Goal: Task Accomplishment & Management: Manage account settings

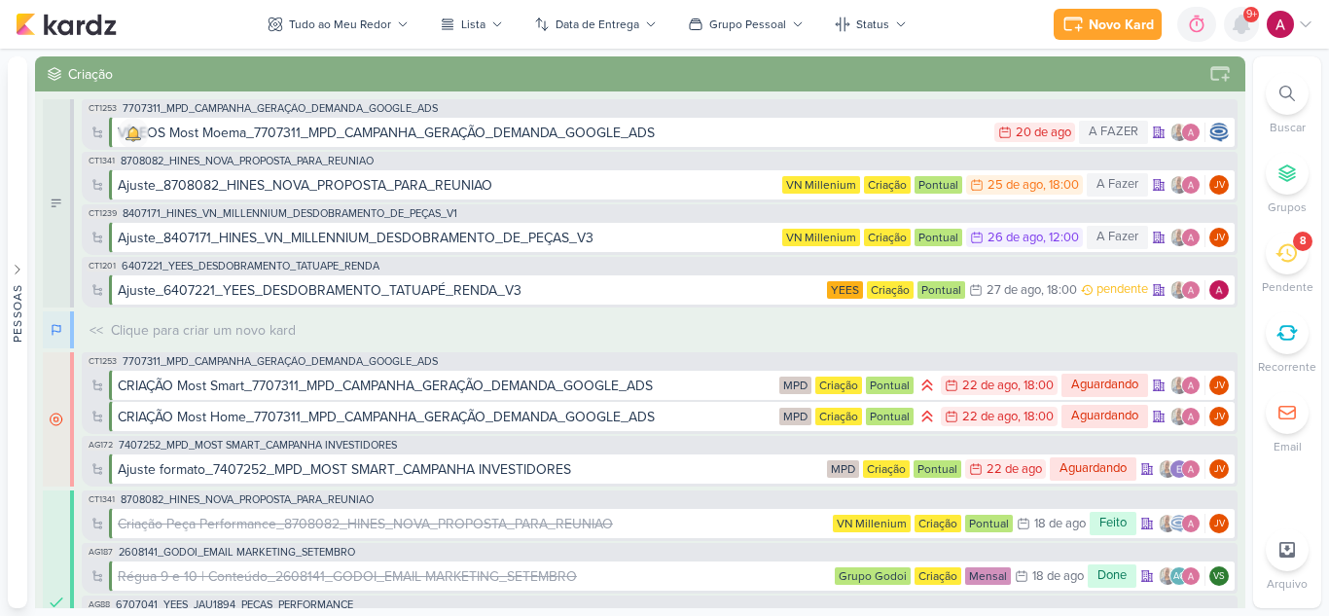
click at [1240, 22] on icon at bounding box center [1241, 25] width 16 height 18
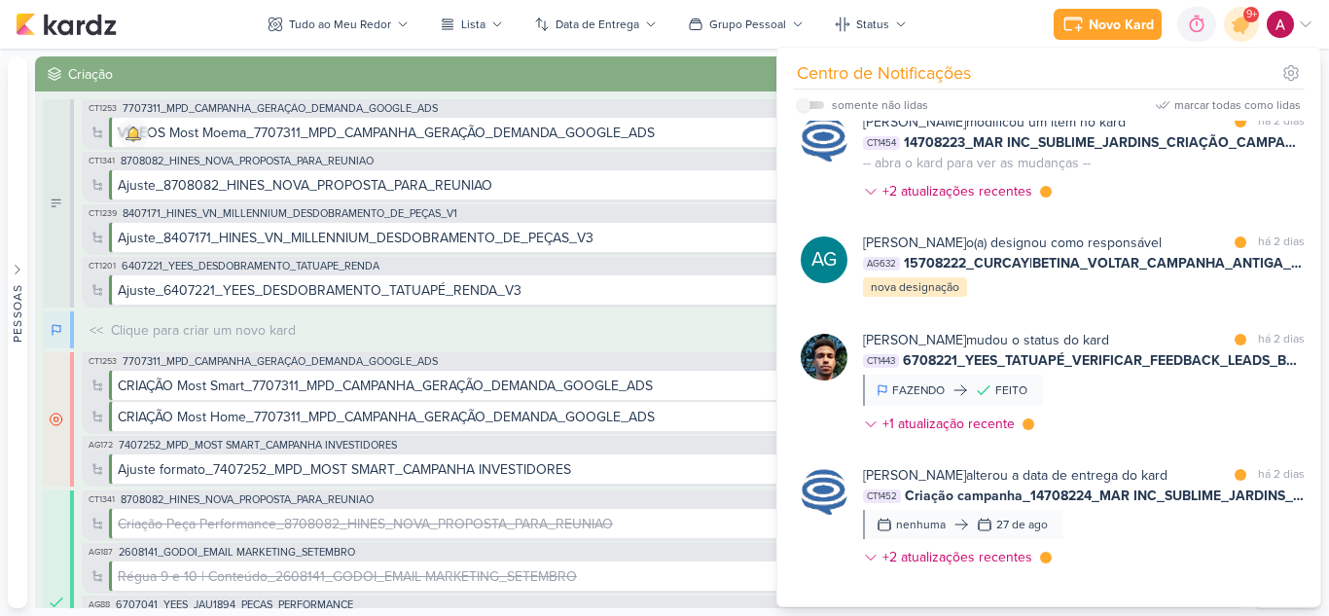
scroll to position [2251, 0]
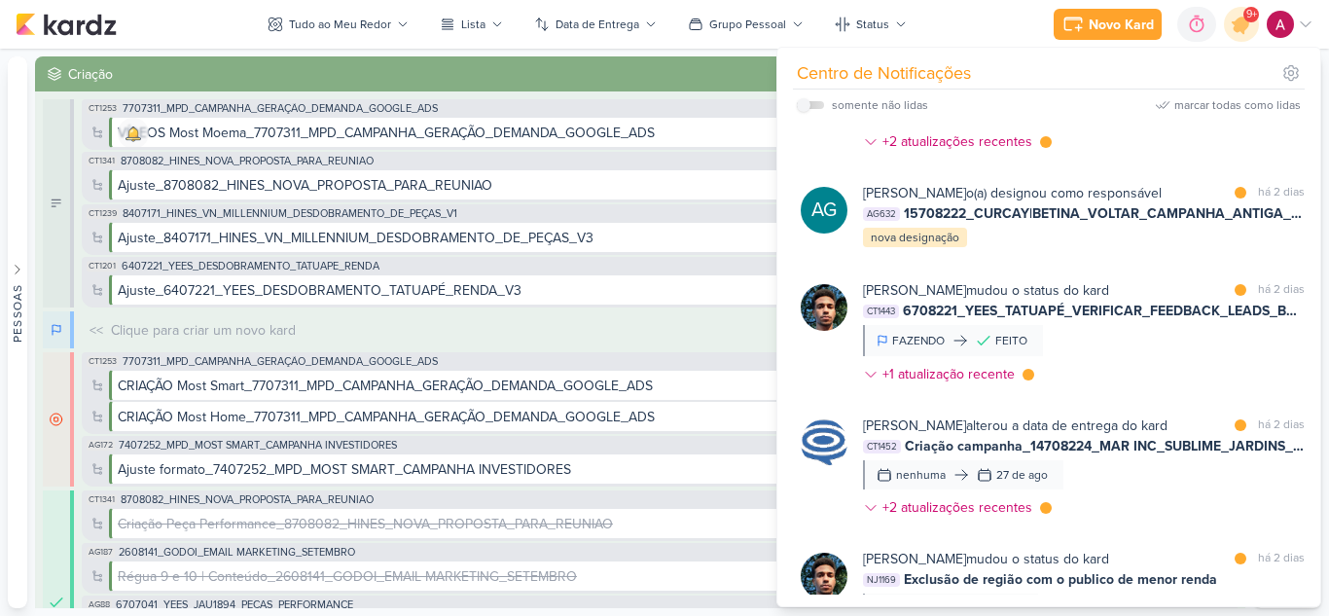
click at [814, 106] on label at bounding box center [810, 105] width 27 height 8
click at [810, 106] on input "checkbox" at bounding box center [804, 105] width 14 height 14
checkbox input "true"
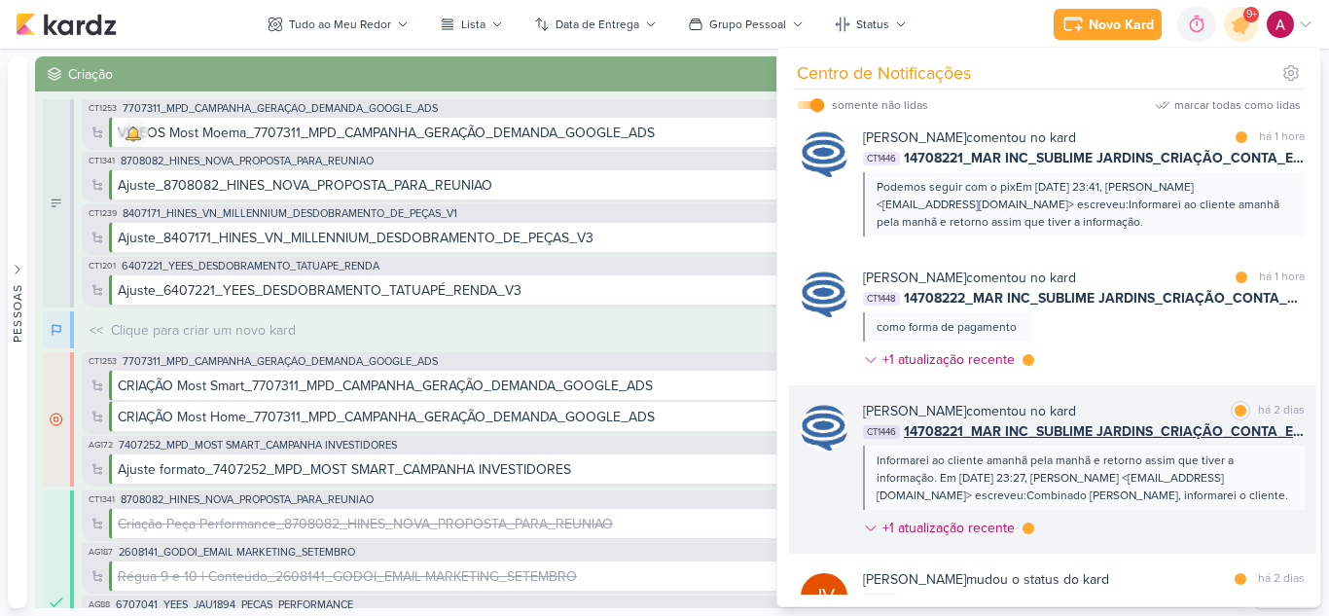
scroll to position [1504, 0]
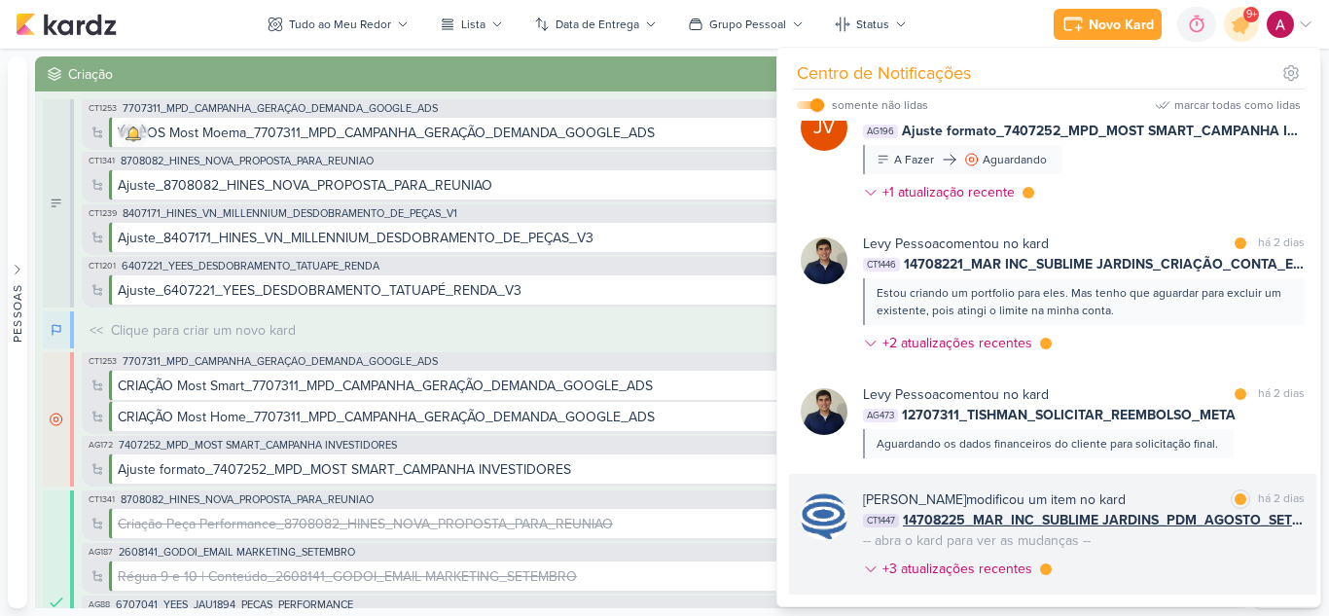
click at [1154, 573] on div "[PERSON_NAME] modificou um item no kard marcar como lida há 2 dias CT1447 14708…" at bounding box center [1084, 537] width 442 height 97
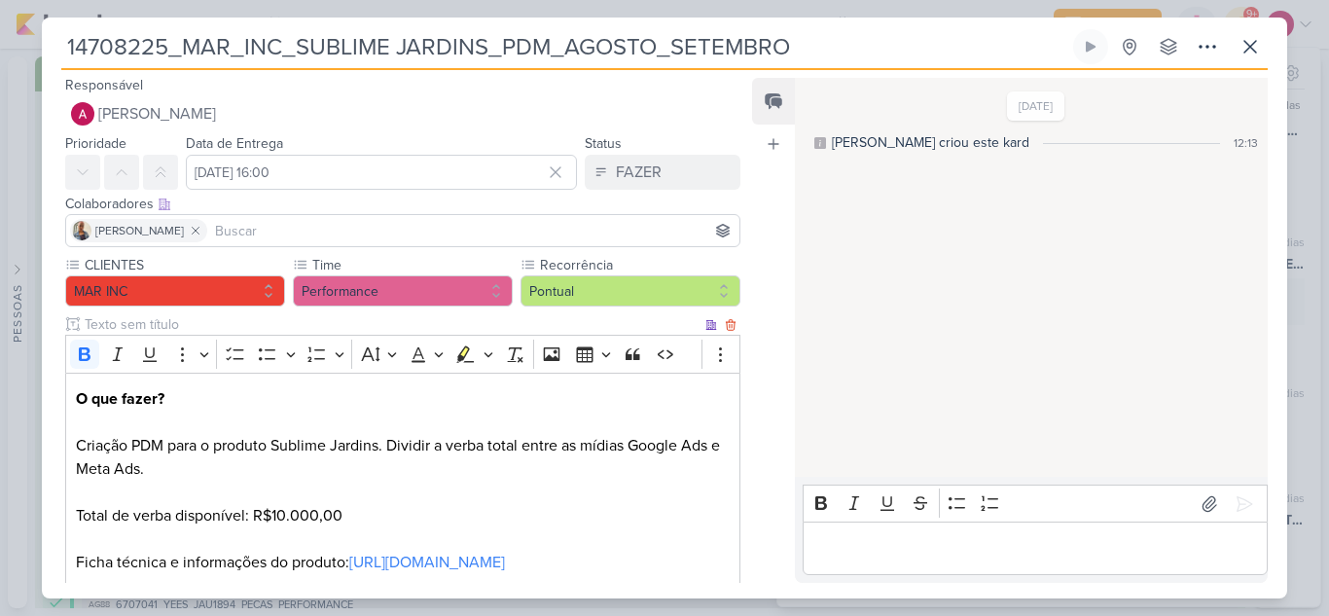
scroll to position [0, 0]
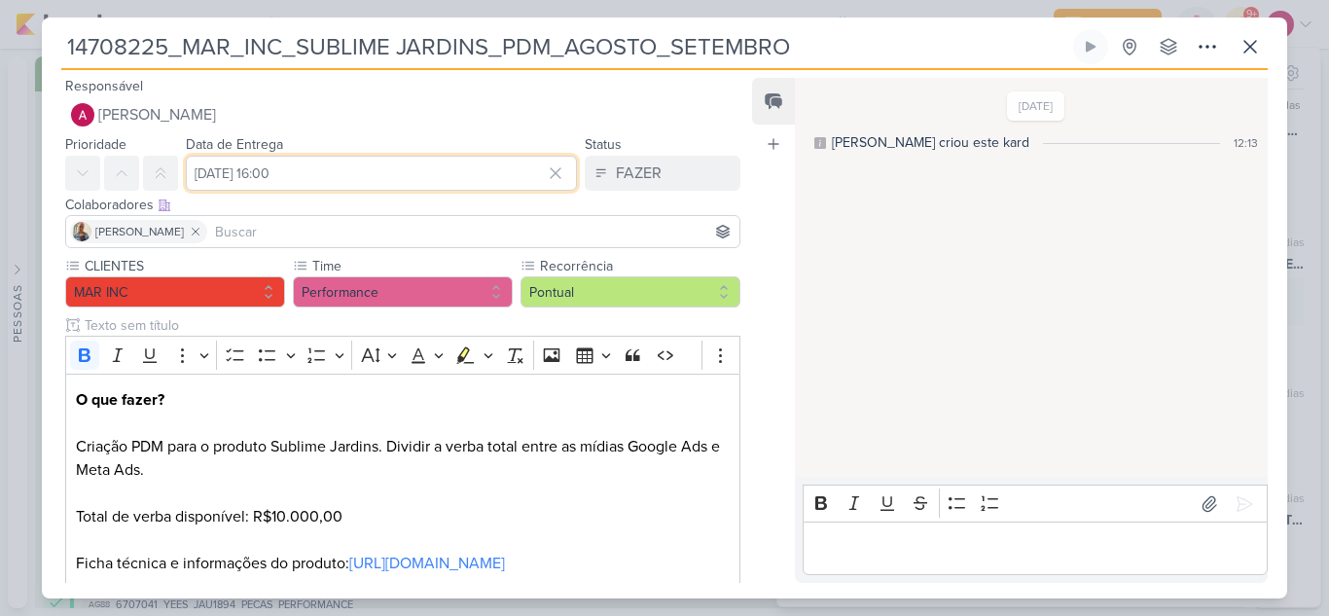
click at [411, 179] on input "[DATE] 16:00" at bounding box center [381, 173] width 391 height 35
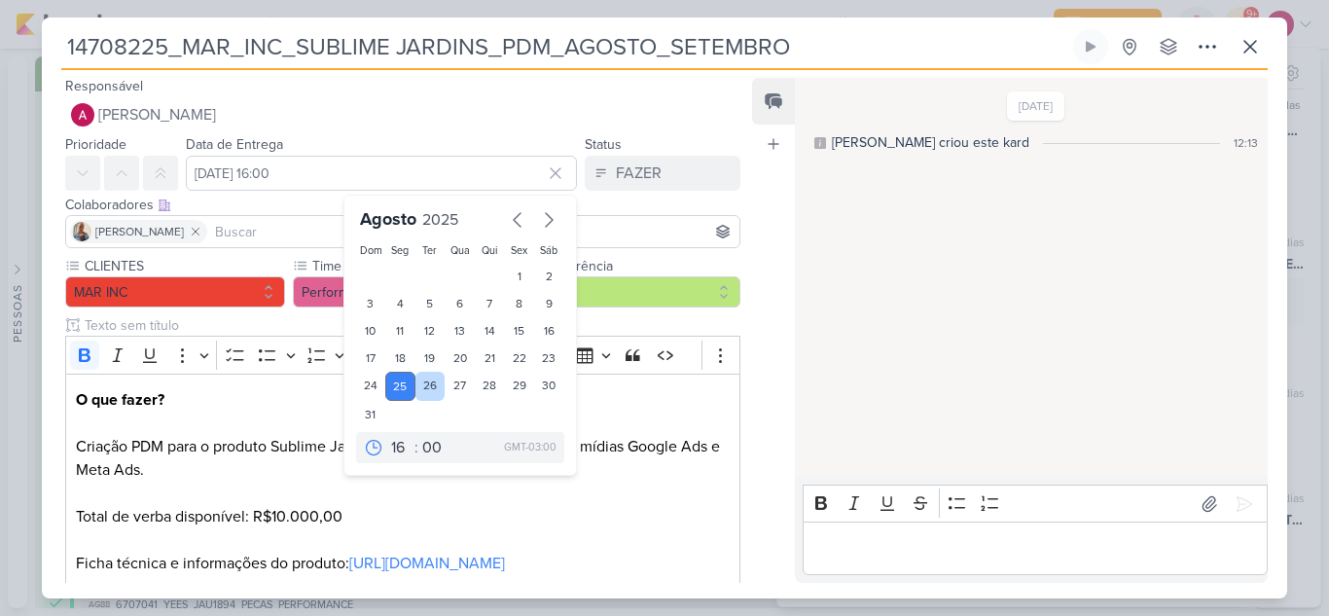
click at [421, 384] on div "26" at bounding box center [430, 386] width 30 height 29
type input "[DATE] 16:00"
click at [768, 410] on div "Feed Atrelar email Solte o email para atrelar ao kard" at bounding box center [773, 330] width 43 height 505
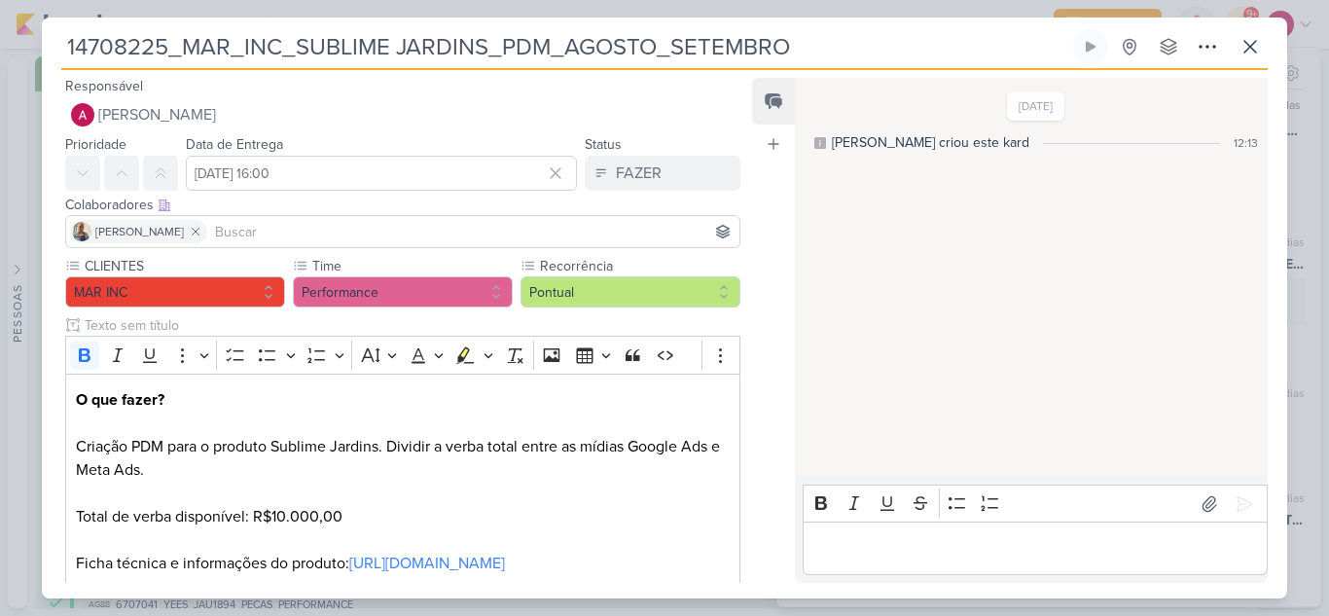
click at [215, 223] on input at bounding box center [473, 231] width 524 height 23
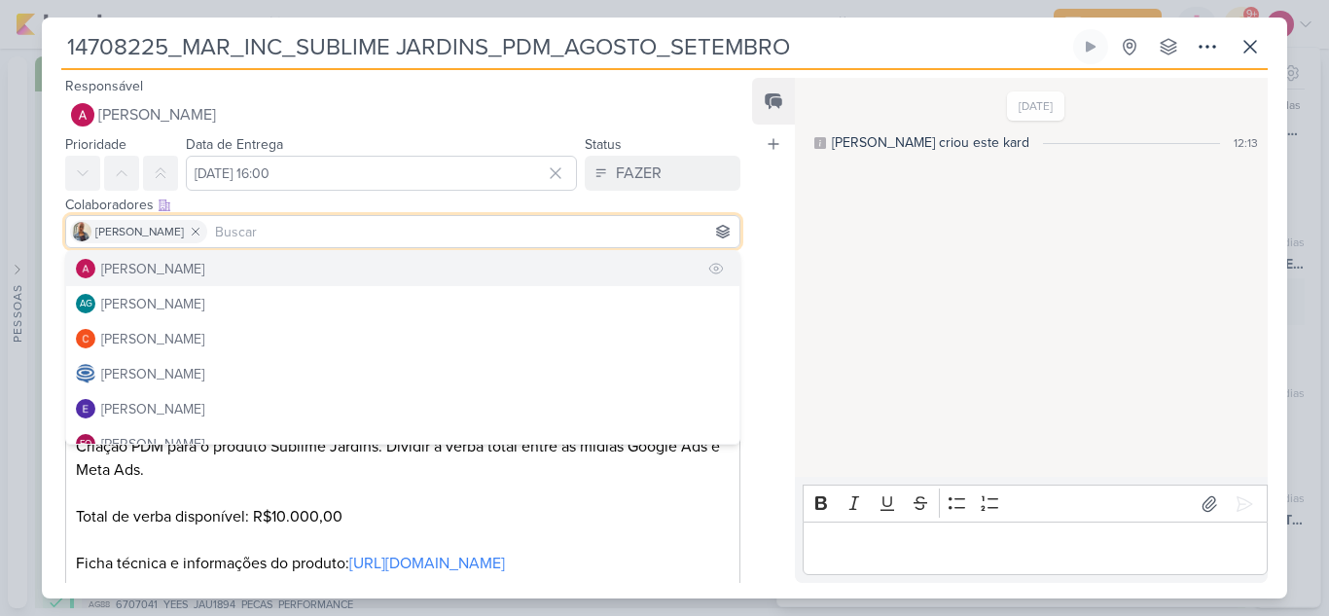
click at [197, 278] on div "[PERSON_NAME]" at bounding box center [152, 269] width 103 height 20
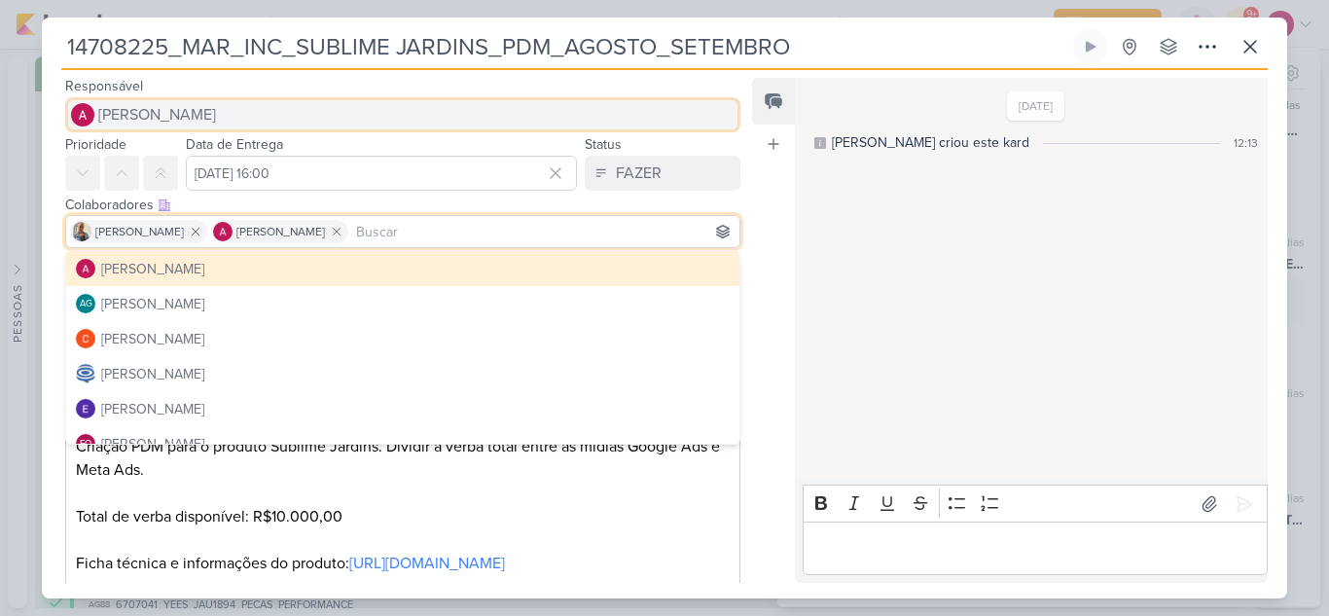
click at [160, 114] on span "[PERSON_NAME]" at bounding box center [157, 114] width 118 height 23
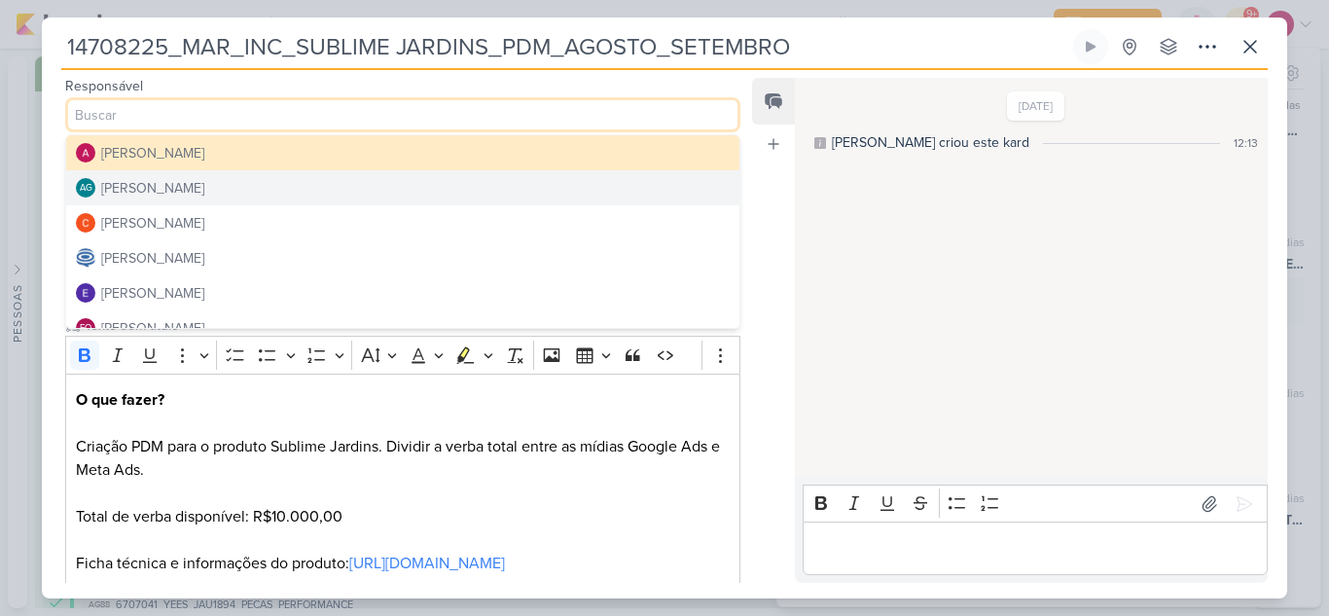
click at [892, 317] on div "[DATE] [PERSON_NAME] criou este kard 12:13" at bounding box center [1030, 278] width 471 height 397
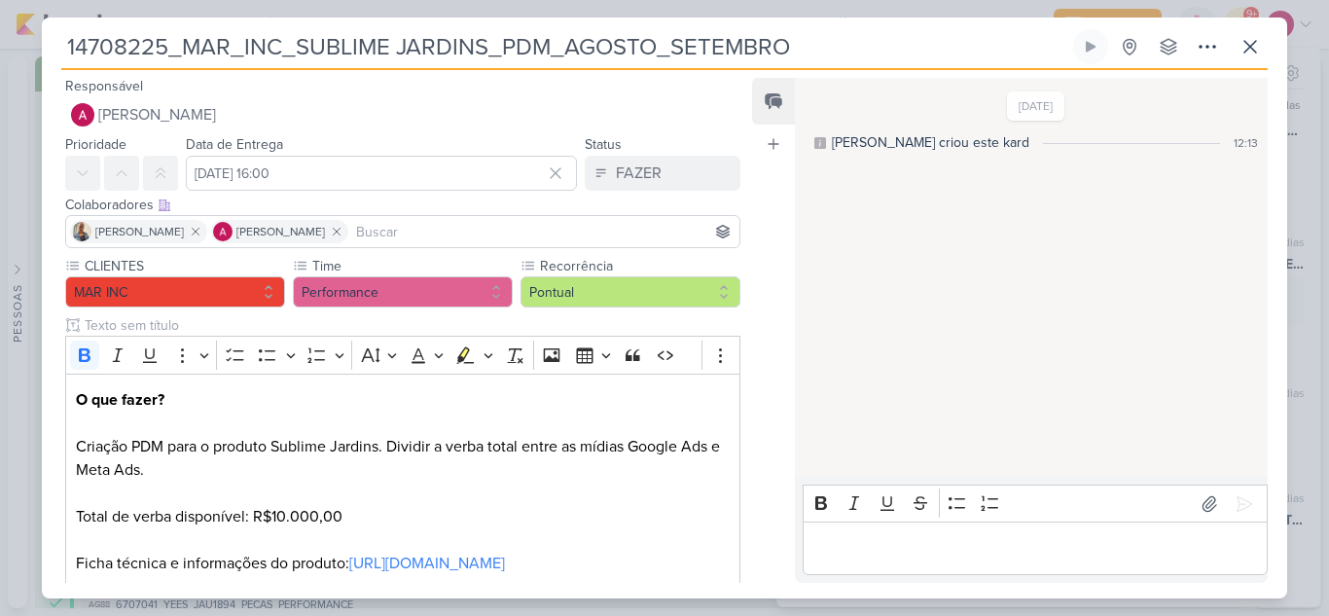
drag, startPoint x: 503, startPoint y: 42, endPoint x: 791, endPoint y: 24, distance: 288.5
click at [791, 24] on div "14708225_MAR_INC_SUBLIME JARDINS_PDM_AGOSTO_SETEMBRO" at bounding box center [664, 308] width 1245 height 581
drag, startPoint x: 166, startPoint y: 47, endPoint x: 55, endPoint y: 44, distance: 110.9
click at [55, 44] on div "14708225_MAR_INC_SUBLIME JARDINS_PDM_AGOSTO_SETEMBRO Criado por [PERSON_NAME] n…" at bounding box center [664, 313] width 1245 height 569
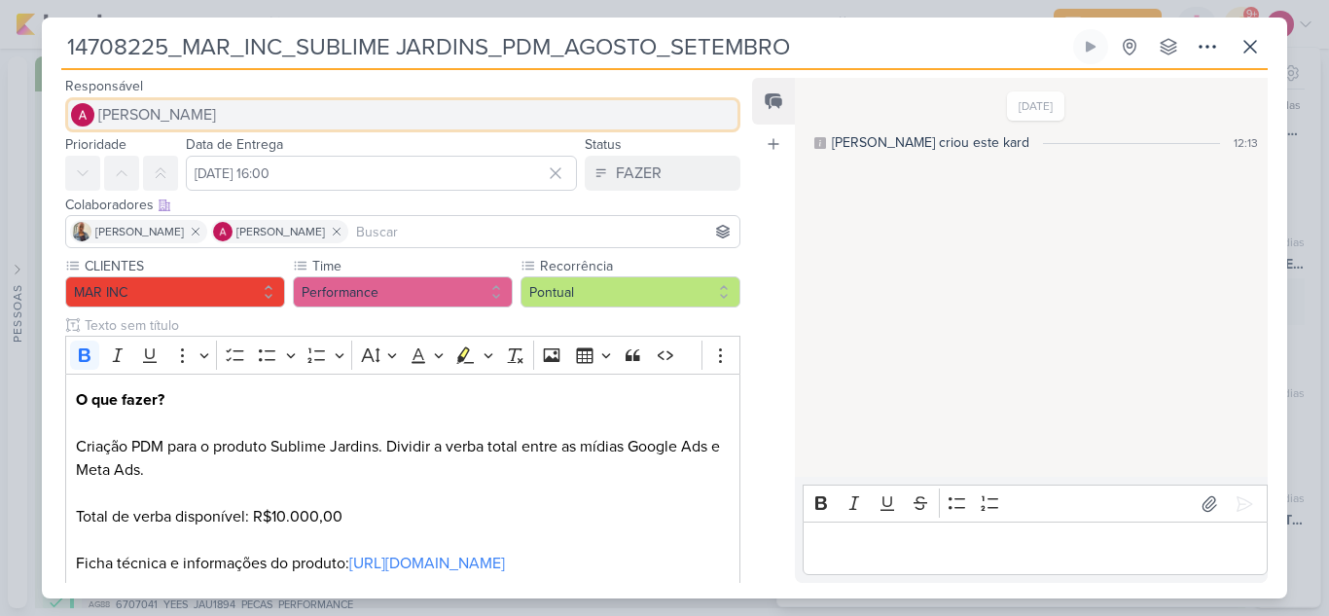
click at [232, 118] on button "[PERSON_NAME]" at bounding box center [402, 114] width 675 height 35
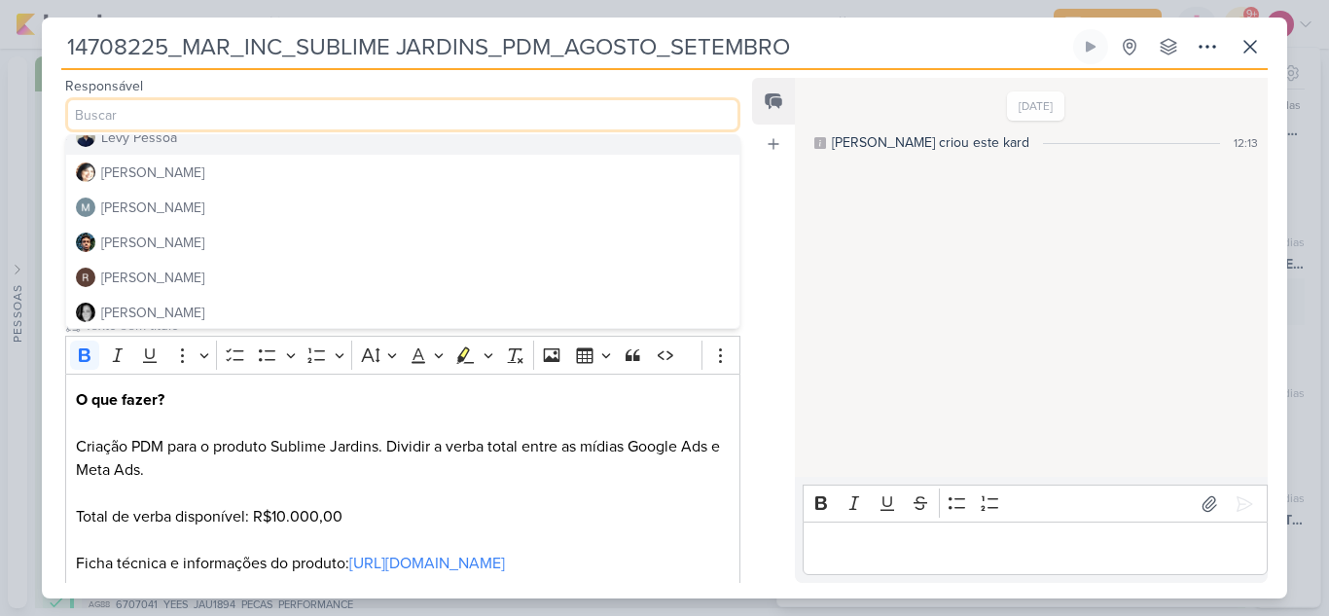
scroll to position [368, 0]
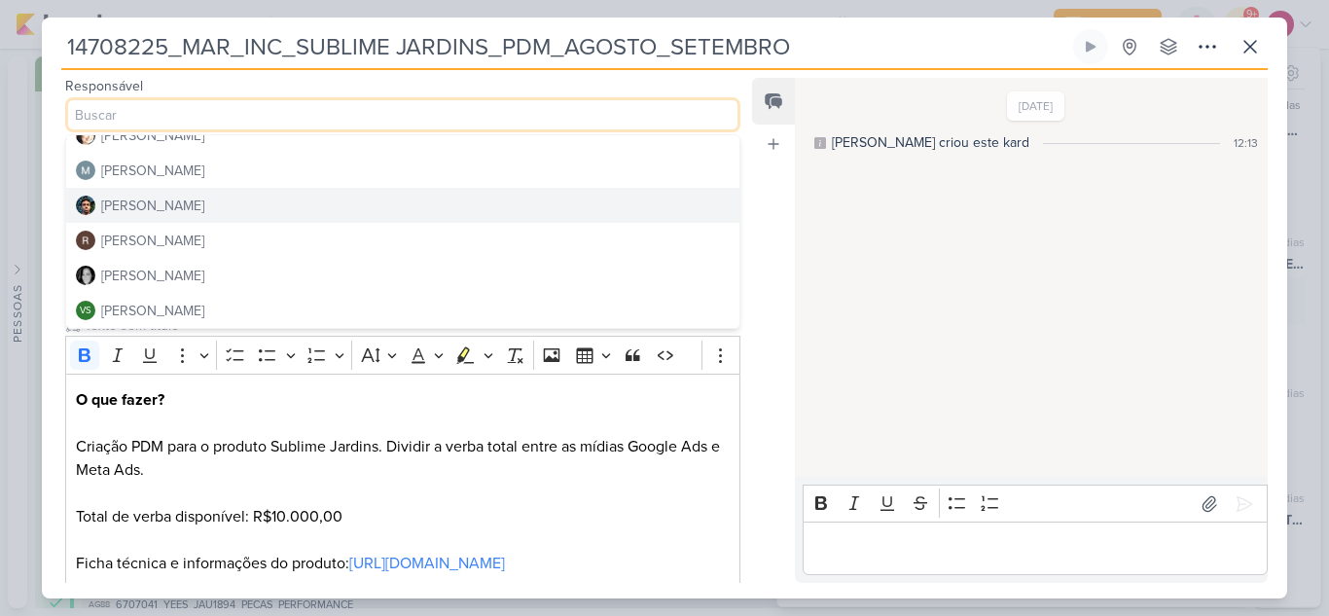
click at [163, 201] on div "[PERSON_NAME]" at bounding box center [152, 206] width 103 height 20
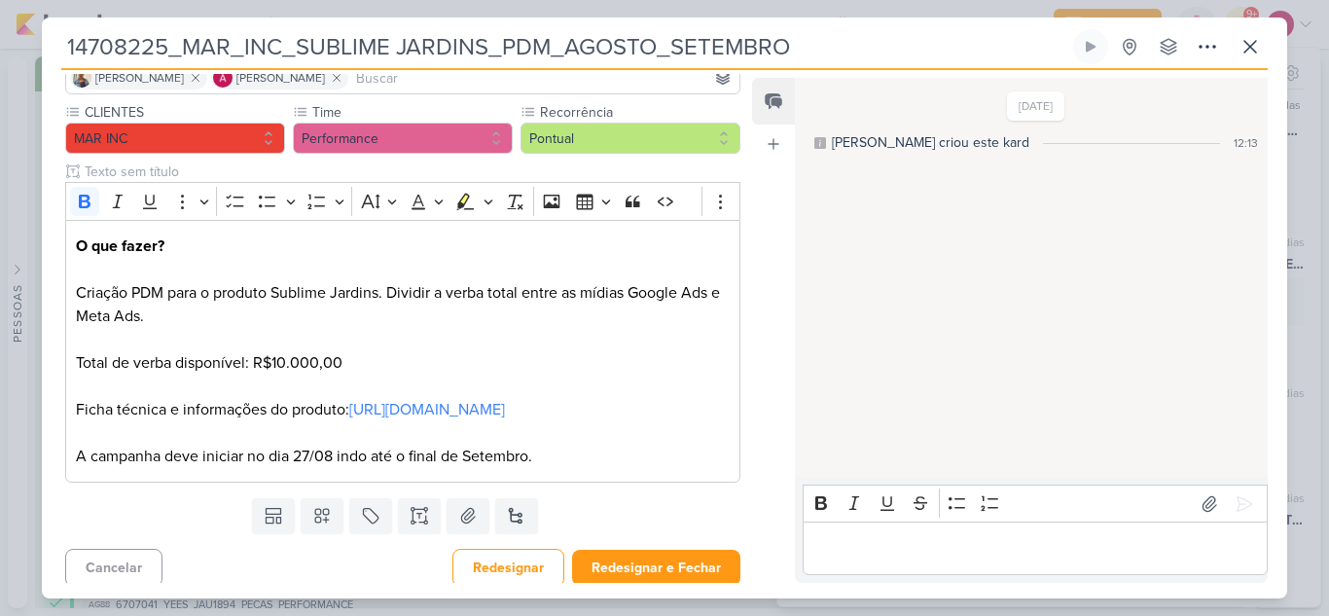
scroll to position [185, 0]
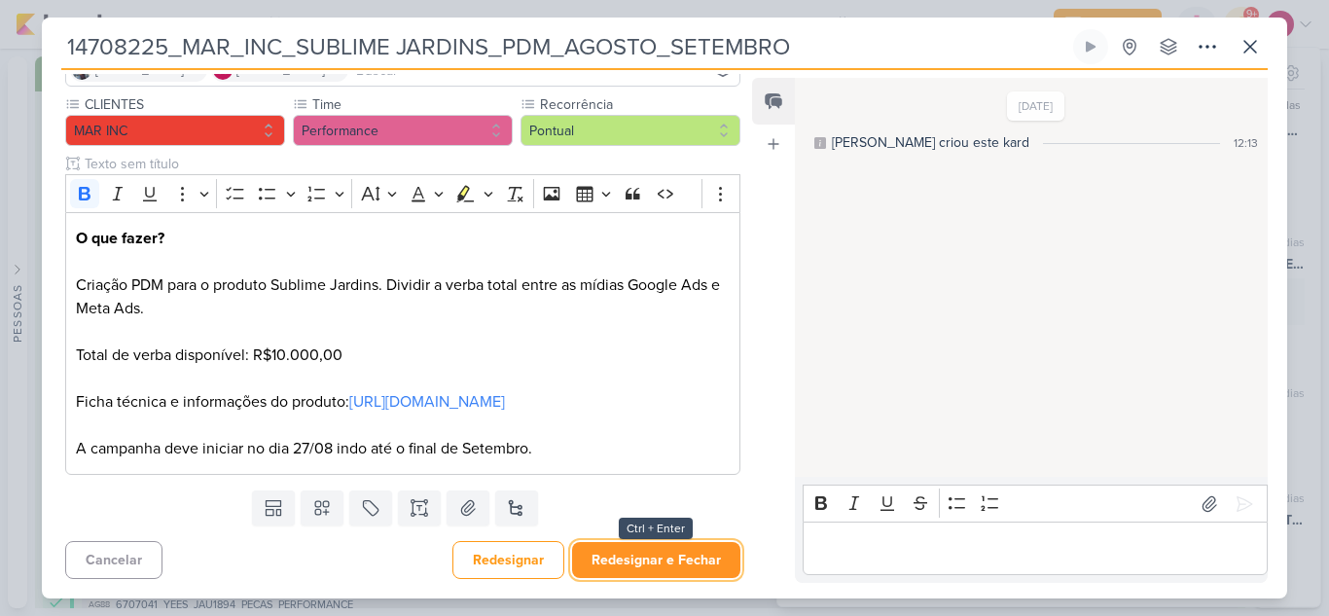
click at [672, 562] on button "Redesignar e Fechar" at bounding box center [656, 560] width 168 height 36
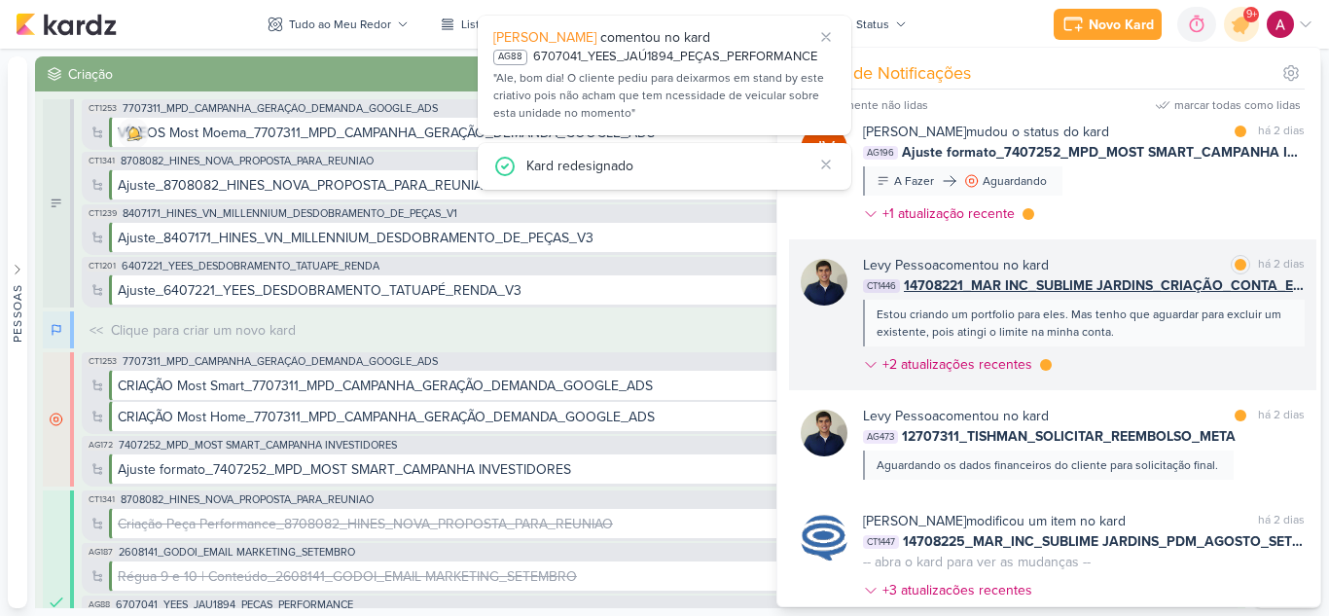
scroll to position [1626, 0]
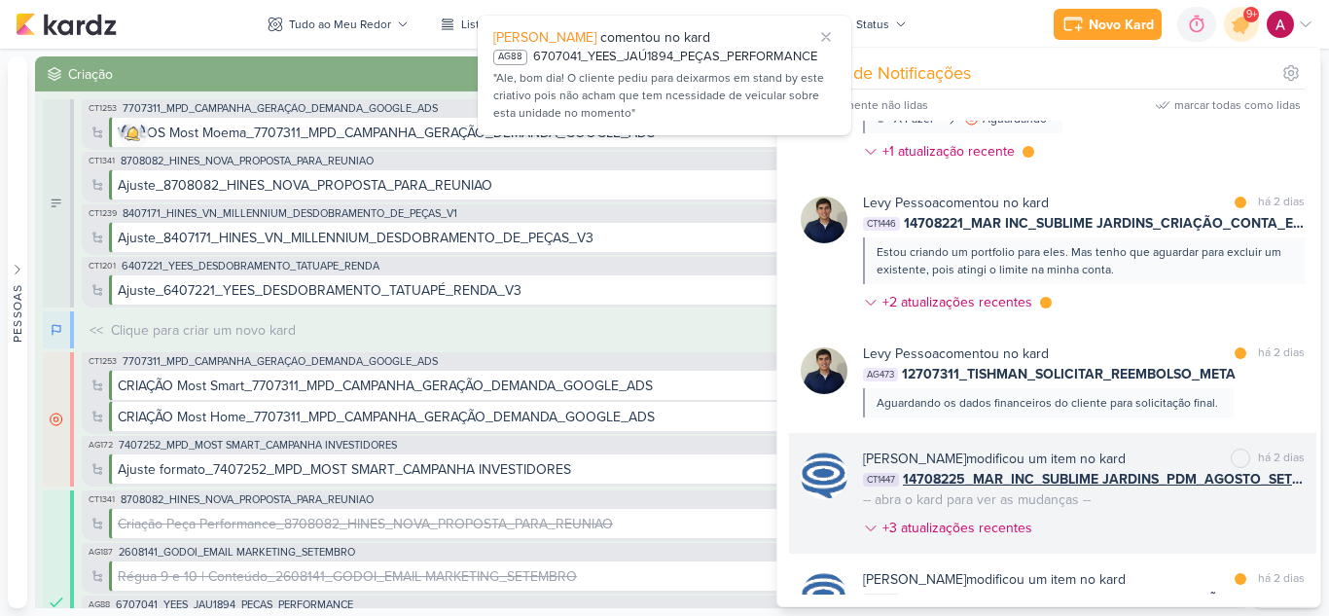
click at [1274, 469] on div "há 2 dias" at bounding box center [1281, 458] width 47 height 20
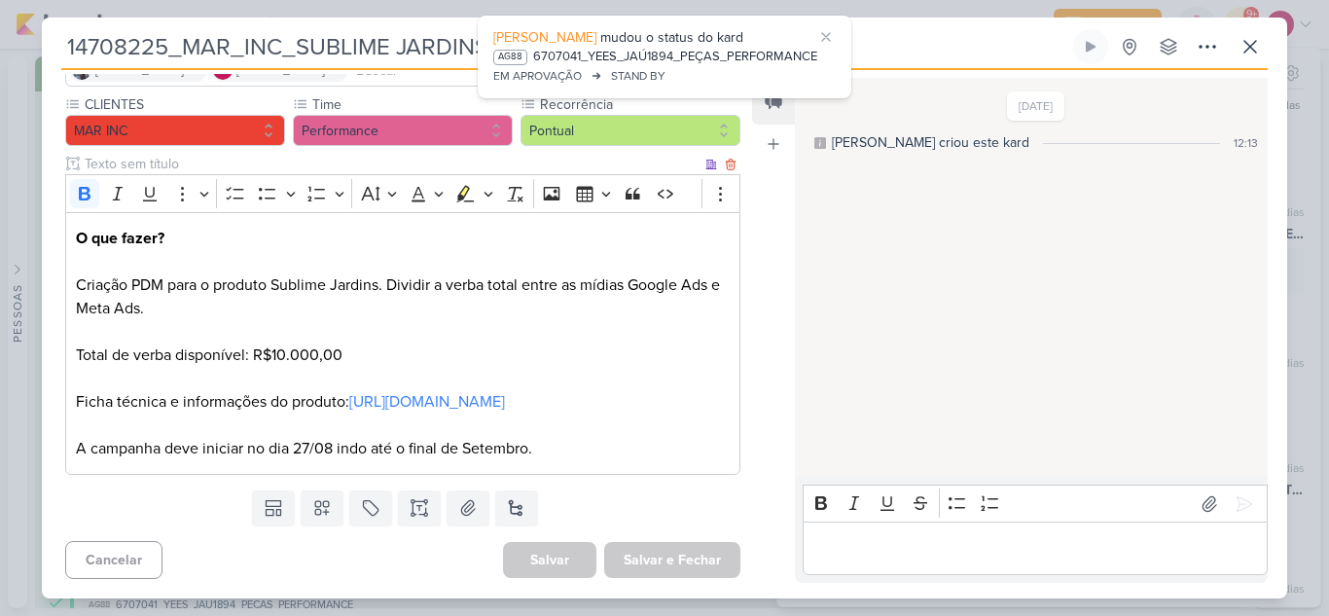
scroll to position [0, 0]
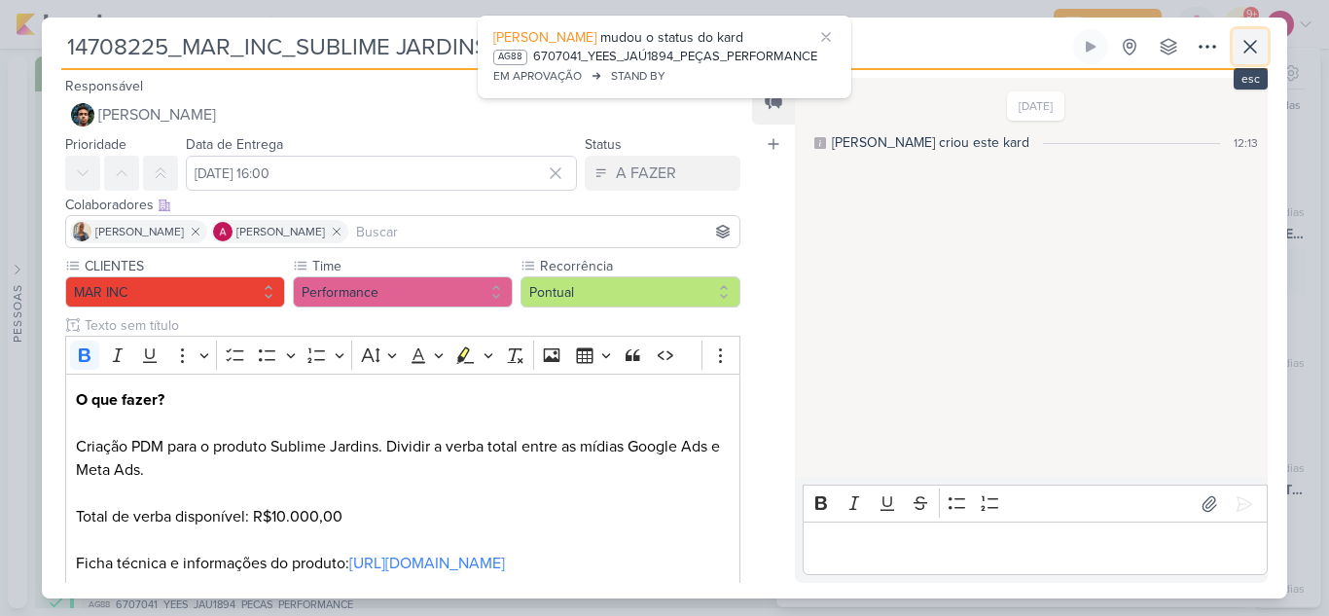
click at [1250, 57] on icon at bounding box center [1249, 46] width 23 height 23
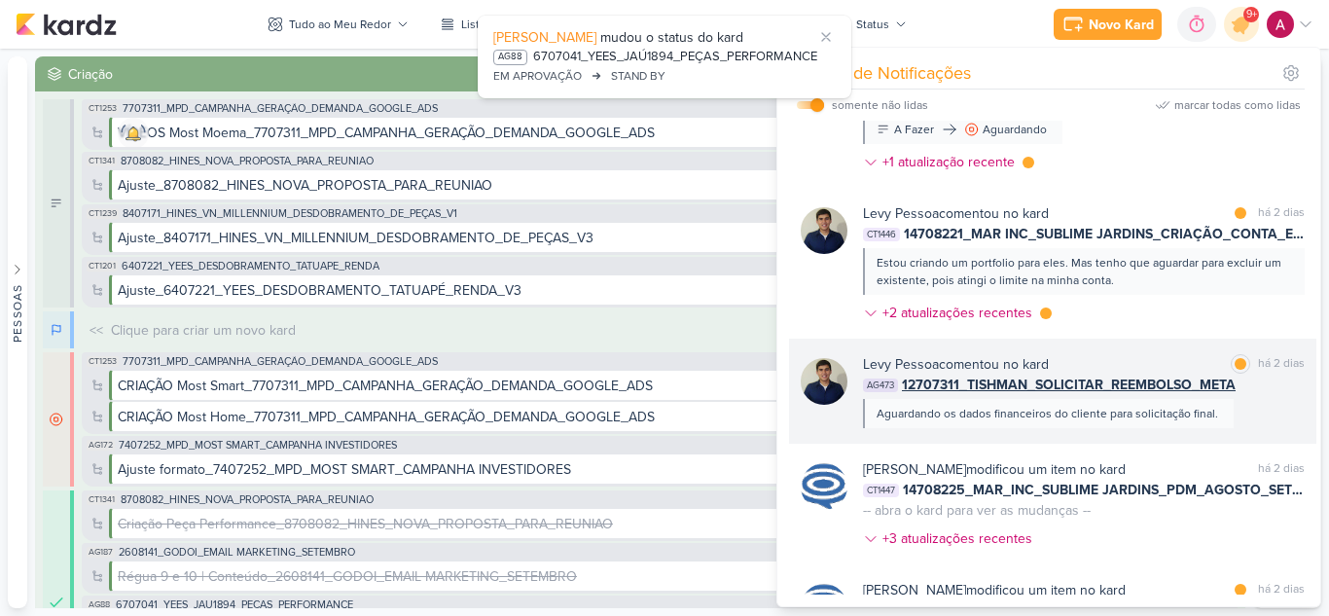
click at [1243, 428] on div "[PERSON_NAME] comentou no kard marcar como lida há 2 dias AG473 12707311_TISHMA…" at bounding box center [1084, 391] width 442 height 74
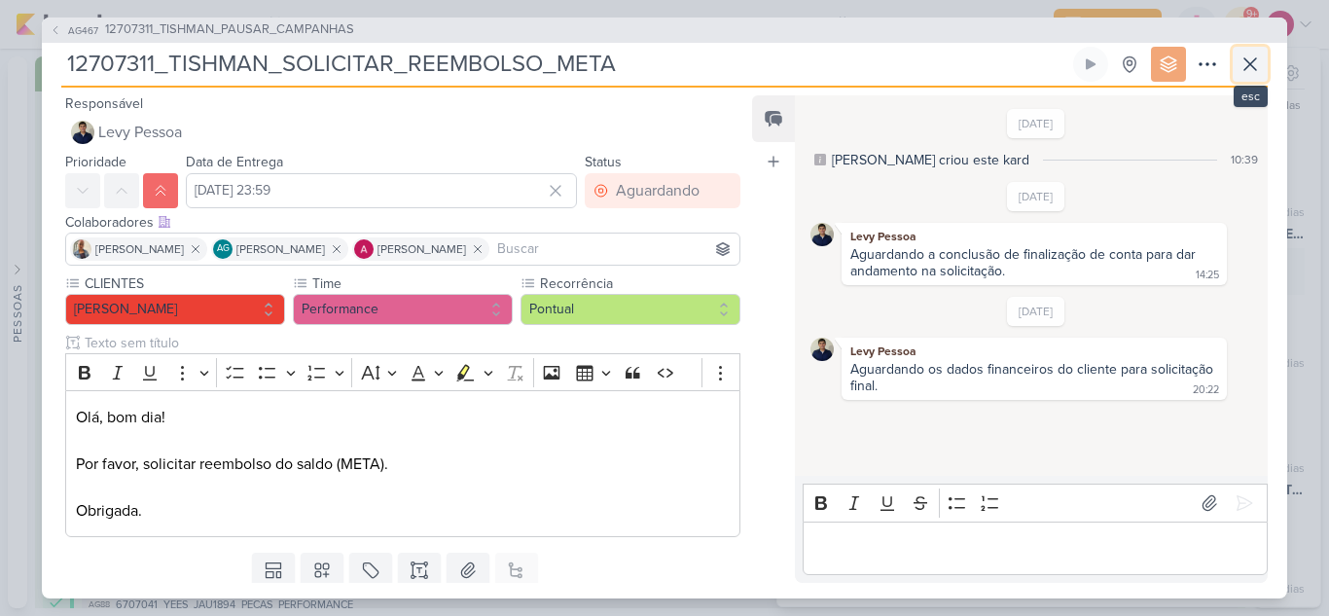
click at [1242, 70] on icon at bounding box center [1249, 64] width 23 height 23
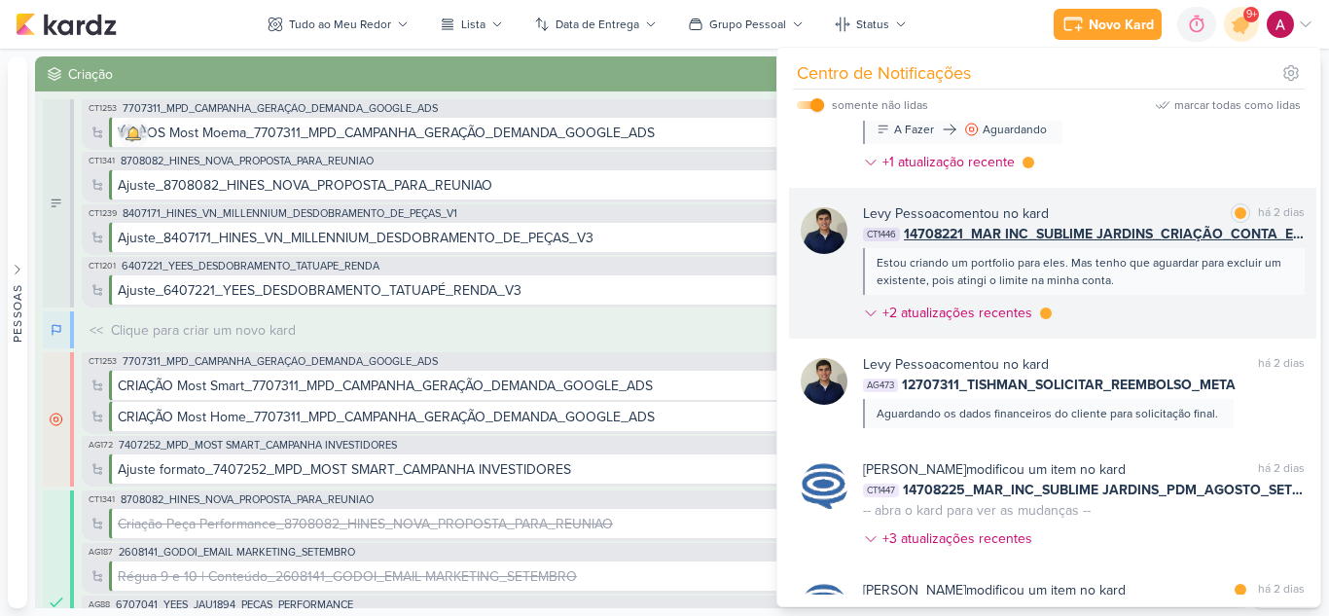
click at [1165, 331] on div "[PERSON_NAME] comentou no kard marcar como lida há 2 dias CT1446 14708221_MAR I…" at bounding box center [1084, 266] width 442 height 127
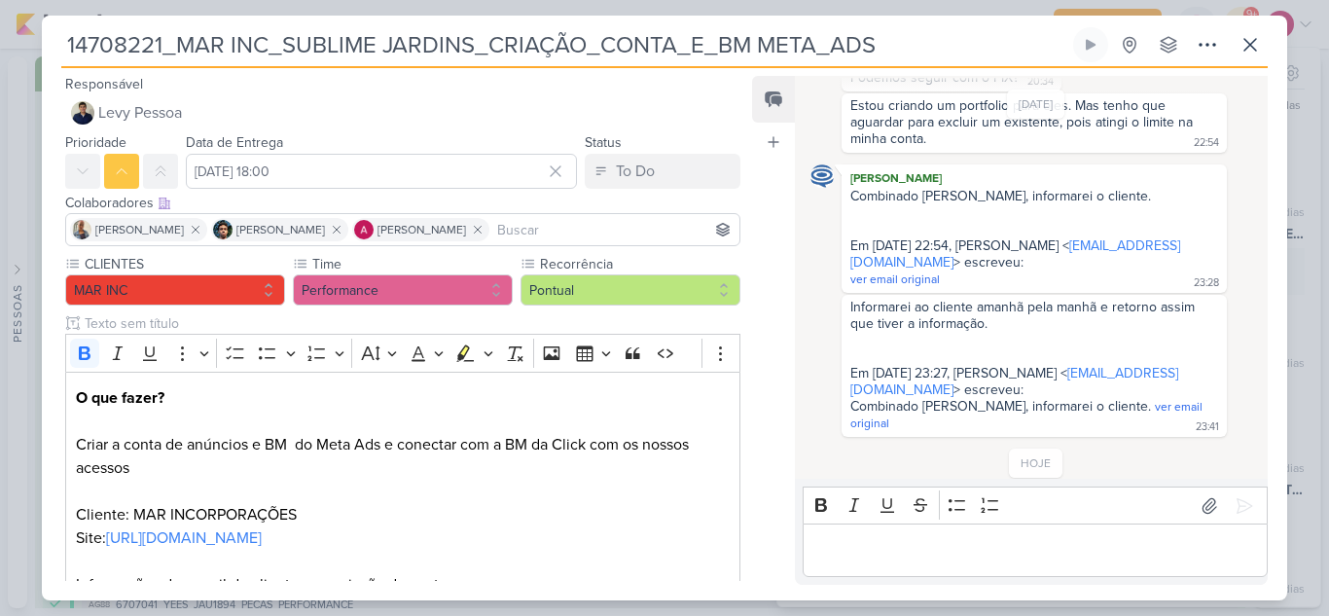
scroll to position [242, 0]
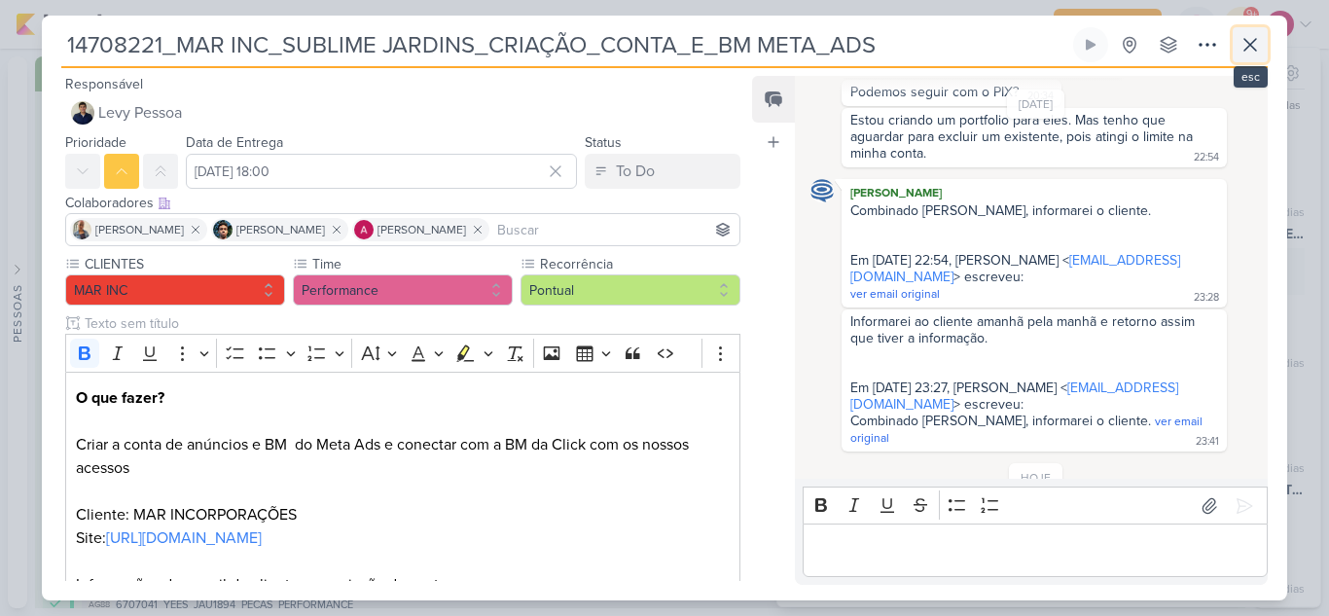
click at [1253, 46] on icon at bounding box center [1249, 44] width 23 height 23
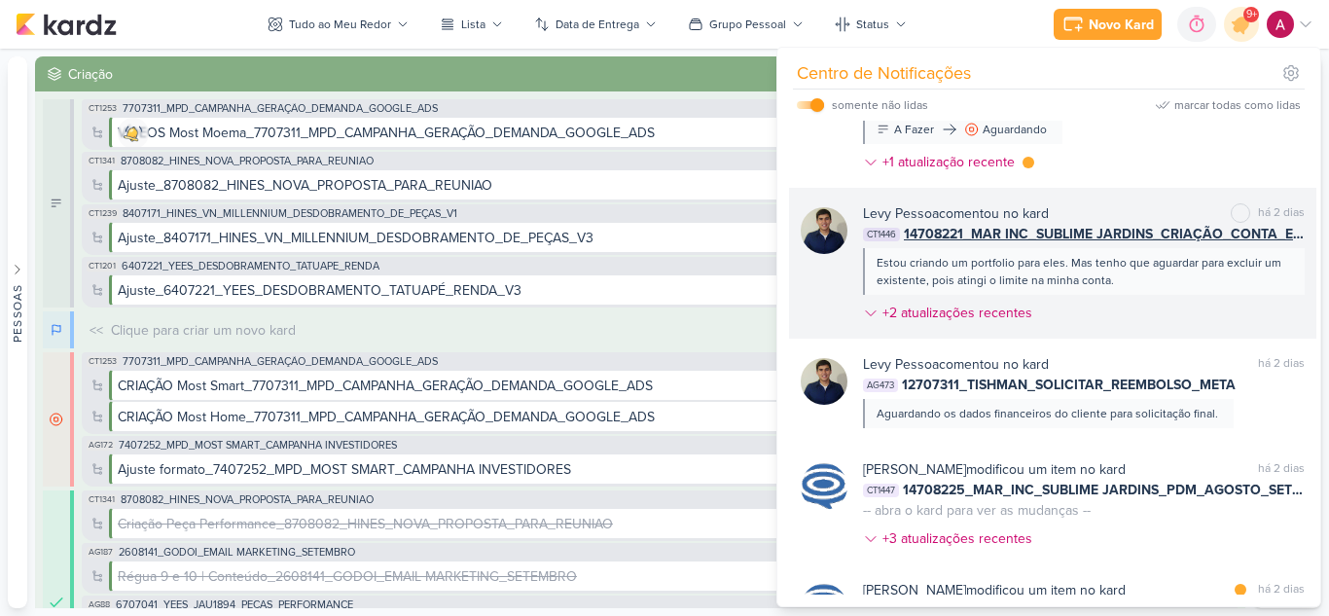
scroll to position [1529, 0]
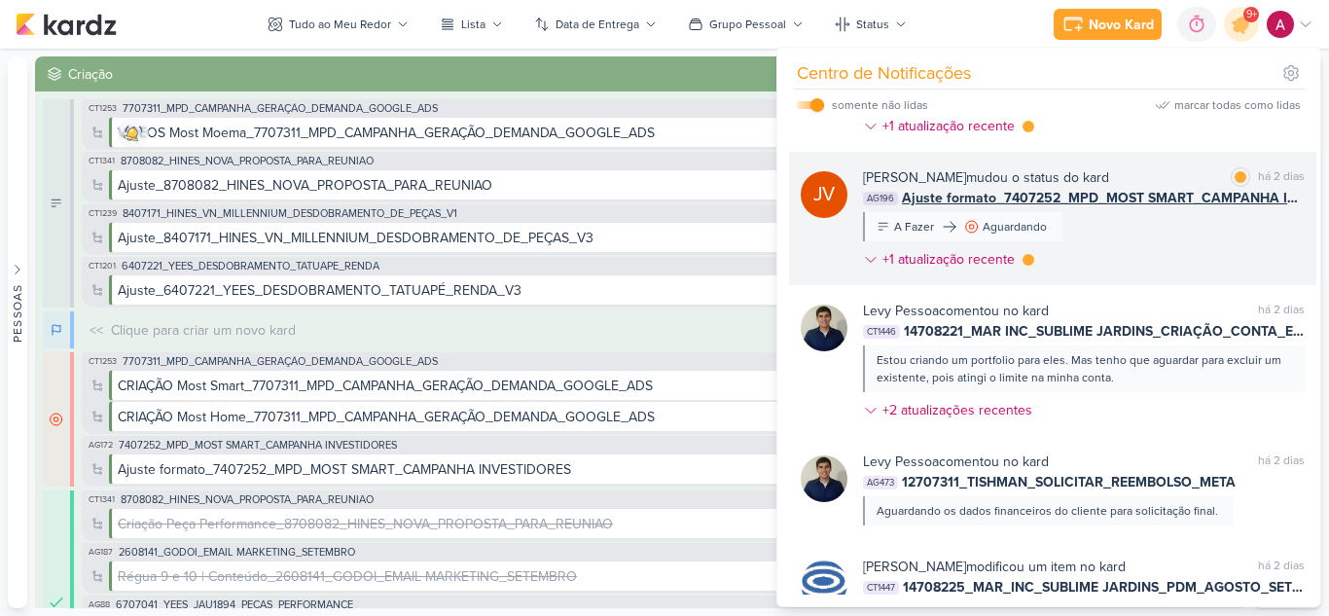
click at [1172, 277] on div "[PERSON_NAME] mudou o status do kard marcar como lida há 2 dias AG196 Ajuste fo…" at bounding box center [1084, 222] width 442 height 110
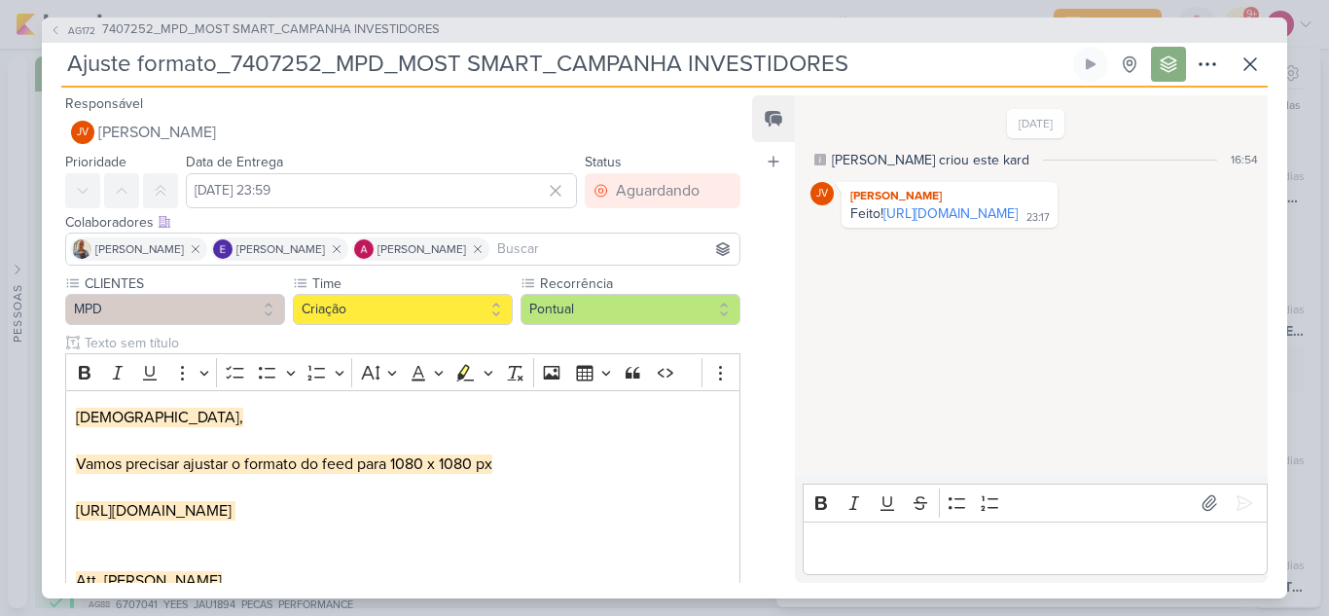
drag, startPoint x: 964, startPoint y: 235, endPoint x: 734, endPoint y: 122, distance: 256.2
click at [964, 222] on link "[URL][DOMAIN_NAME]" at bounding box center [950, 213] width 134 height 17
drag, startPoint x: 1087, startPoint y: 247, endPoint x: 839, endPoint y: 232, distance: 247.6
click at [839, 228] on div "JV [PERSON_NAME] Feito! [URL][DOMAIN_NAME] 23:17 23:17" at bounding box center [1035, 205] width 451 height 46
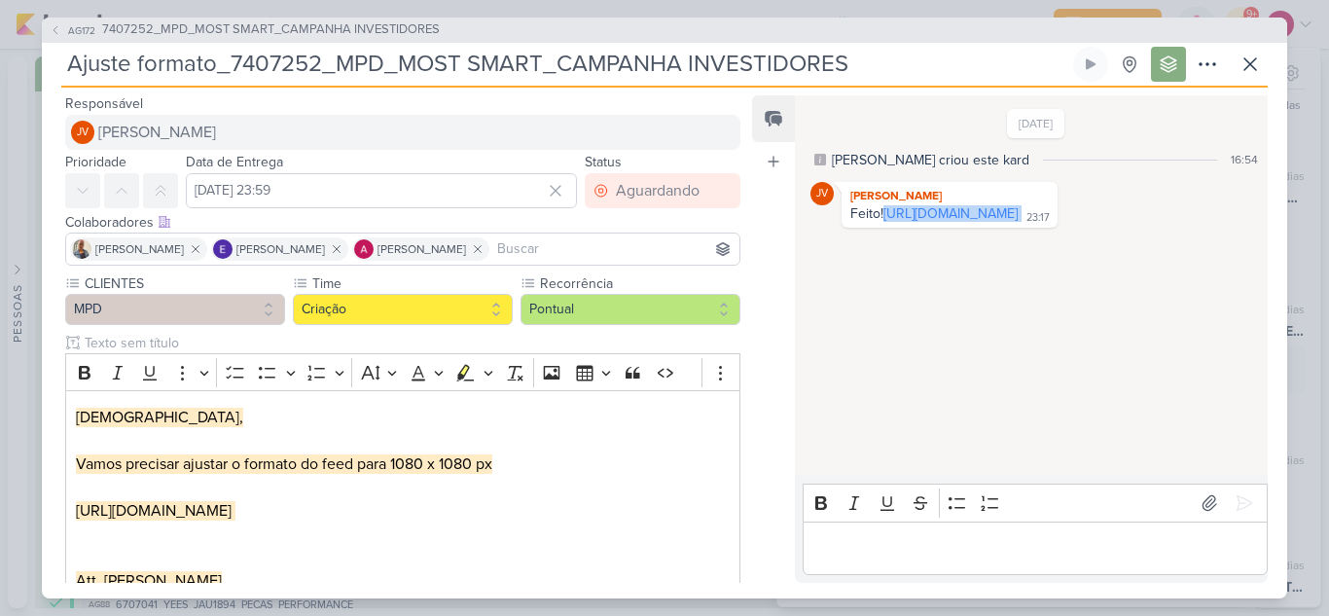
copy div "[URL][DOMAIN_NAME]"
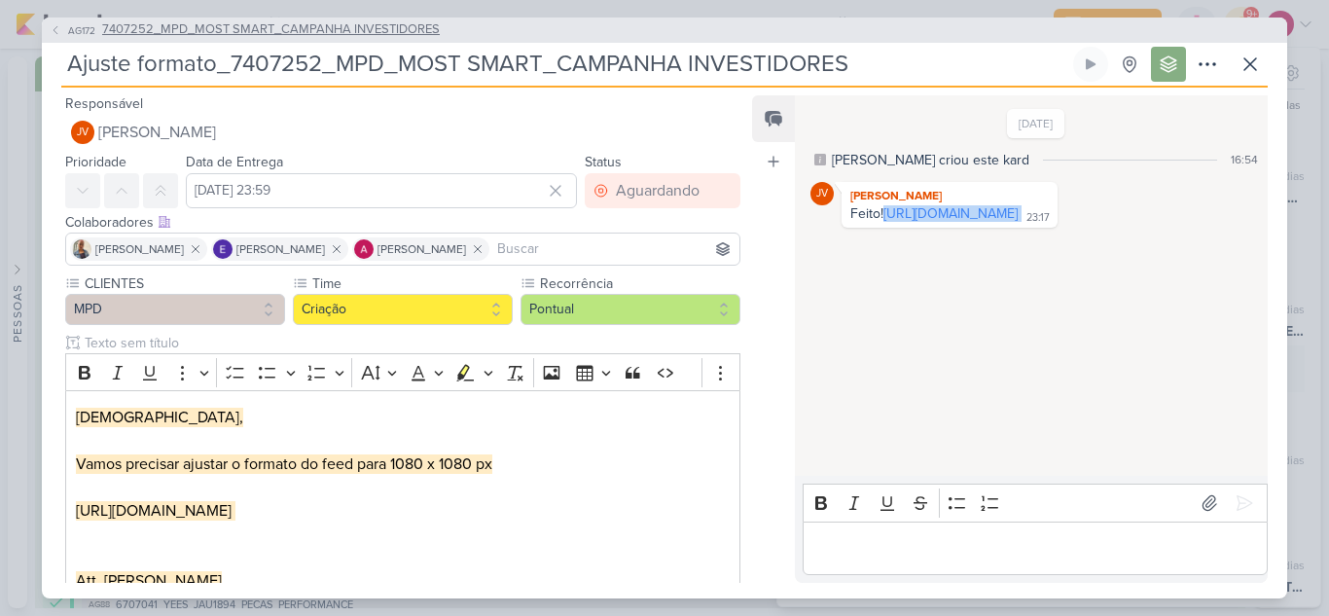
click at [59, 26] on icon at bounding box center [56, 30] width 12 height 12
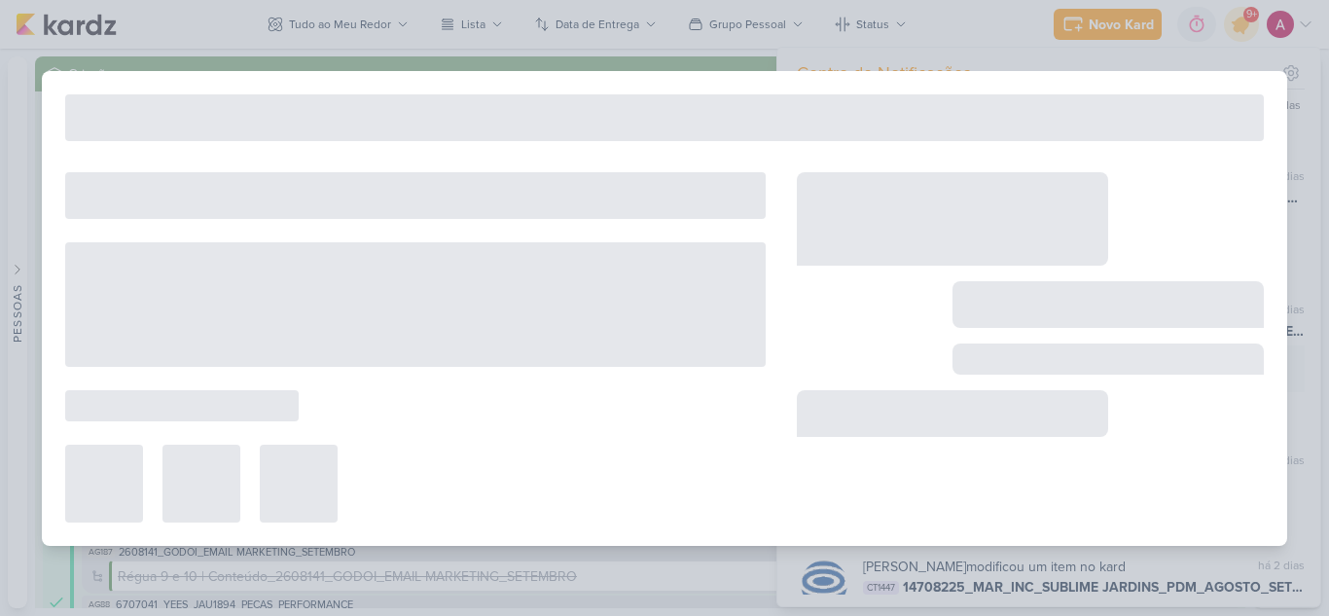
type input "7407252_MPD_MOST SMART_CAMPANHA INVESTIDORES"
type input "[DATE] 23:59"
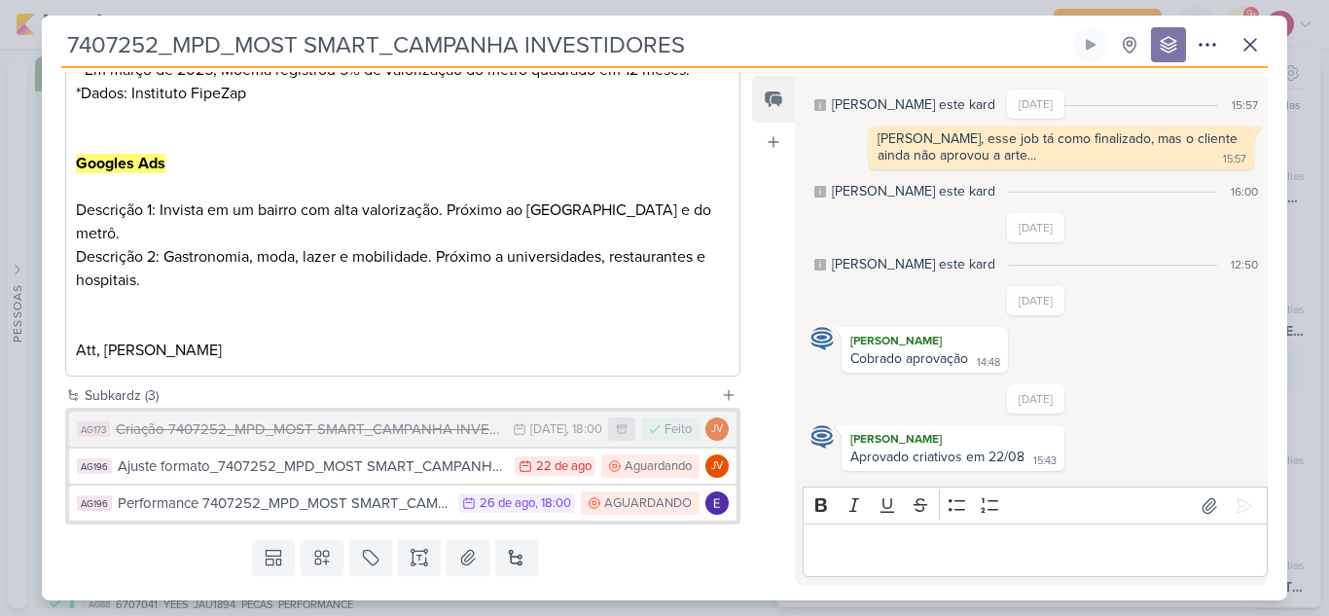
scroll to position [916, 0]
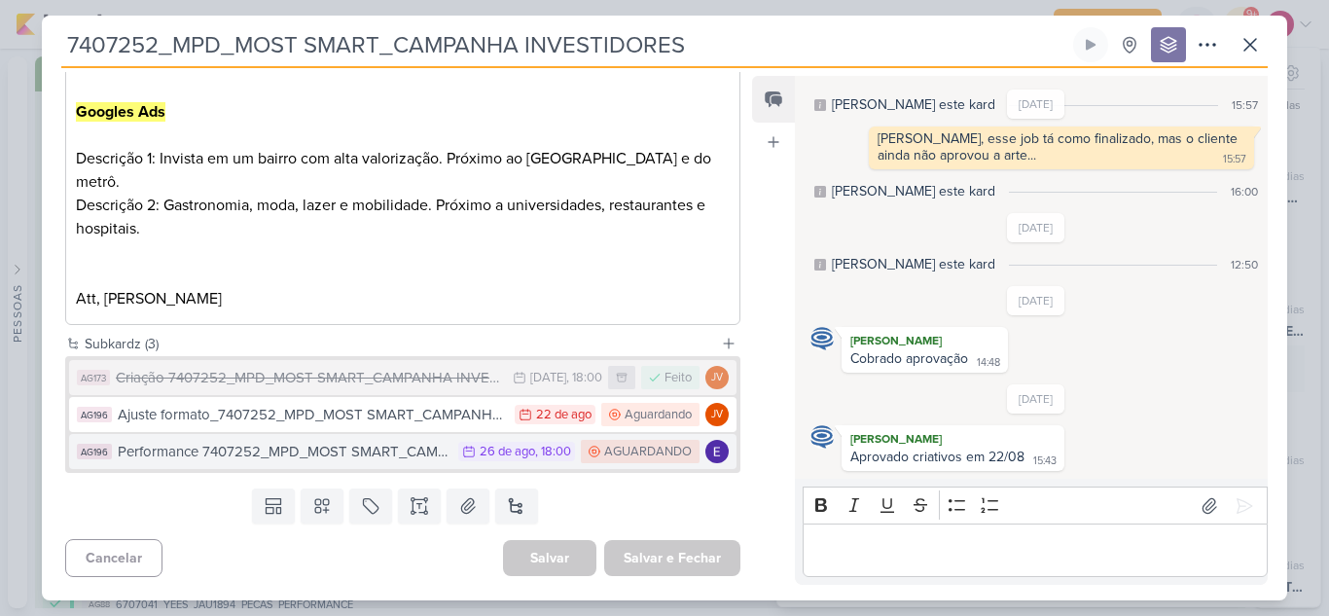
click at [350, 458] on div "Performance 7407252_MPD_MOST SMART_CAMPANHA INVESTIDORES" at bounding box center [283, 452] width 331 height 22
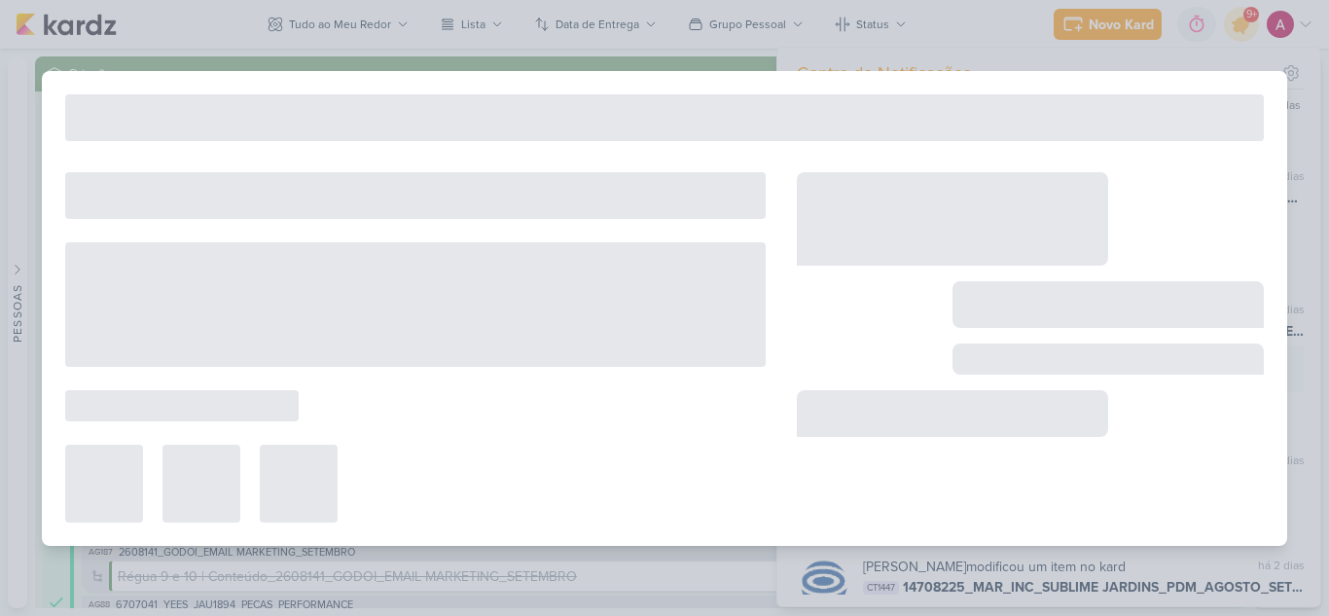
type input "Performance 7407252_MPD_MOST SMART_CAMPANHA INVESTIDORES"
type input "[DATE] 18:00"
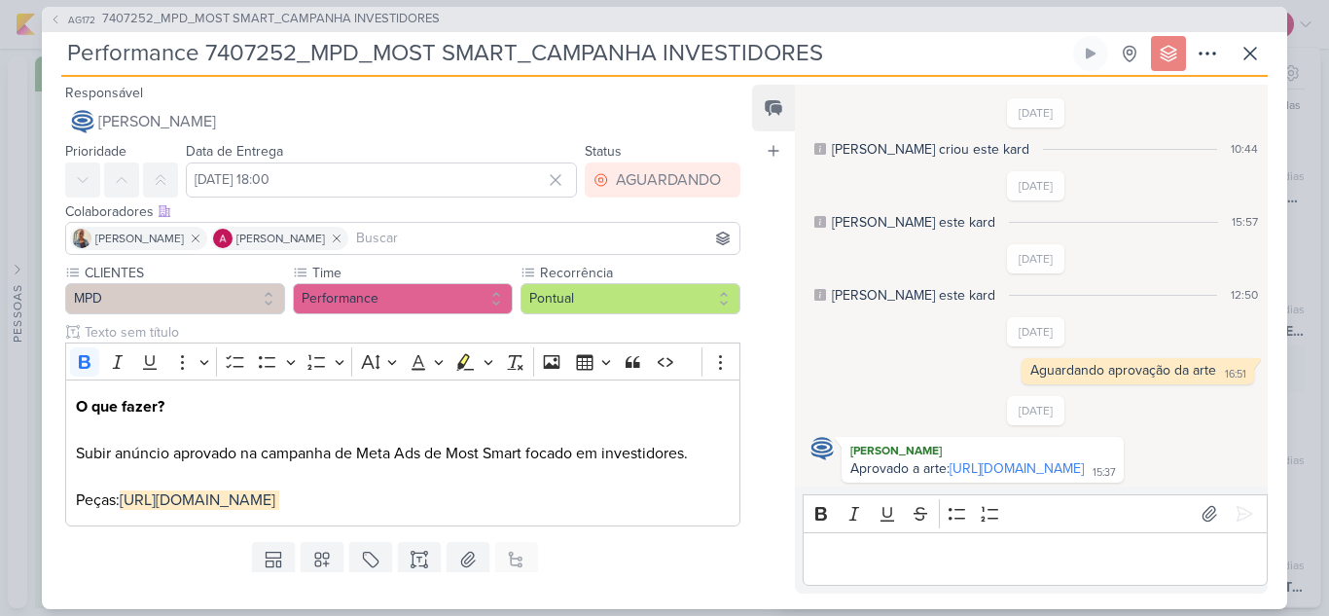
scroll to position [167, 0]
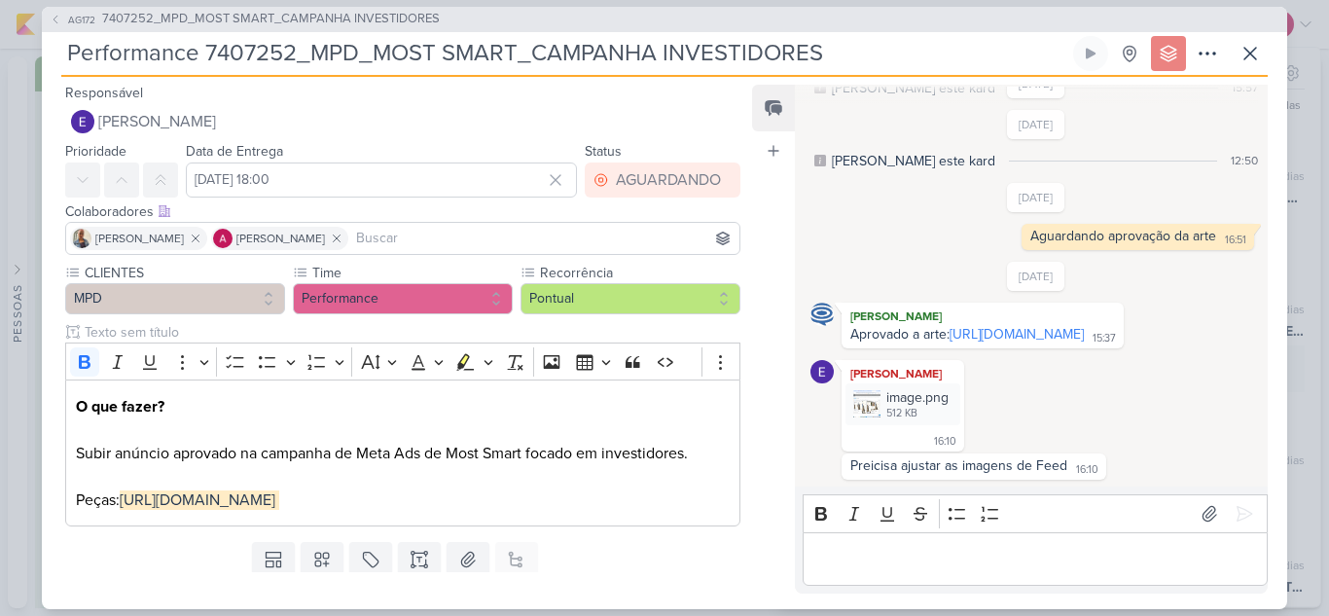
click at [890, 550] on p "Editor editing area: main" at bounding box center [1034, 558] width 445 height 23
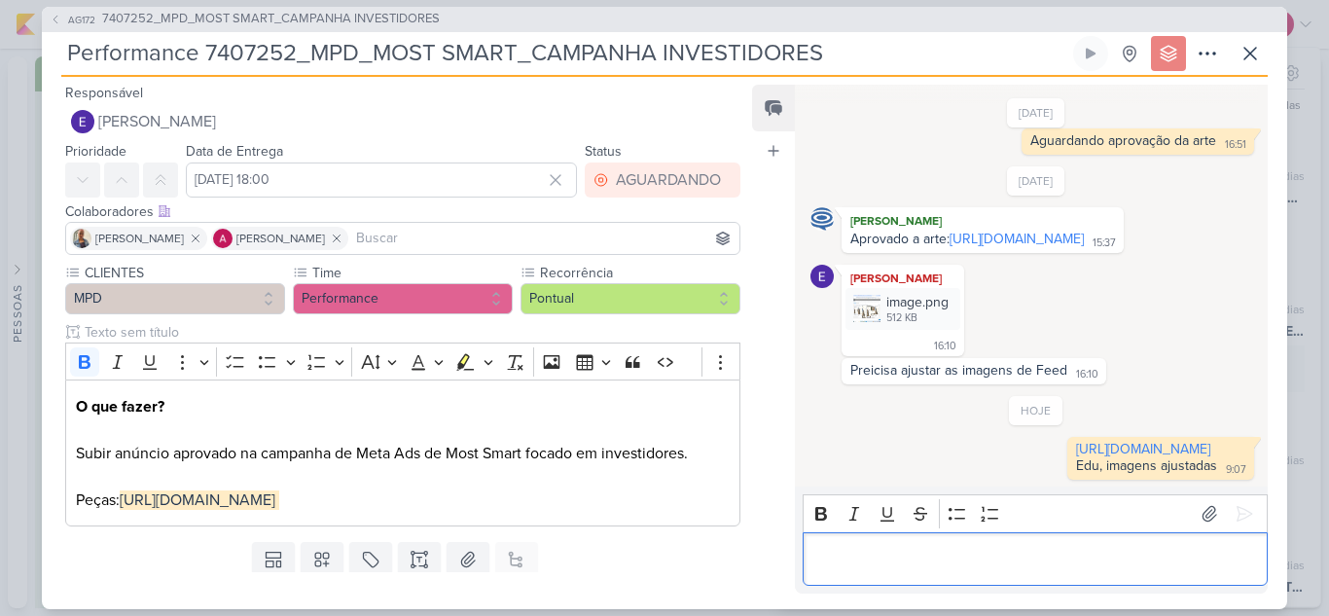
scroll to position [279, 0]
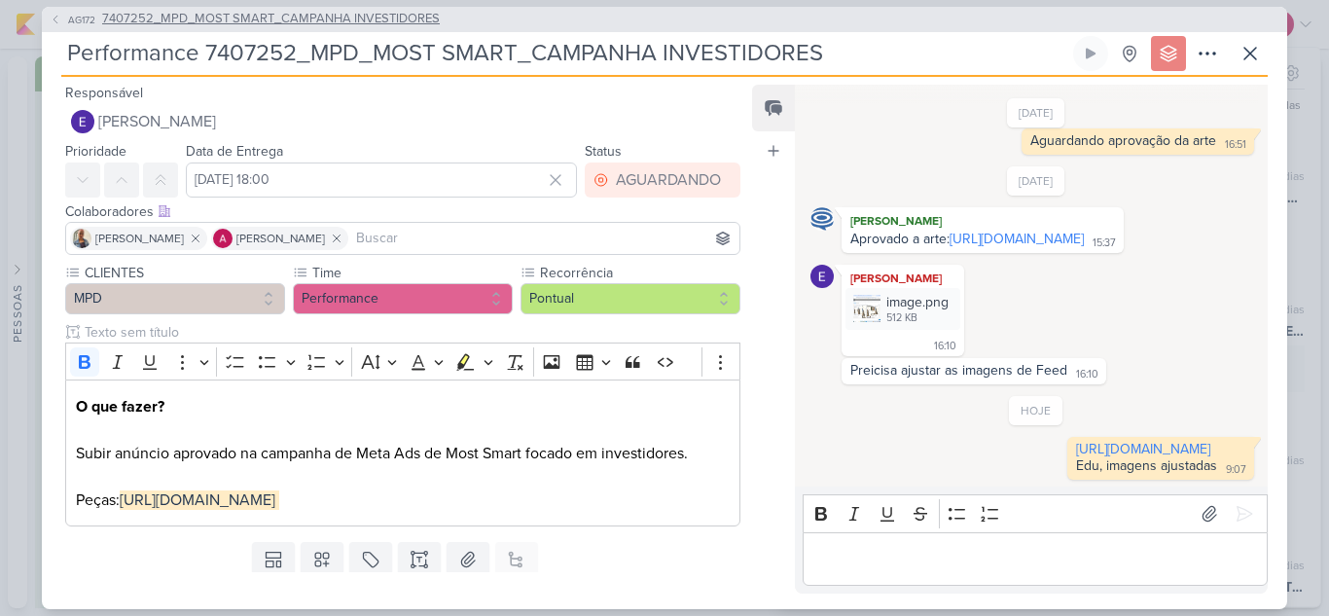
click at [72, 16] on span "AG172" at bounding box center [81, 20] width 33 height 15
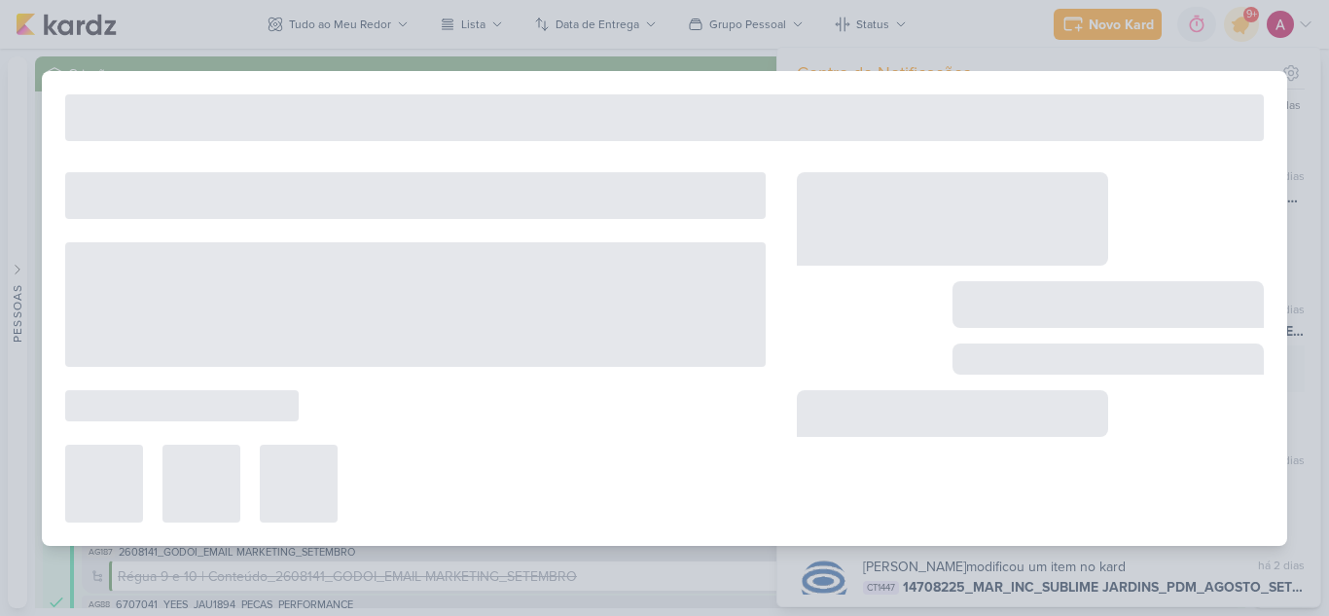
type input "7407252_MPD_MOST SMART_CAMPANHA INVESTIDORES"
type input "[DATE] 23:59"
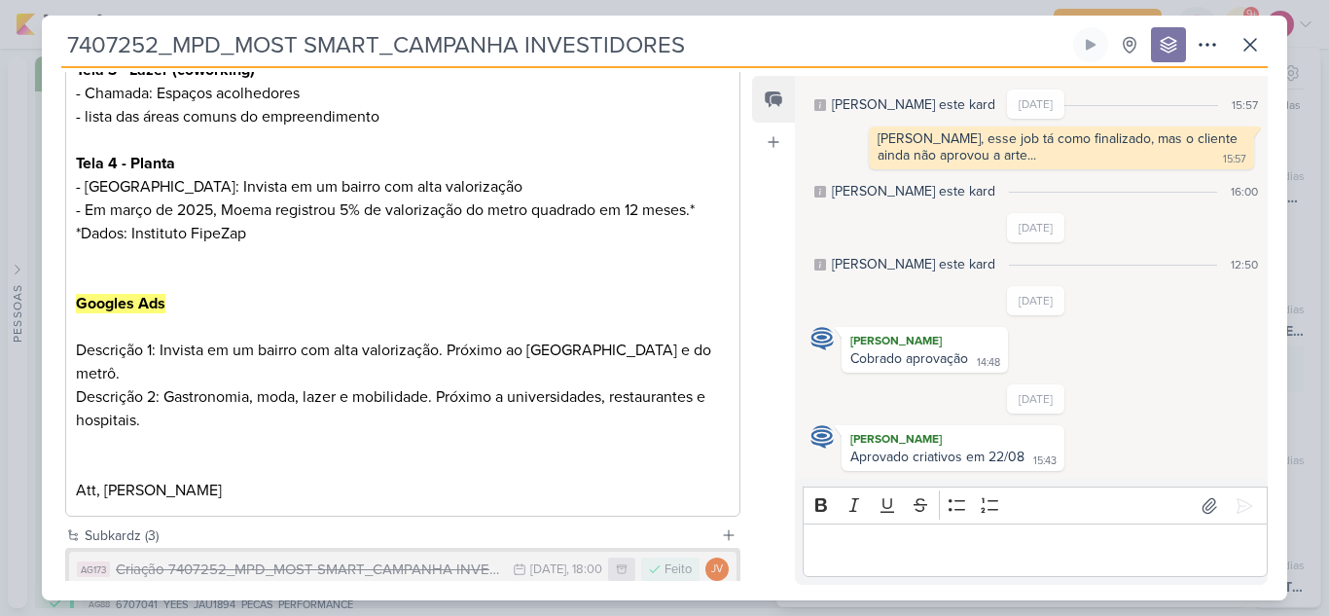
scroll to position [916, 0]
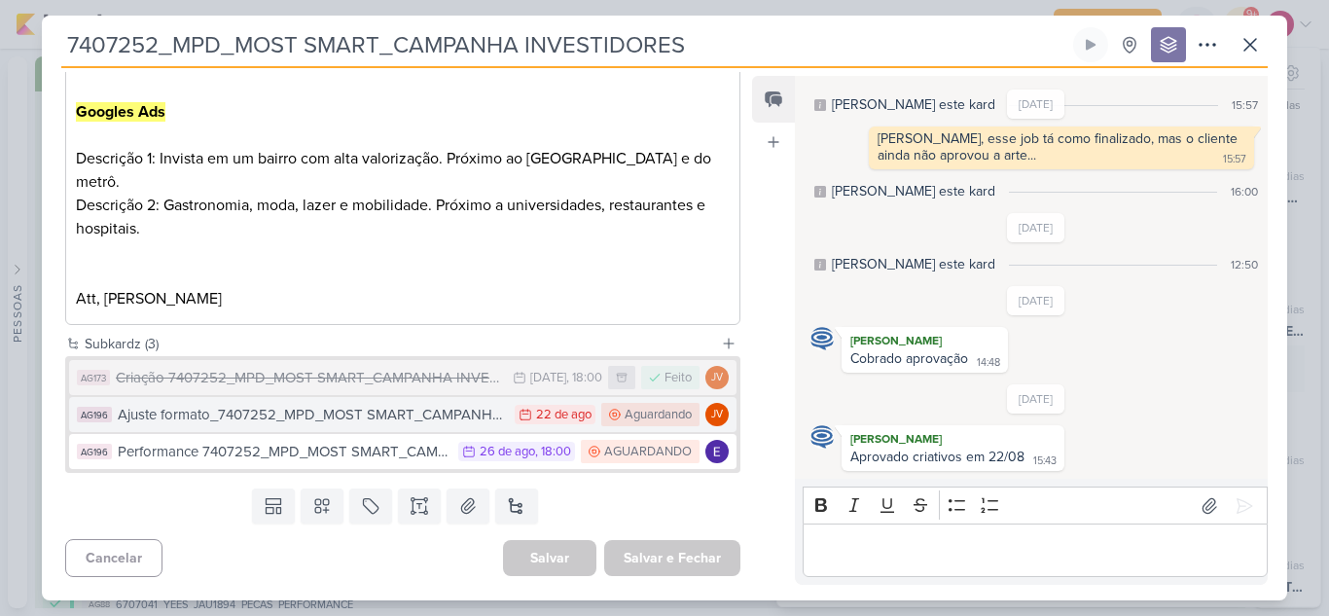
click at [396, 424] on div "Ajuste formato_7407252_MPD_MOST SMART_CAMPANHA INVESTIDORES" at bounding box center [311, 415] width 387 height 22
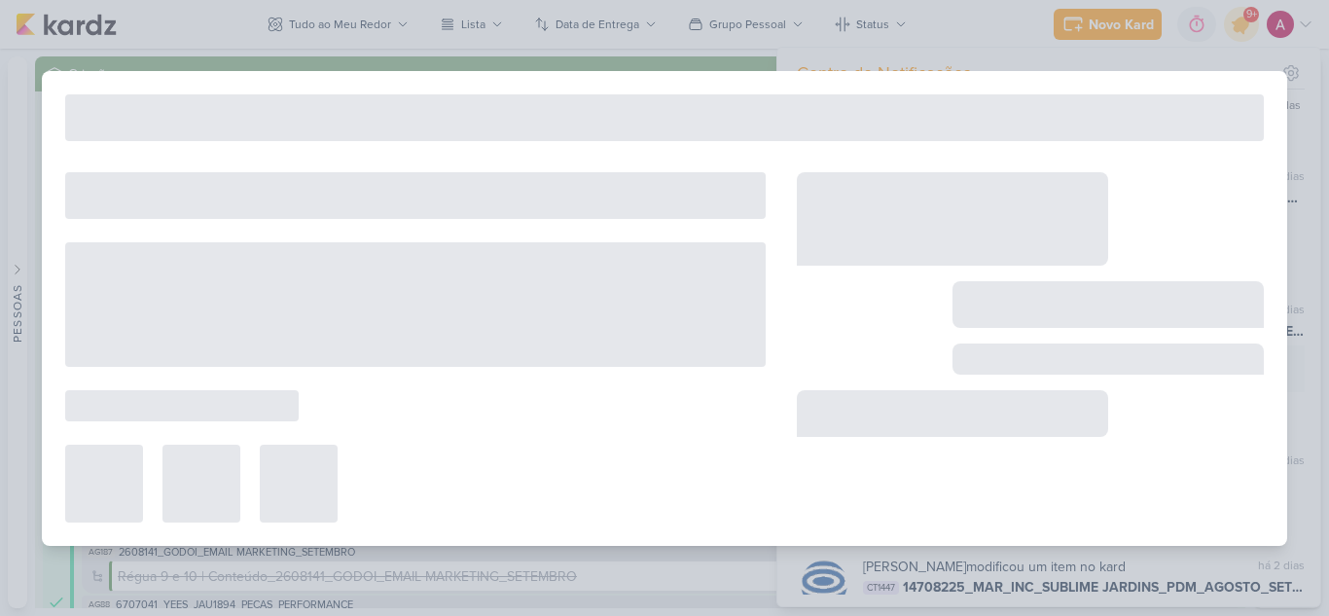
type input "Ajuste formato_7407252_MPD_MOST SMART_CAMPANHA INVESTIDORES"
type input "[DATE] 23:59"
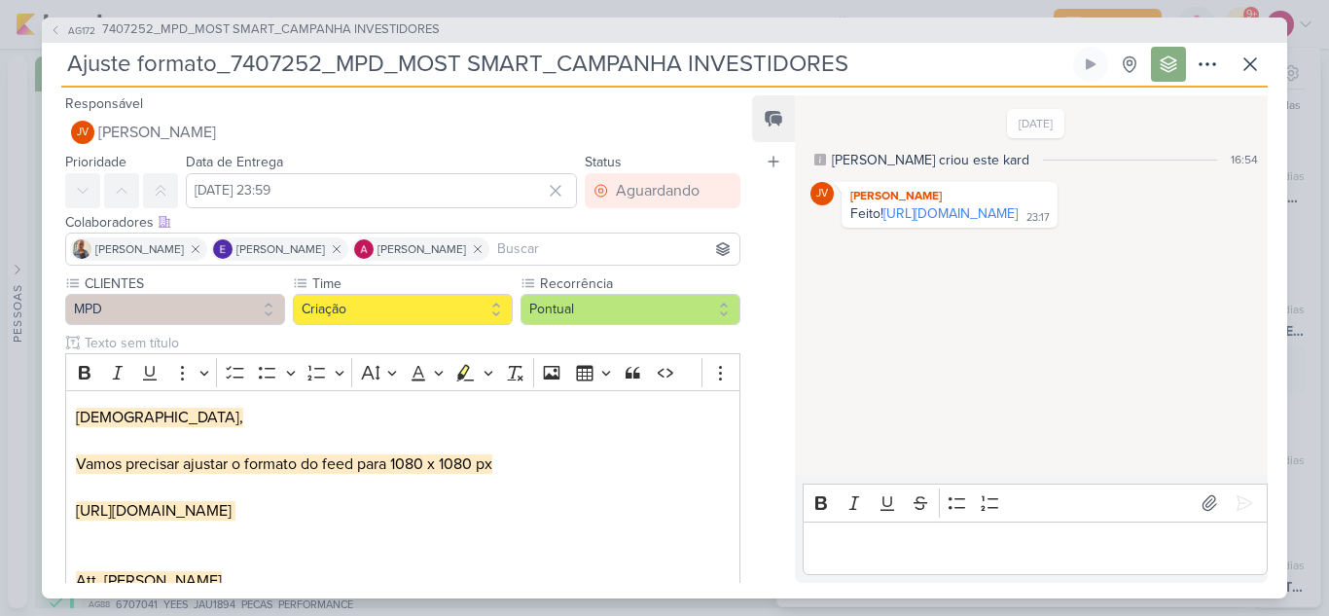
click at [909, 555] on p "Editor editing area: main" at bounding box center [1034, 547] width 445 height 23
click at [1263, 65] on button at bounding box center [1249, 64] width 35 height 35
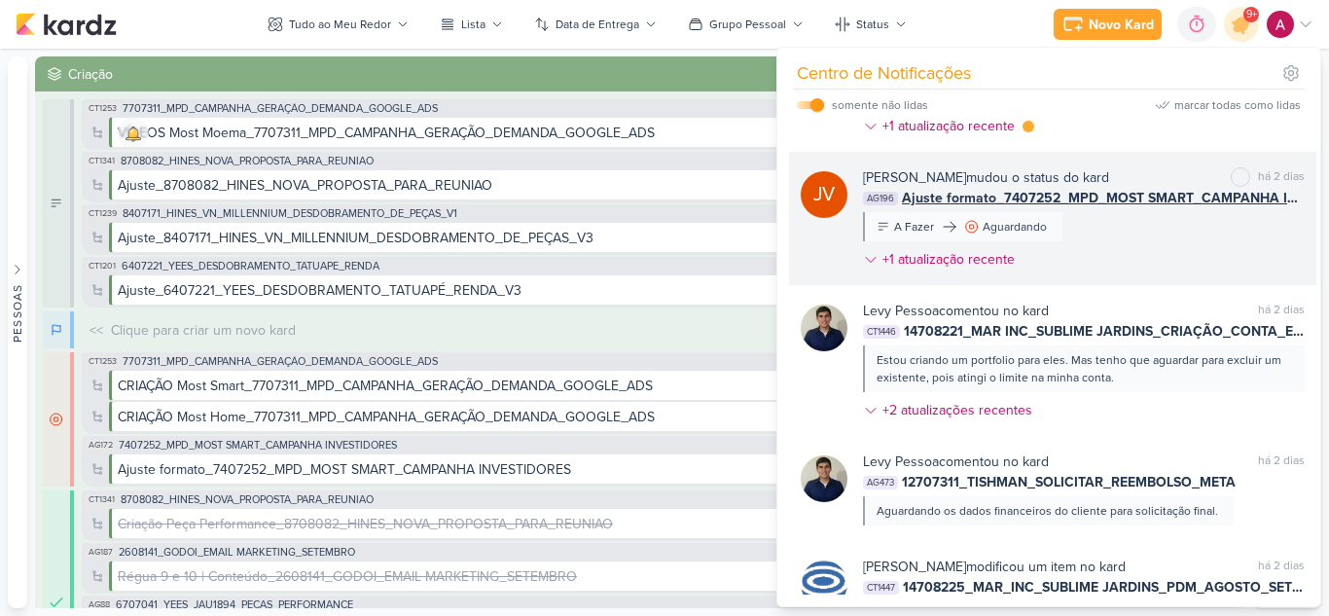
scroll to position [1432, 0]
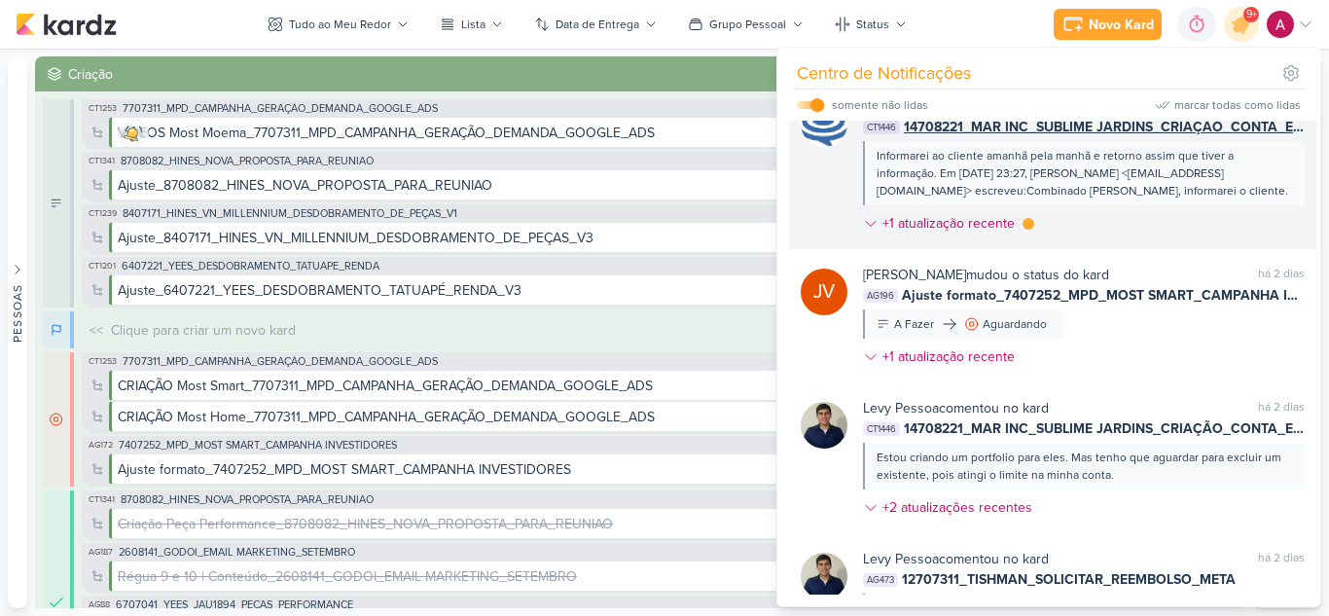
click at [1143, 241] on div "[PERSON_NAME] comentou no kard marcar como lida há 2 dias CT1446 14708221_MAR I…" at bounding box center [1084, 168] width 442 height 145
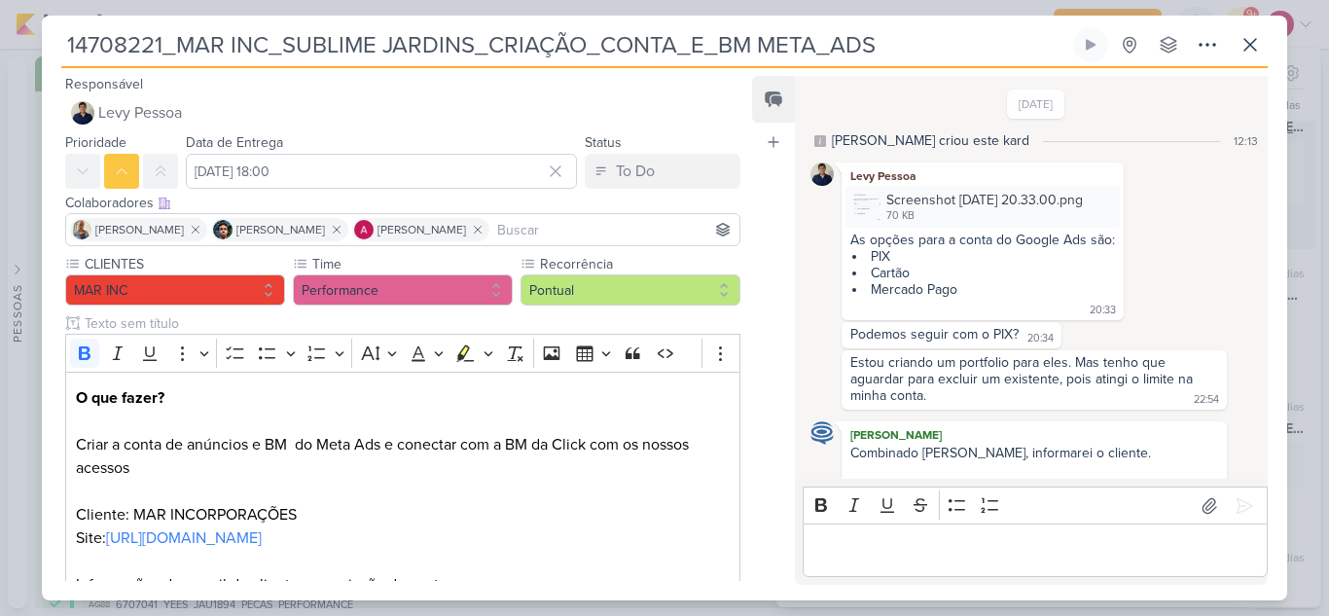
scroll to position [437, 0]
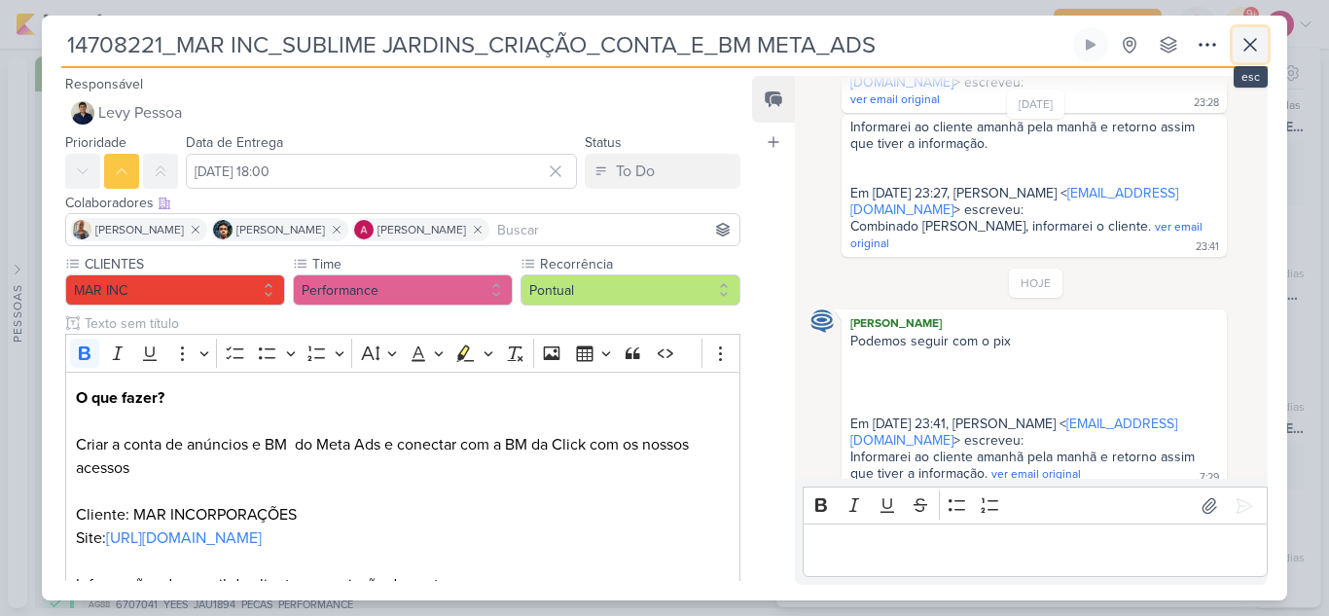
click at [1240, 56] on button at bounding box center [1249, 44] width 35 height 35
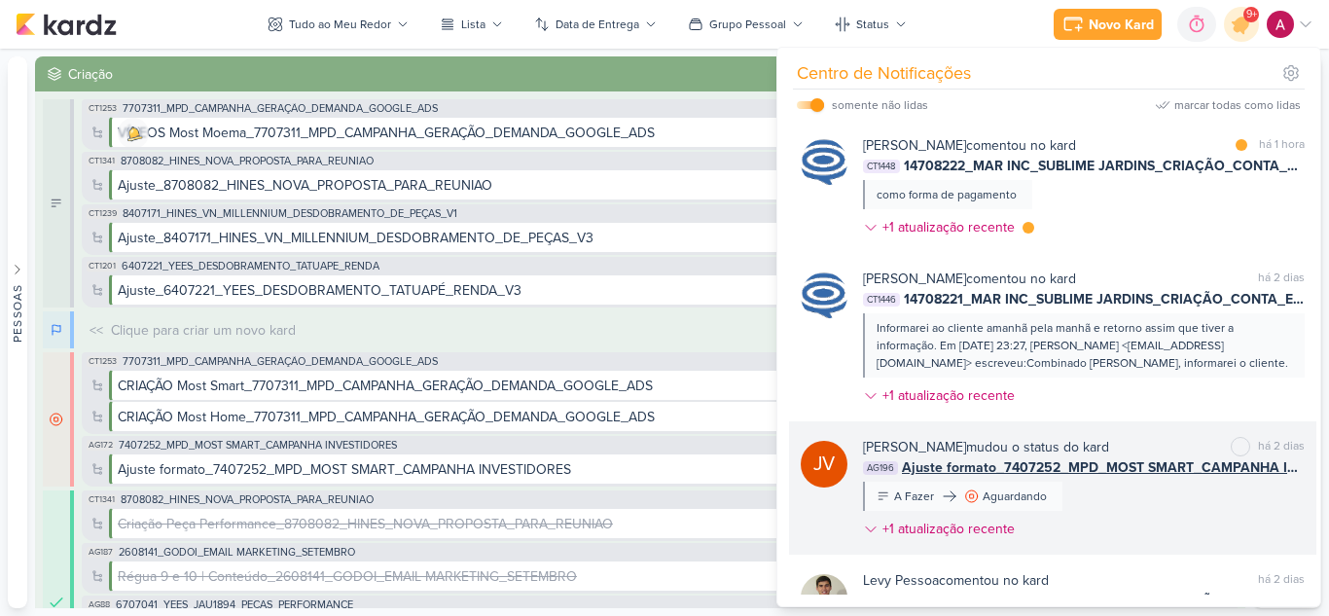
scroll to position [1237, 0]
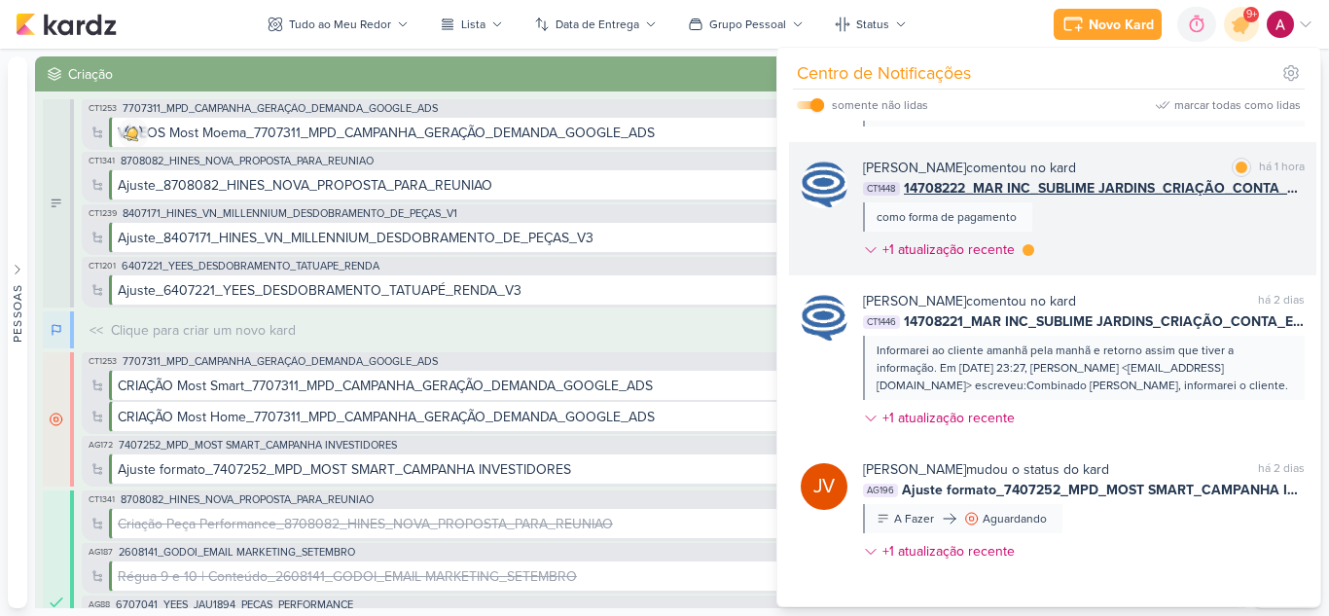
click at [1140, 267] on div "[PERSON_NAME] comentou no kard marcar como lida há 1 hora CT1448 14708222_MAR I…" at bounding box center [1084, 213] width 442 height 110
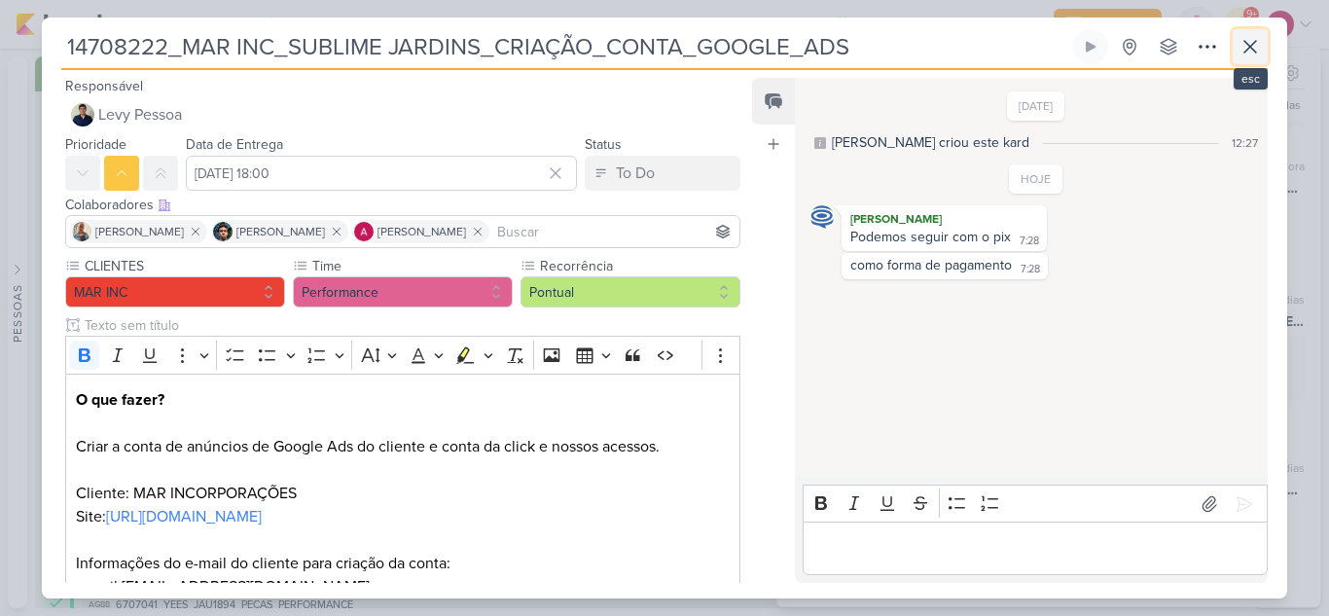
click at [1242, 51] on icon at bounding box center [1249, 46] width 23 height 23
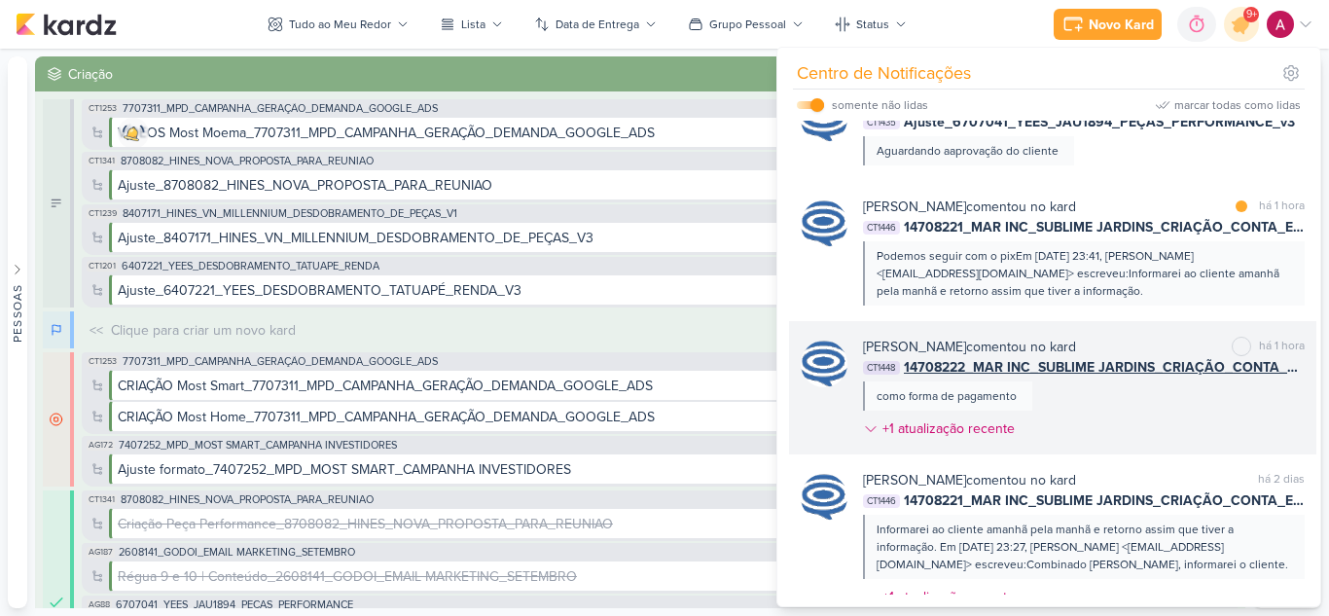
scroll to position [1043, 0]
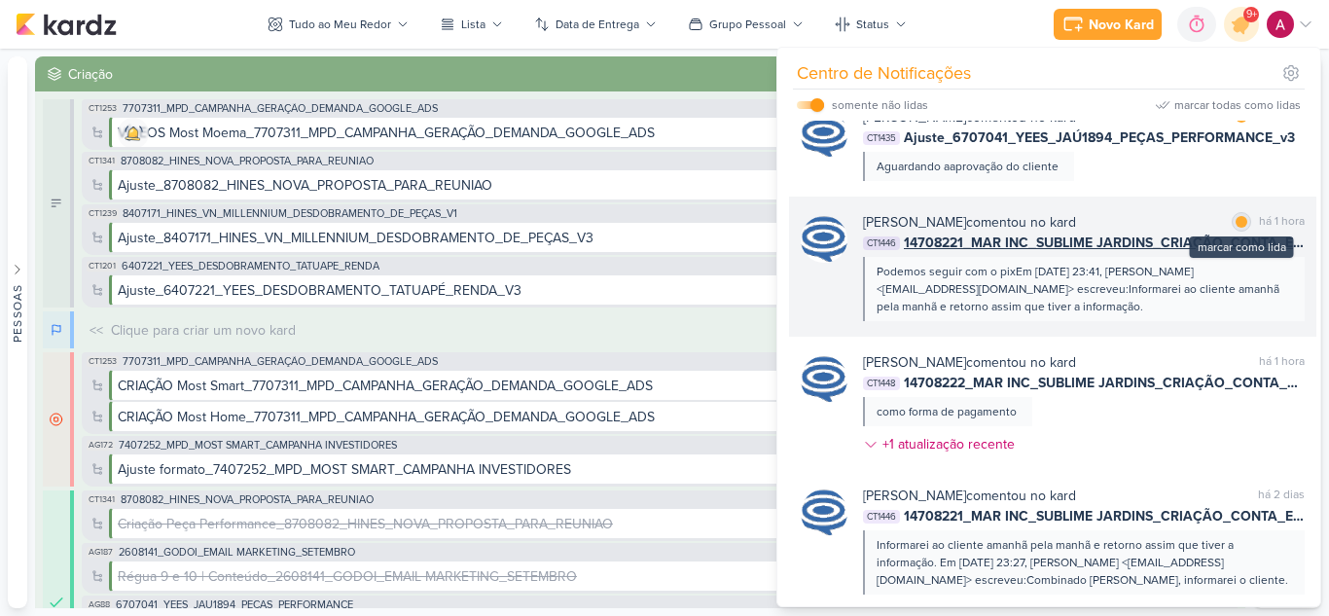
click at [1235, 228] on div at bounding box center [1241, 222] width 12 height 12
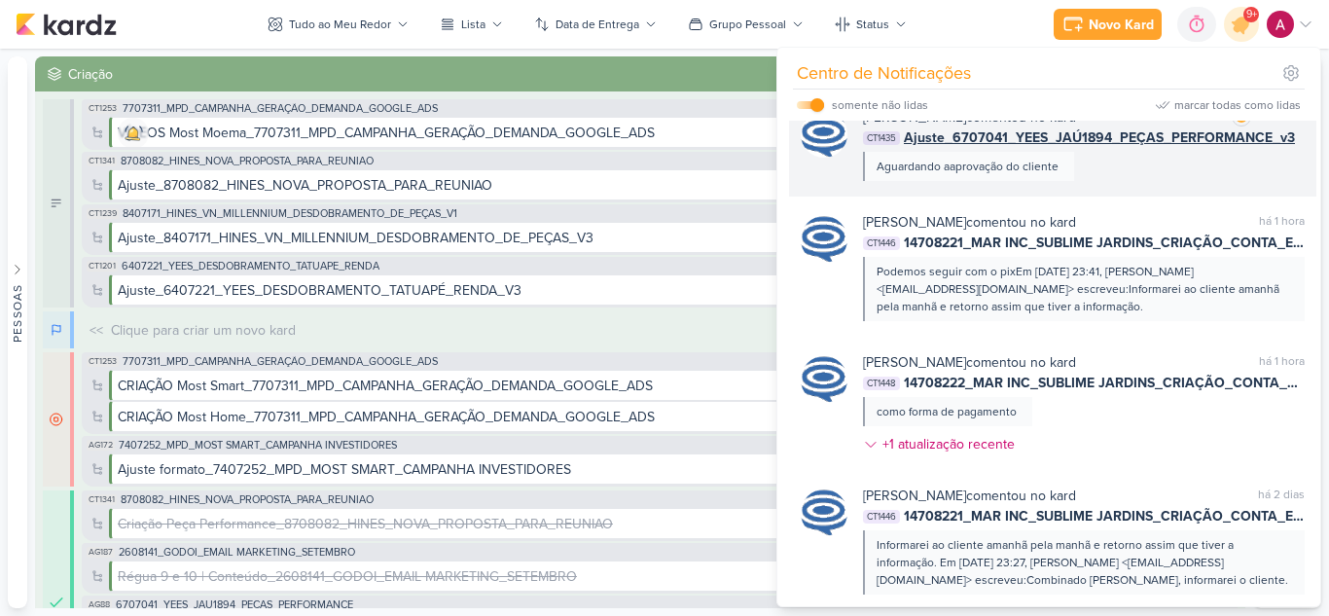
click at [1191, 181] on div "[PERSON_NAME] comentou no kard marcar como lida há 1 hora CT1435 Ajuste_6707041…" at bounding box center [1084, 144] width 442 height 74
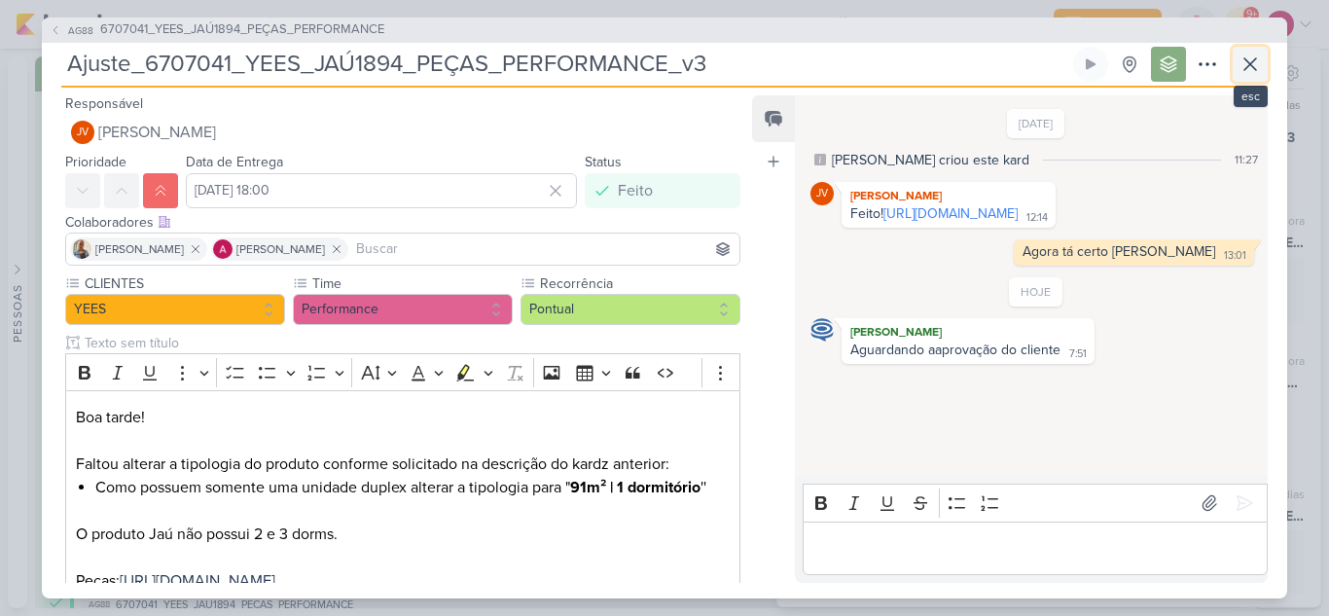
click at [1238, 62] on icon at bounding box center [1249, 64] width 23 height 23
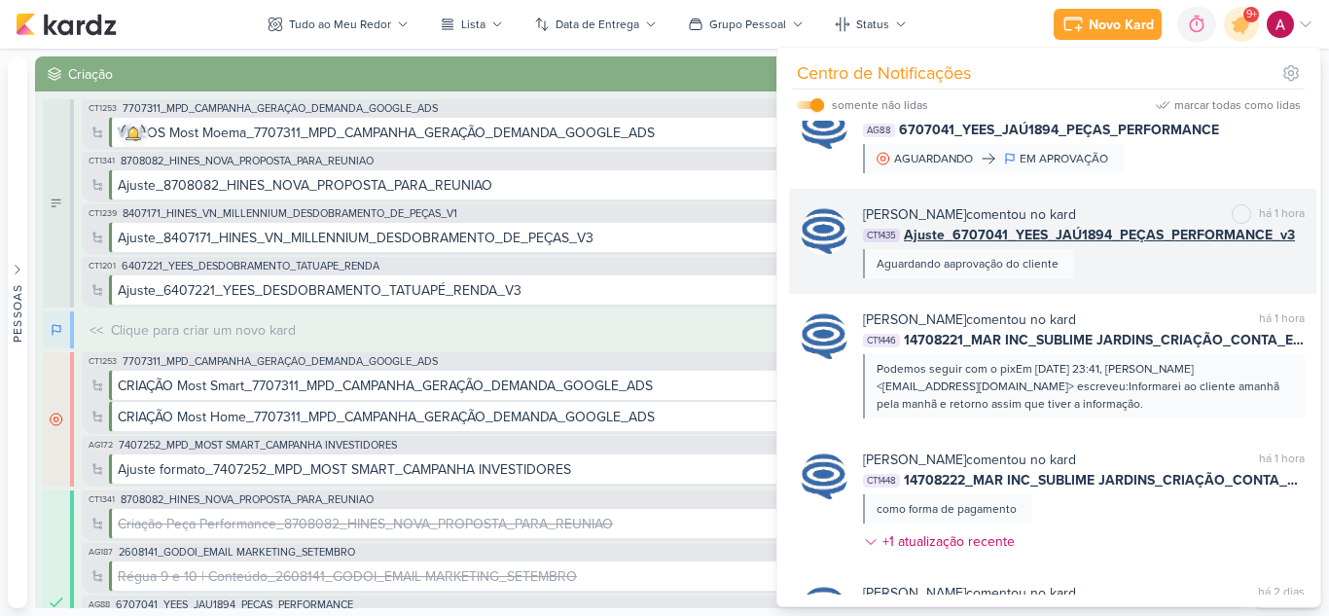
scroll to position [848, 0]
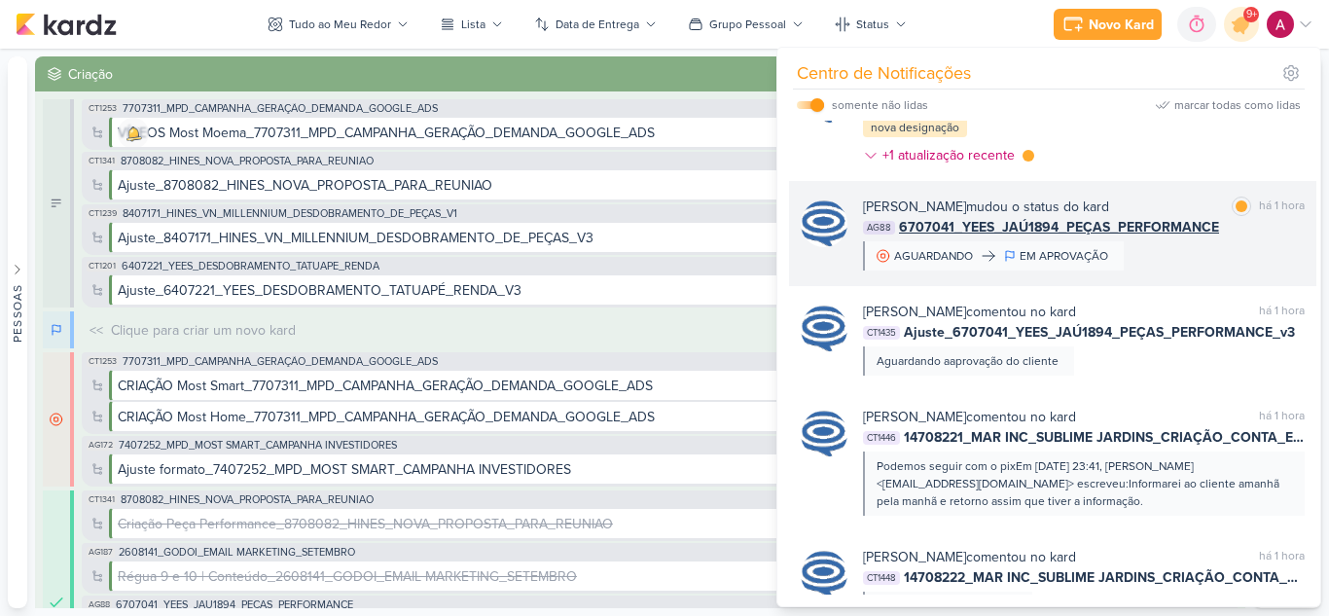
click at [1197, 270] on div "[PERSON_NAME] mudou o status do kard marcar como lida há 1 hora AG88 6707041_YE…" at bounding box center [1084, 233] width 442 height 74
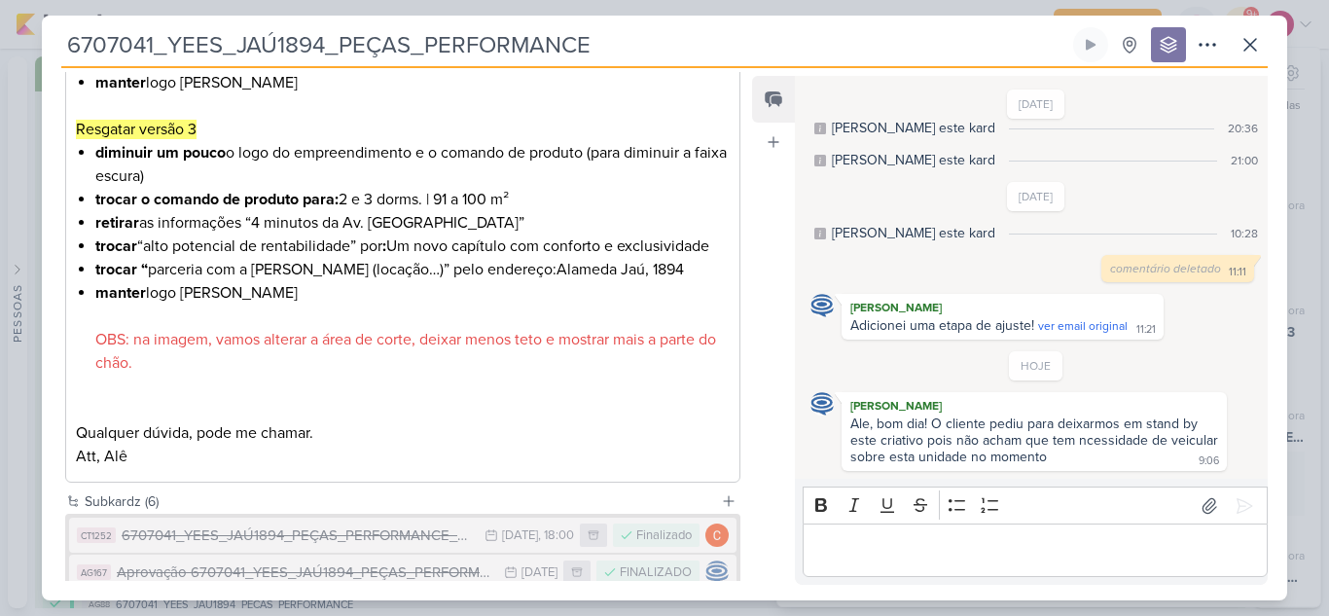
scroll to position [1074, 0]
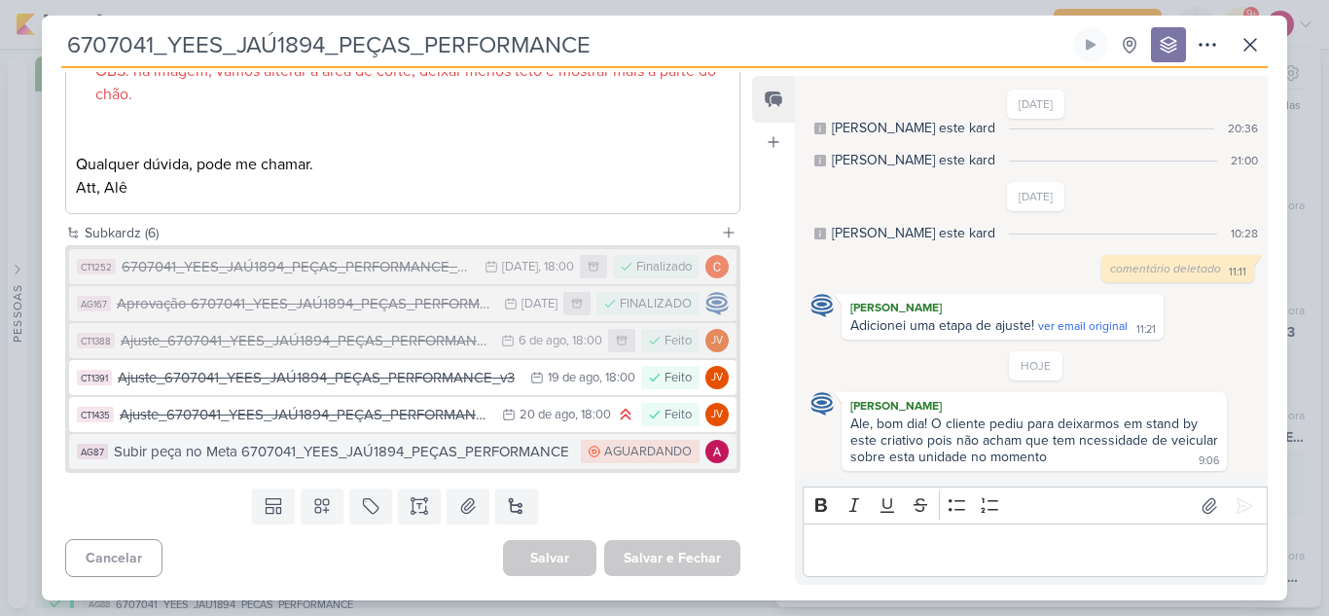
click at [426, 450] on div "Subir peça no Meta 6707041_YEES_JAÚ1894_PEÇAS_PERFORMANCE" at bounding box center [342, 452] width 457 height 22
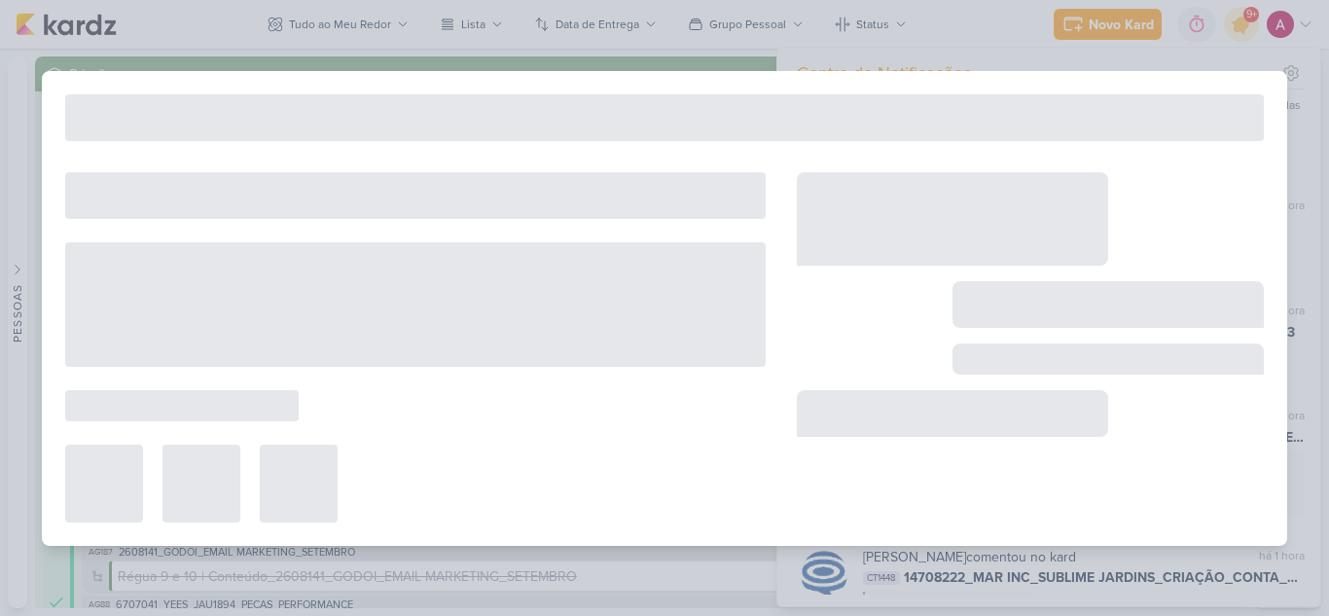
type input "Subir peça no Meta 6707041_YEES_JAÚ1894_PEÇAS_PERFORMANCE"
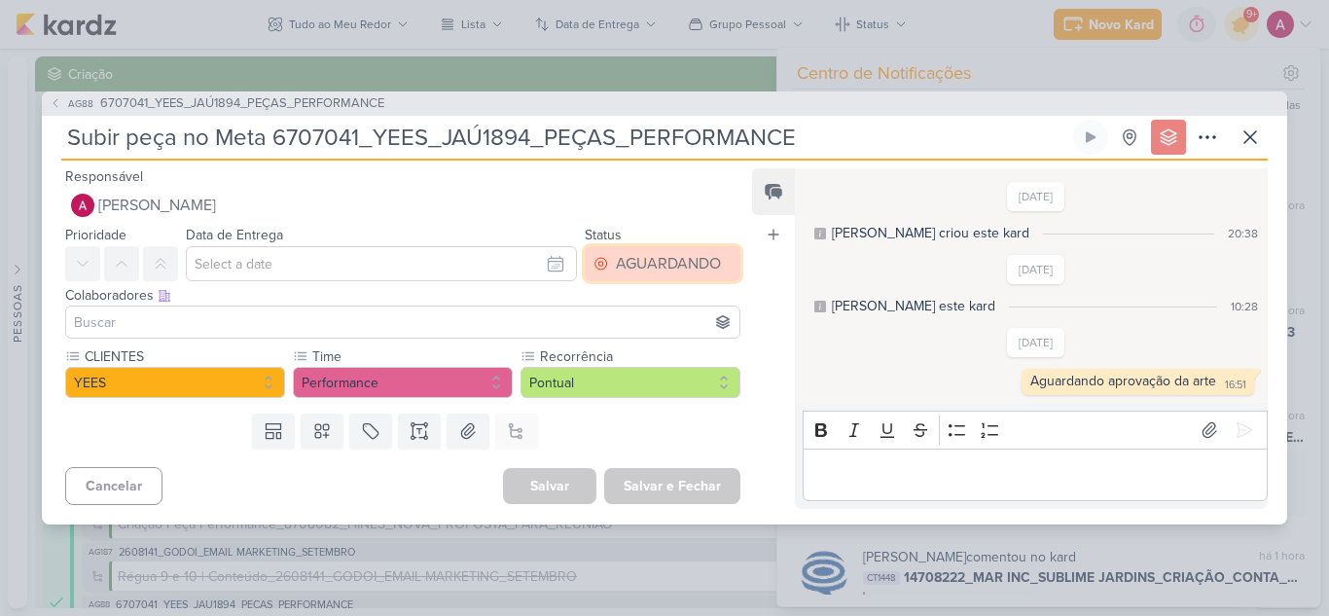
click at [617, 268] on div "AGUARDANDO" at bounding box center [668, 263] width 105 height 23
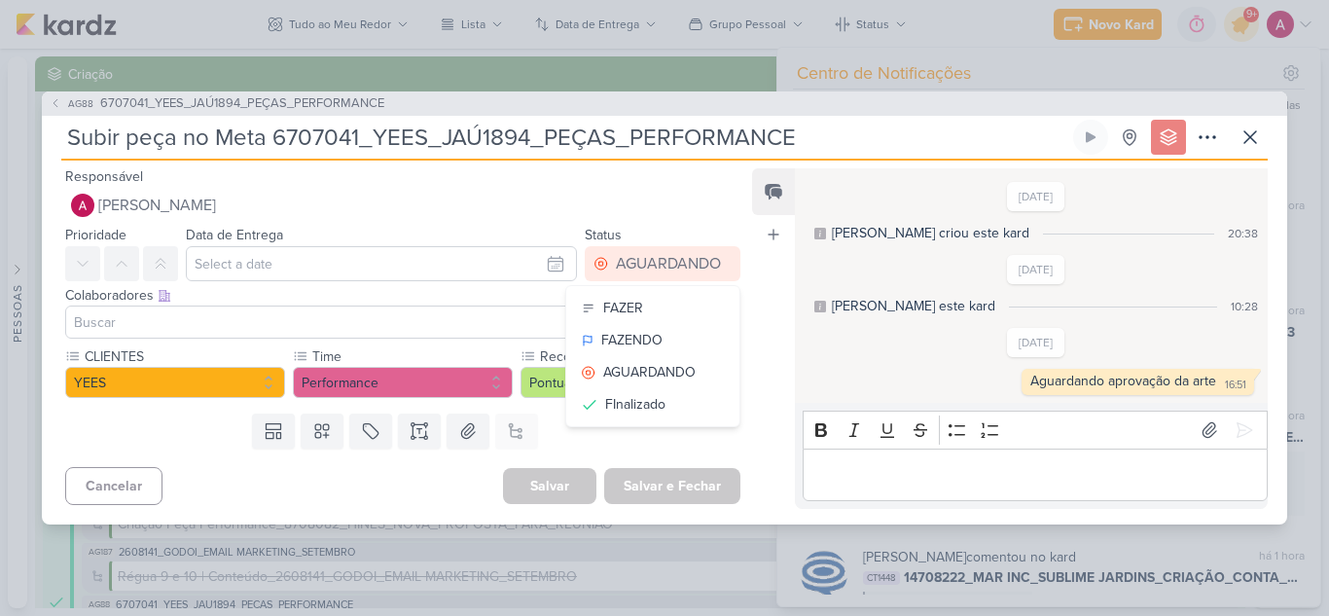
click at [767, 292] on div "Feed Atrelar email Solte o email para atrelar ao kard" at bounding box center [773, 338] width 43 height 340
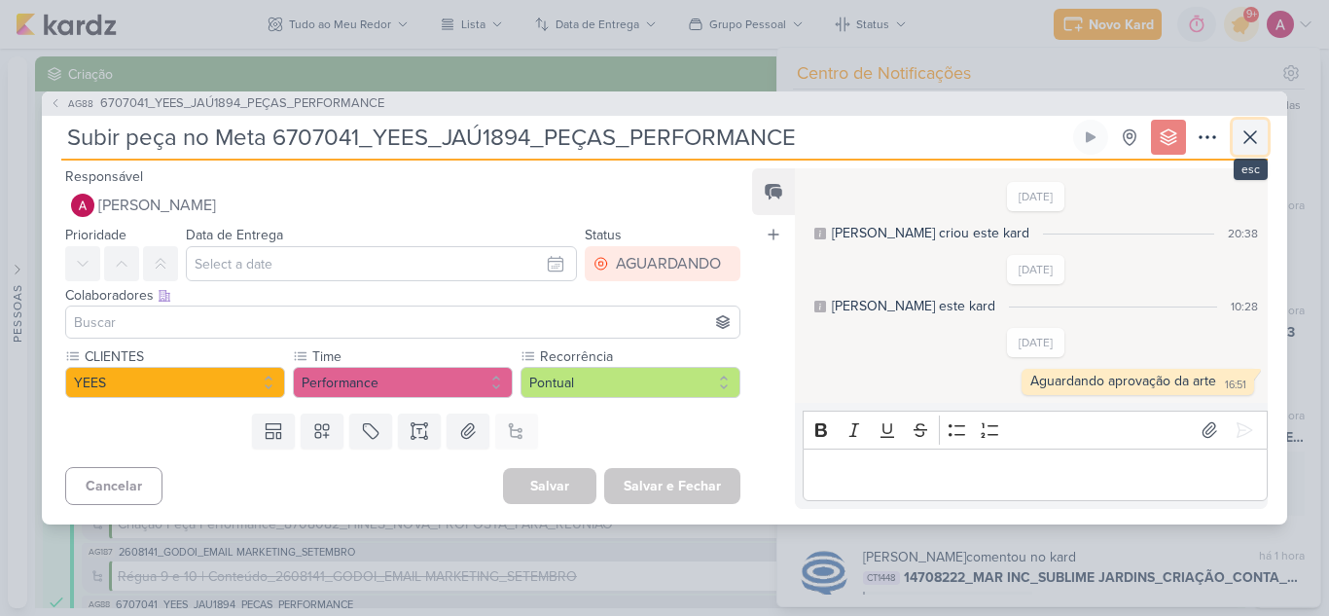
click at [1261, 138] on icon at bounding box center [1249, 136] width 23 height 23
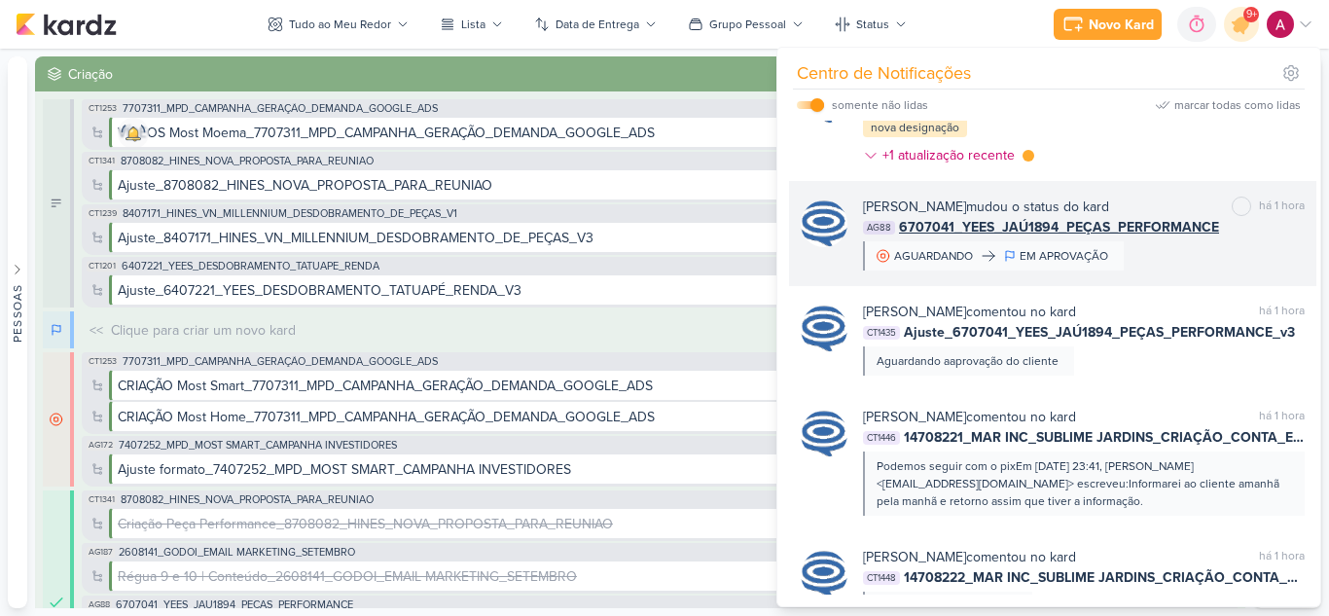
scroll to position [751, 0]
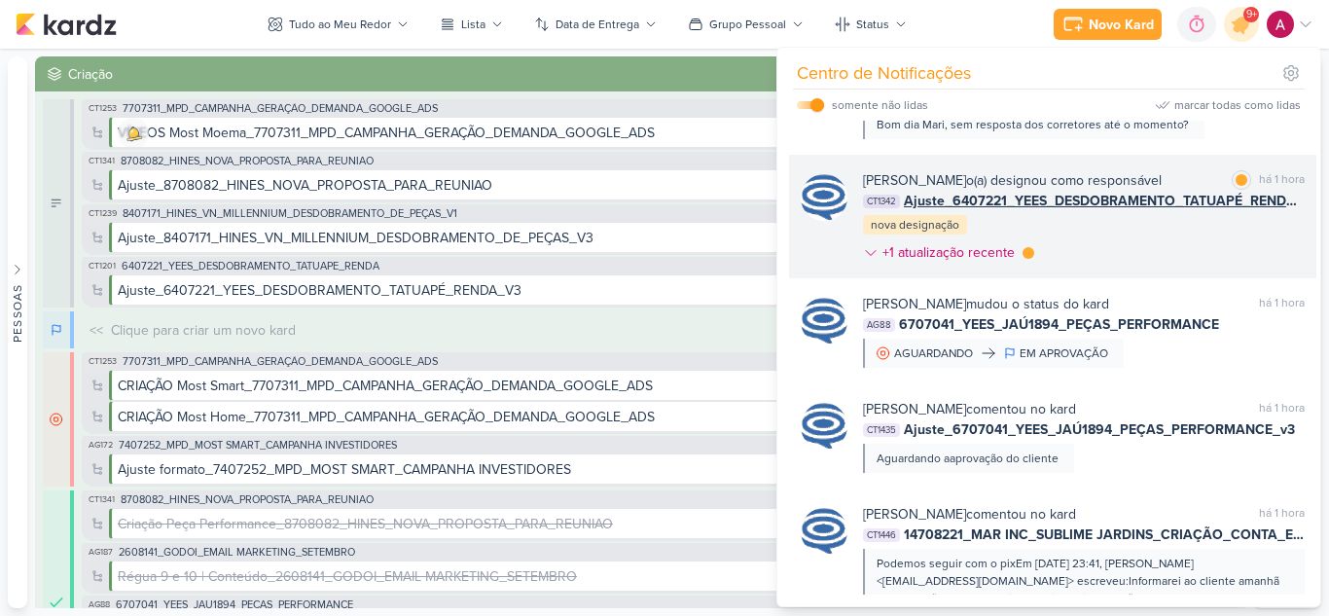
click at [1169, 270] on div "[PERSON_NAME] o(a) designou como responsável marcar como lida há 1 hora CT1342 …" at bounding box center [1084, 220] width 442 height 100
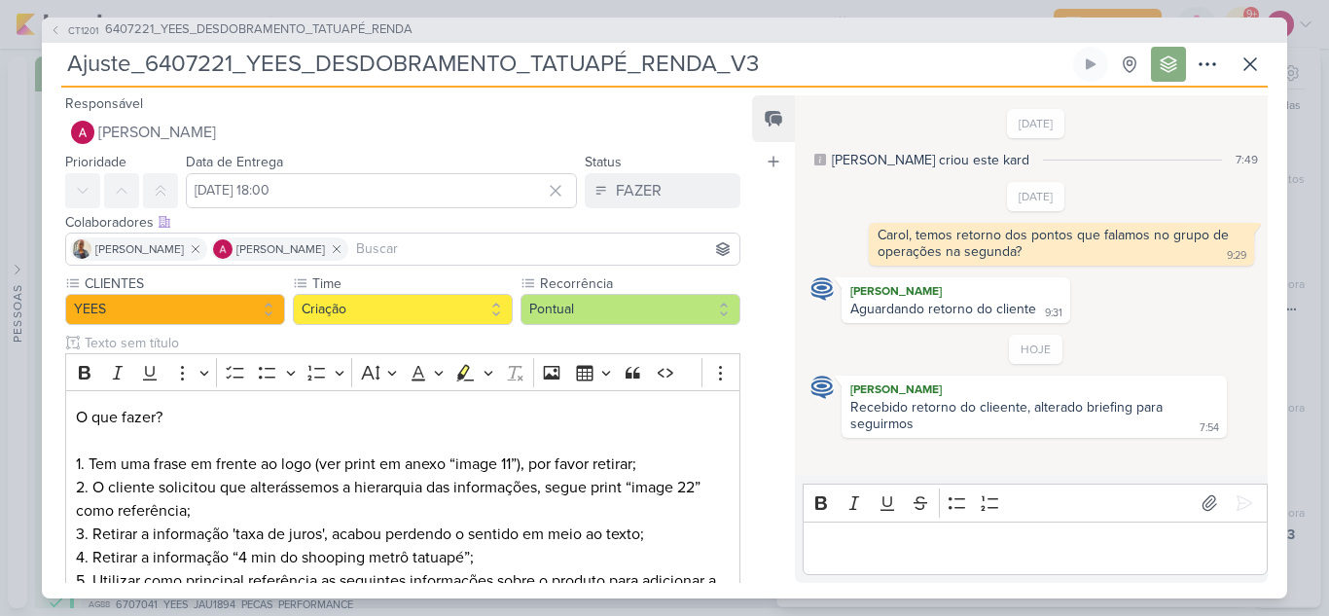
drag, startPoint x: 144, startPoint y: 58, endPoint x: 231, endPoint y: 56, distance: 86.6
click at [231, 56] on input "Ajuste_6407221_YEES_DESDOBRAMENTO_TATUAPÉ_RENDA_V3" at bounding box center [565, 64] width 1008 height 35
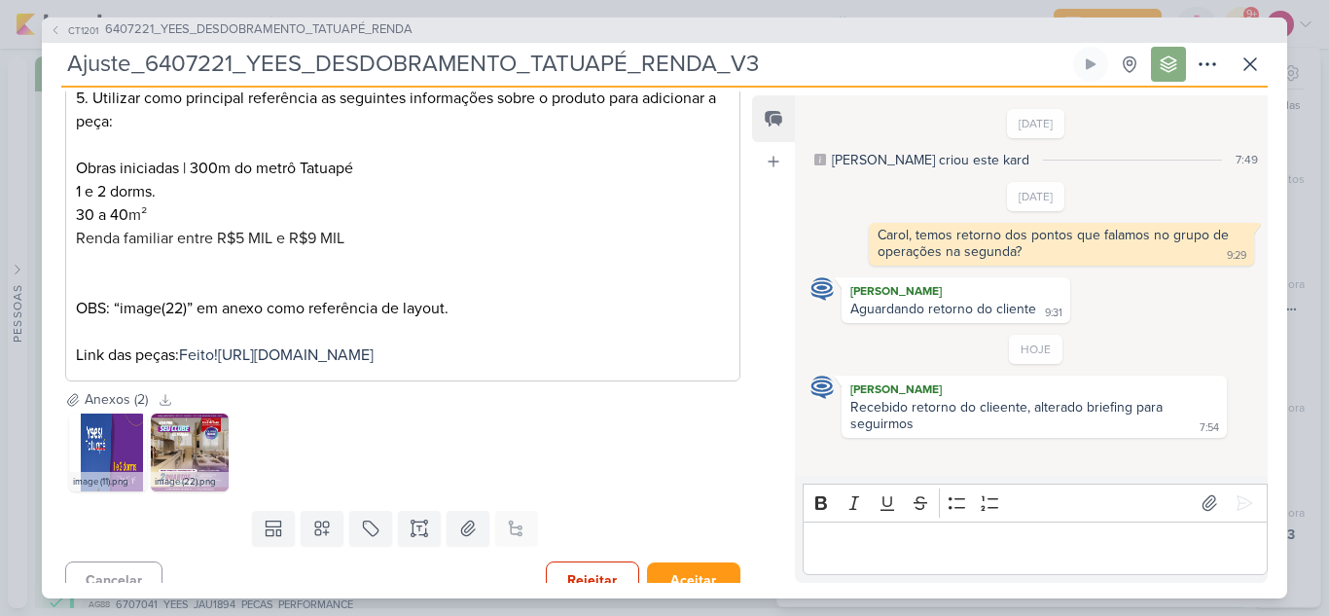
scroll to position [526, 0]
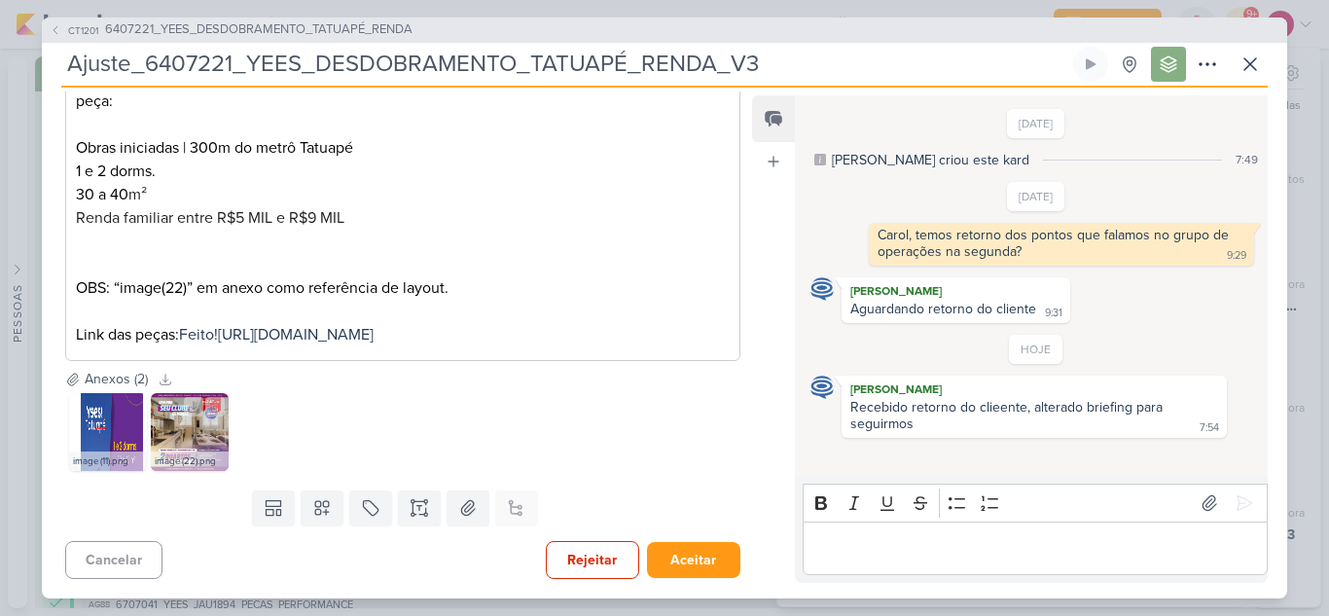
click at [192, 427] on img at bounding box center [190, 432] width 78 height 78
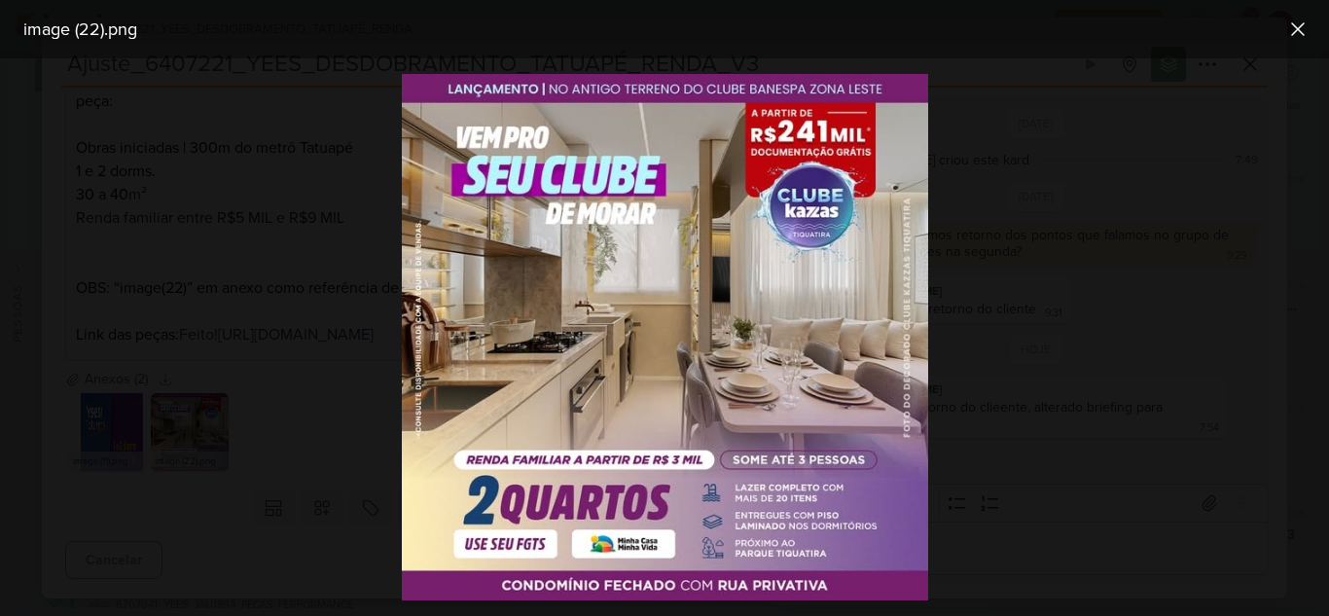
click at [313, 471] on div at bounding box center [664, 336] width 1329 height 557
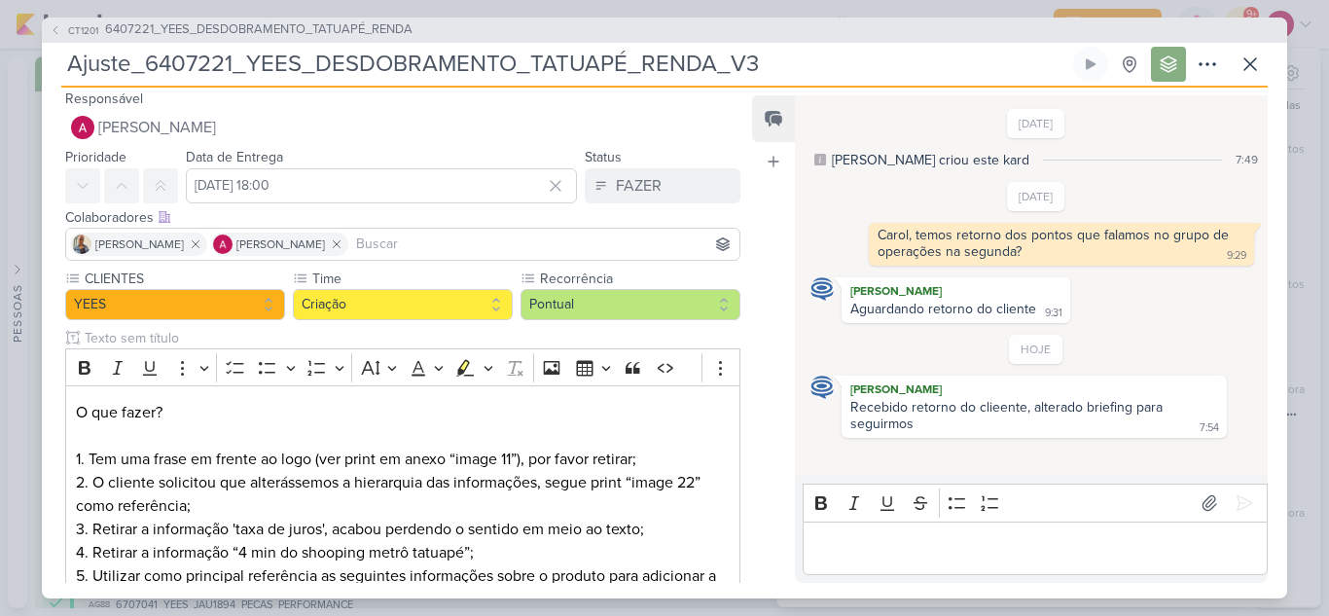
scroll to position [0, 0]
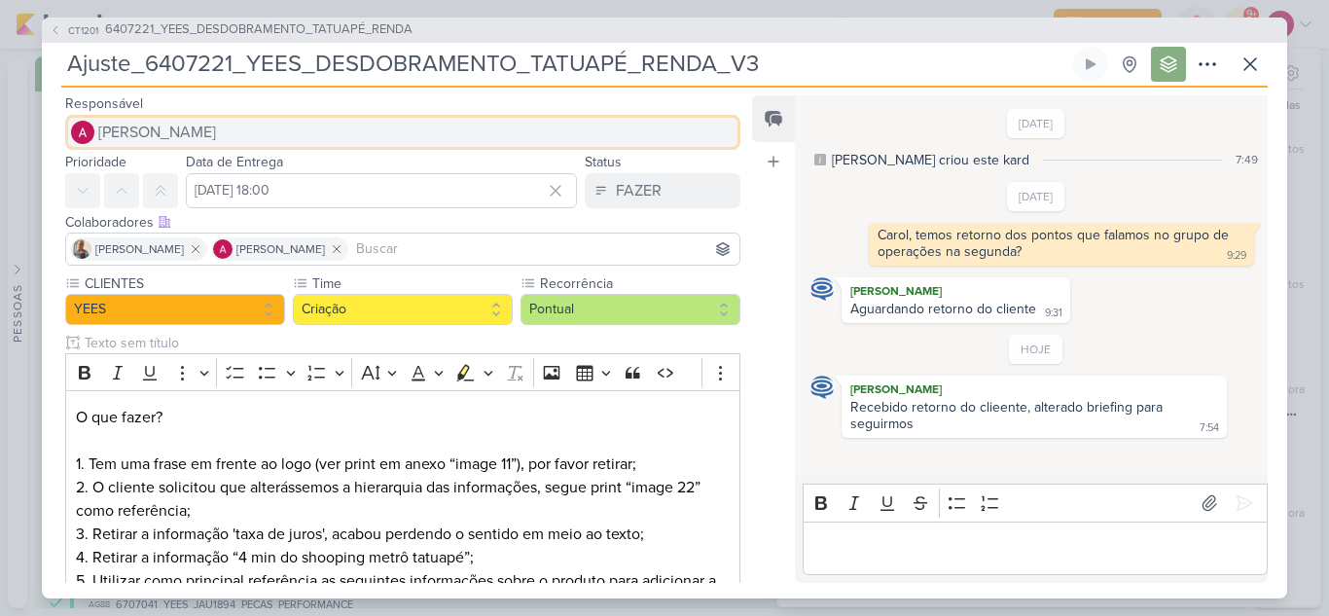
click at [171, 143] on span "[PERSON_NAME]" at bounding box center [157, 132] width 118 height 23
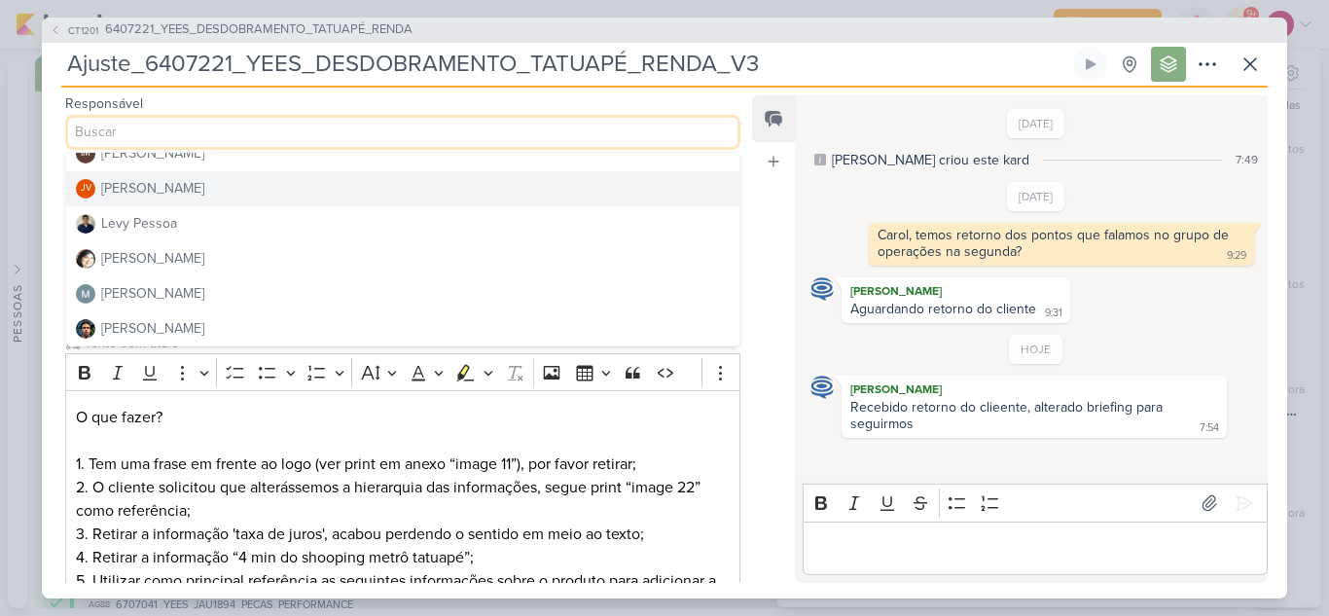
scroll to position [292, 0]
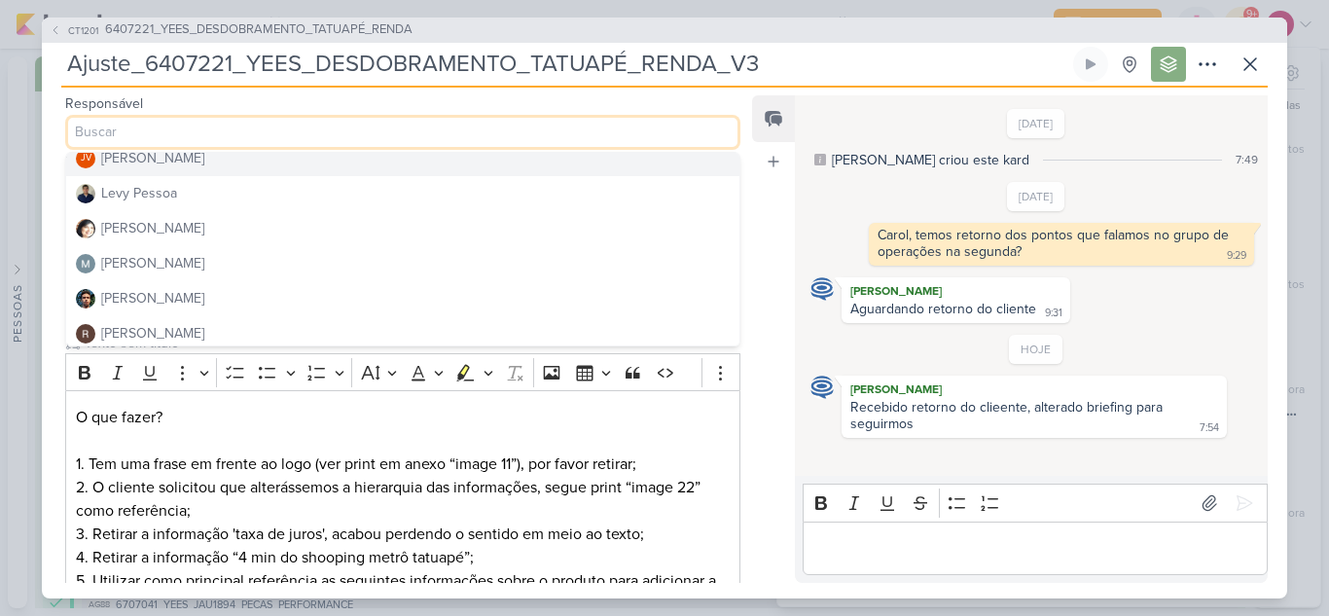
click at [160, 167] on div "[PERSON_NAME]" at bounding box center [152, 158] width 103 height 20
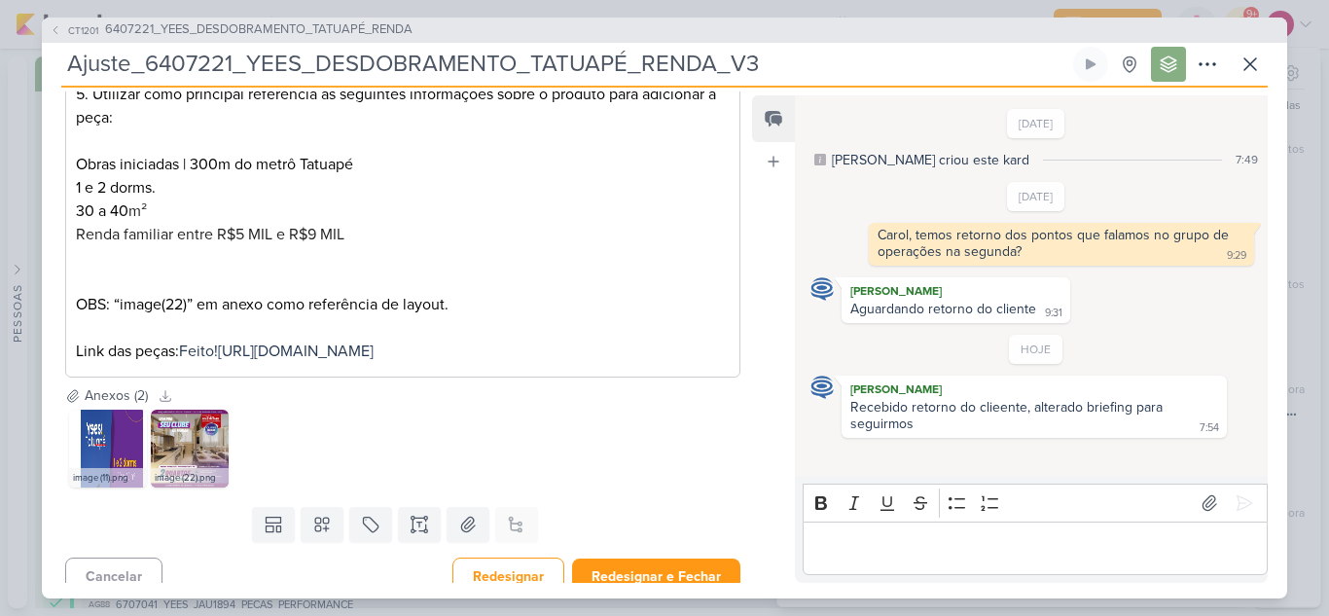
scroll to position [526, 0]
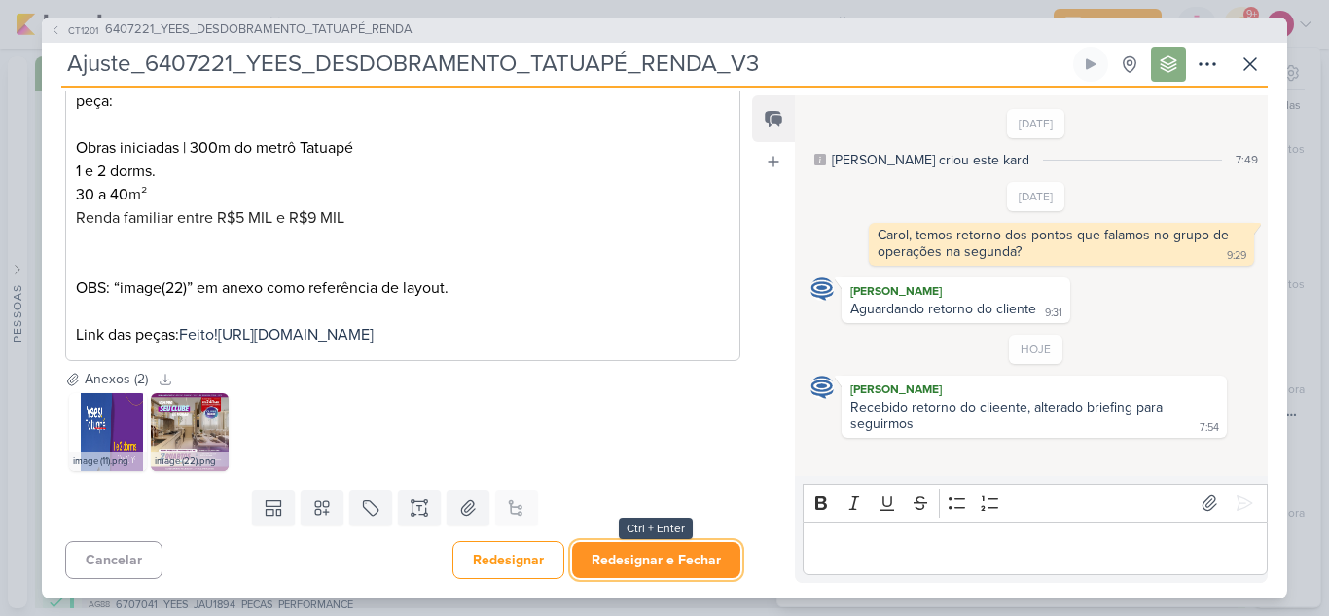
click at [672, 560] on button "Redesignar e Fechar" at bounding box center [656, 560] width 168 height 36
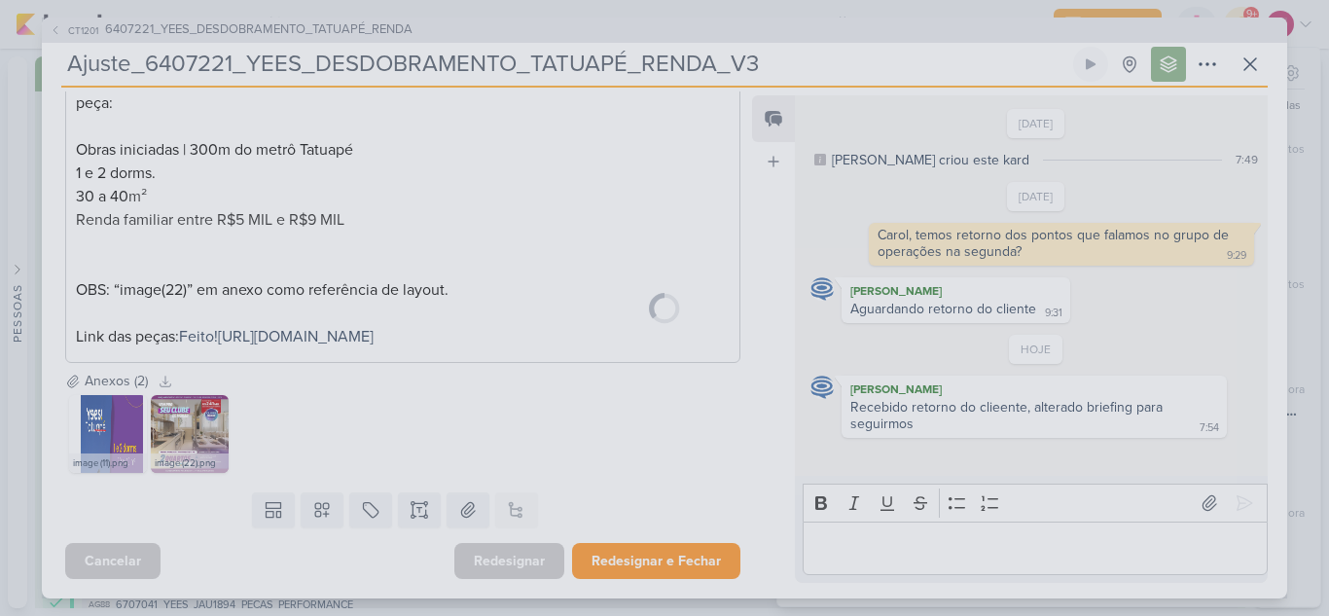
scroll to position [524, 0]
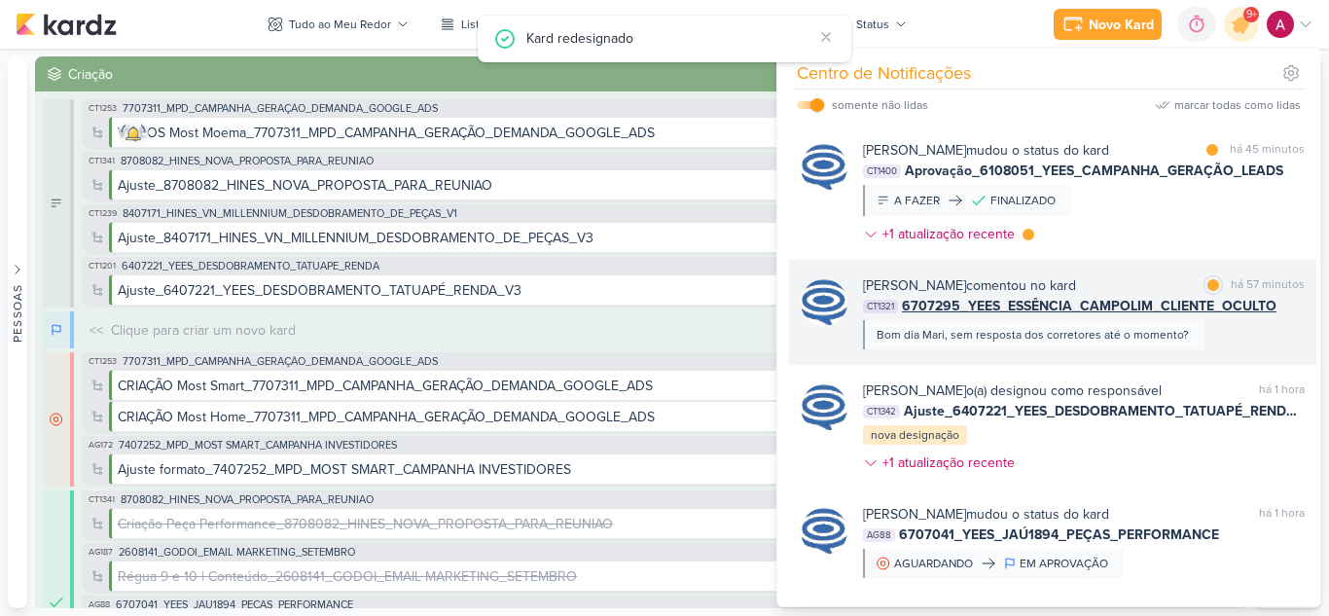
click at [1011, 365] on div "[PERSON_NAME] comentou no kard marcar como lida há 57 minutos CT1321 6707295_YE…" at bounding box center [1052, 312] width 527 height 105
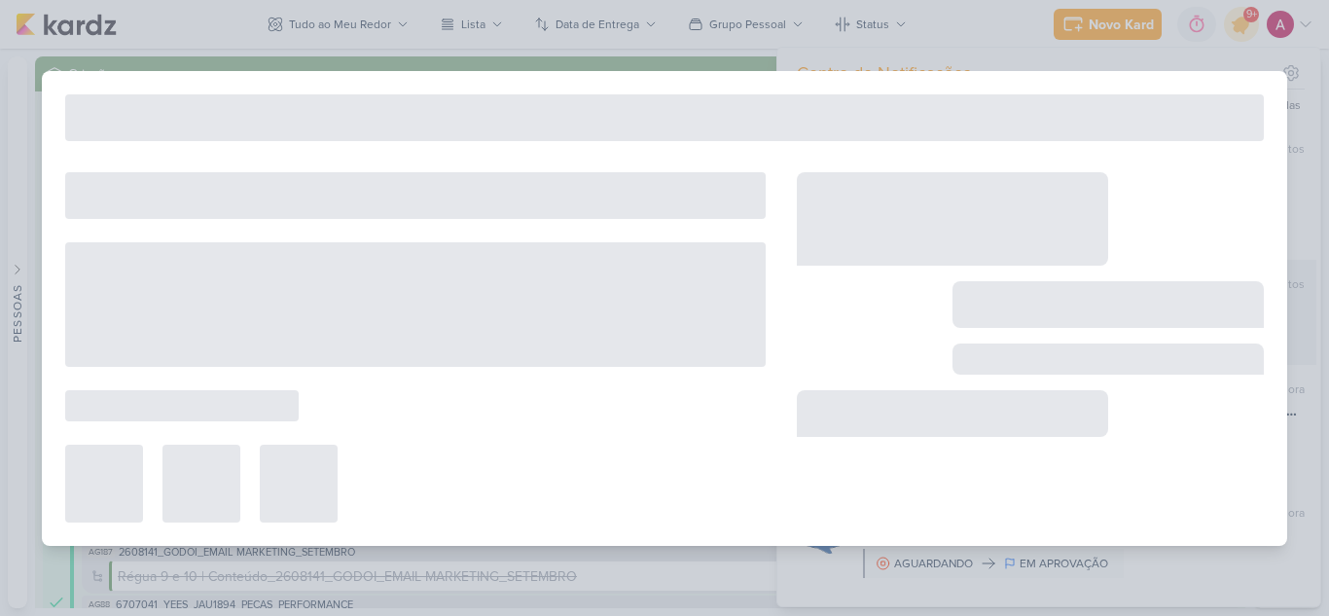
type input "6707295_YEES_ESSÊNCIA_CAMPOLIM_CLIENTE_OCULTO"
type input "[DATE] 18:00"
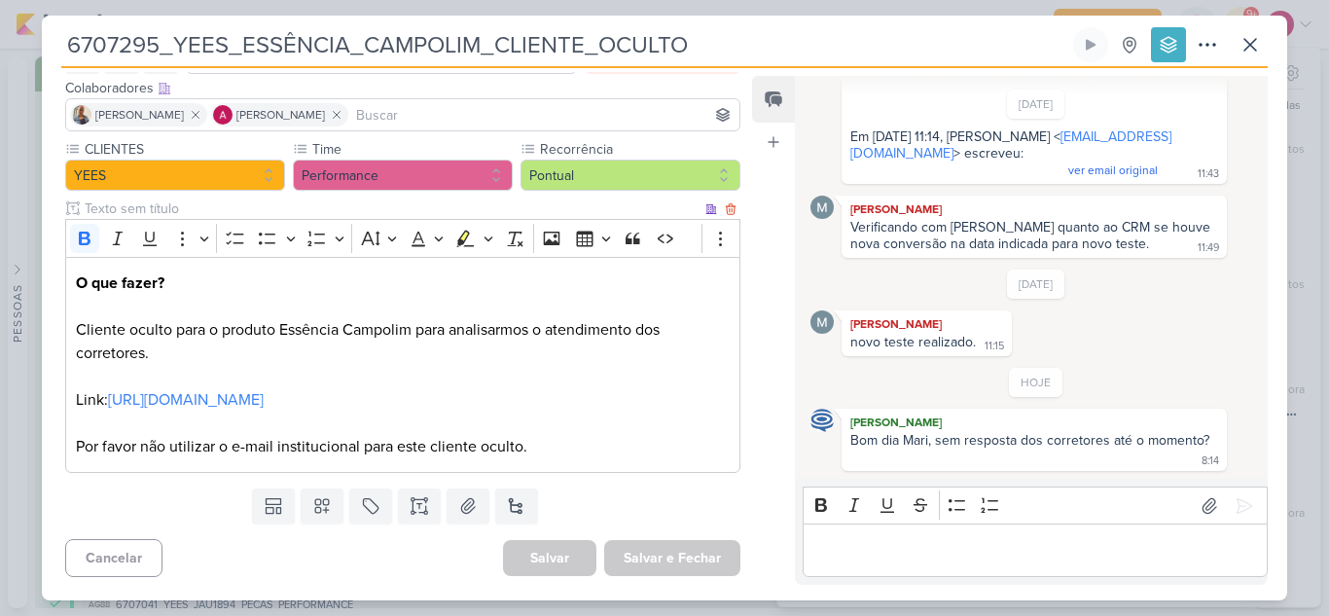
scroll to position [0, 0]
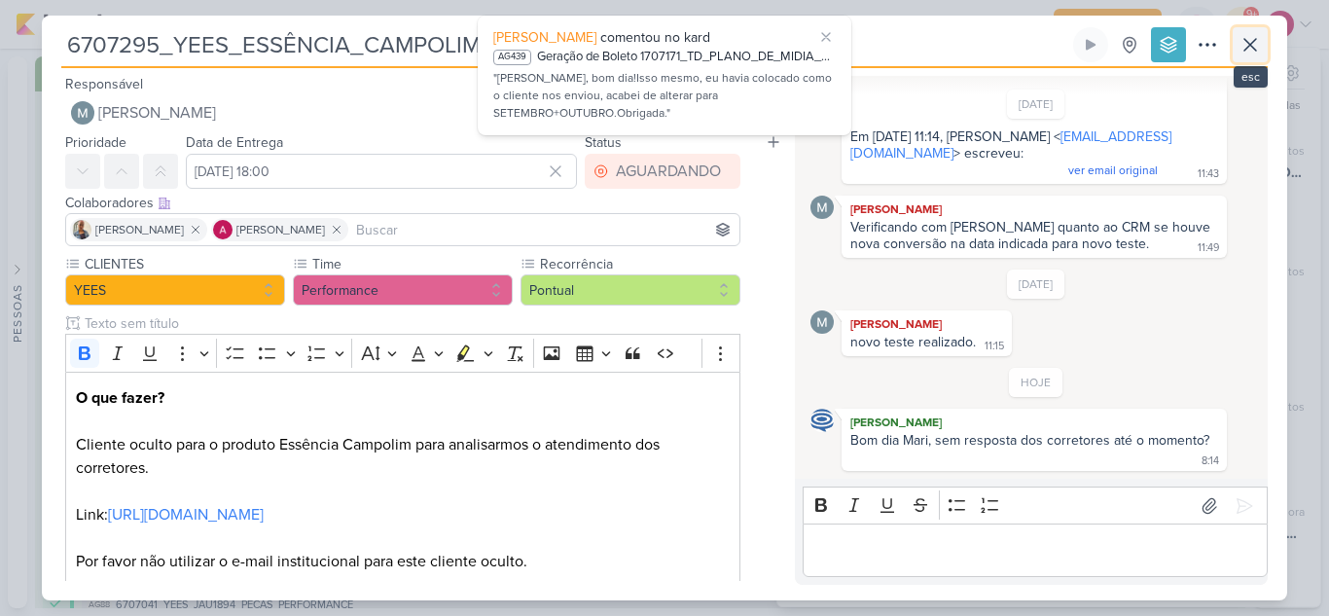
click at [1258, 53] on icon at bounding box center [1249, 44] width 23 height 23
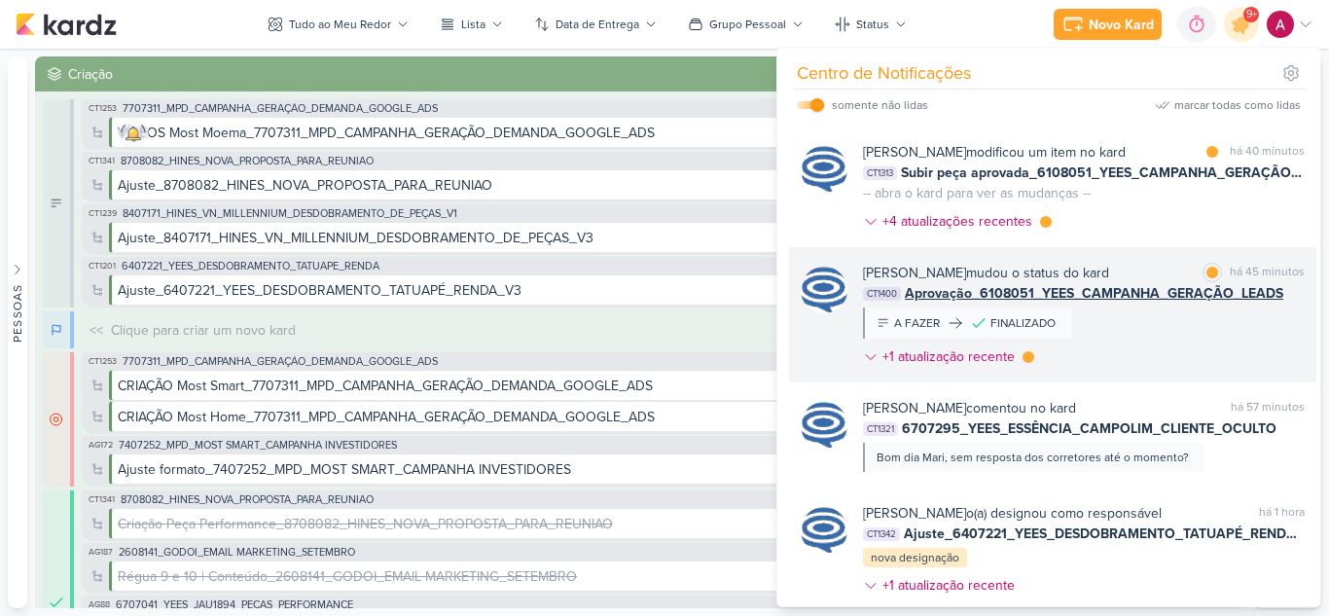
click at [1183, 356] on div "[PERSON_NAME] mudou o status do kard marcar como lida há 45 minutos CT1400 Apro…" at bounding box center [1084, 319] width 442 height 112
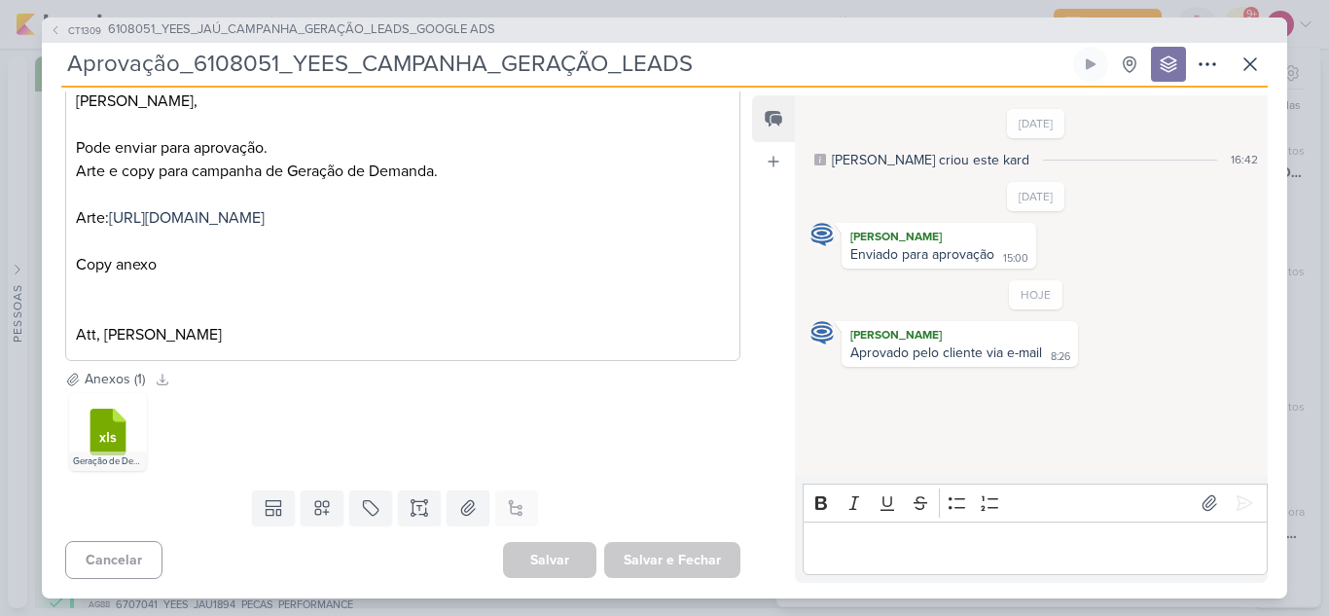
scroll to position [339, 0]
click at [65, 29] on span "CT1309" at bounding box center [84, 30] width 39 height 15
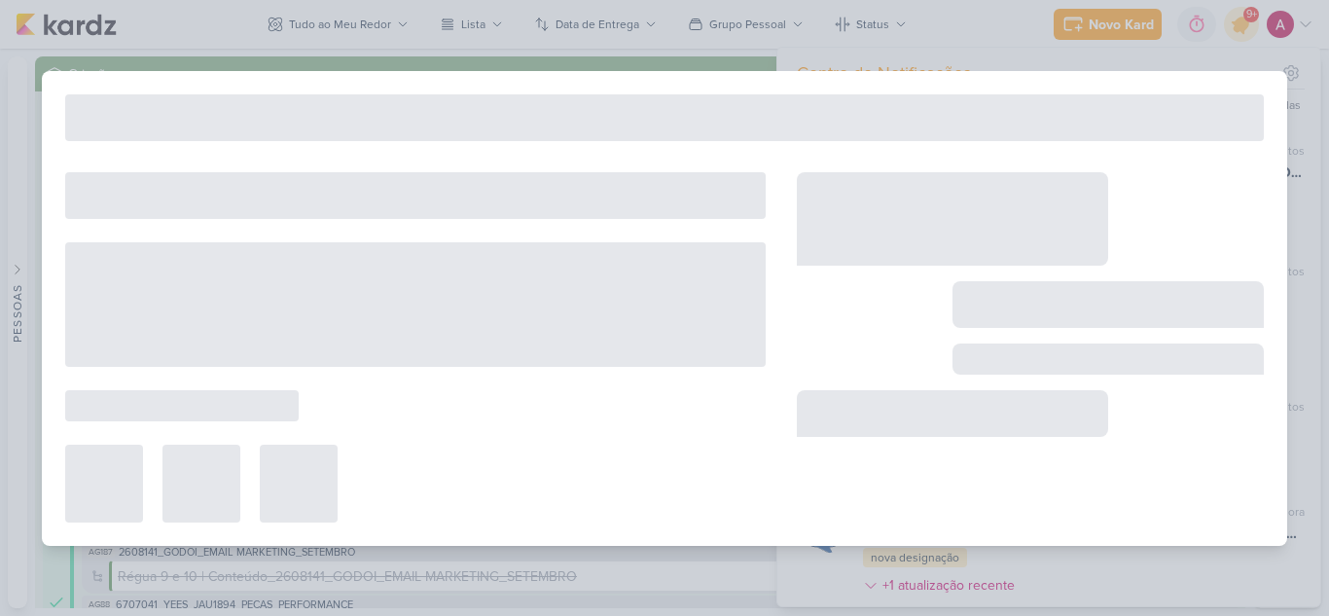
type input "6108051_YEES_JAÚ_CAMPANHA_GERAÇÃO_LEADS_GOOGLE ADS"
type input "[DATE] 18:00"
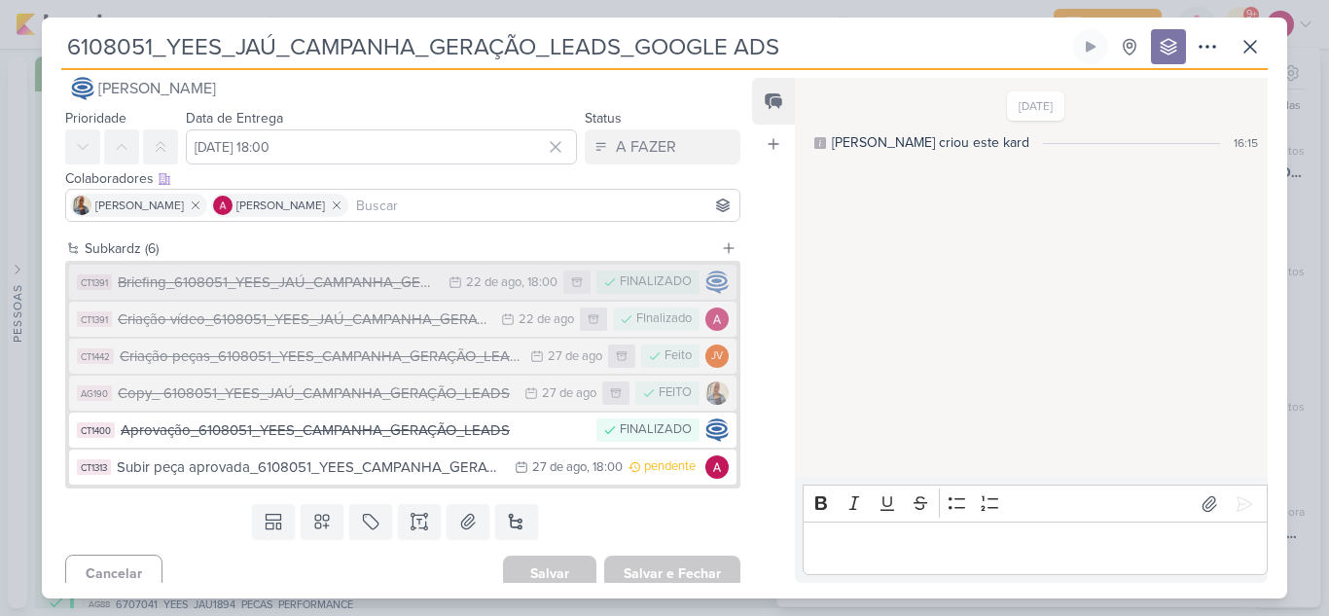
scroll to position [40, 0]
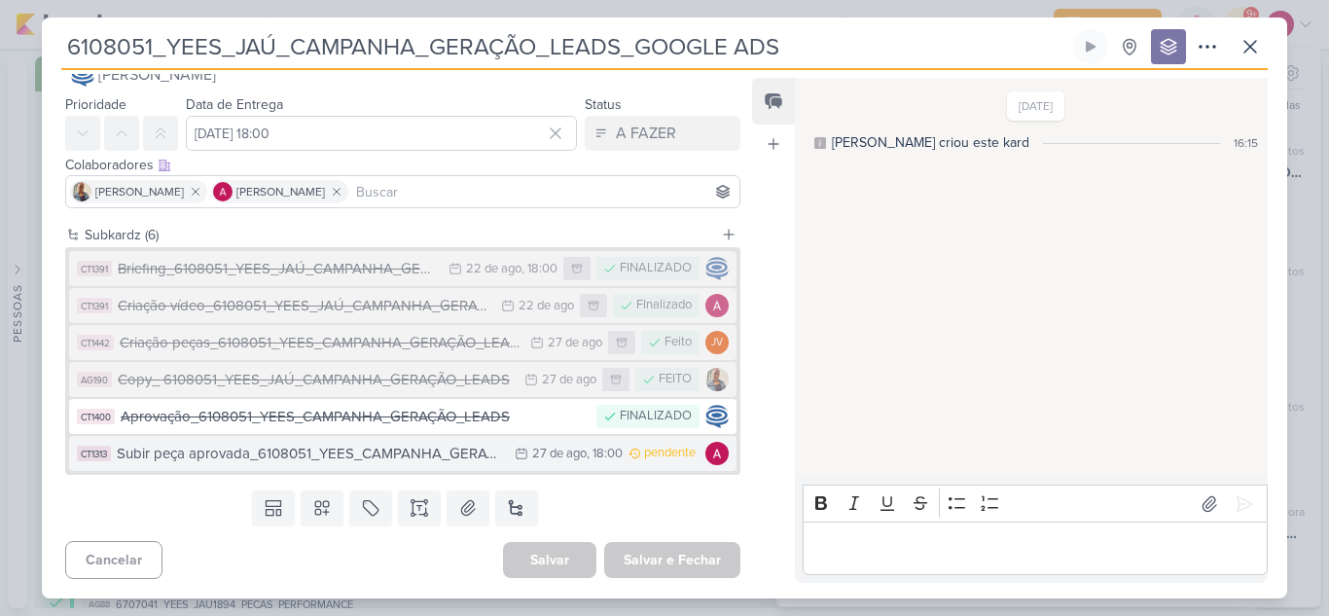
click at [424, 462] on div "Subir peça aprovada_6108051_YEES_CAMPANHA_GERAÇÃO_LEADS" at bounding box center [311, 454] width 388 height 22
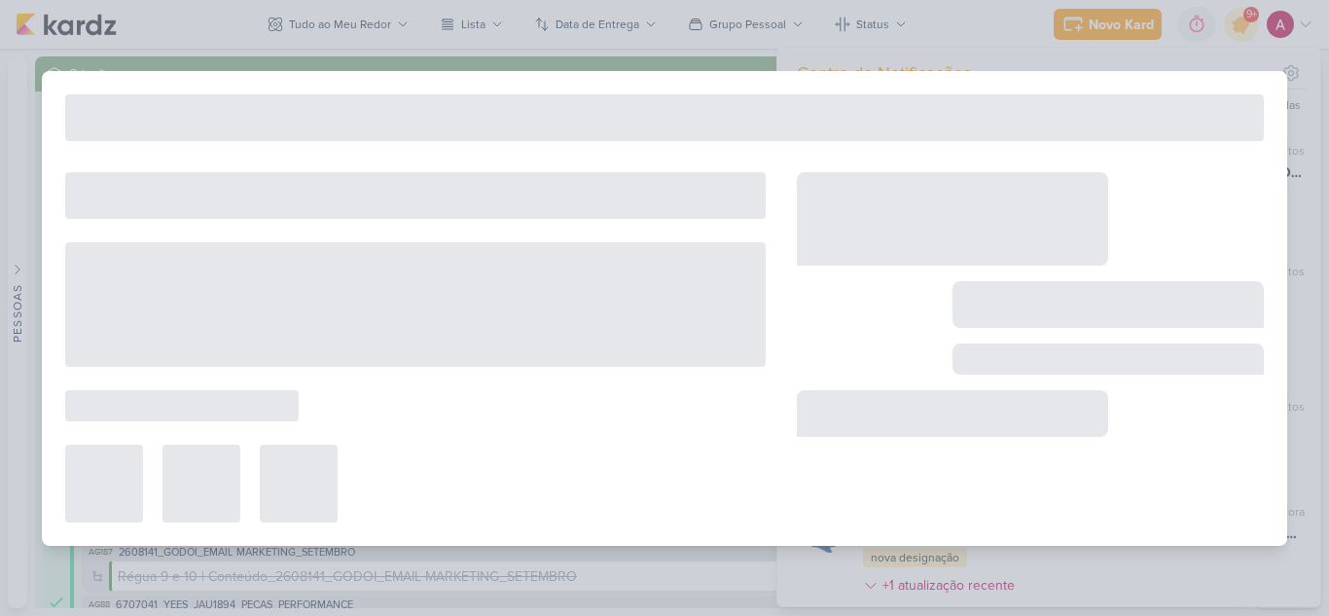
type input "Subir peça aprovada_6108051_YEES_CAMPANHA_GERAÇÃO_LEADS"
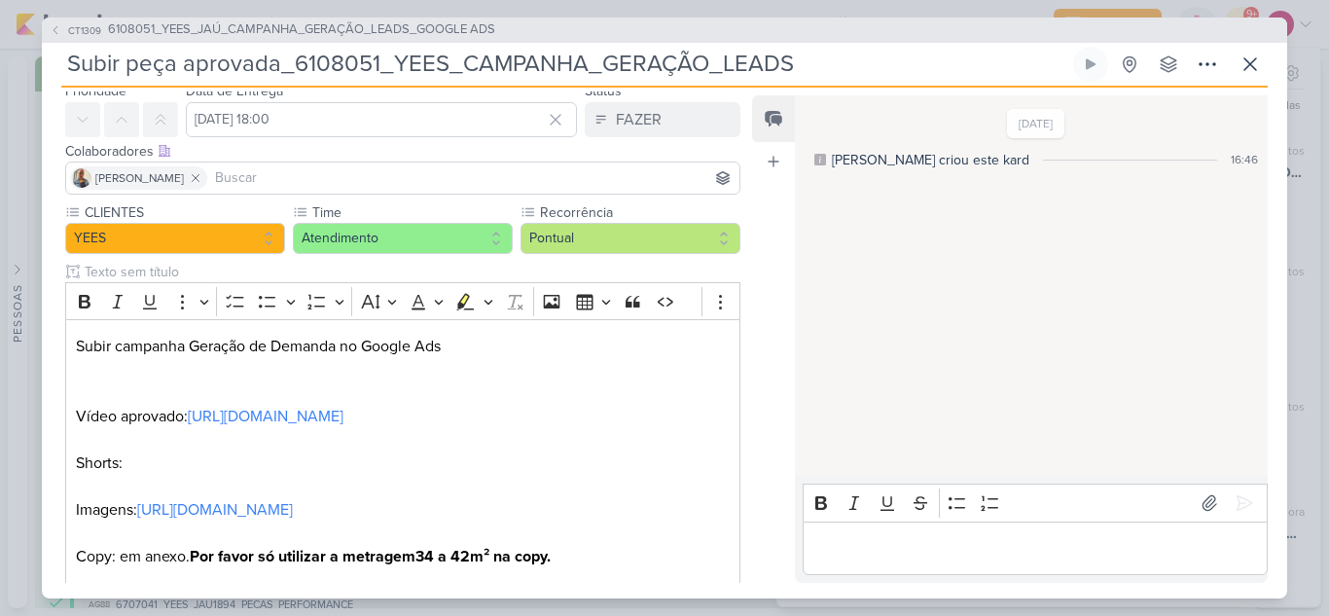
scroll to position [0, 0]
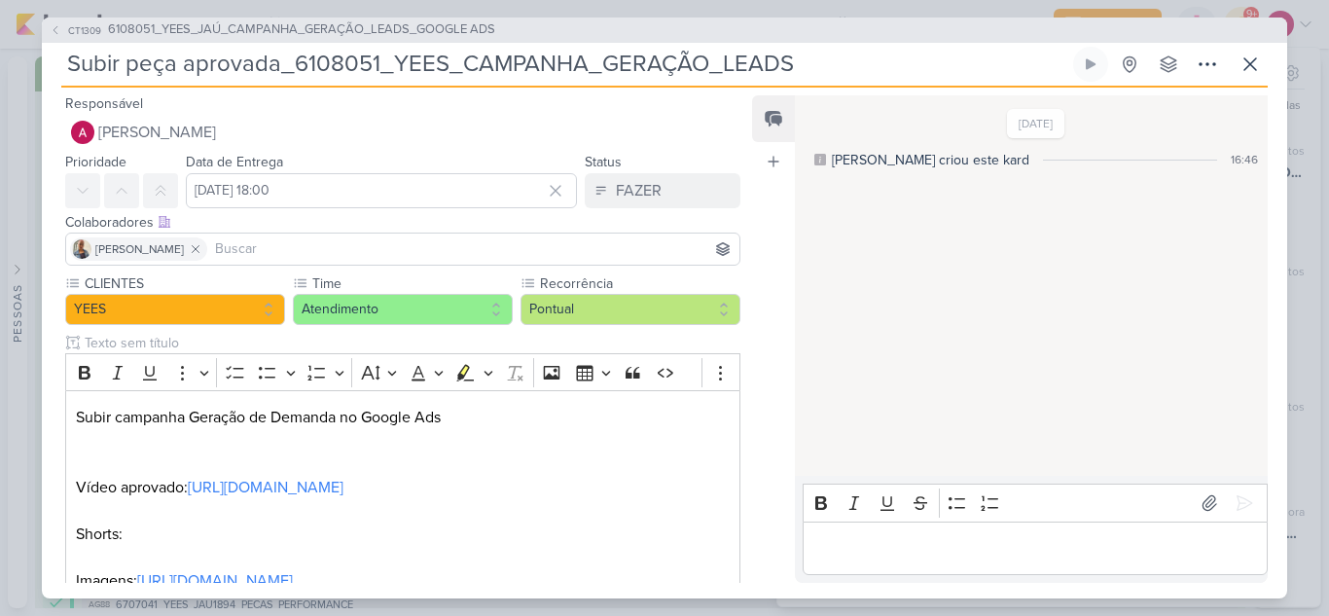
drag, startPoint x: 294, startPoint y: 62, endPoint x: 379, endPoint y: 61, distance: 85.6
click at [379, 61] on input "Subir peça aprovada_6108051_YEES_CAMPANHA_GERAÇÃO_LEADS" at bounding box center [565, 64] width 1008 height 35
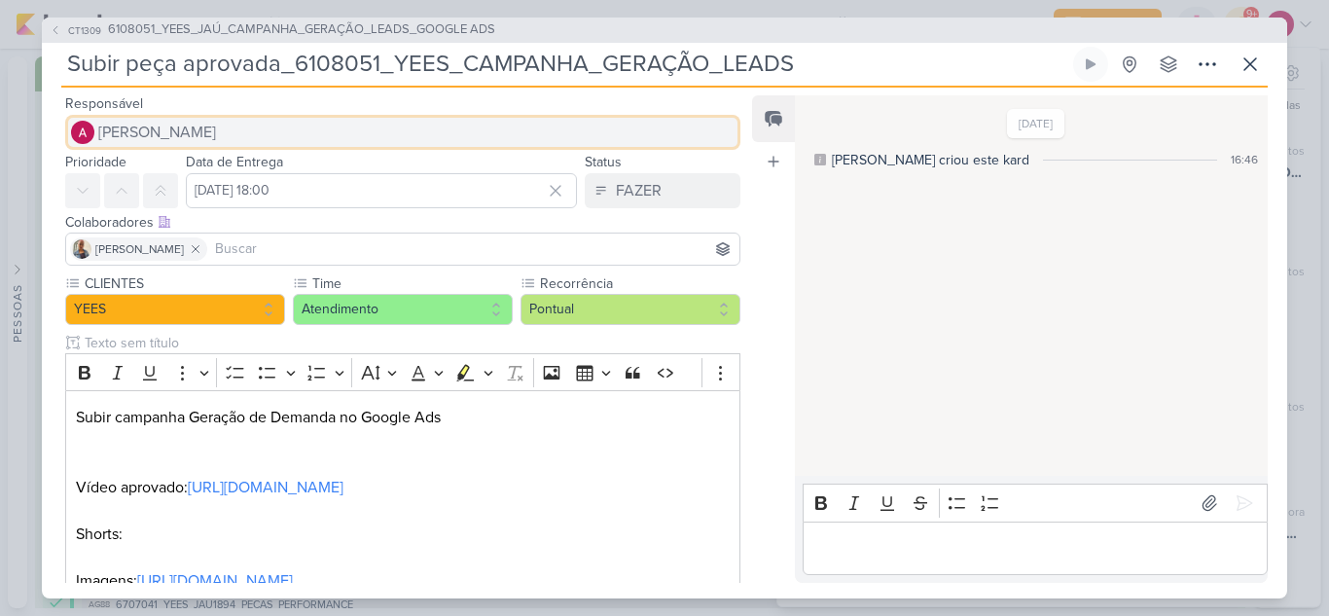
click at [179, 123] on span "[PERSON_NAME]" at bounding box center [157, 132] width 118 height 23
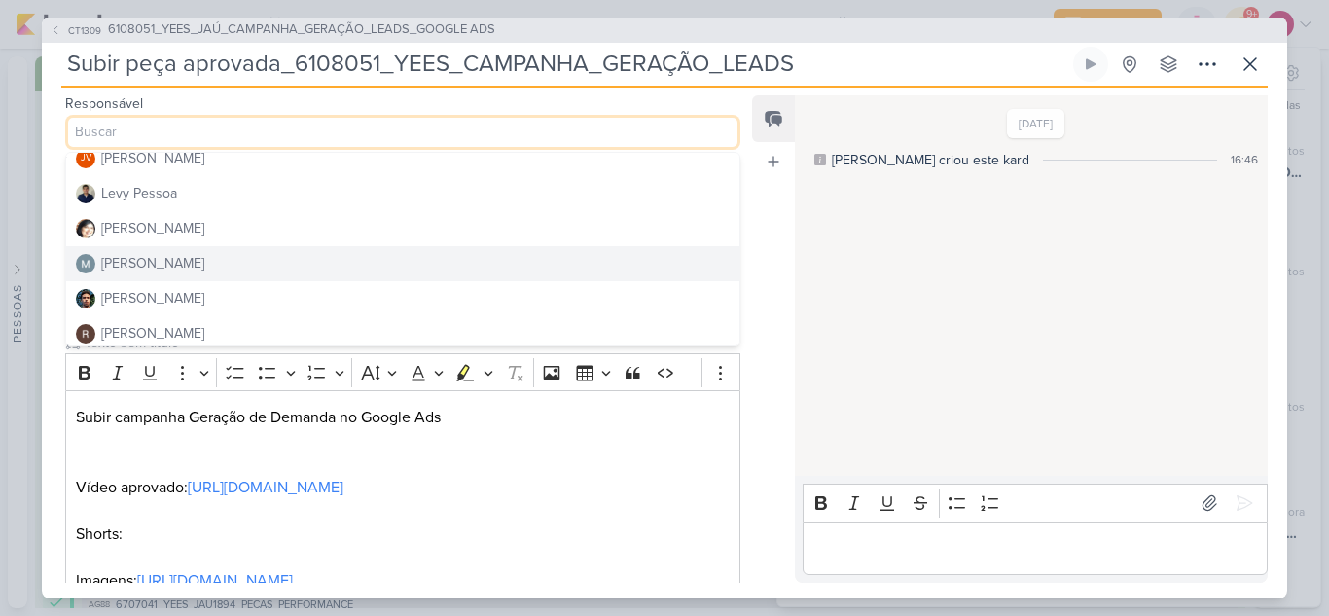
scroll to position [368, 0]
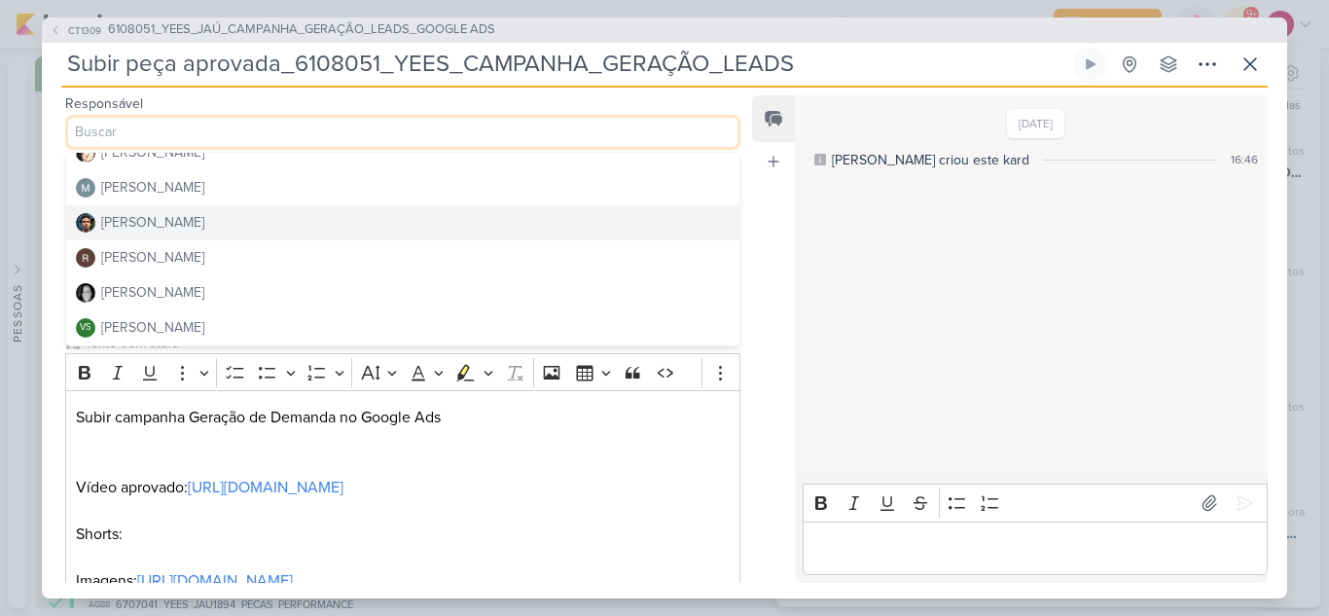
click at [150, 225] on div "[PERSON_NAME]" at bounding box center [152, 222] width 103 height 20
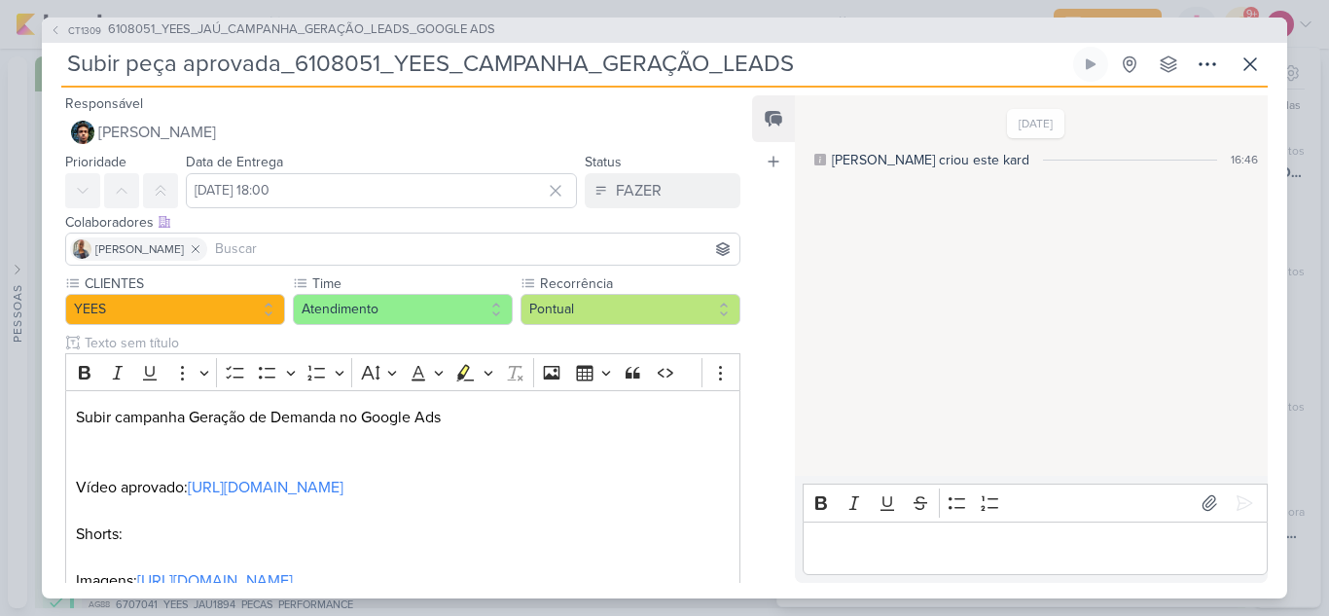
click at [260, 249] on input at bounding box center [473, 248] width 524 height 23
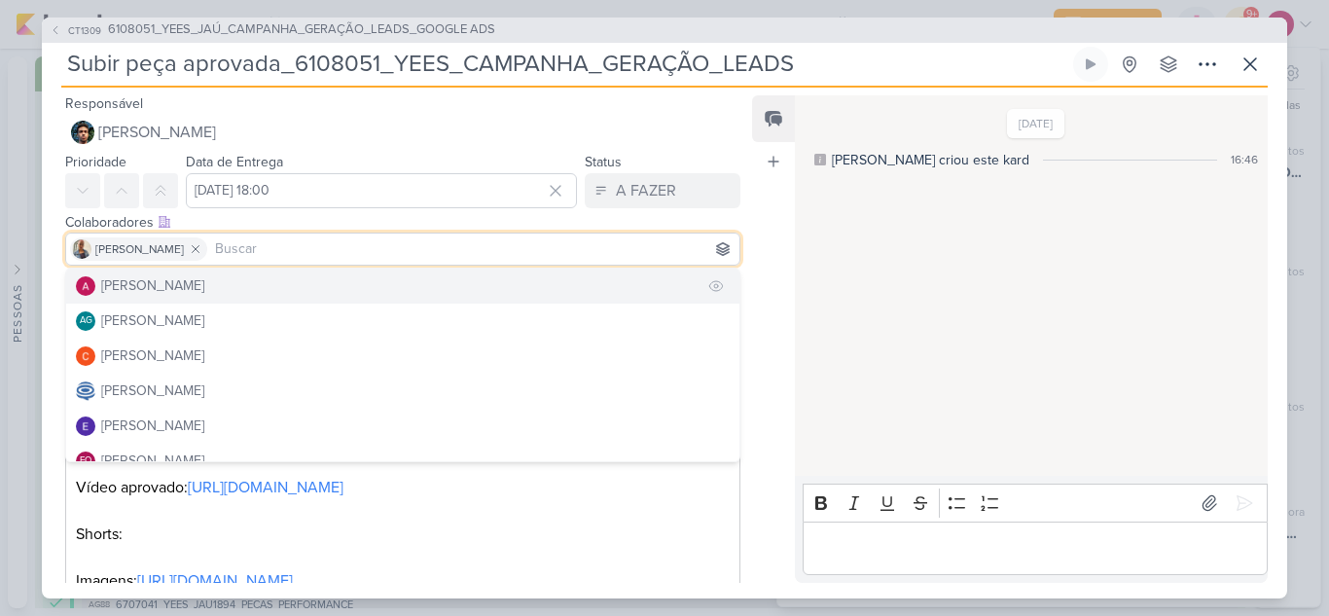
click at [184, 291] on div "[PERSON_NAME]" at bounding box center [152, 285] width 103 height 20
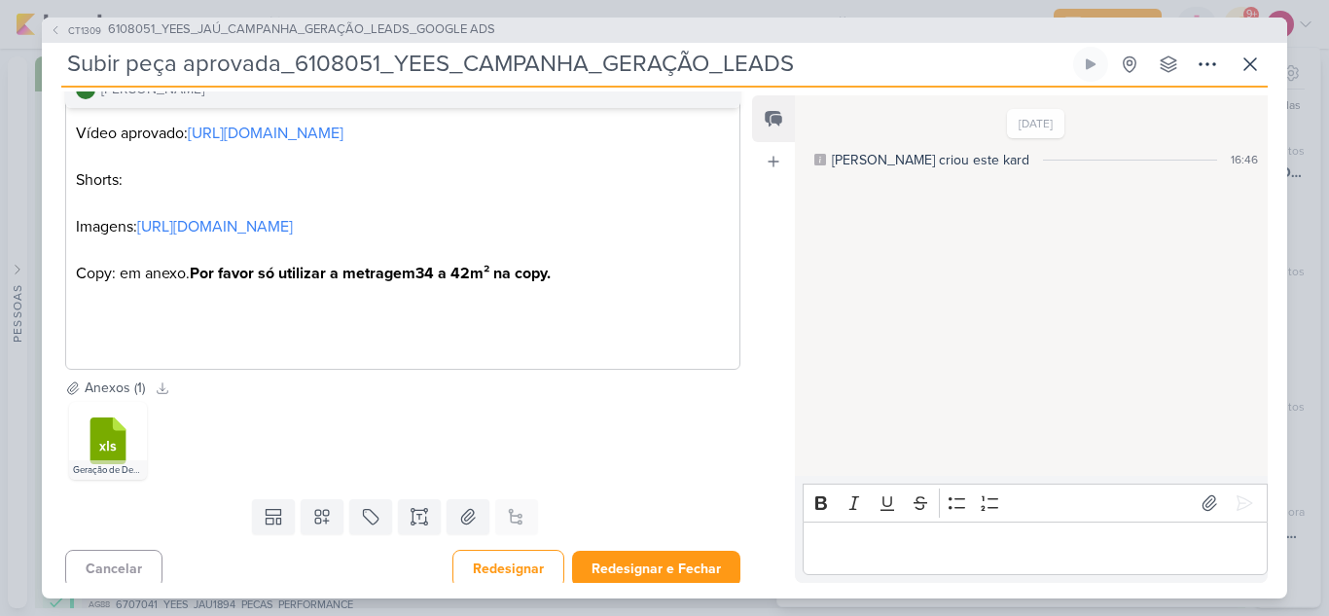
scroll to position [363, 0]
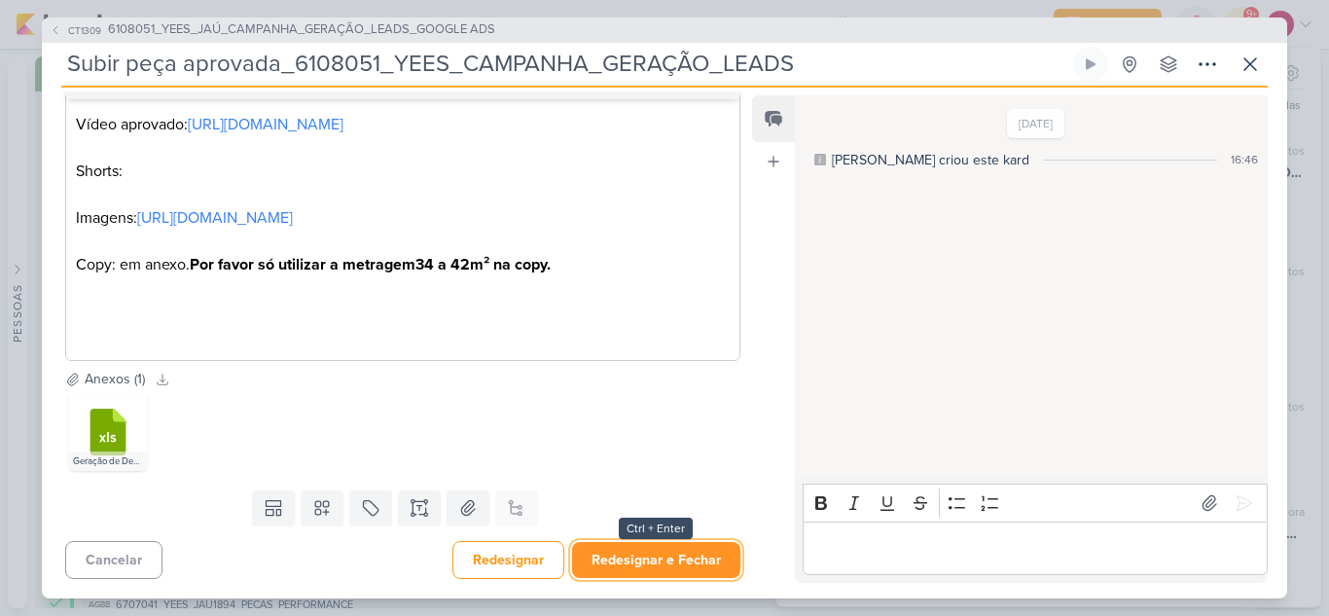
click at [652, 553] on button "Redesignar e Fechar" at bounding box center [656, 560] width 168 height 36
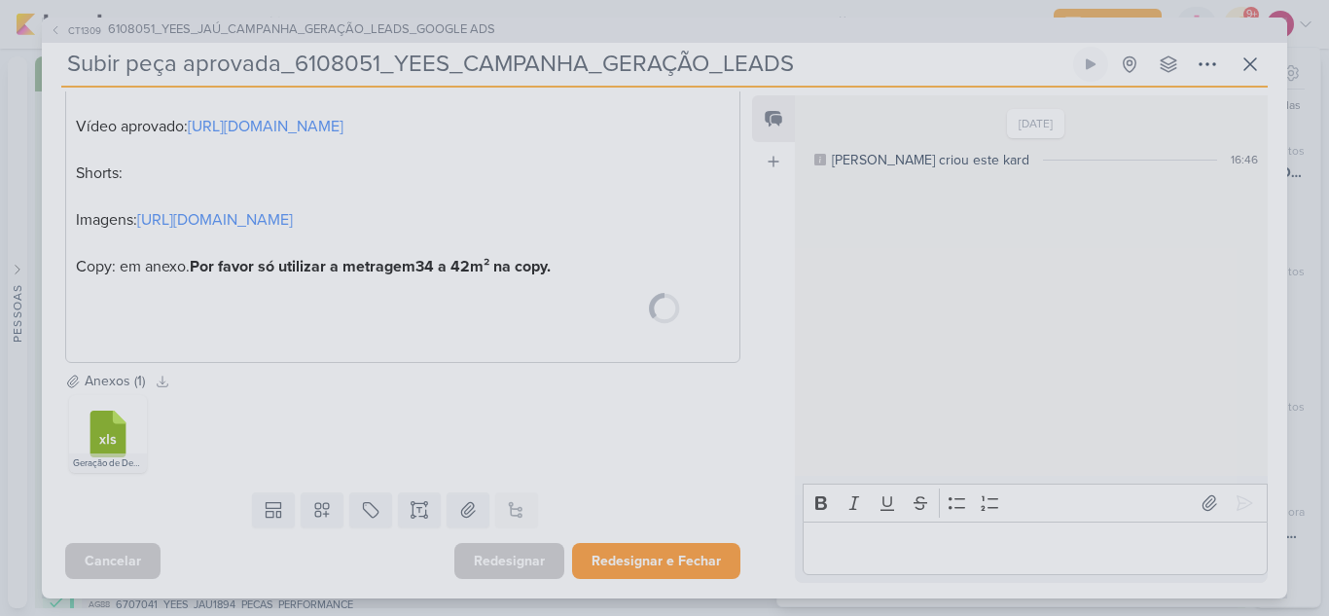
scroll to position [361, 0]
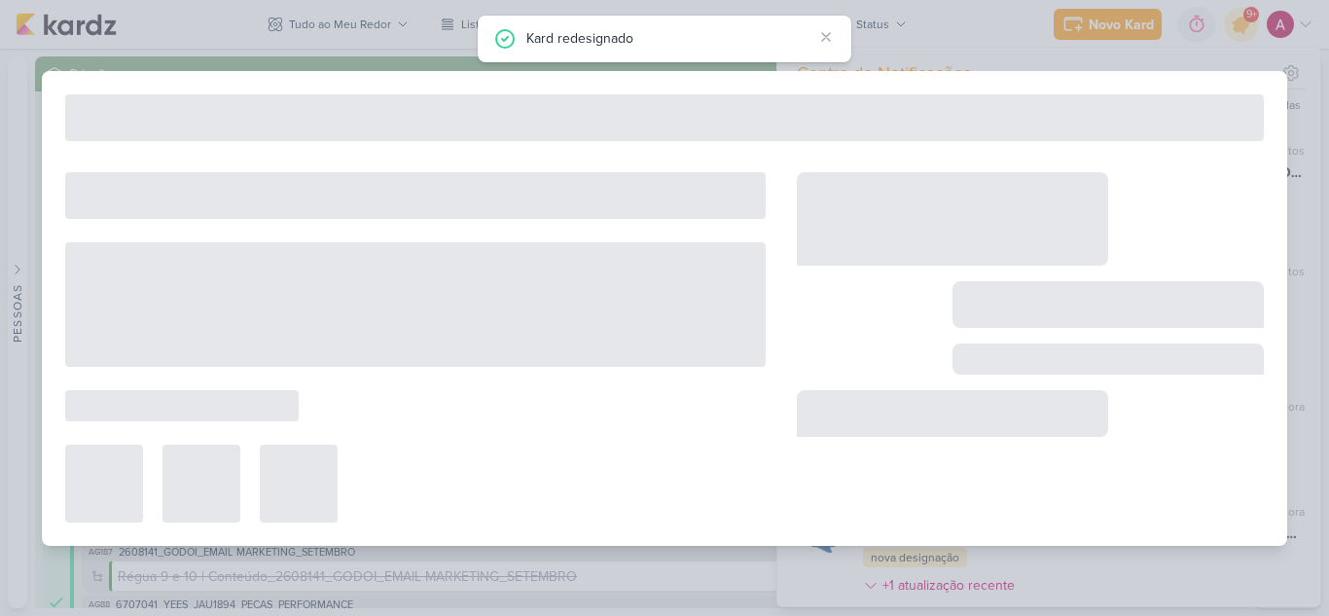
type input "6108051_YEES_JAÚ_CAMPANHA_GERAÇÃO_LEADS_GOOGLE ADS"
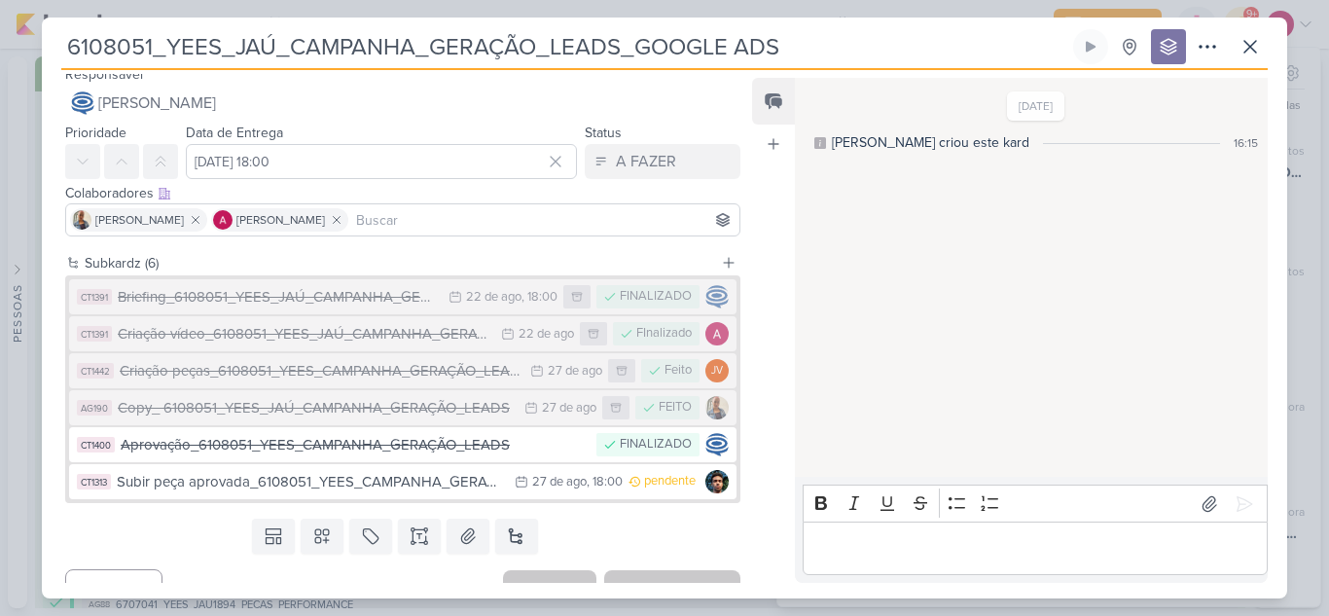
scroll to position [0, 0]
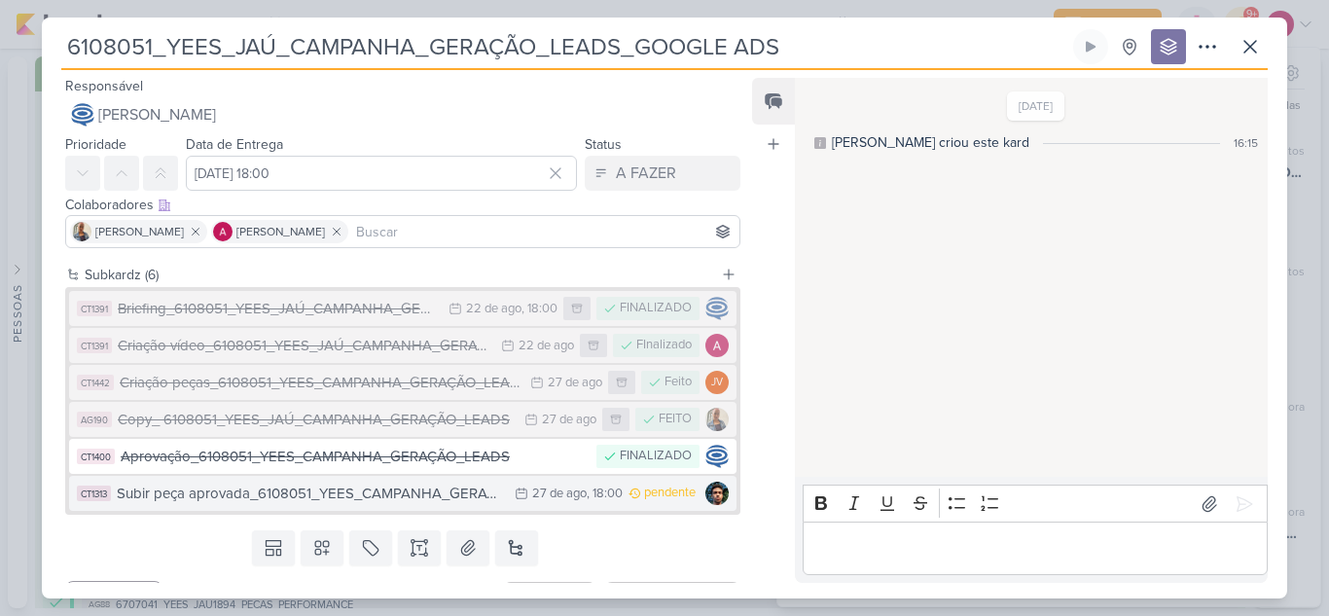
click at [457, 489] on div "Subir peça aprovada_6108051_YEES_CAMPANHA_GERAÇÃO_LEADS" at bounding box center [311, 493] width 388 height 22
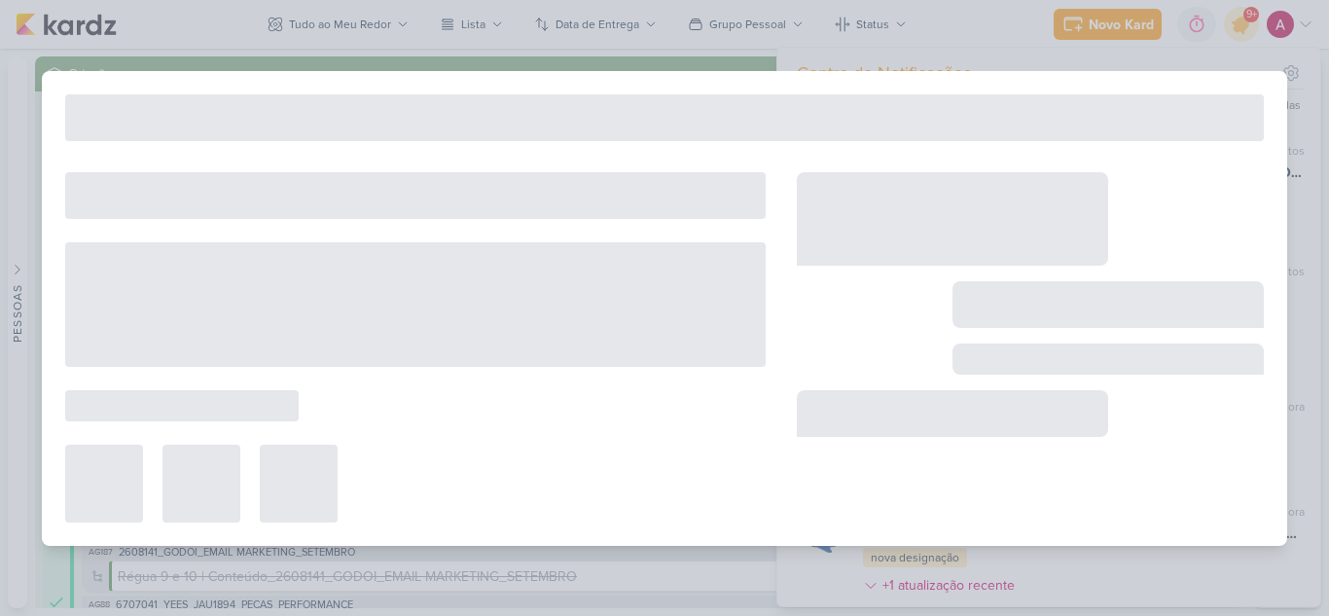
type input "Subir peça aprovada_6108051_YEES_CAMPANHA_GERAÇÃO_LEADS"
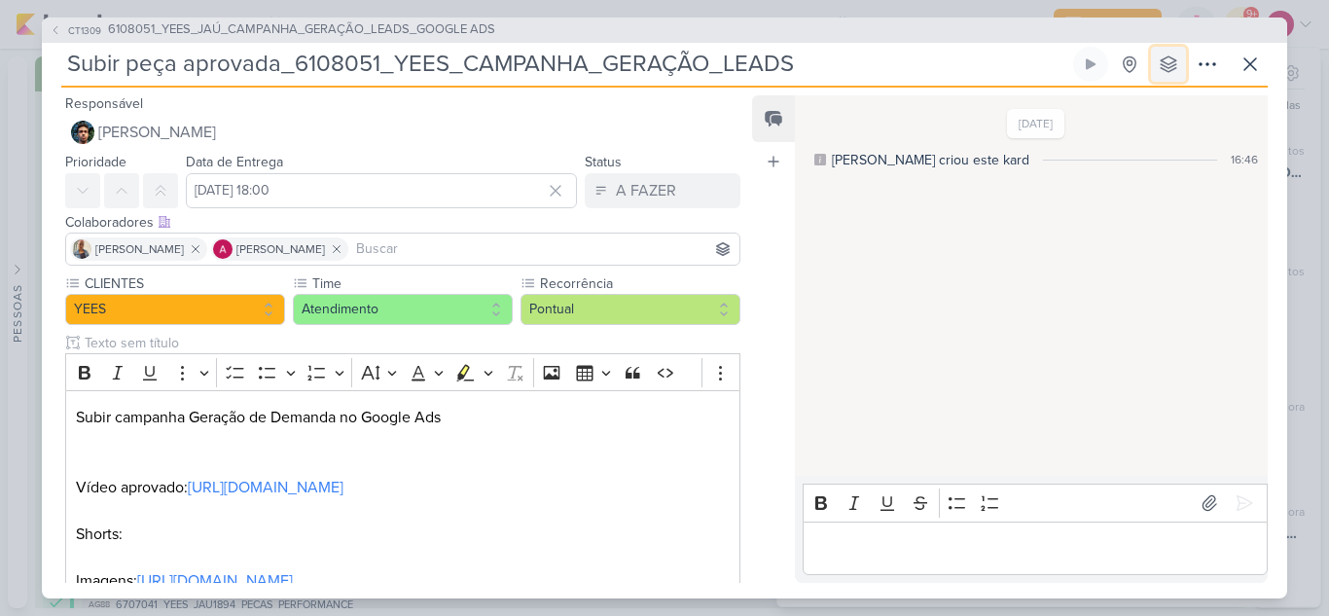
click at [1165, 66] on icon at bounding box center [1168, 64] width 16 height 16
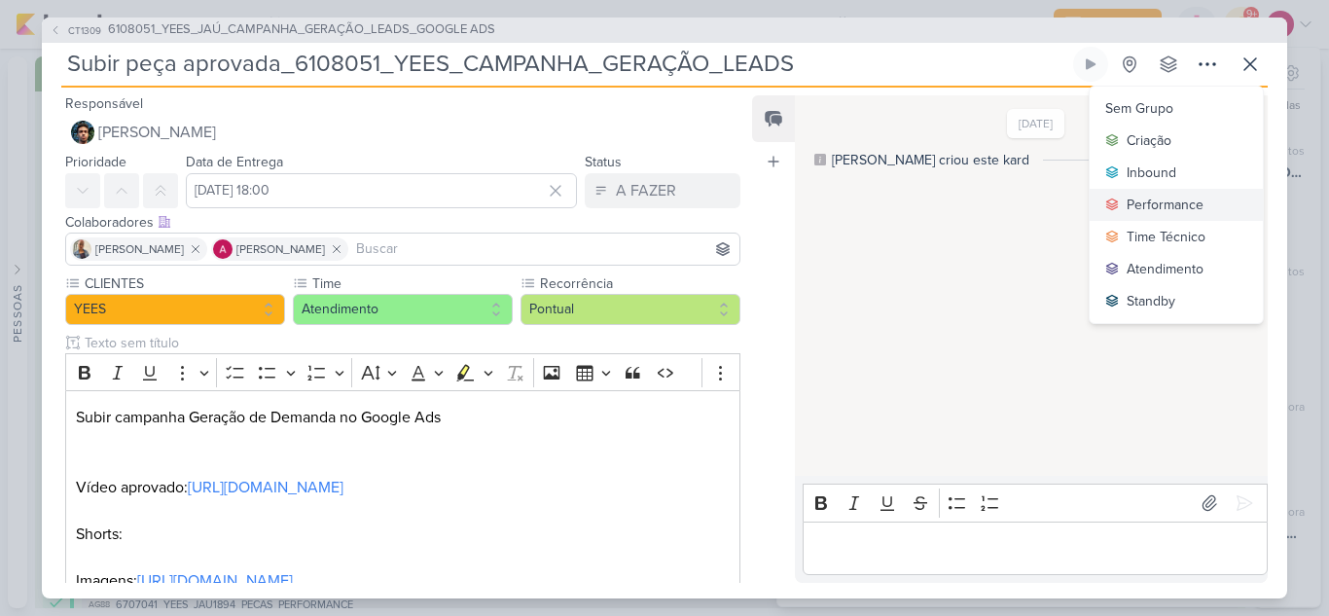
click at [1151, 202] on div "Performance" at bounding box center [1164, 205] width 77 height 20
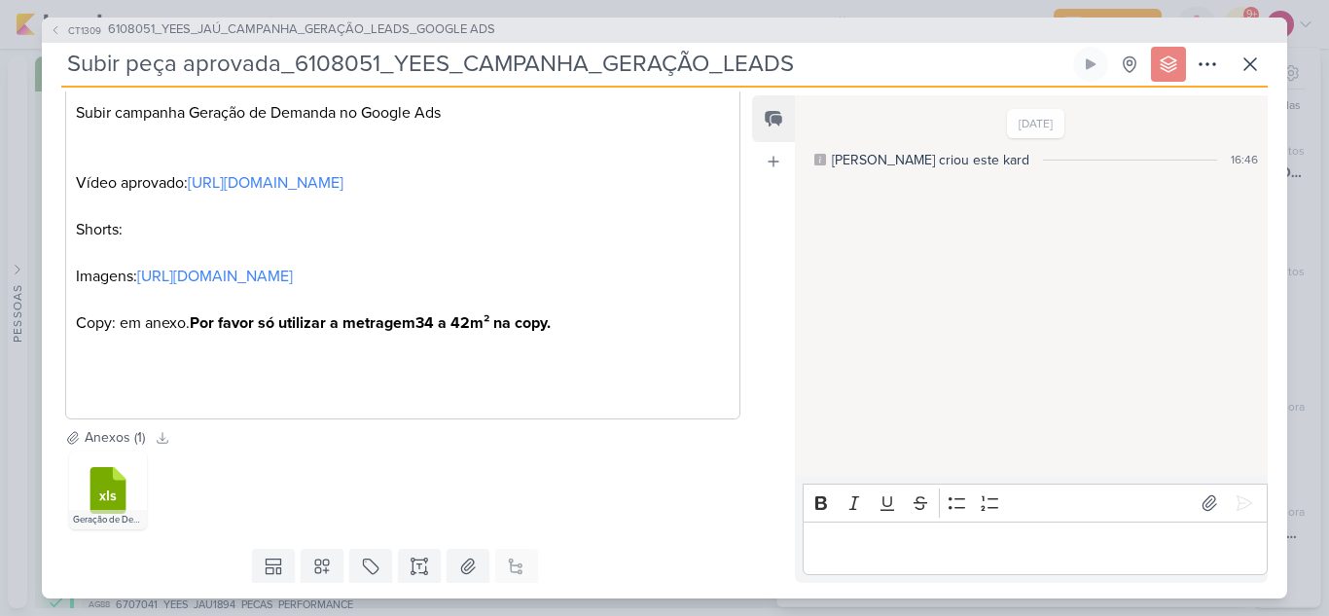
scroll to position [363, 0]
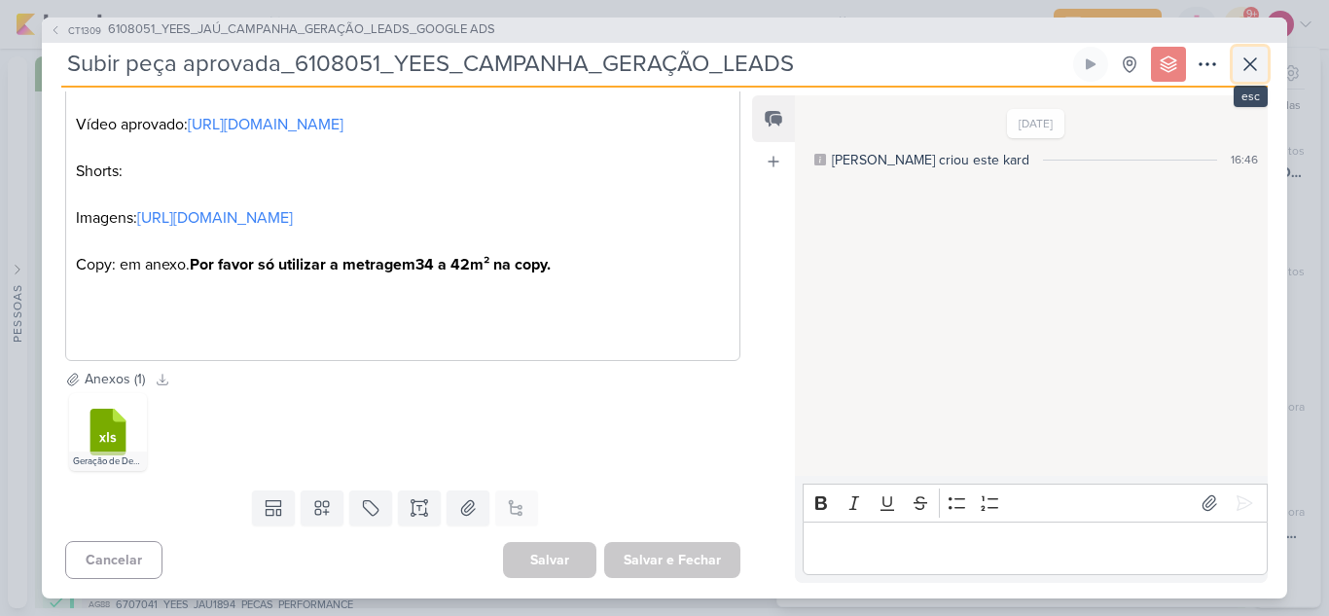
click at [1255, 73] on icon at bounding box center [1249, 64] width 23 height 23
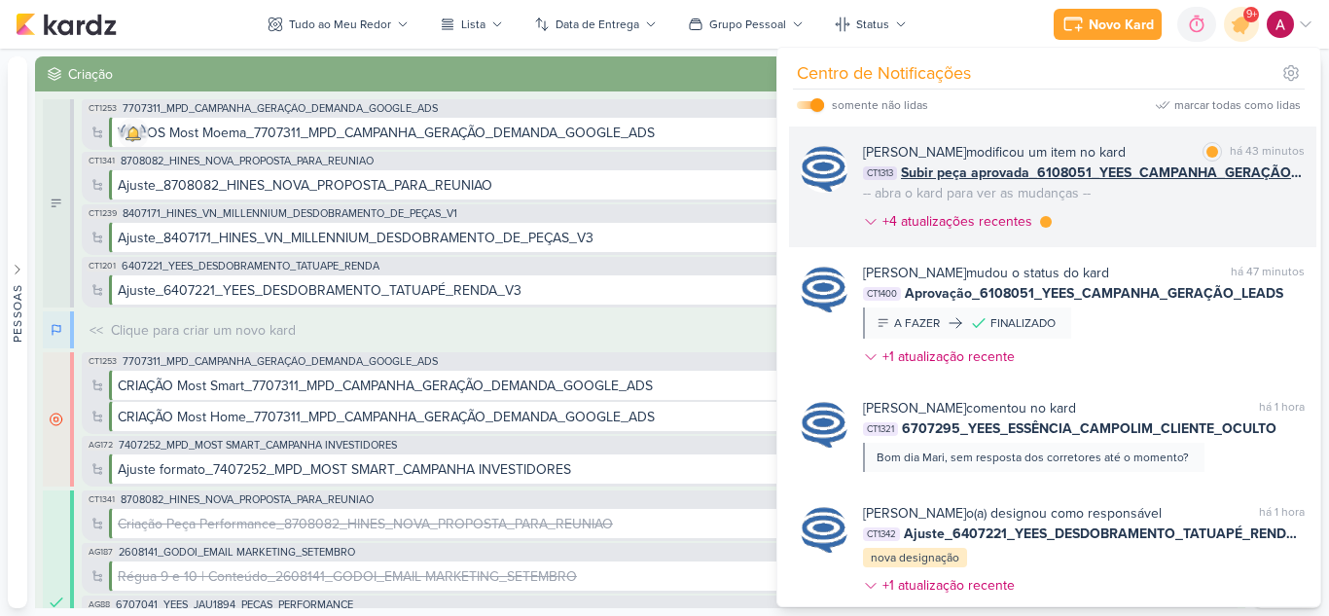
click at [1164, 239] on div "[PERSON_NAME] modificou um item no kard marcar como lida há 43 minutos CT1313 S…" at bounding box center [1084, 190] width 442 height 97
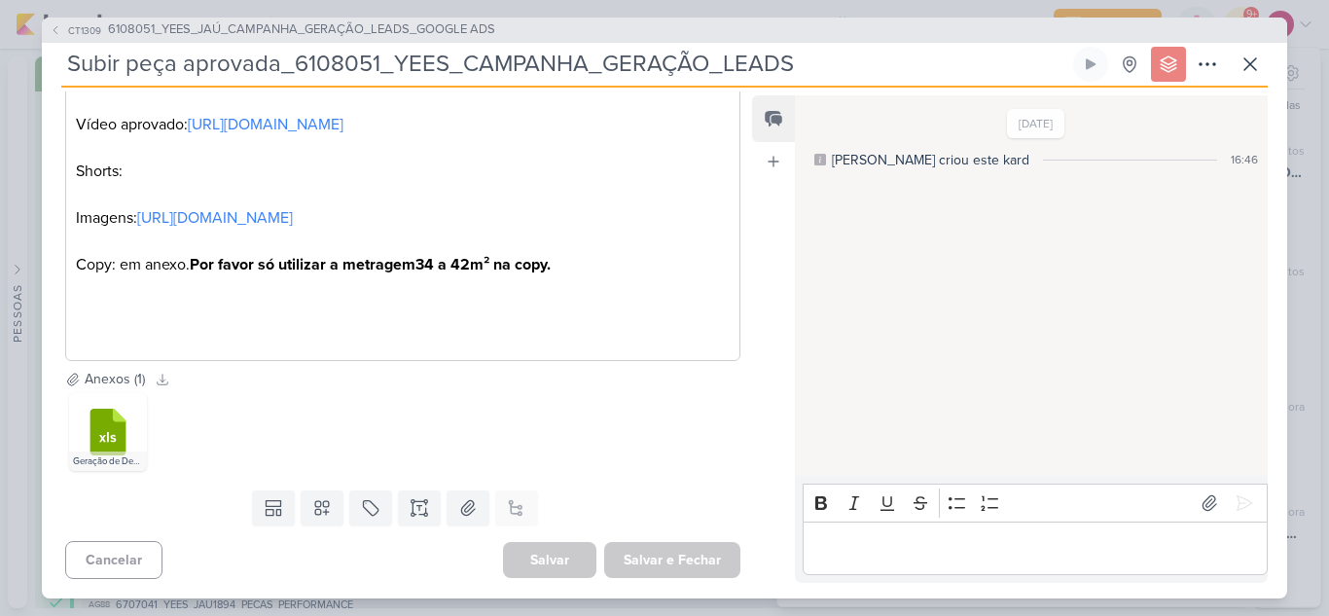
scroll to position [0, 0]
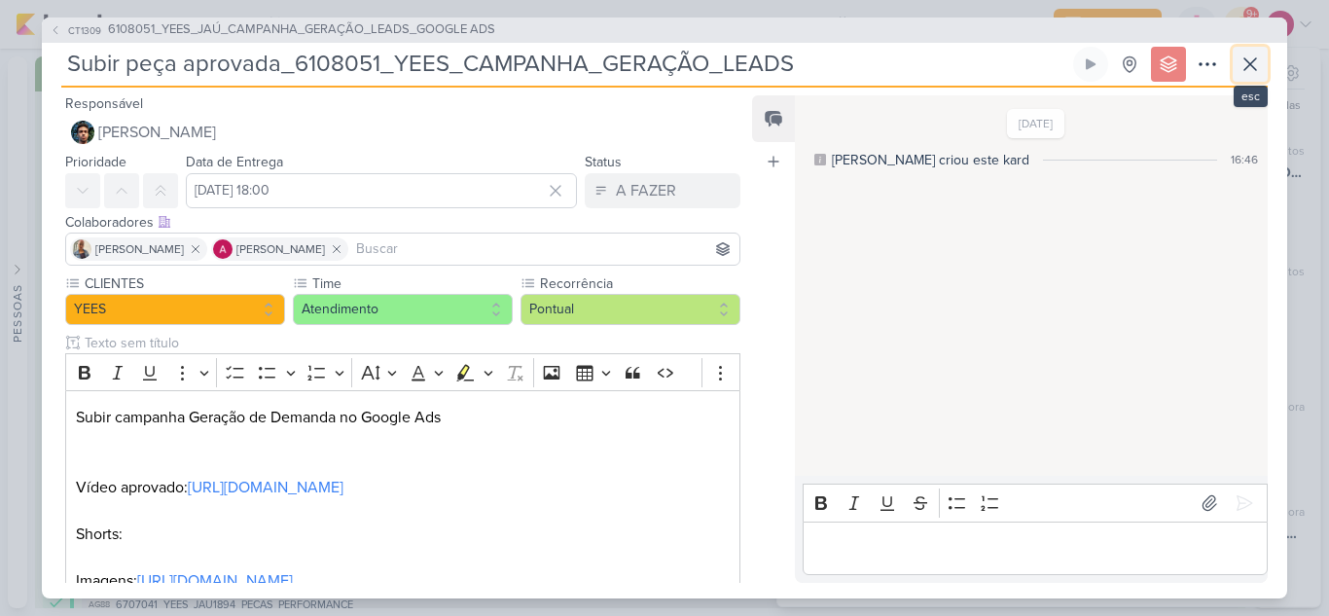
click at [1254, 59] on icon at bounding box center [1250, 64] width 12 height 12
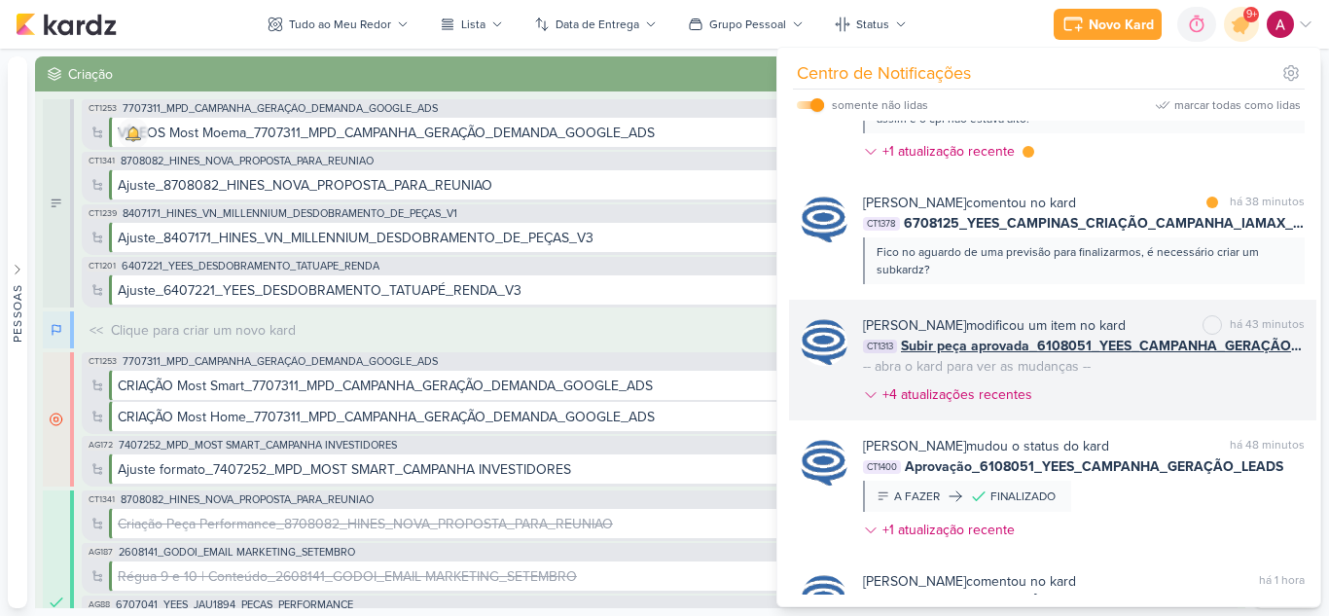
scroll to position [556, 0]
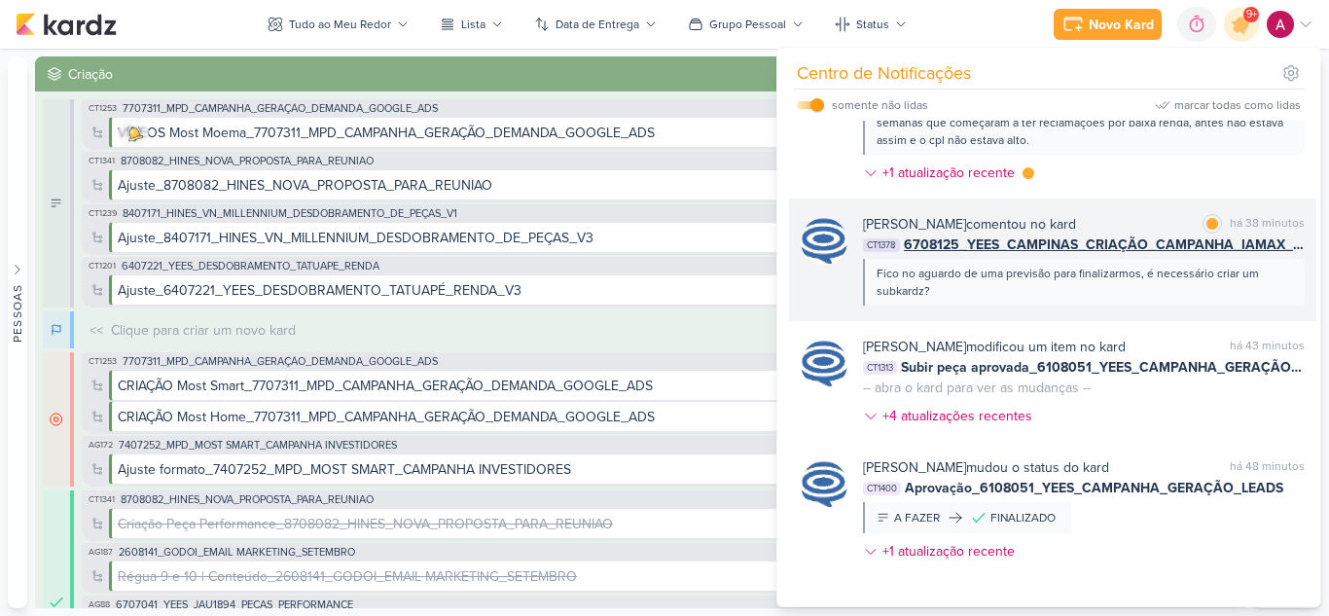
click at [1013, 301] on div "Fico no aguardo de uma previsão para finalizarmos, é necessário criar um subkar…" at bounding box center [1084, 282] width 442 height 47
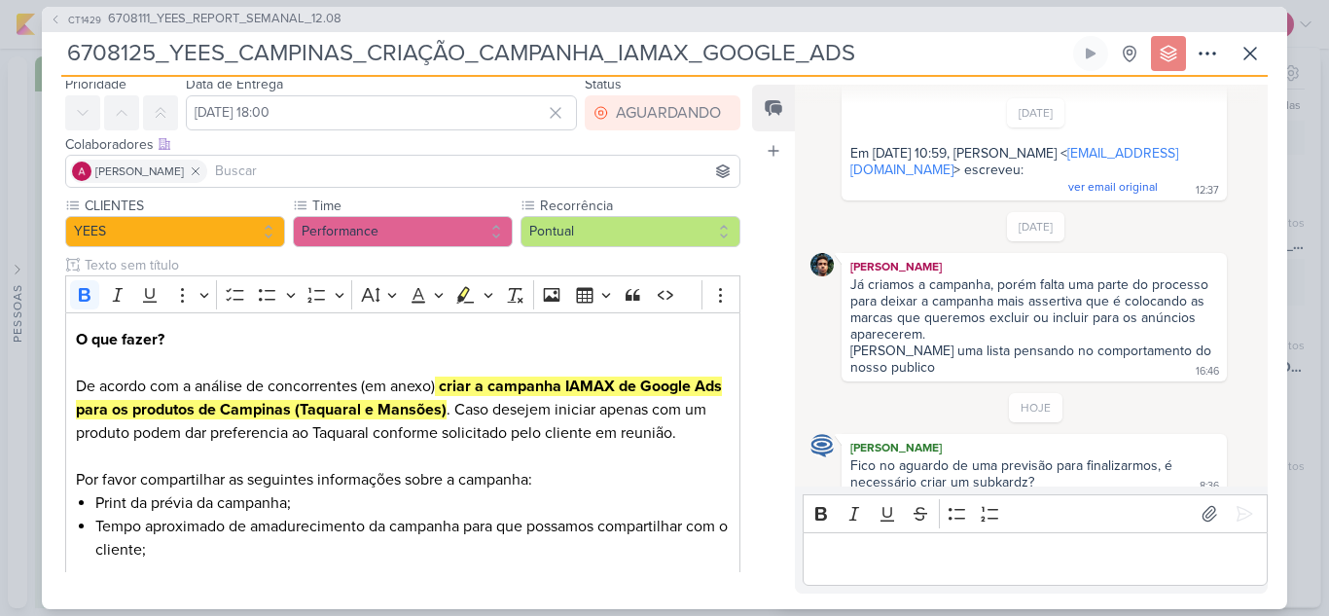
scroll to position [0, 0]
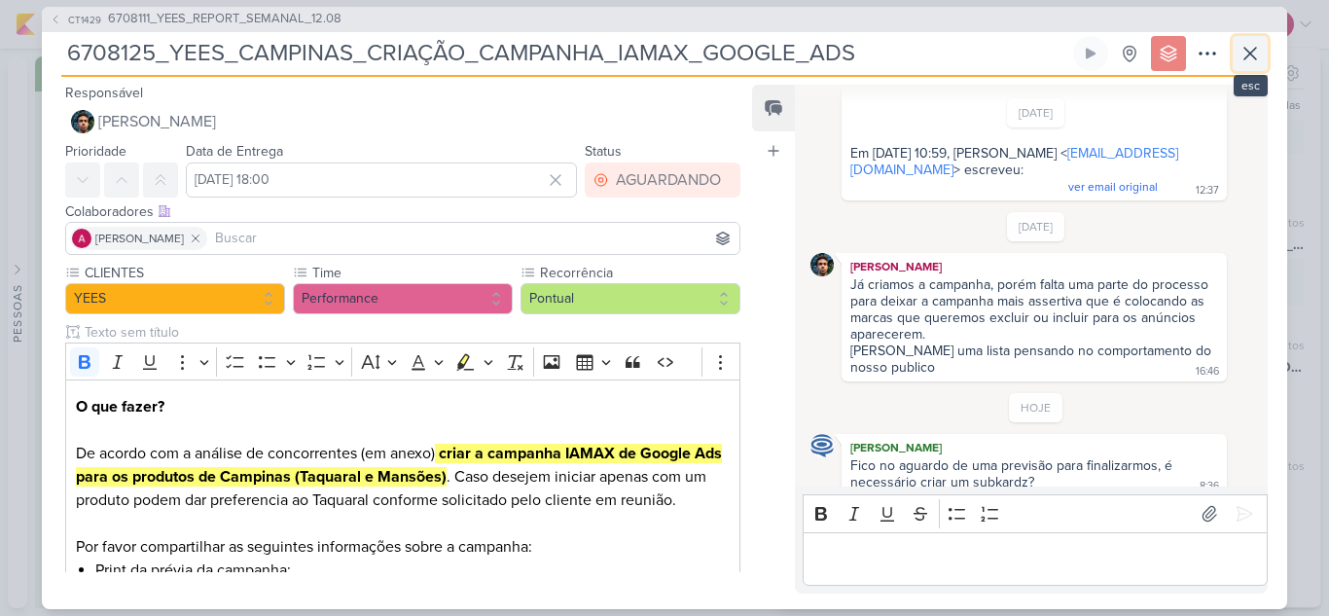
click at [1243, 61] on icon at bounding box center [1249, 53] width 23 height 23
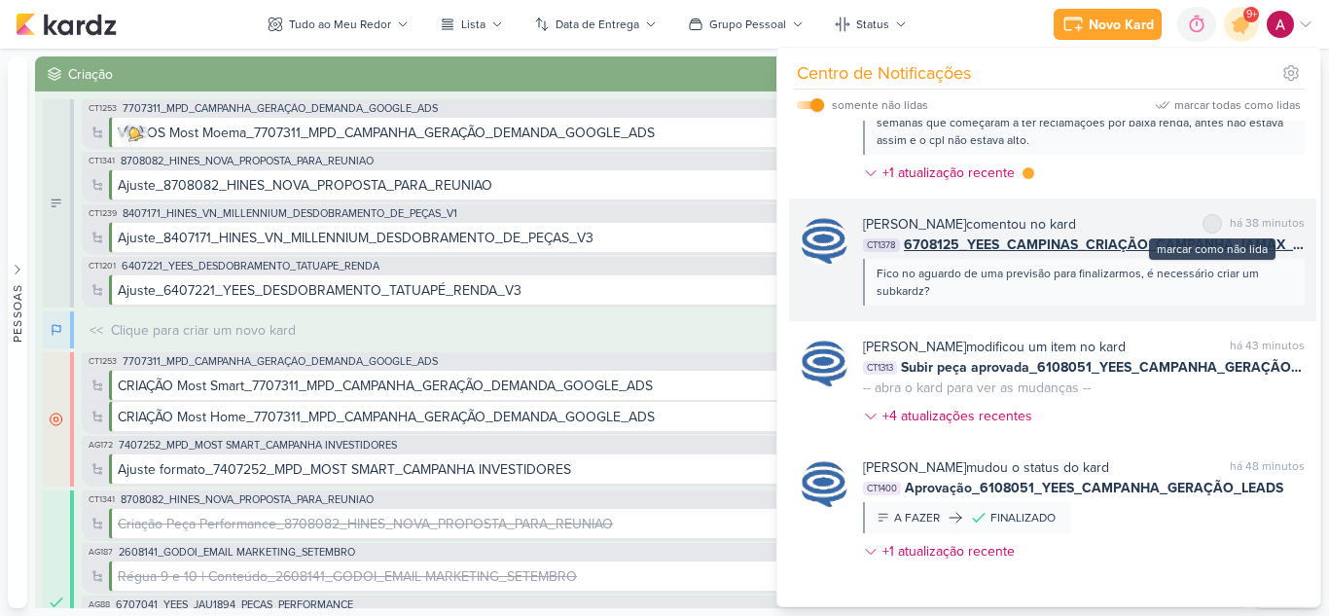
click at [1207, 224] on div at bounding box center [1212, 224] width 12 height 12
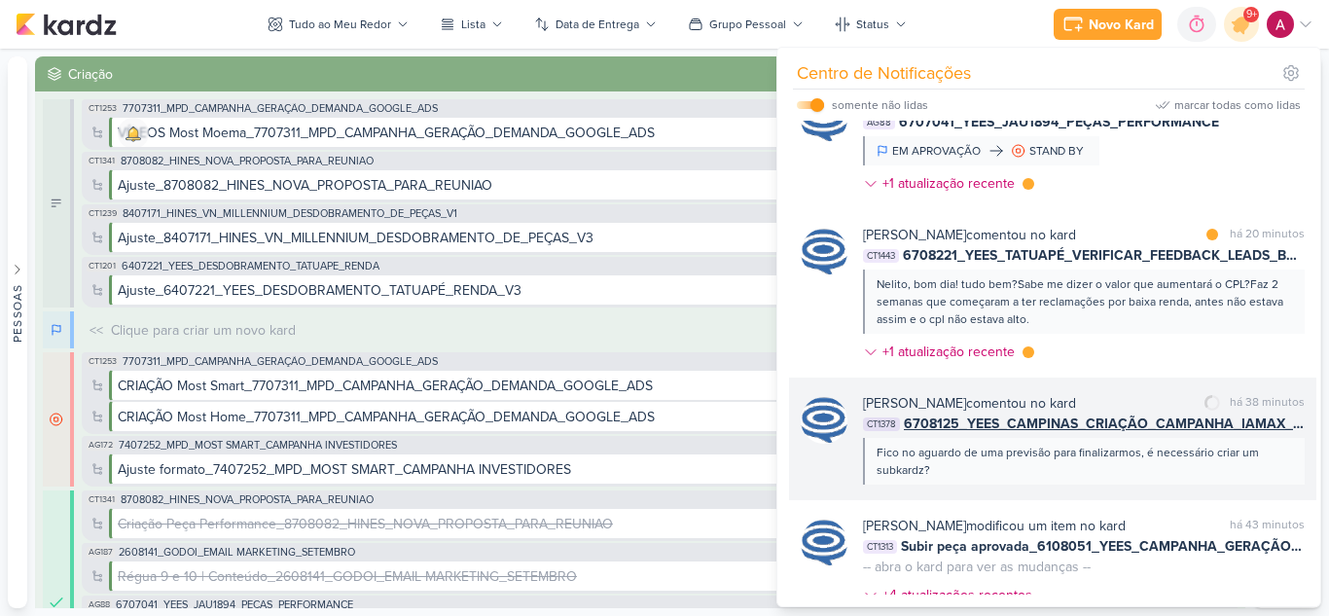
scroll to position [362, 0]
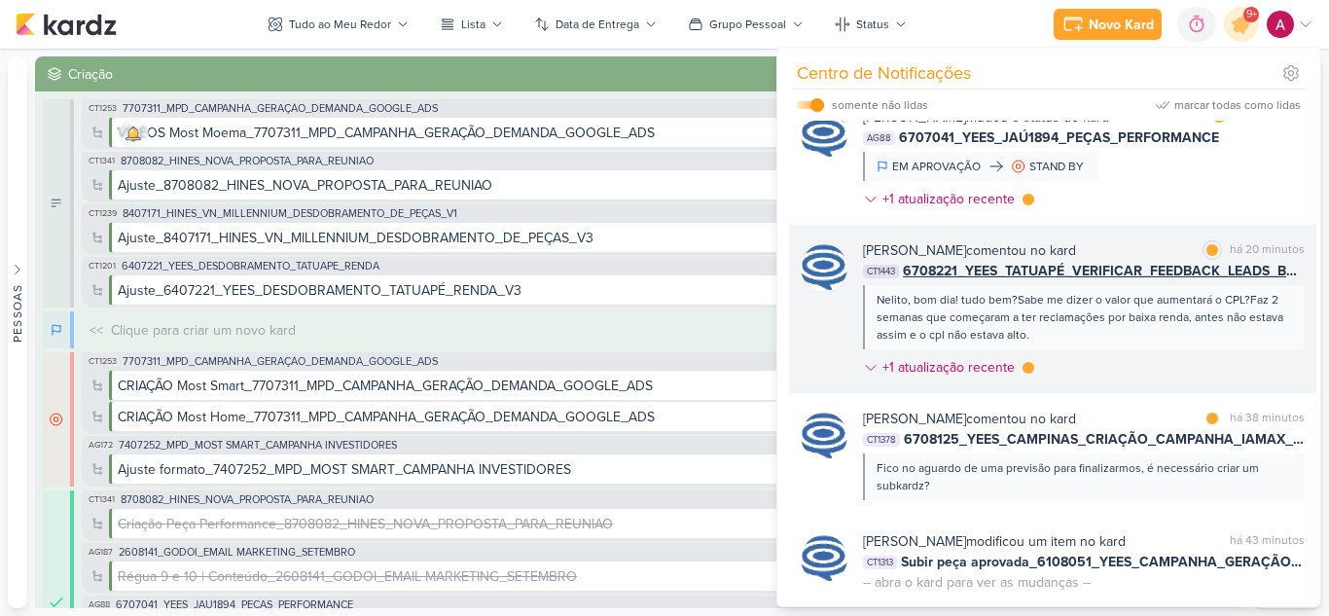
click at [1090, 358] on div "[PERSON_NAME] comentou no kard marcar como lida há 20 minutos CT1443 6708221_YE…" at bounding box center [1084, 312] width 442 height 145
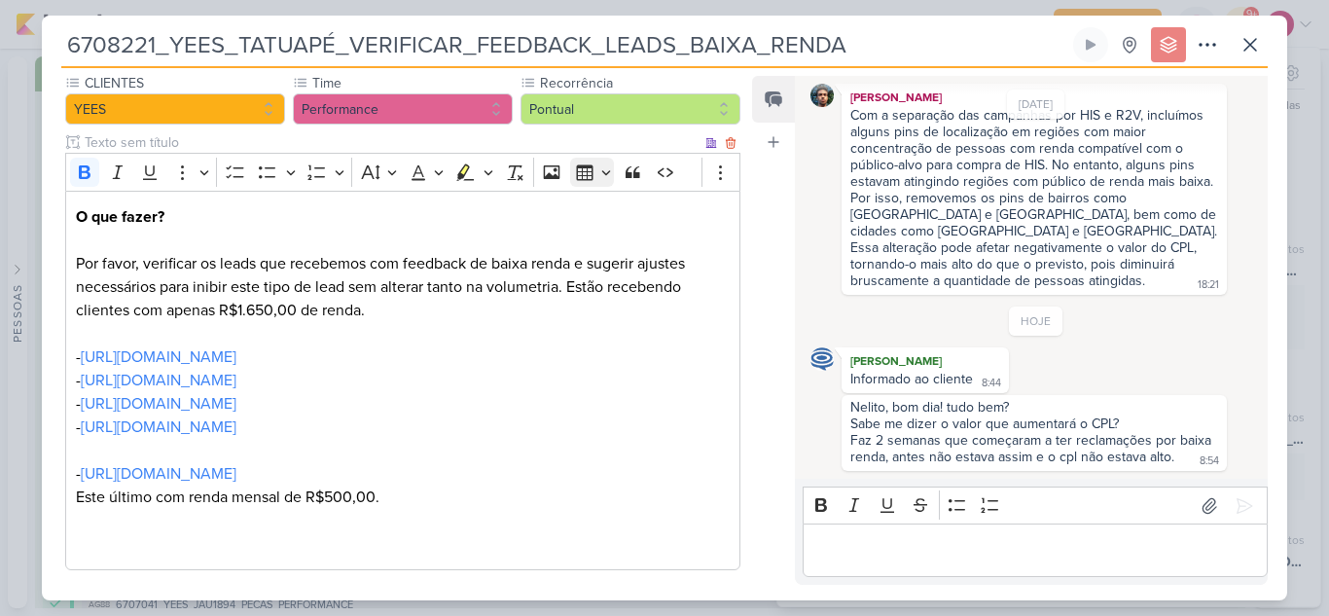
scroll to position [352, 0]
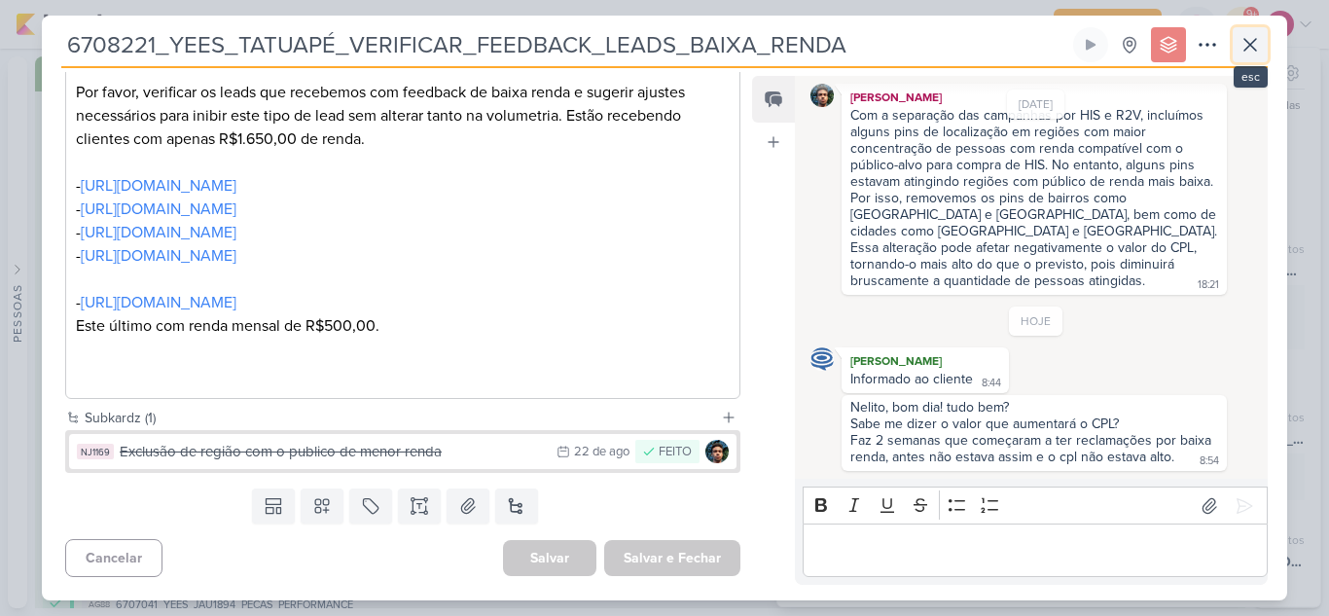
click at [1256, 48] on icon at bounding box center [1249, 44] width 23 height 23
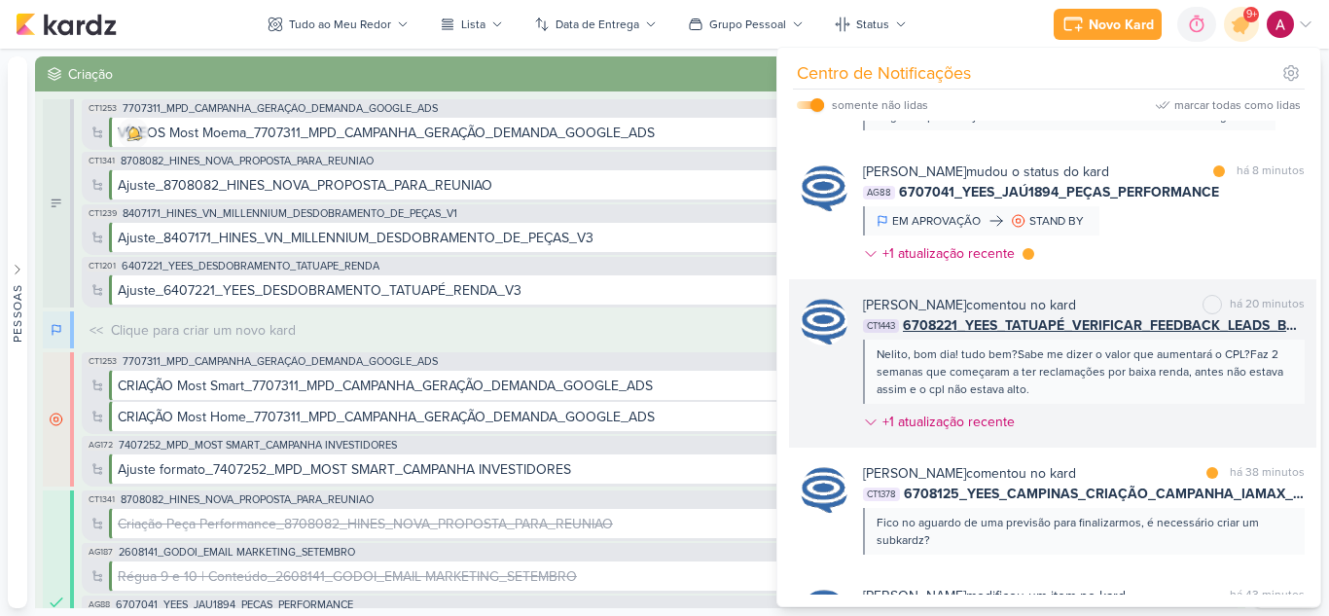
scroll to position [265, 0]
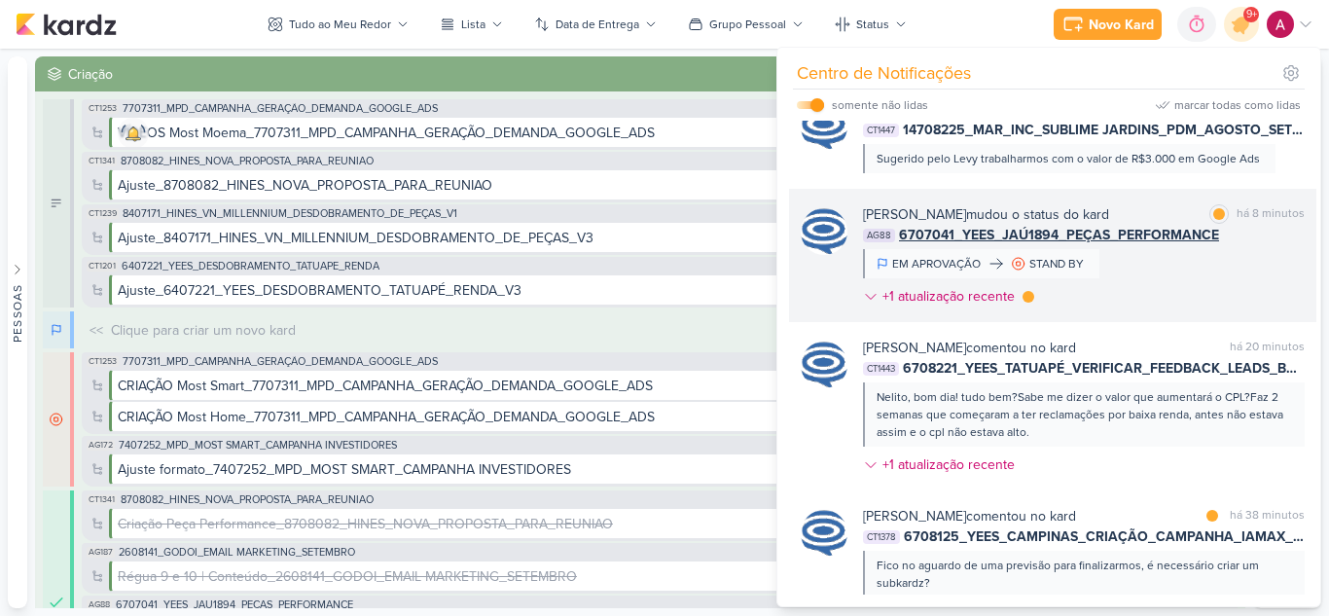
click at [1189, 288] on div "[PERSON_NAME] mudou o status do kard marcar como lida há 8 minutos AG88 6707041…" at bounding box center [1084, 259] width 442 height 110
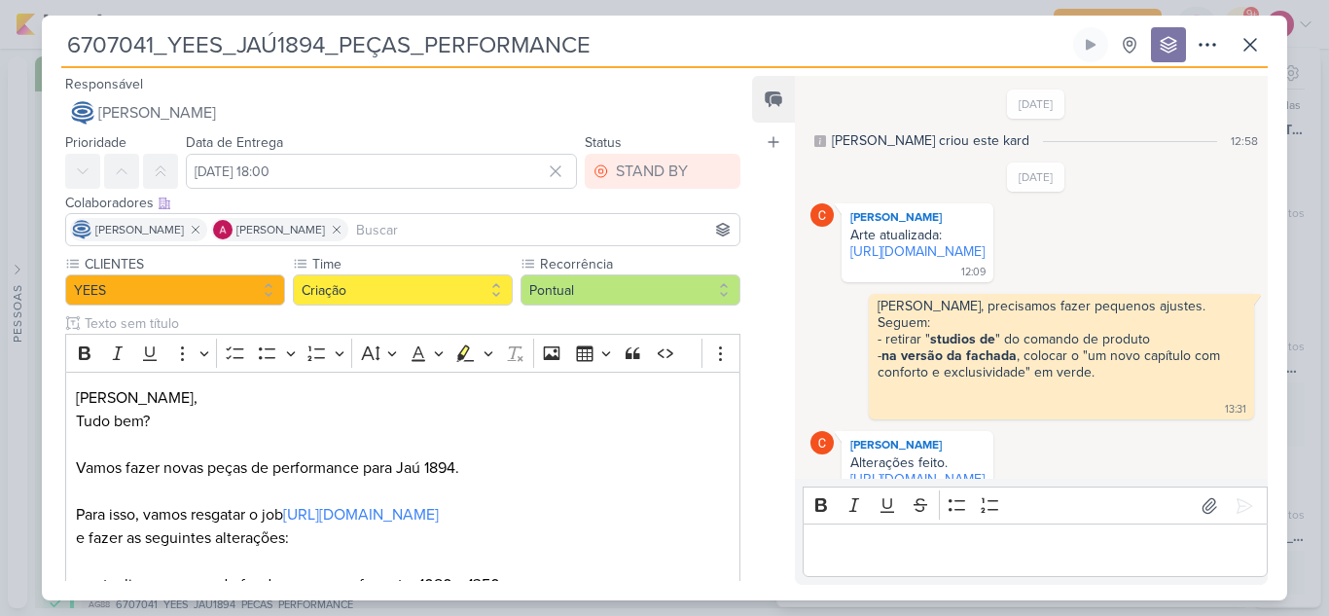
scroll to position [774, 0]
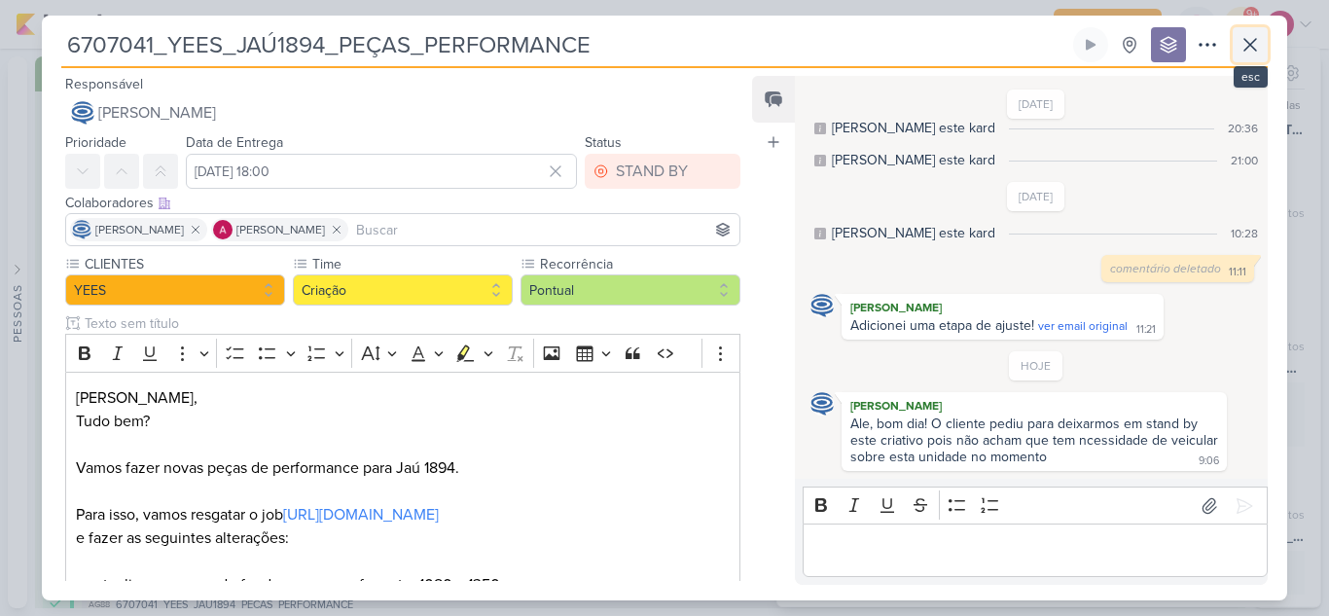
click at [1240, 49] on icon at bounding box center [1249, 44] width 23 height 23
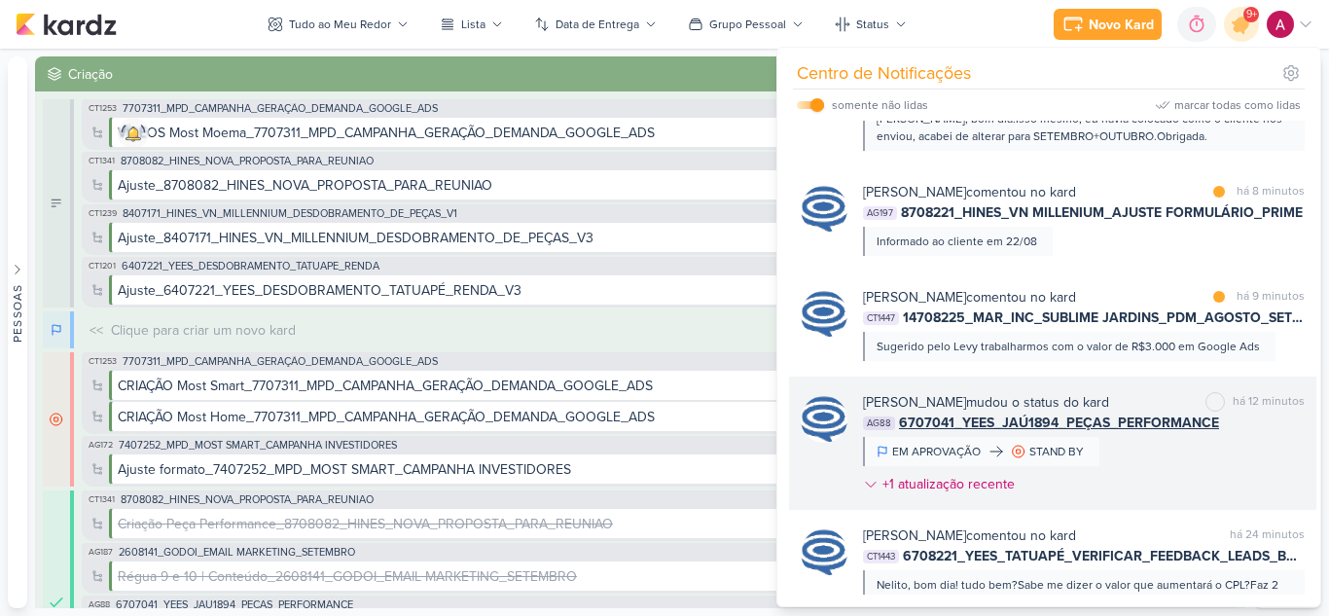
scroll to position [70, 0]
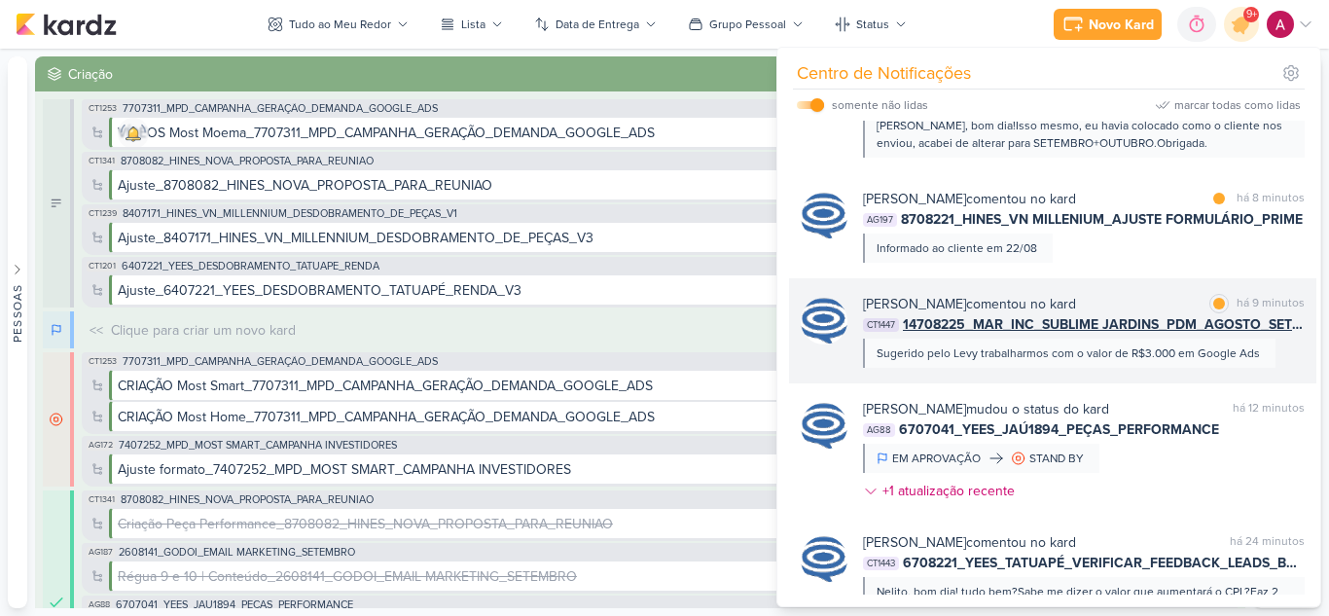
click at [1280, 342] on div "[PERSON_NAME] comentou no kard marcar como lida há 9 minutos CT1447 14708225_MA…" at bounding box center [1084, 331] width 442 height 74
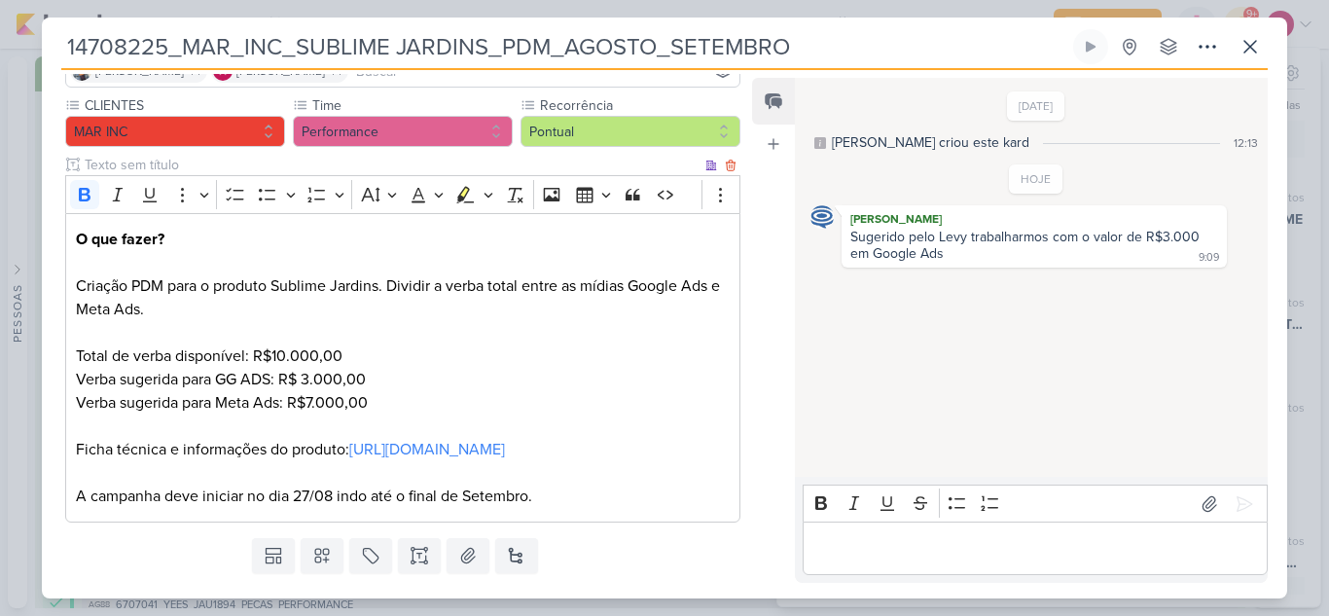
scroll to position [0, 0]
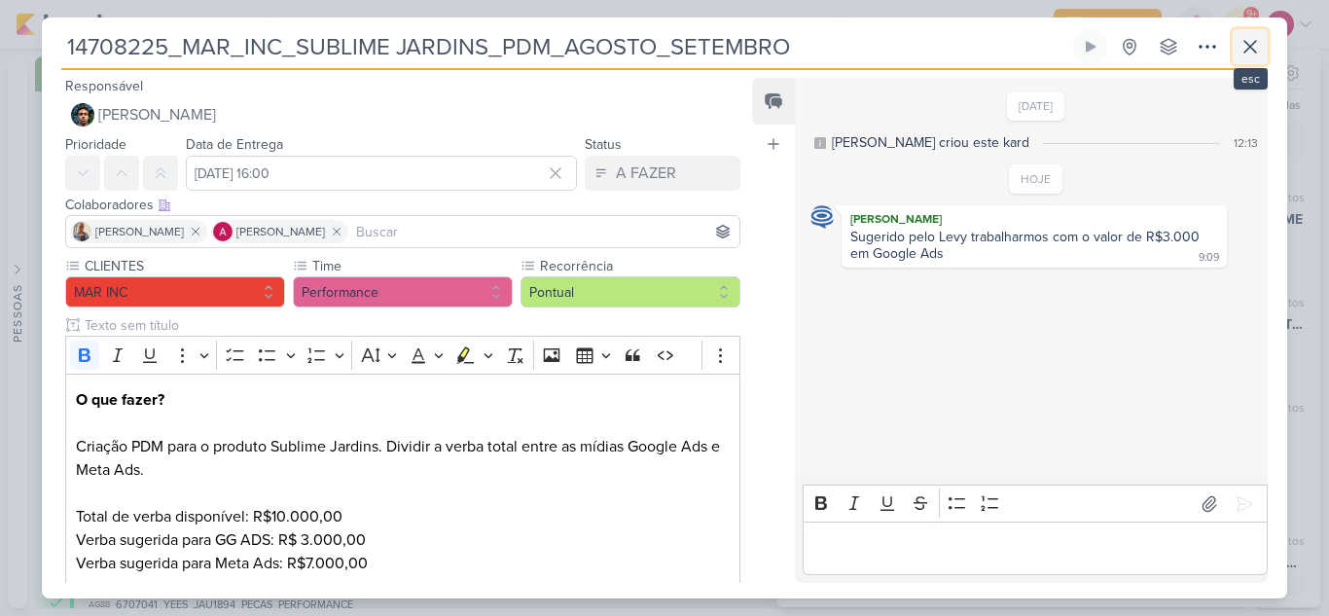
click at [1247, 52] on icon at bounding box center [1249, 46] width 23 height 23
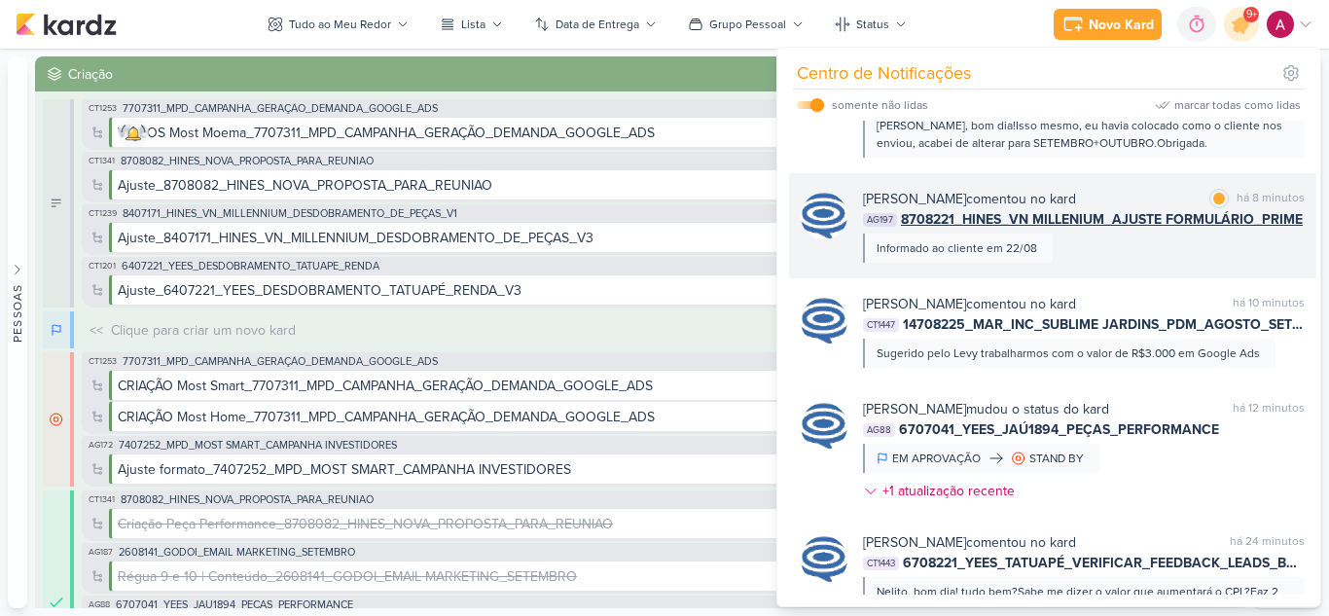
click at [1155, 243] on div "[PERSON_NAME] comentou no kard marcar como lida há 8 minutos AG197 8708221_HINE…" at bounding box center [1084, 226] width 442 height 74
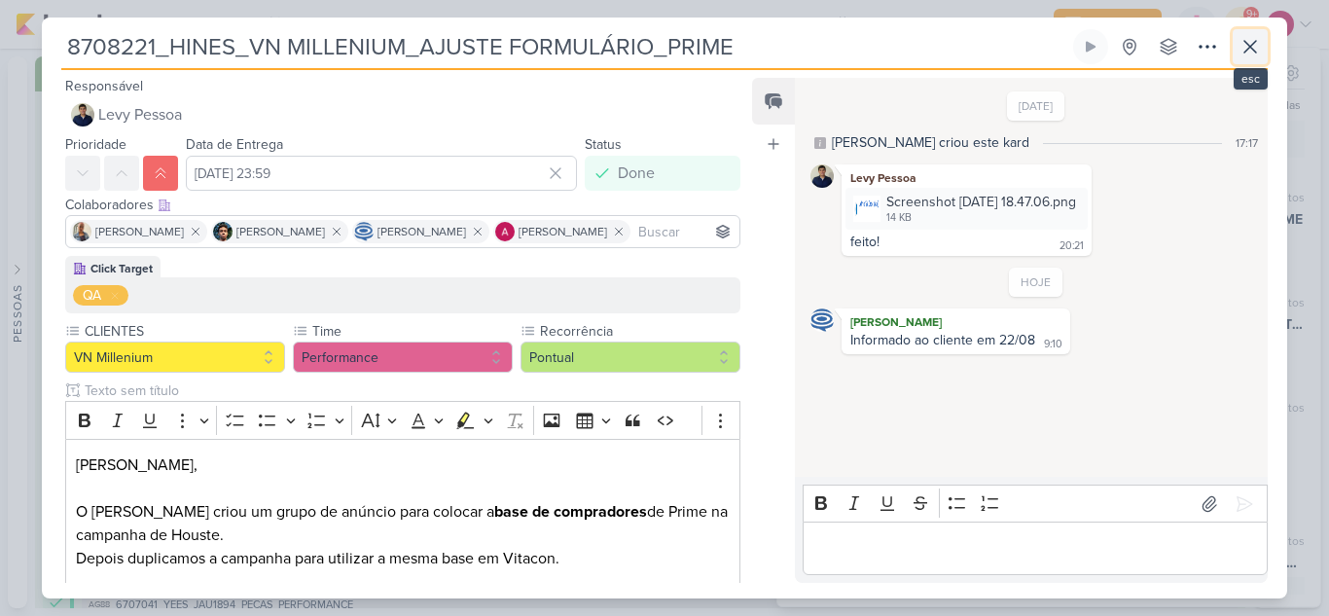
click at [1247, 52] on icon at bounding box center [1249, 46] width 23 height 23
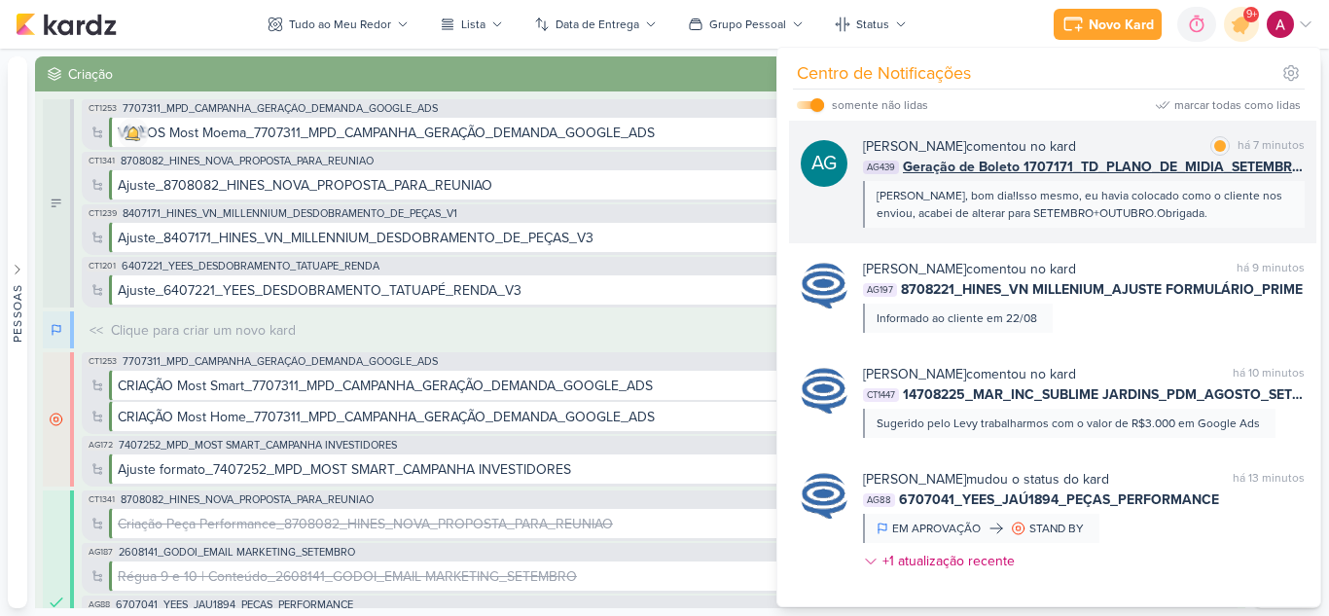
click at [1211, 225] on div "[PERSON_NAME], bom dia!Isso mesmo, eu havia colocado como o cliente nos enviou,…" at bounding box center [1084, 204] width 442 height 47
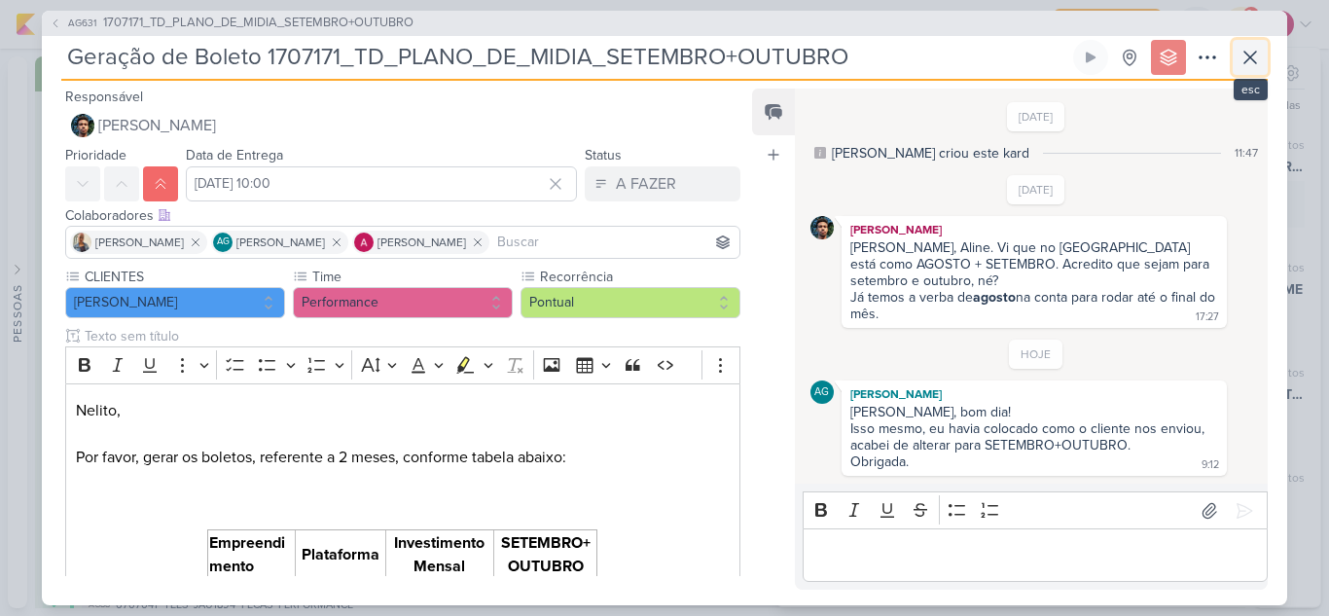
click at [1252, 68] on icon at bounding box center [1249, 57] width 23 height 23
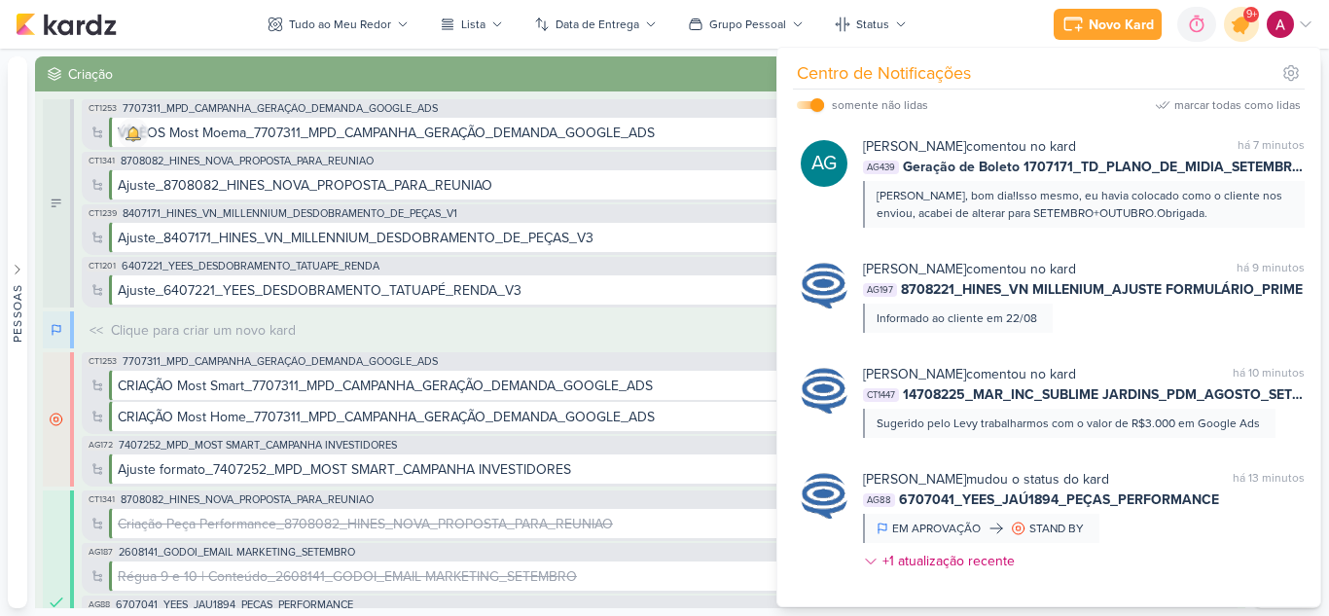
click at [1236, 35] on icon at bounding box center [1241, 24] width 33 height 33
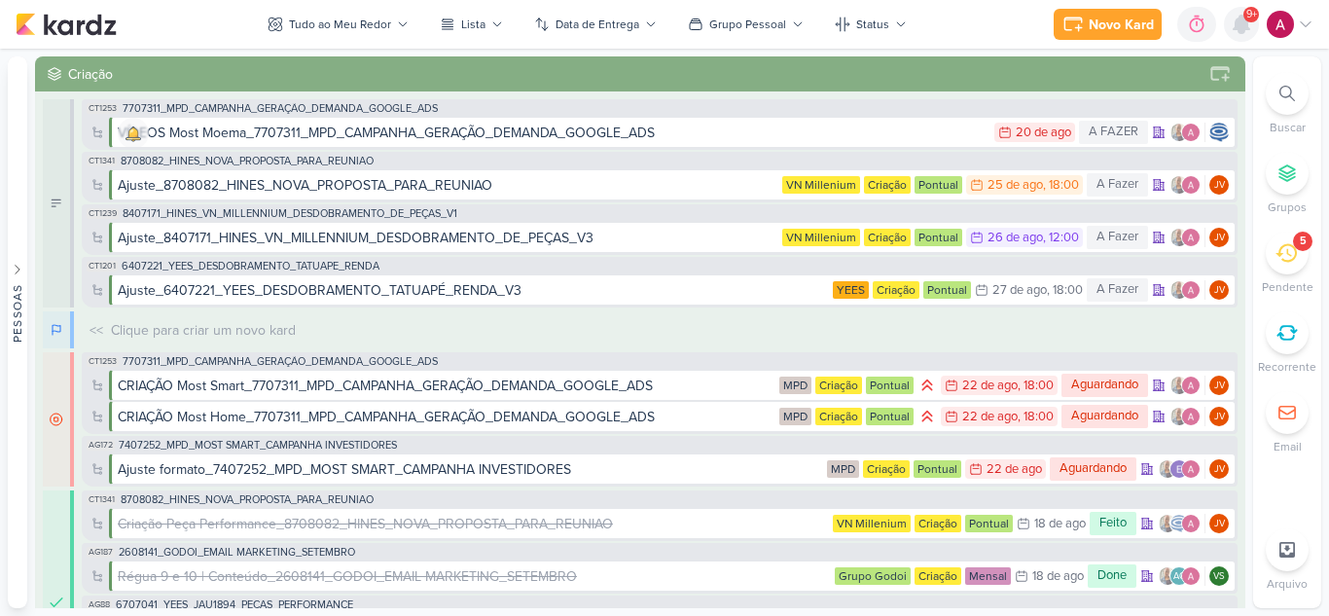
click at [1236, 35] on icon at bounding box center [1241, 24] width 23 height 23
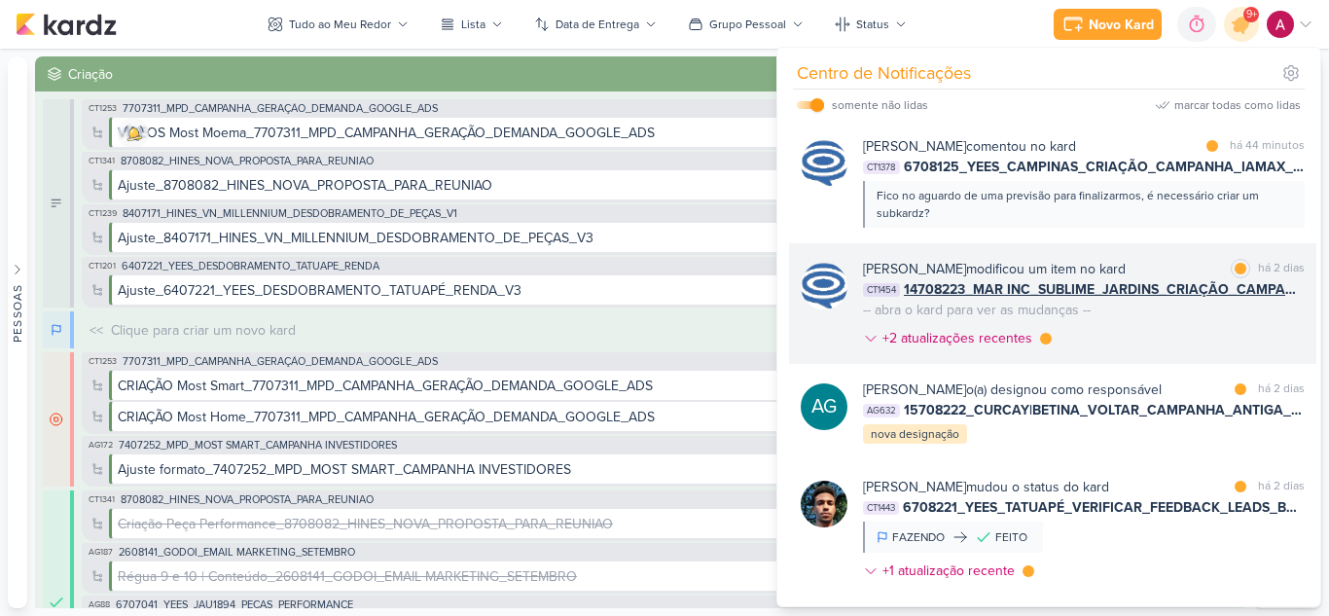
click at [1163, 330] on div "[PERSON_NAME] modificou um item no kard marcar como lida há 2 dias CT1454 14708…" at bounding box center [1084, 307] width 442 height 97
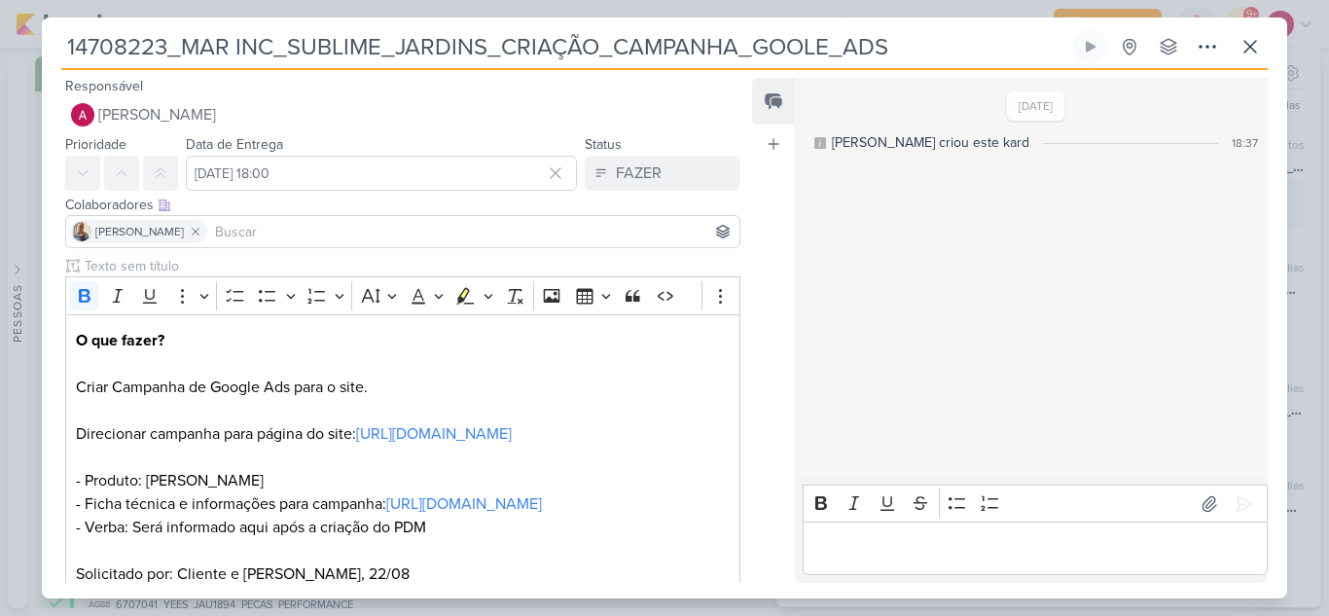
drag, startPoint x: 66, startPoint y: 43, endPoint x: 163, endPoint y: 44, distance: 97.3
click at [163, 44] on input "14708223_MAR INC_SUBLIME_JARDINS_CRIAÇÃO_CAMPANHA_GOOLE_ADS" at bounding box center [565, 46] width 1008 height 35
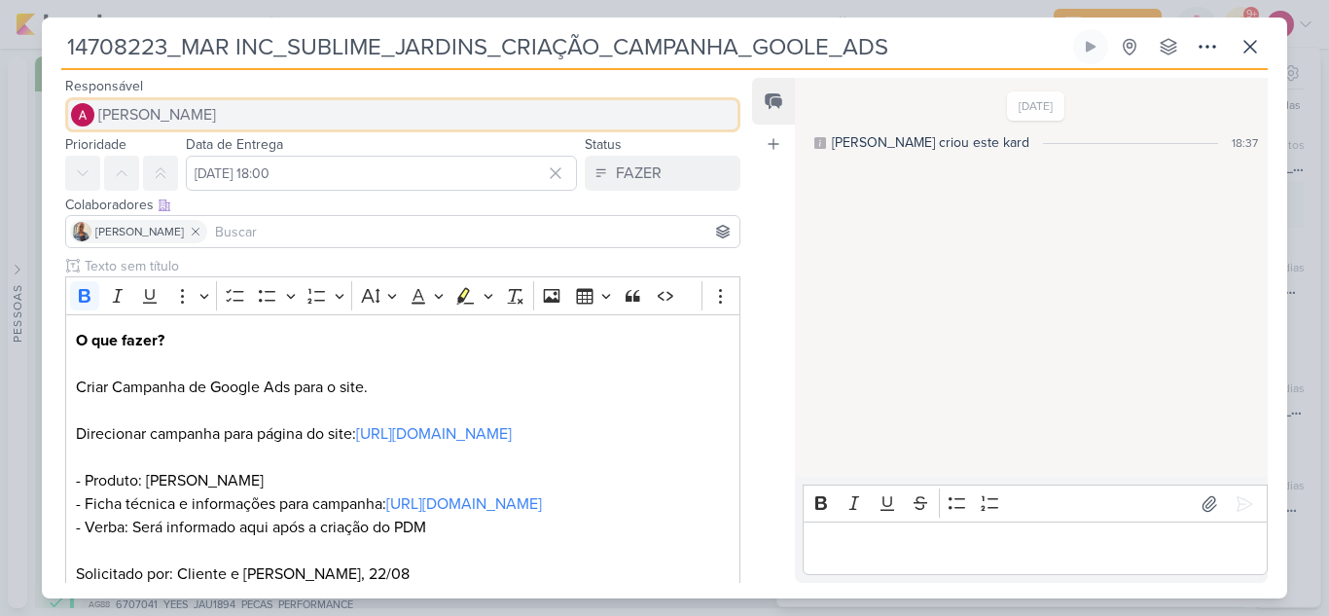
click at [161, 109] on span "[PERSON_NAME]" at bounding box center [157, 114] width 118 height 23
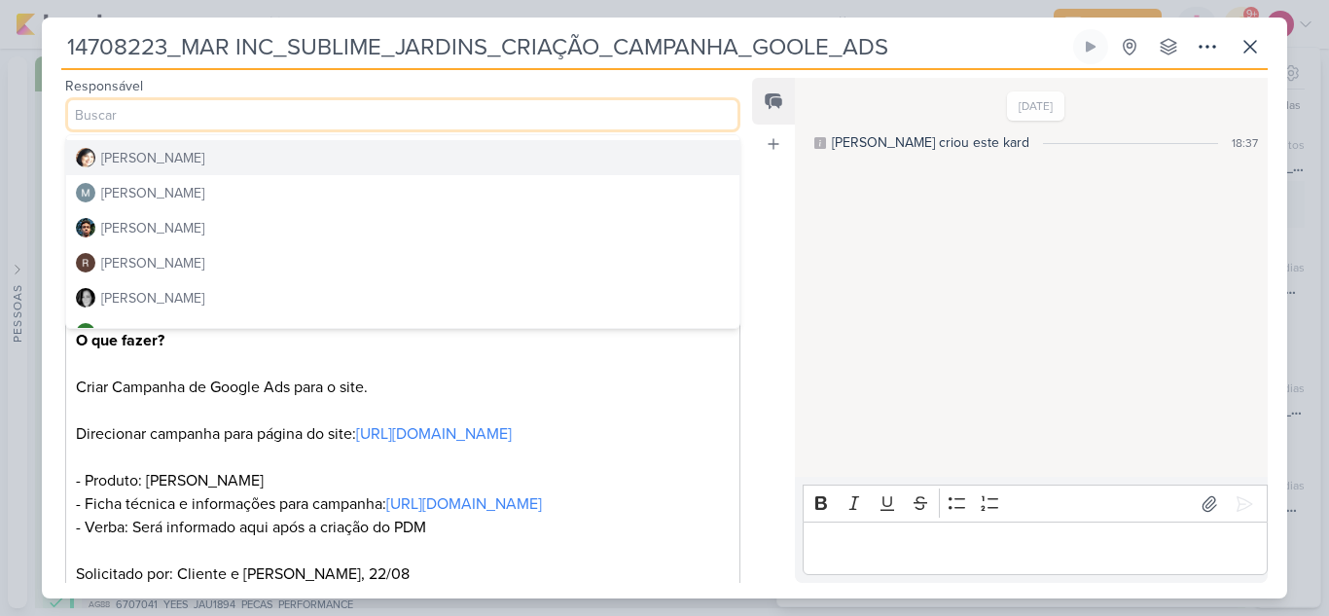
scroll to position [368, 0]
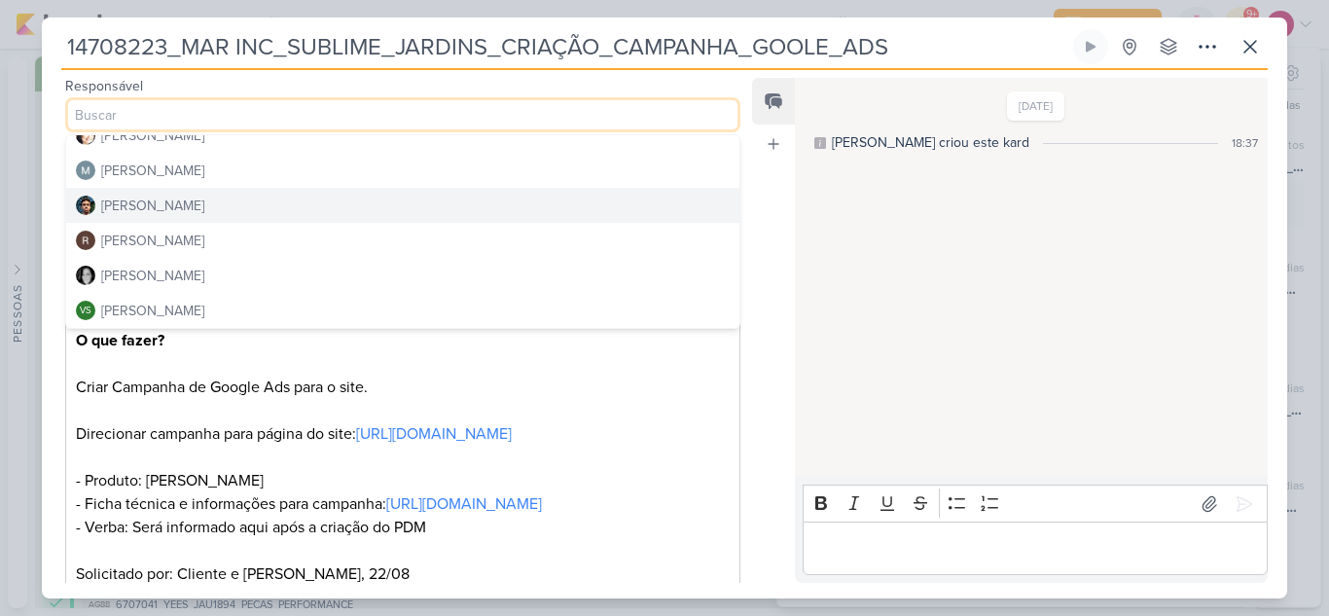
click at [171, 206] on div "[PERSON_NAME]" at bounding box center [152, 206] width 103 height 20
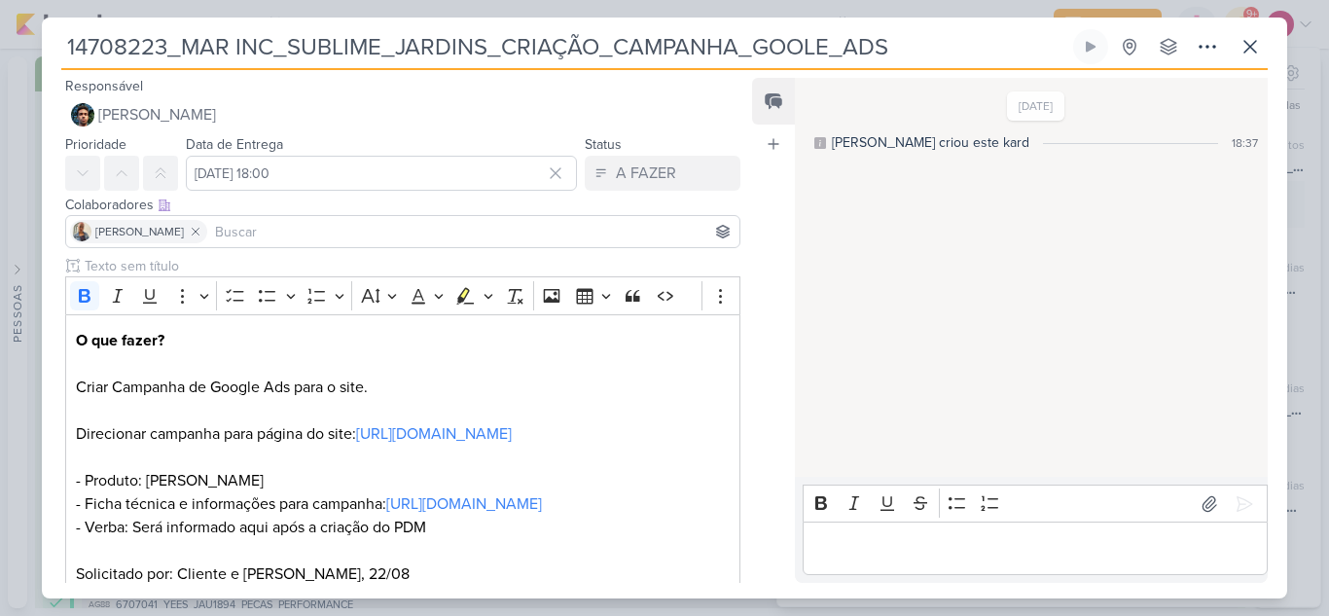
click at [299, 233] on input at bounding box center [473, 231] width 524 height 23
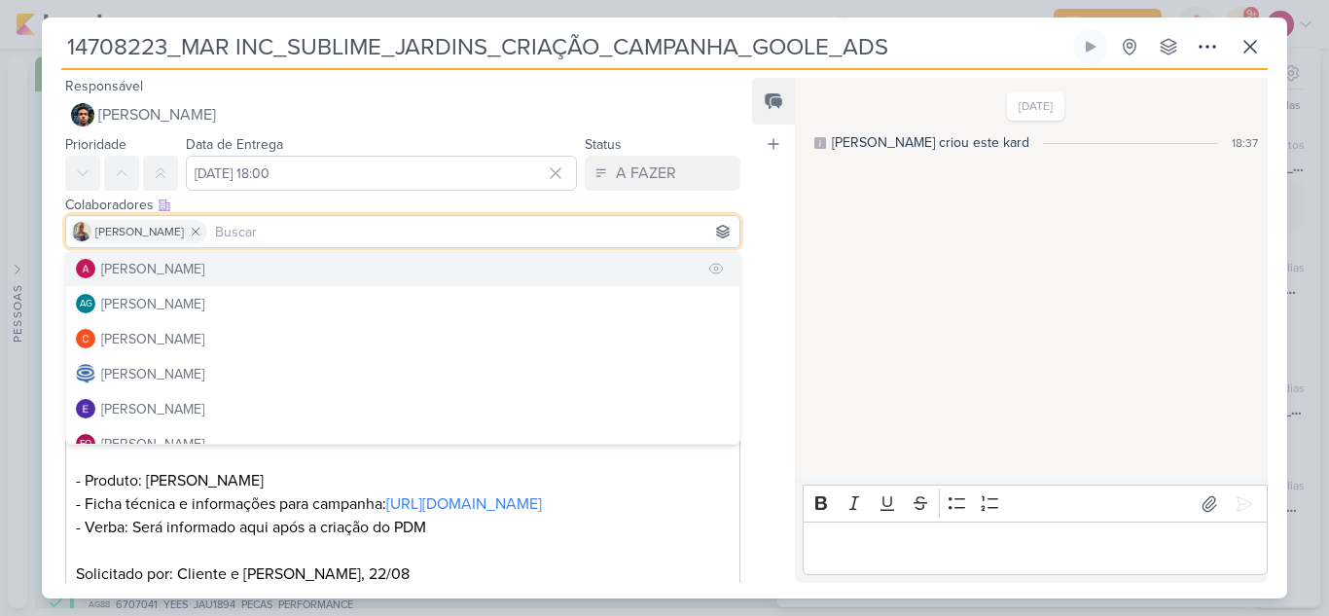
click at [224, 267] on button "[PERSON_NAME]" at bounding box center [402, 268] width 673 height 35
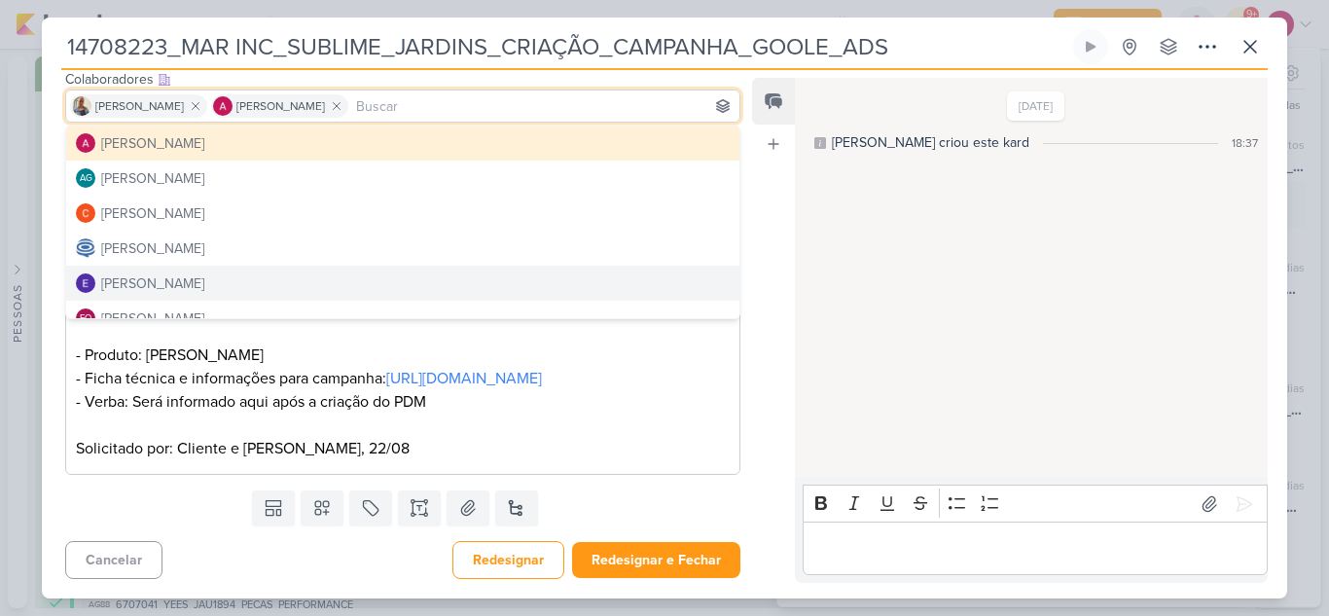
scroll to position [196, 0]
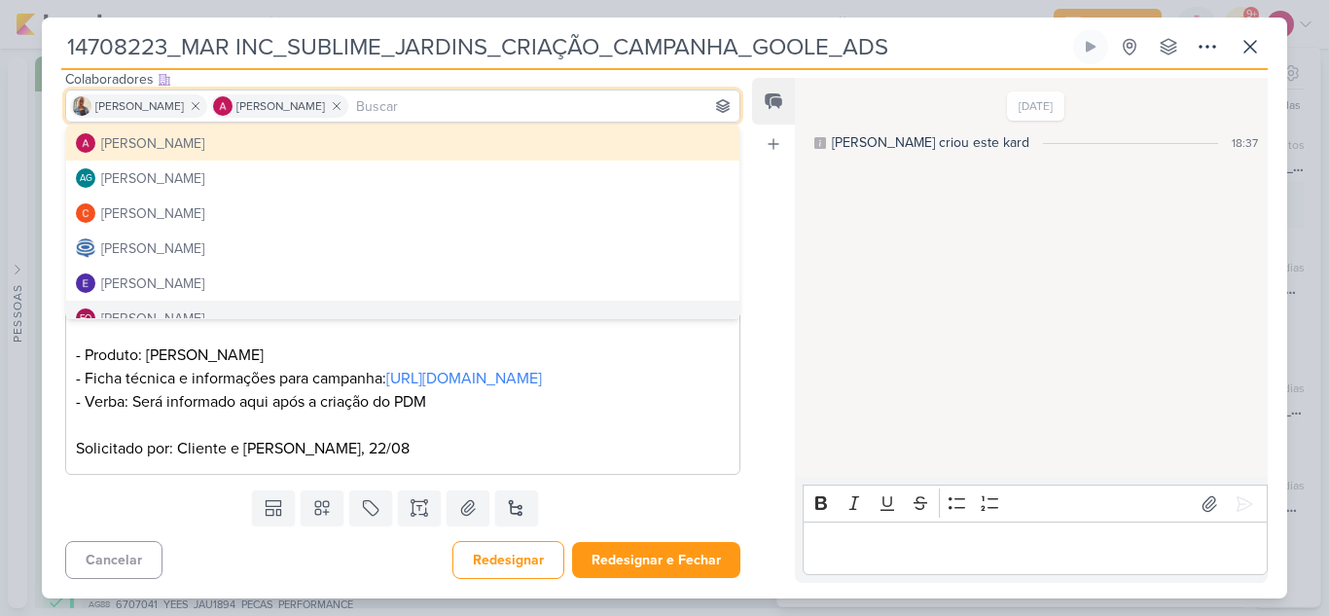
click at [520, 409] on p "O que fazer? Criar Campanha de Google Ads para o site. Direcionar campanha para…" at bounding box center [403, 308] width 654 height 210
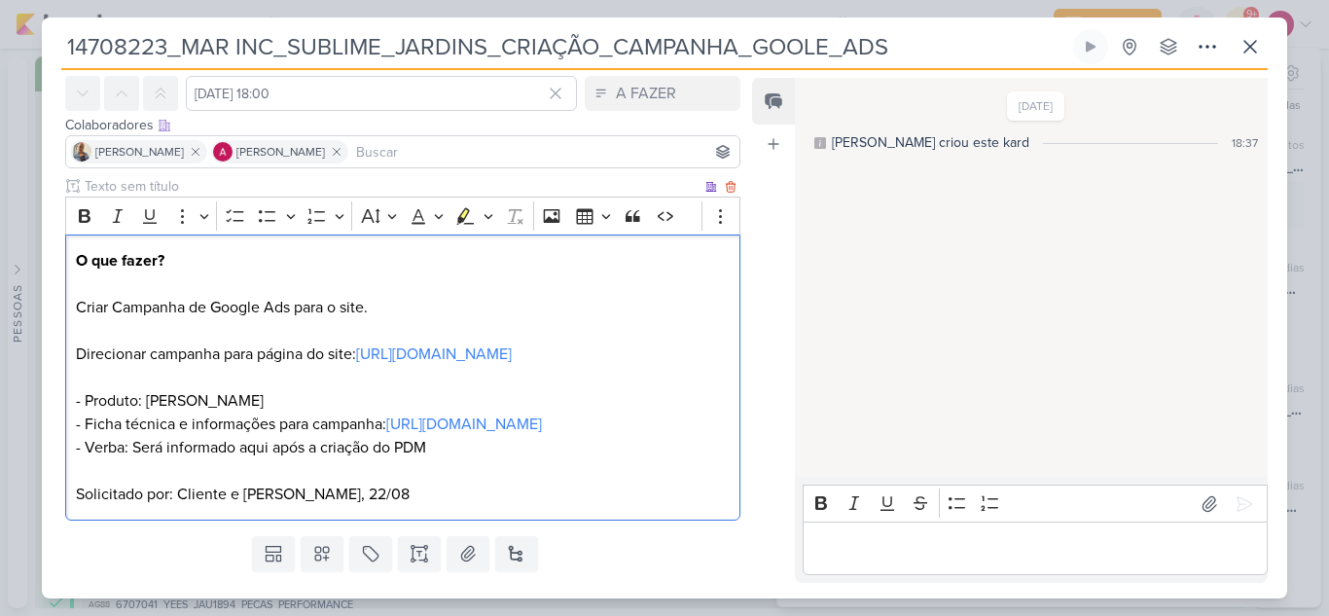
scroll to position [0, 0]
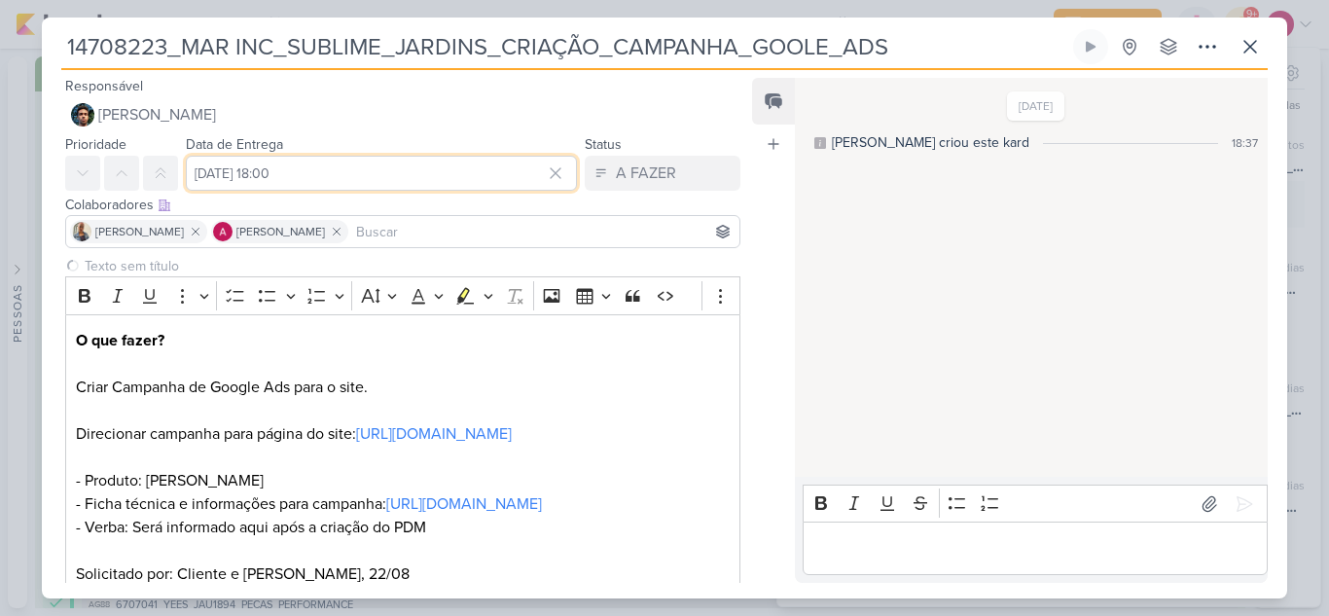
click at [223, 168] on input "[DATE] 18:00" at bounding box center [381, 173] width 391 height 35
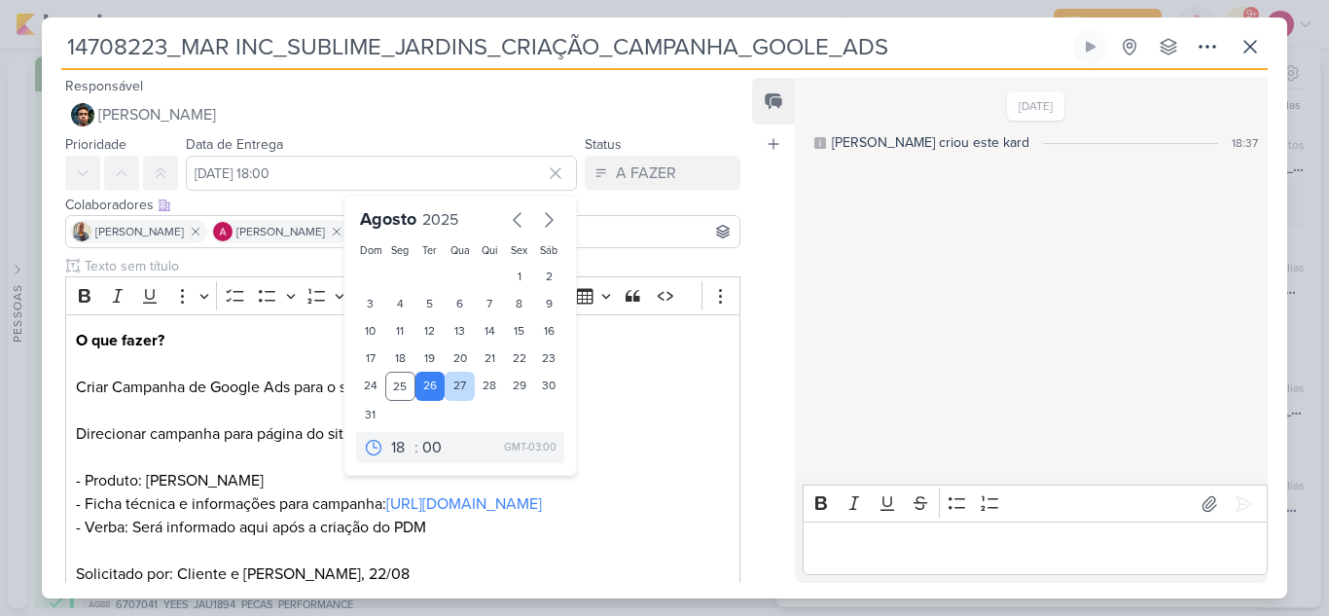
click at [449, 386] on div "27" at bounding box center [460, 386] width 30 height 29
type input "[DATE] 18:00"
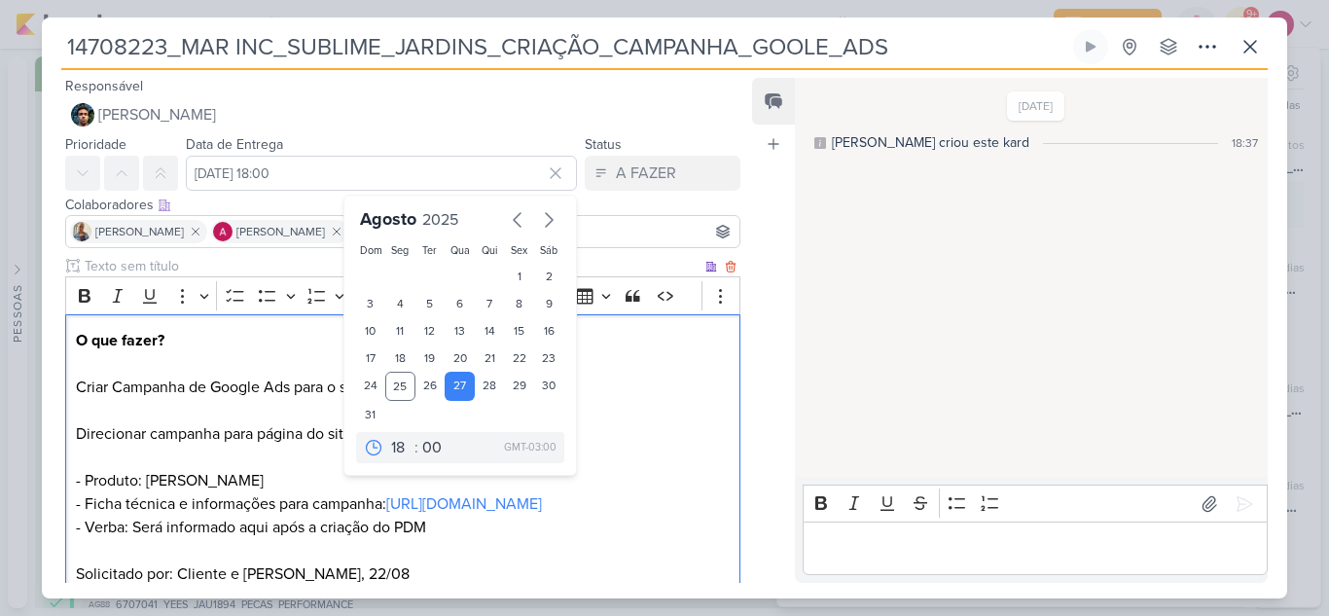
click at [639, 456] on p "O que fazer? Criar Campanha de Google Ads para o site. Direcionar campanha para…" at bounding box center [403, 434] width 654 height 210
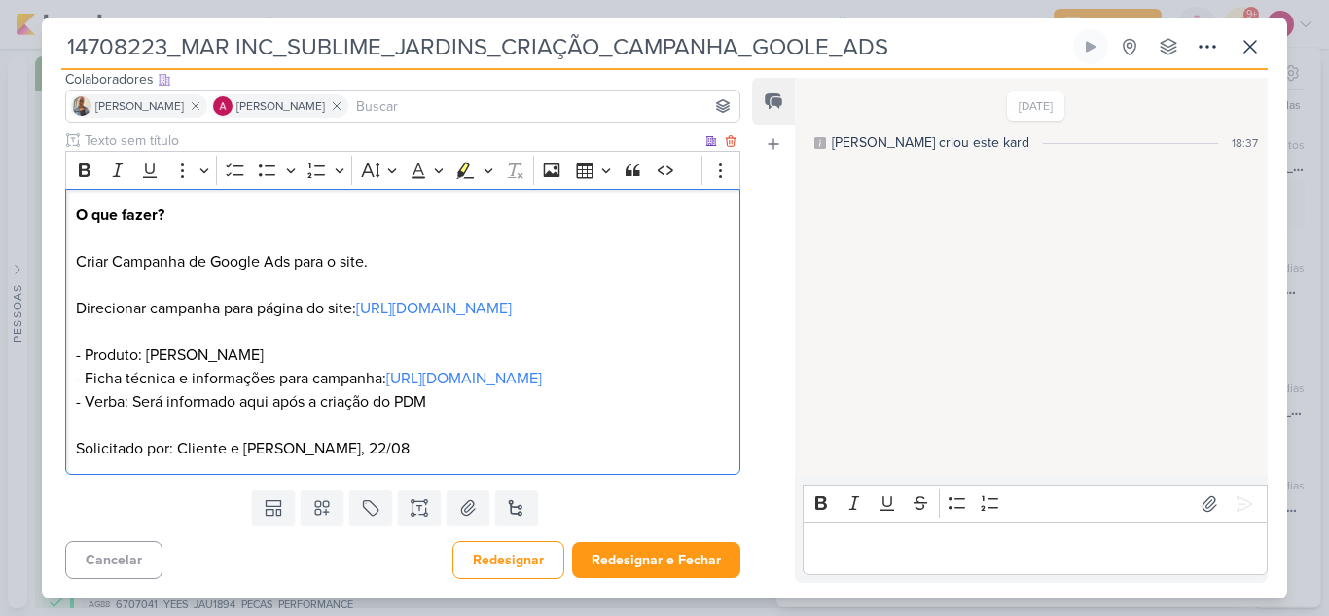
scroll to position [196, 0]
click at [667, 560] on button "Redesignar e Fechar" at bounding box center [656, 560] width 168 height 36
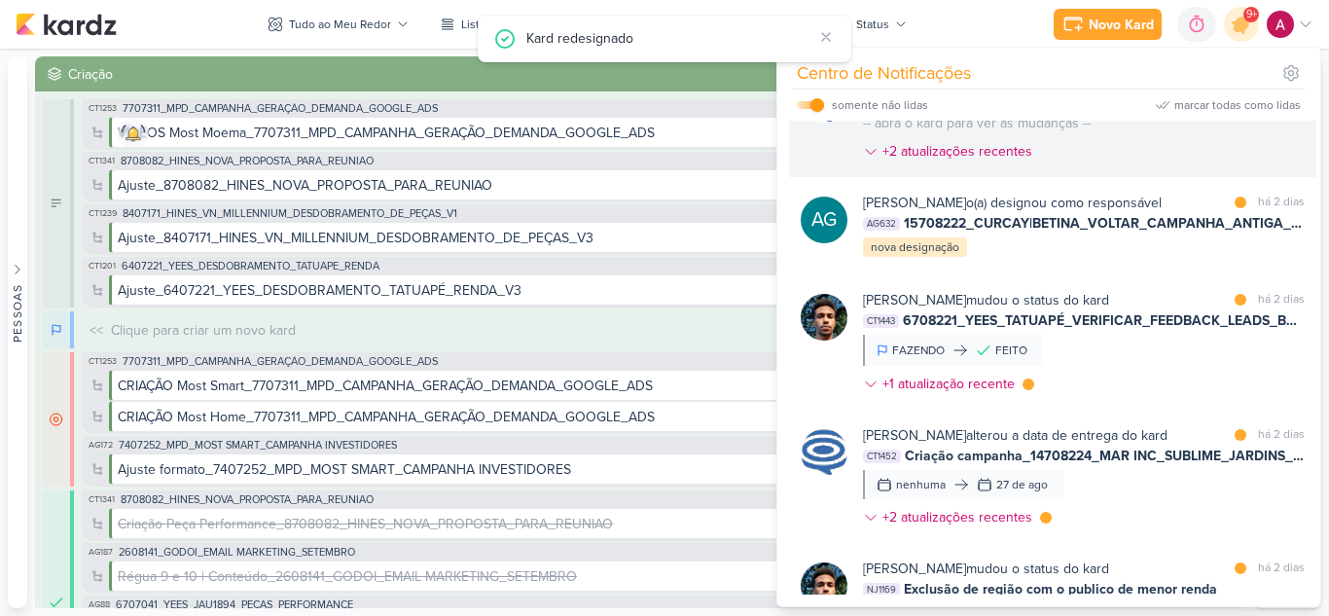
scroll to position [292, 0]
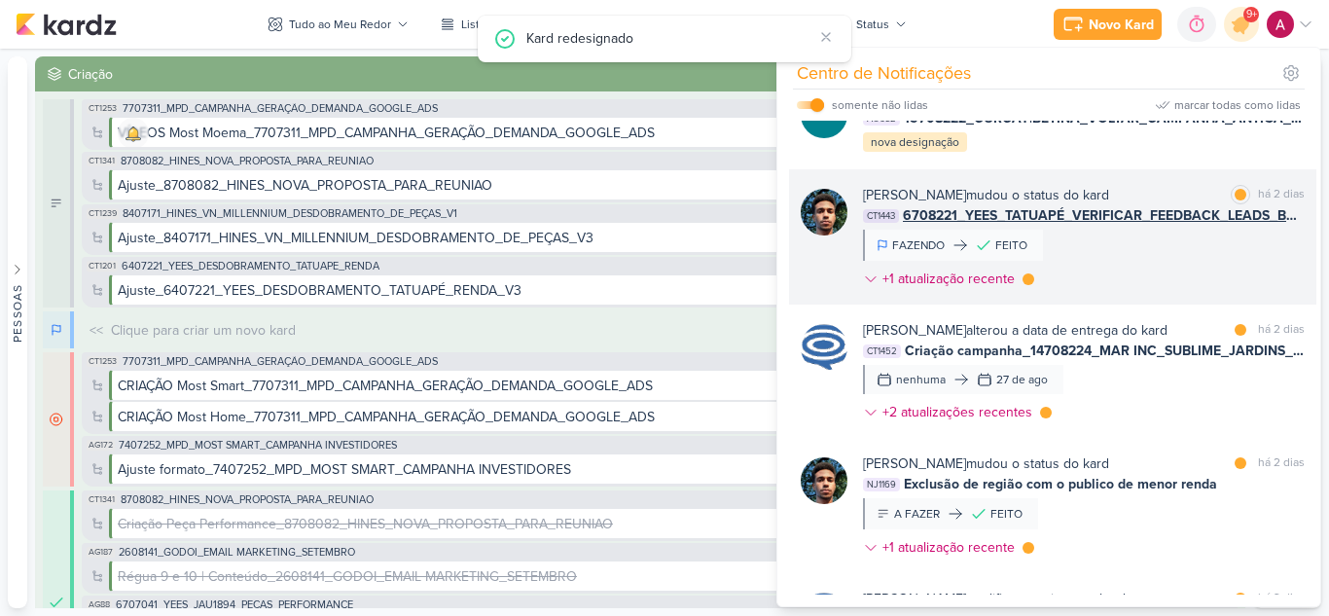
click at [1202, 263] on div "[PERSON_NAME] mudou o status do kard marcar como lida há 2 dias CT1443 6708221_…" at bounding box center [1084, 241] width 442 height 112
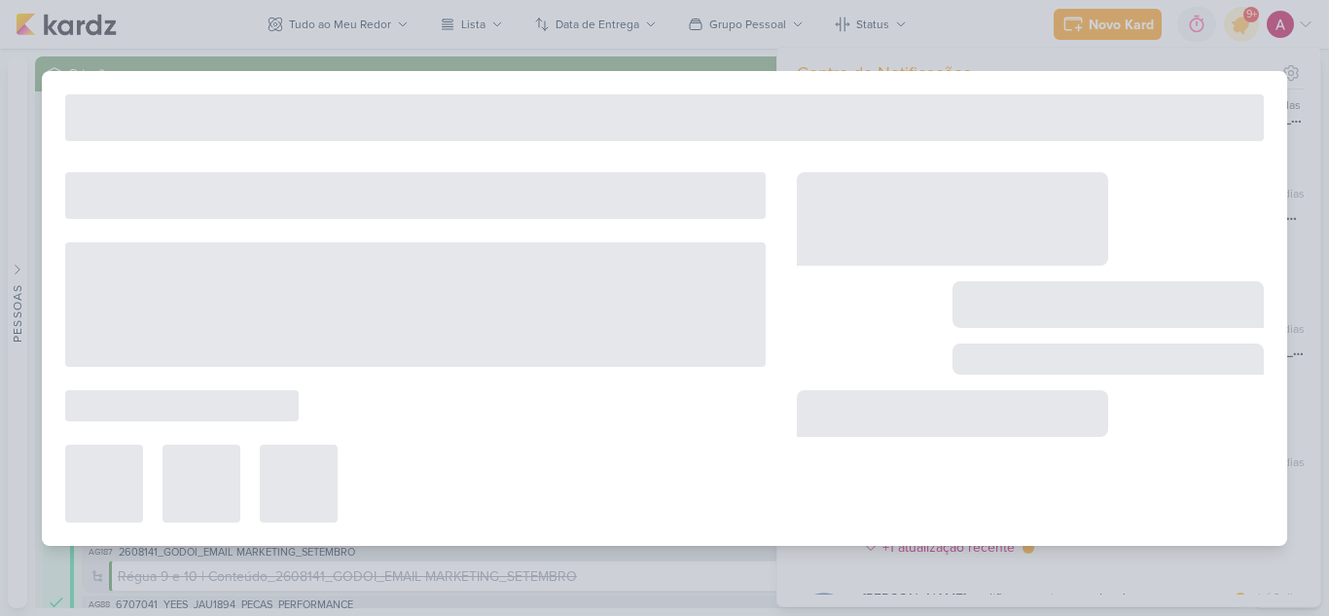
type input "6708221_YEES_TATUAPÉ_VERIFICAR_FEEDBACK_LEADS_BAIXA_RENDA"
type input "[DATE] 12:00"
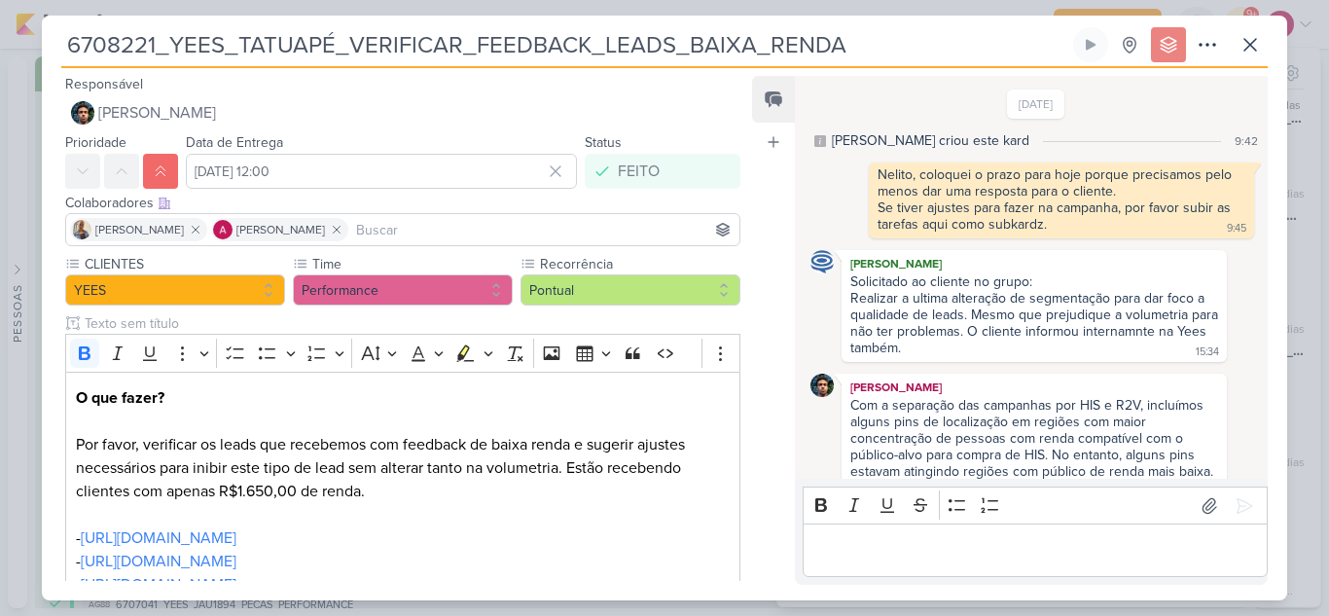
scroll to position [290, 0]
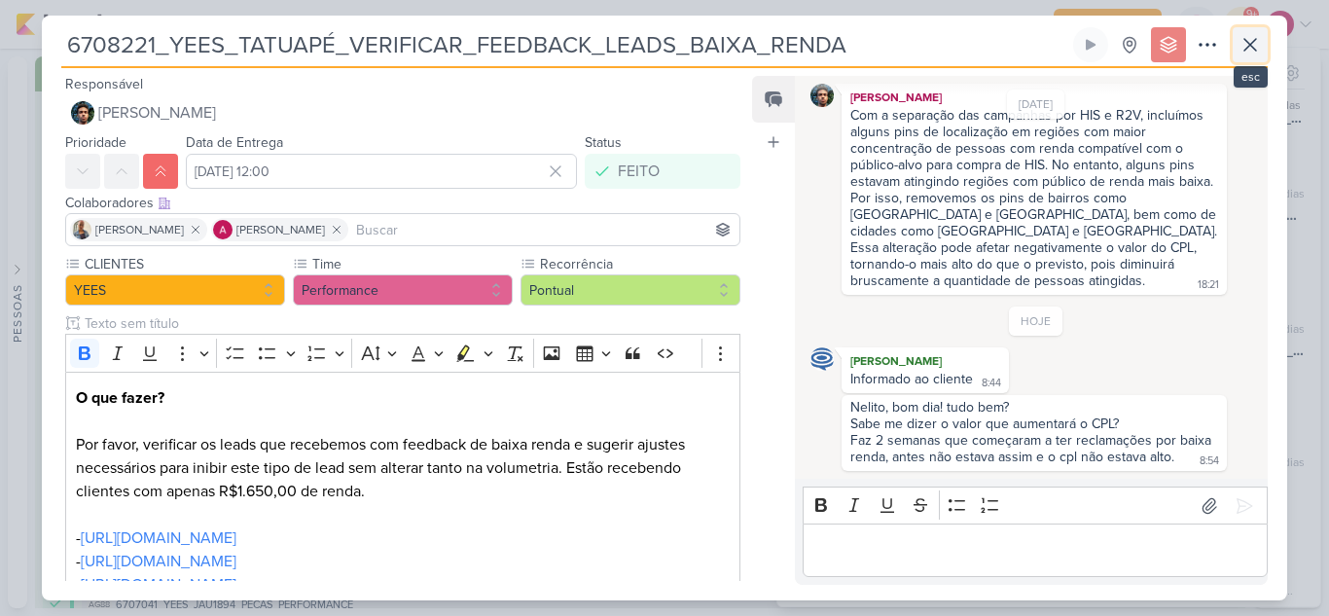
click at [1246, 39] on icon at bounding box center [1249, 44] width 23 height 23
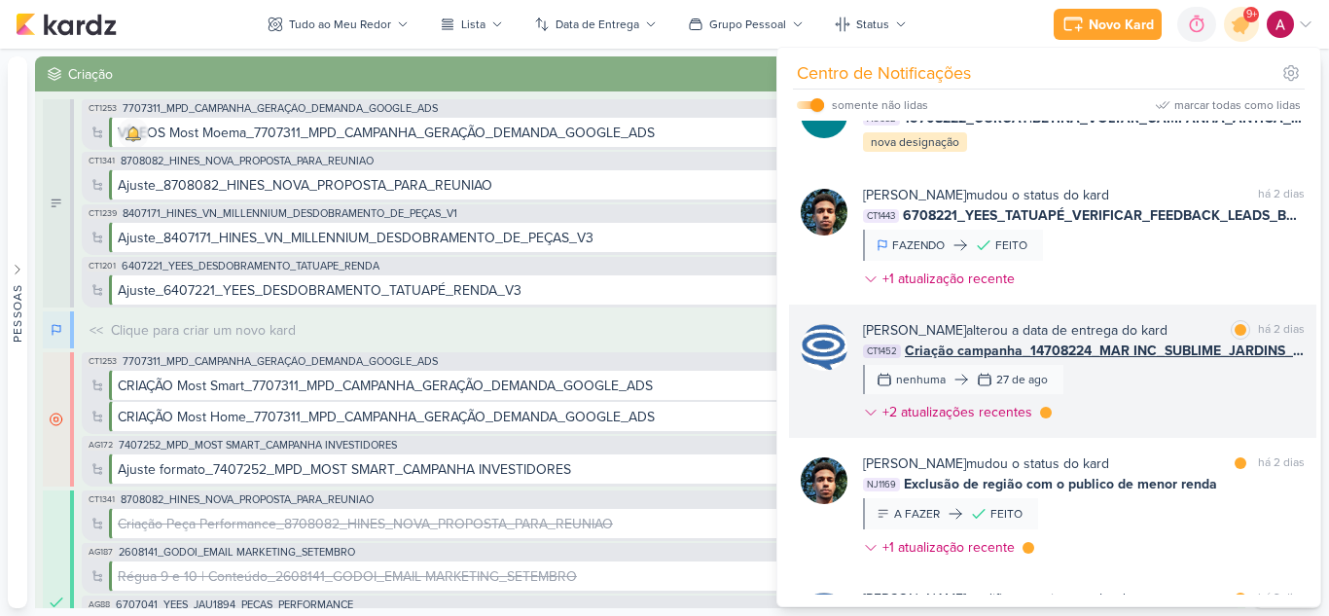
click at [1179, 415] on div "[PERSON_NAME] alterou a data de entrega do kard marcar como lida há 2 dias CT14…" at bounding box center [1084, 375] width 442 height 110
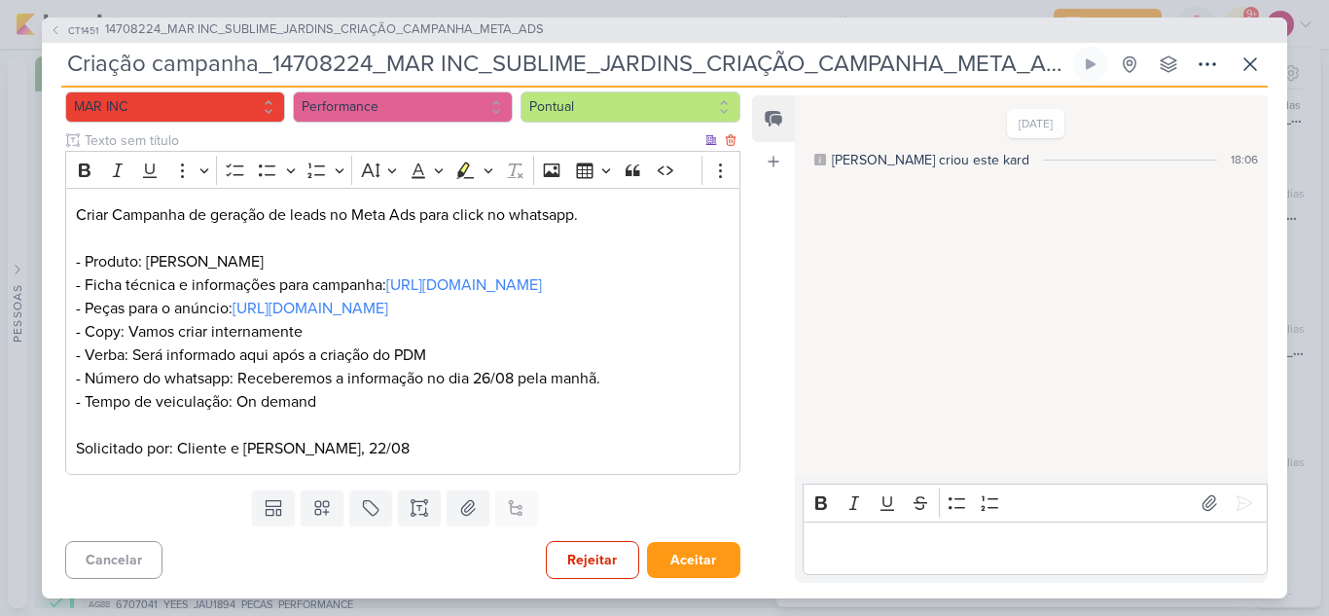
scroll to position [0, 0]
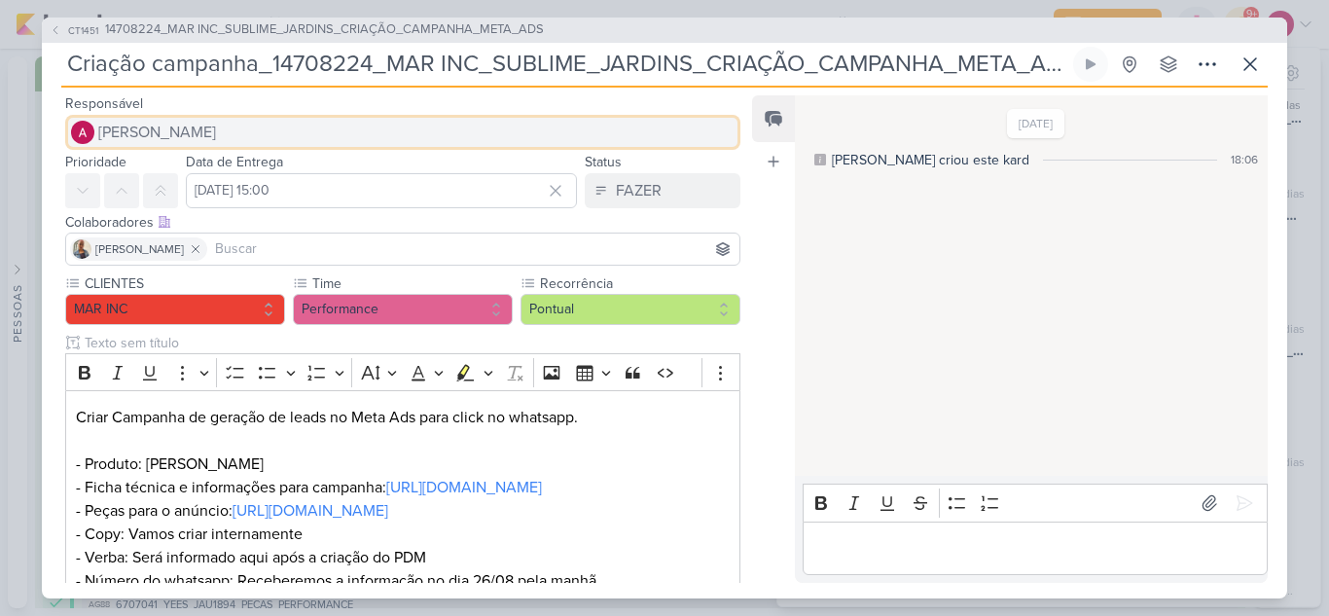
click at [196, 131] on span "[PERSON_NAME]" at bounding box center [157, 132] width 118 height 23
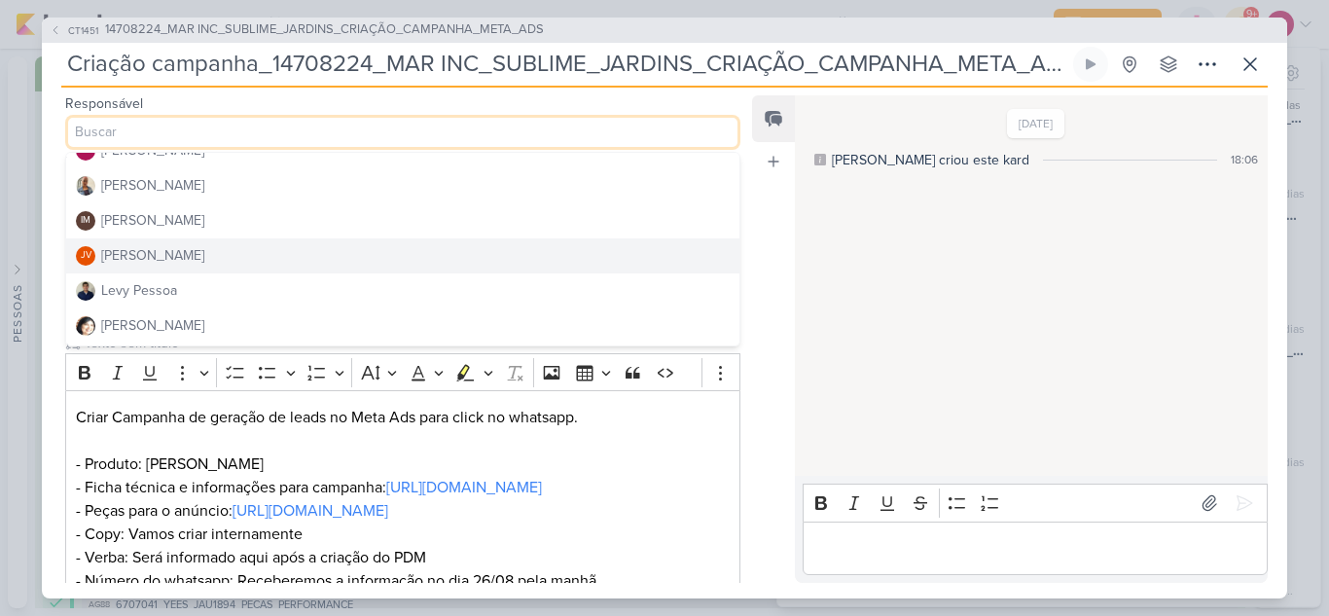
scroll to position [292, 0]
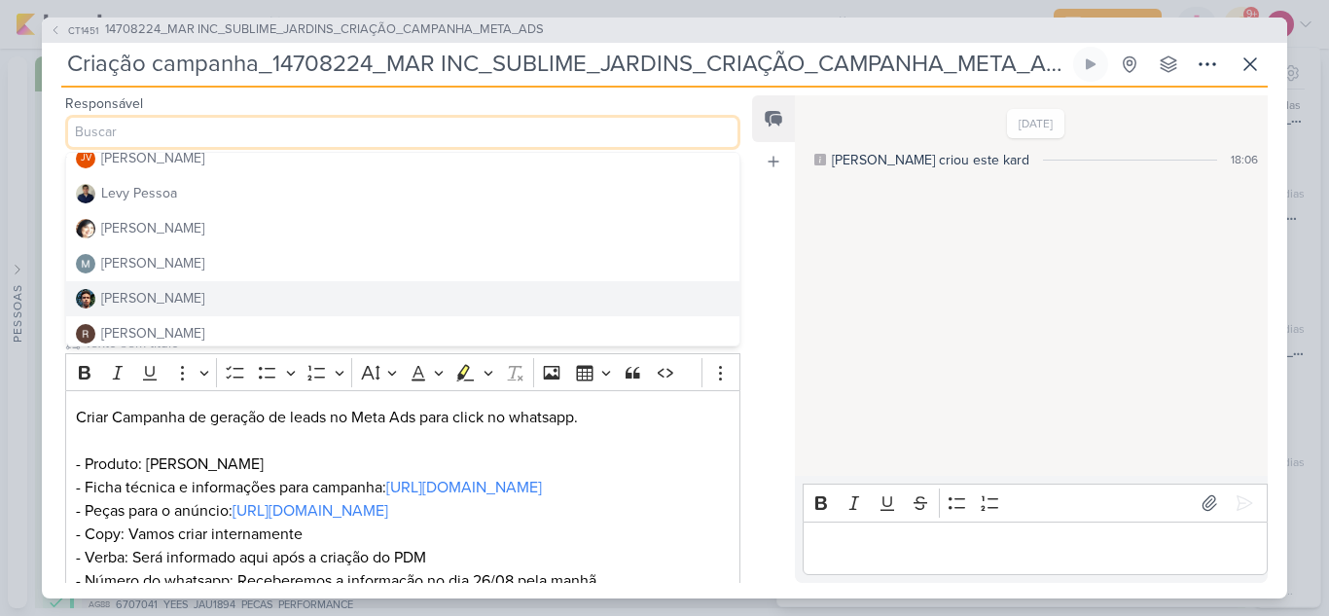
click at [171, 290] on div "[PERSON_NAME]" at bounding box center [152, 298] width 103 height 20
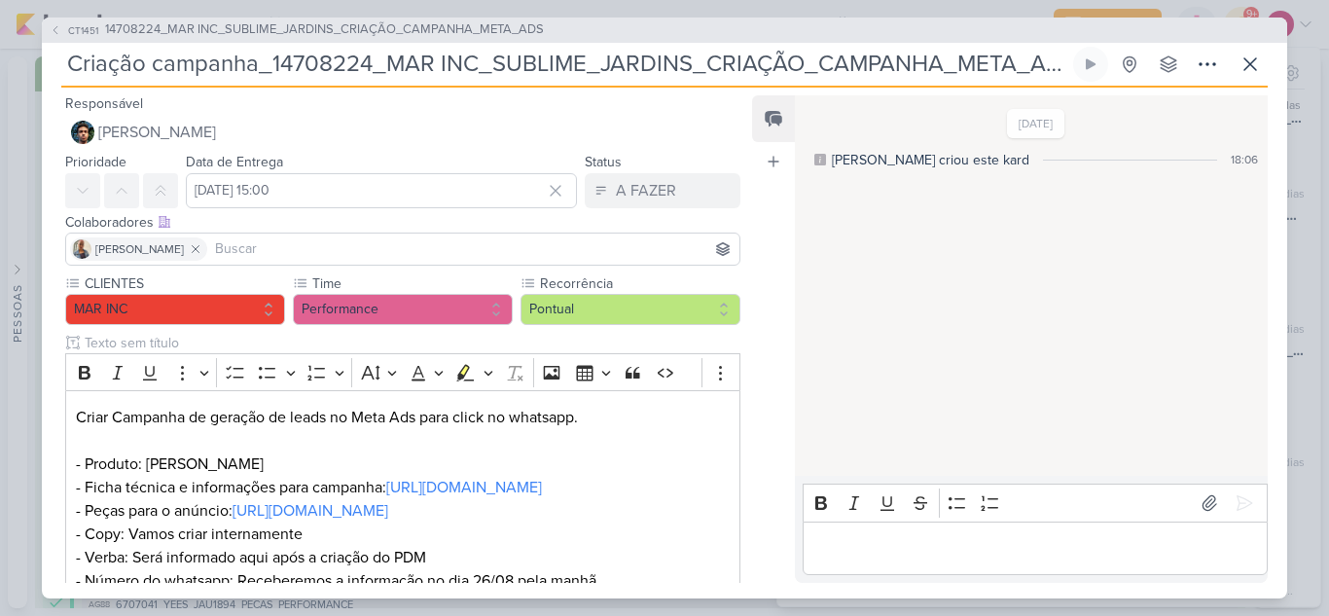
drag, startPoint x: 273, startPoint y: 66, endPoint x: 372, endPoint y: 75, distance: 98.6
click at [372, 75] on input "Criação campanha_14708224_MAR INC_SUBLIME_JARDINS_CRIAÇÃO_CAMPANHA_META_ADS" at bounding box center [565, 64] width 1008 height 35
click at [371, 251] on input at bounding box center [473, 248] width 524 height 23
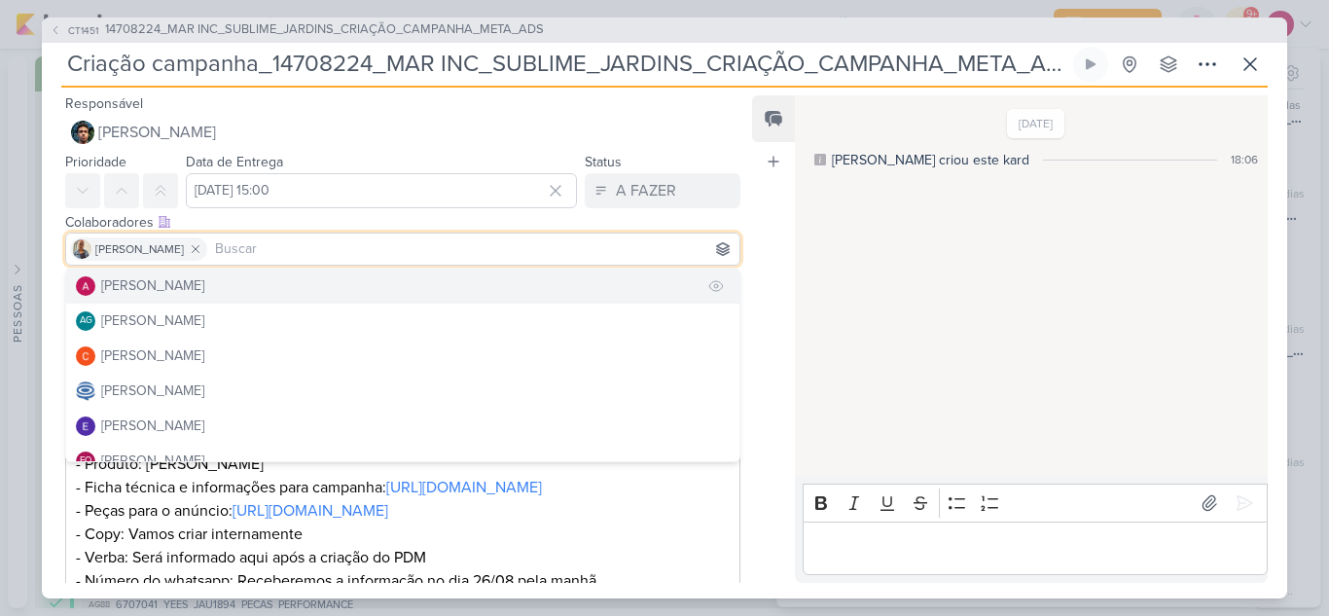
click at [204, 275] on div "[PERSON_NAME]" at bounding box center [152, 285] width 103 height 20
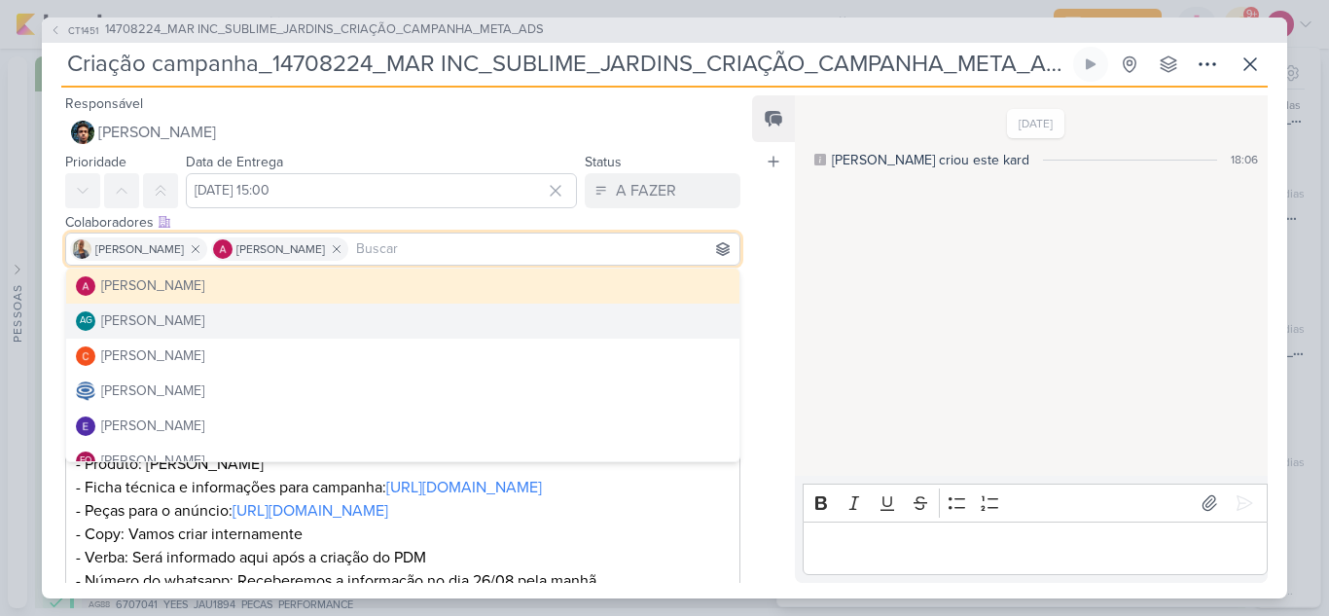
click at [763, 262] on div "Feed Atrelar email Solte o email para atrelar ao kard" at bounding box center [773, 338] width 43 height 487
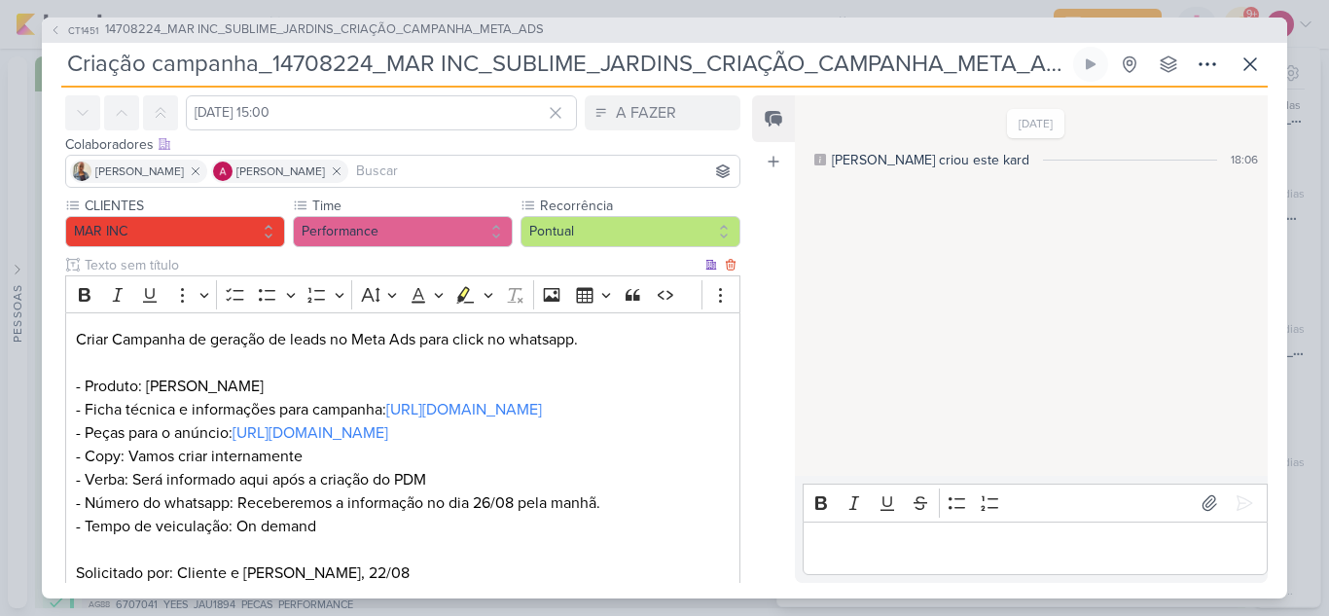
scroll to position [0, 0]
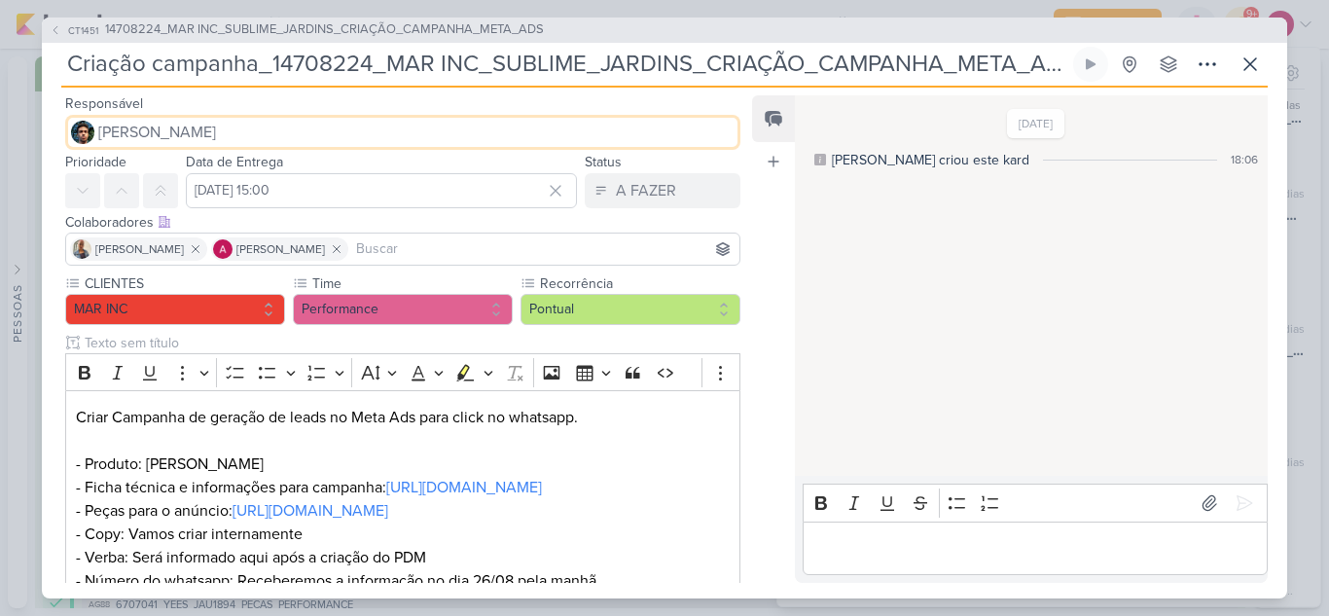
click at [146, 122] on span "[PERSON_NAME]" at bounding box center [157, 132] width 118 height 23
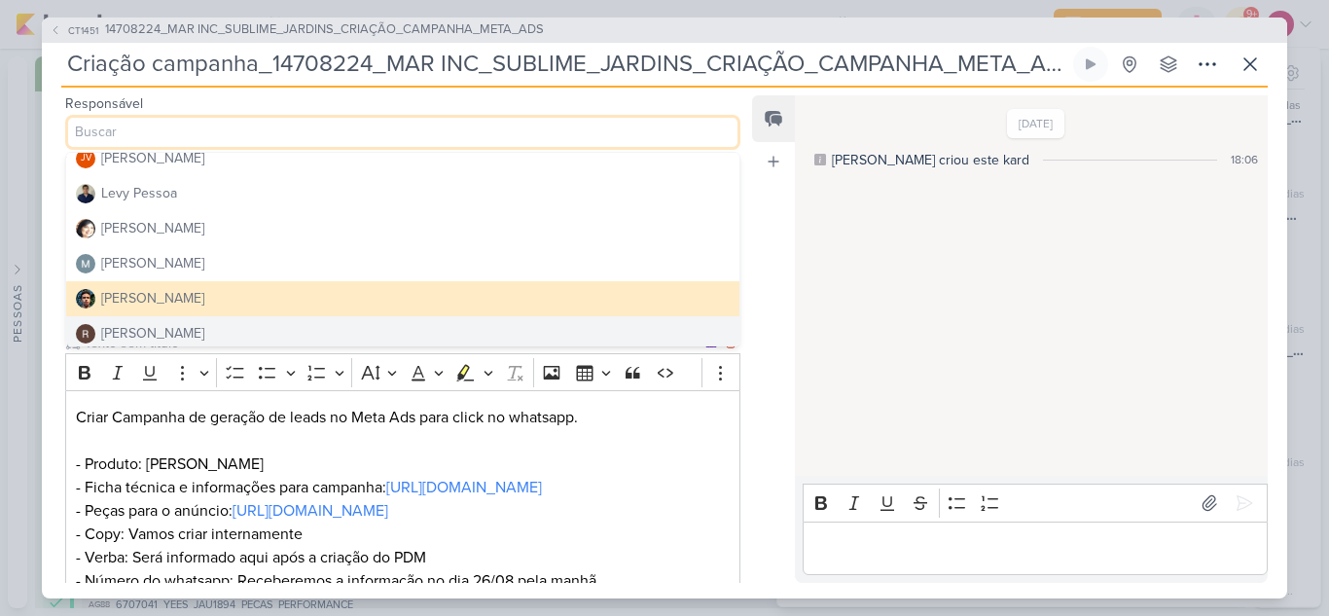
scroll to position [272, 0]
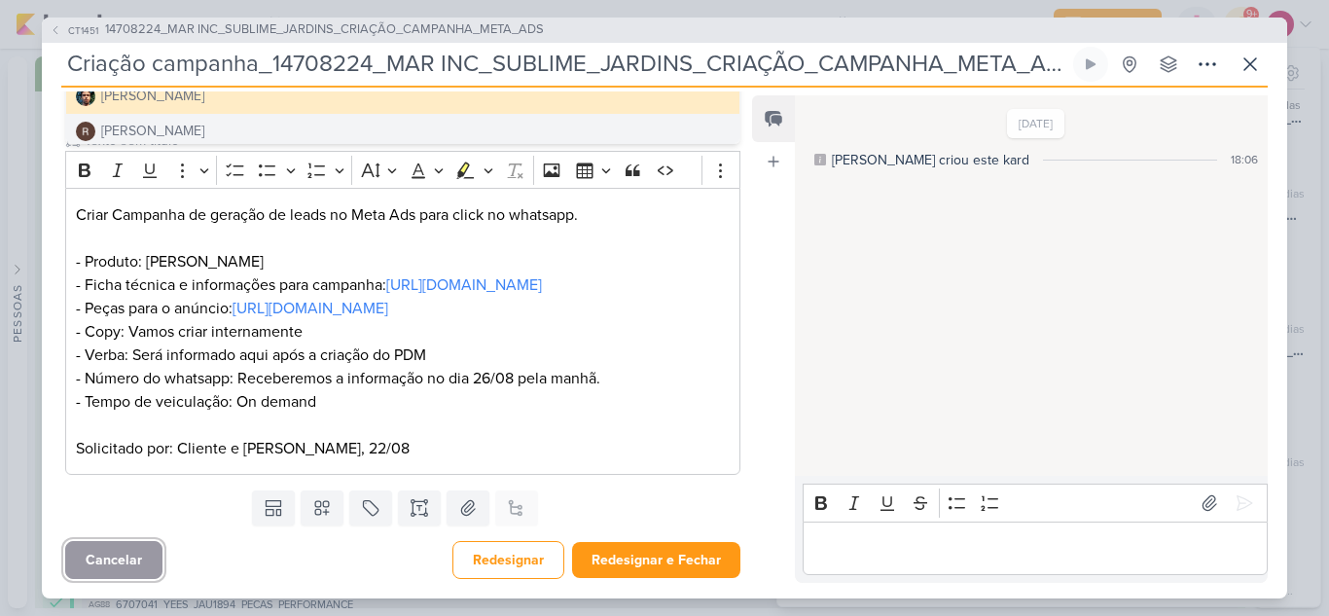
click at [138, 566] on button "Cancelar" at bounding box center [113, 560] width 97 height 38
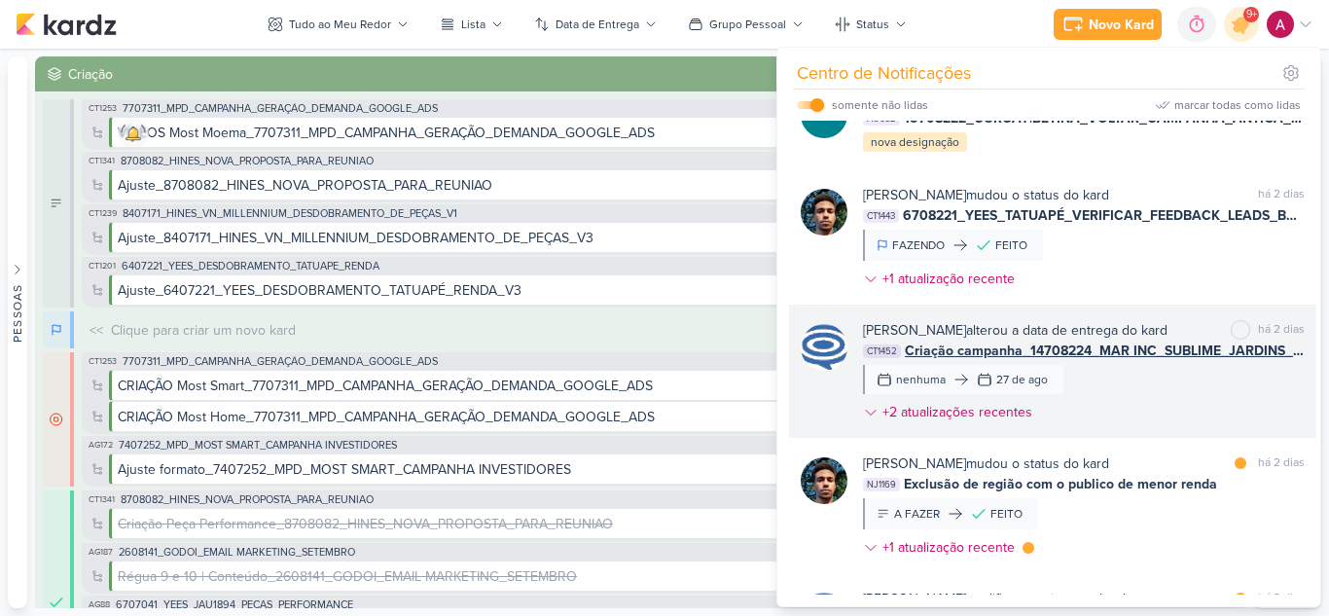
click at [1130, 427] on div "[PERSON_NAME] alterou a data de entrega do kard marcar como não lida há 2 dias …" at bounding box center [1084, 375] width 442 height 110
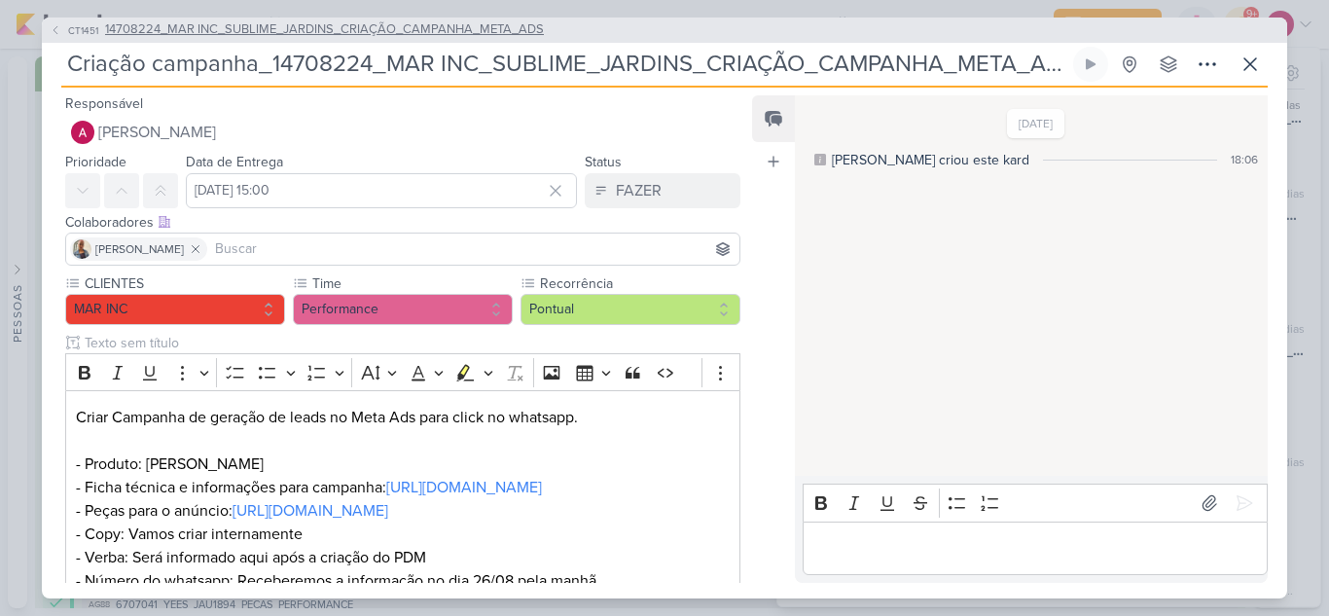
click at [71, 26] on span "CT1451" at bounding box center [83, 30] width 36 height 15
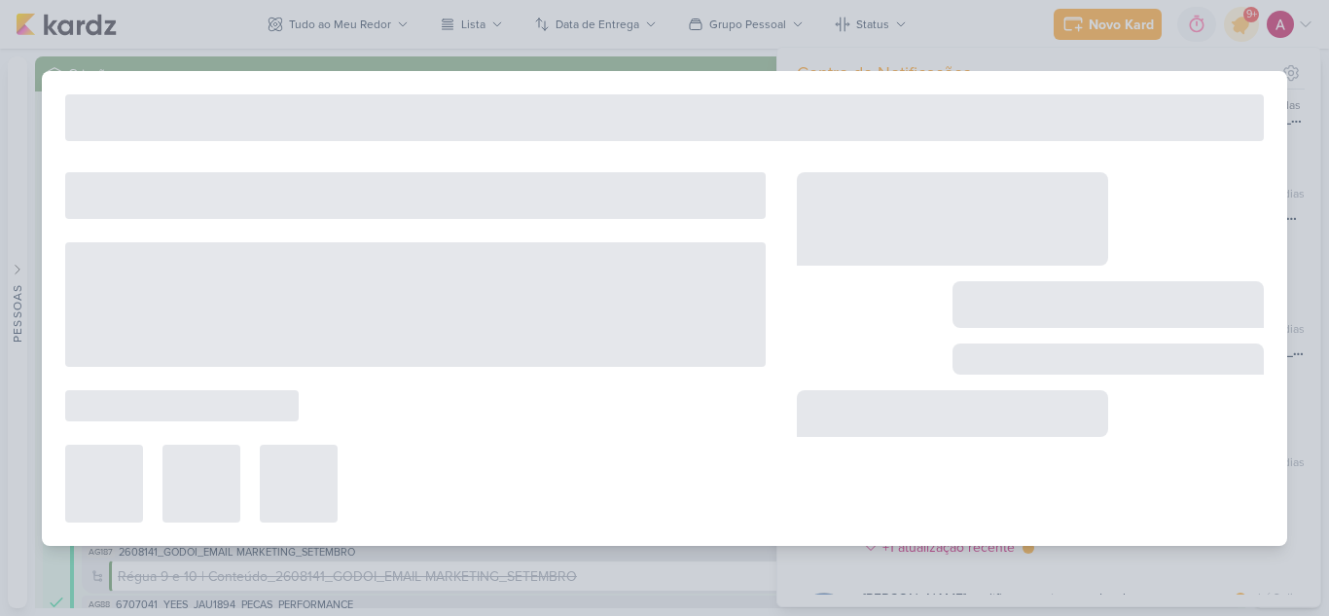
type input "14708224_MAR INC_SUBLIME_JARDINS_CRIAÇÃO_CAMPANHA_META_ADS"
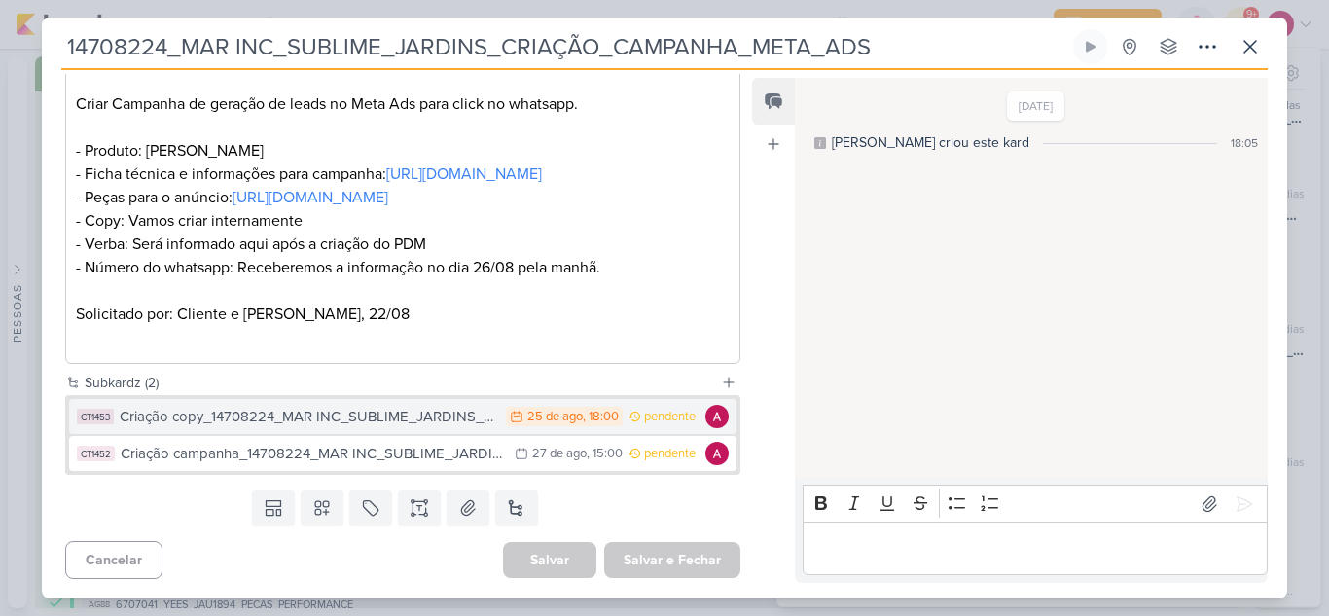
scroll to position [412, 0]
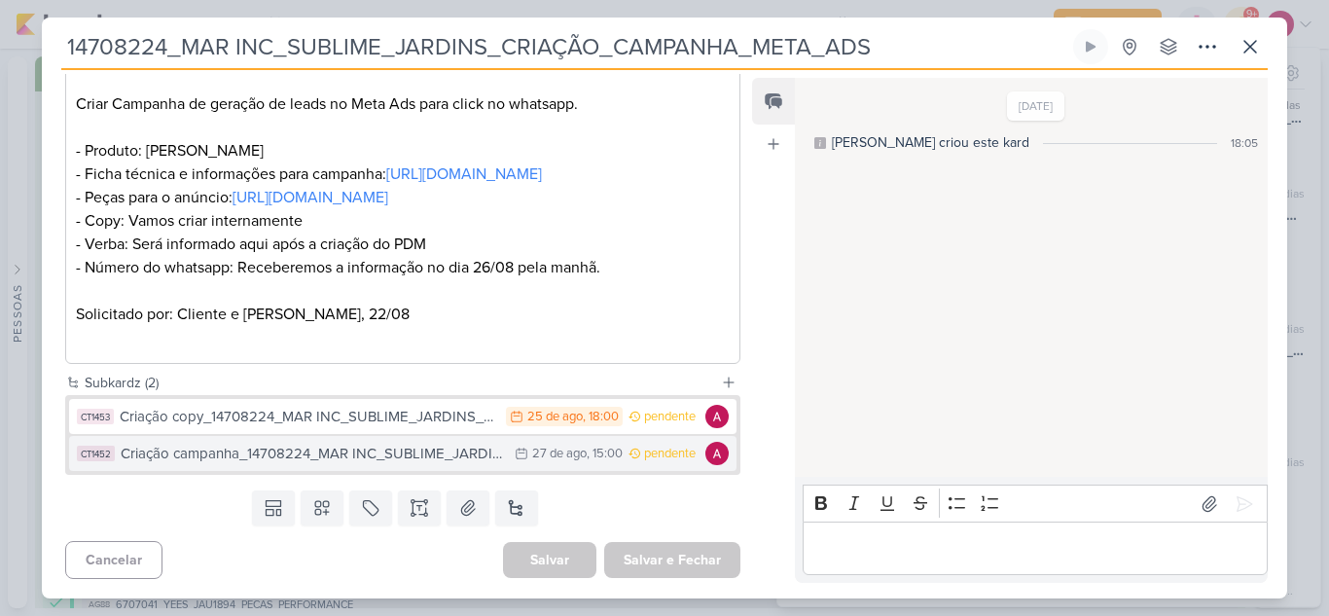
click at [419, 448] on div "Criação campanha_14708224_MAR INC_SUBLIME_JARDINS_CRIAÇÃO_CAMPANHA_META_ADS" at bounding box center [313, 454] width 384 height 22
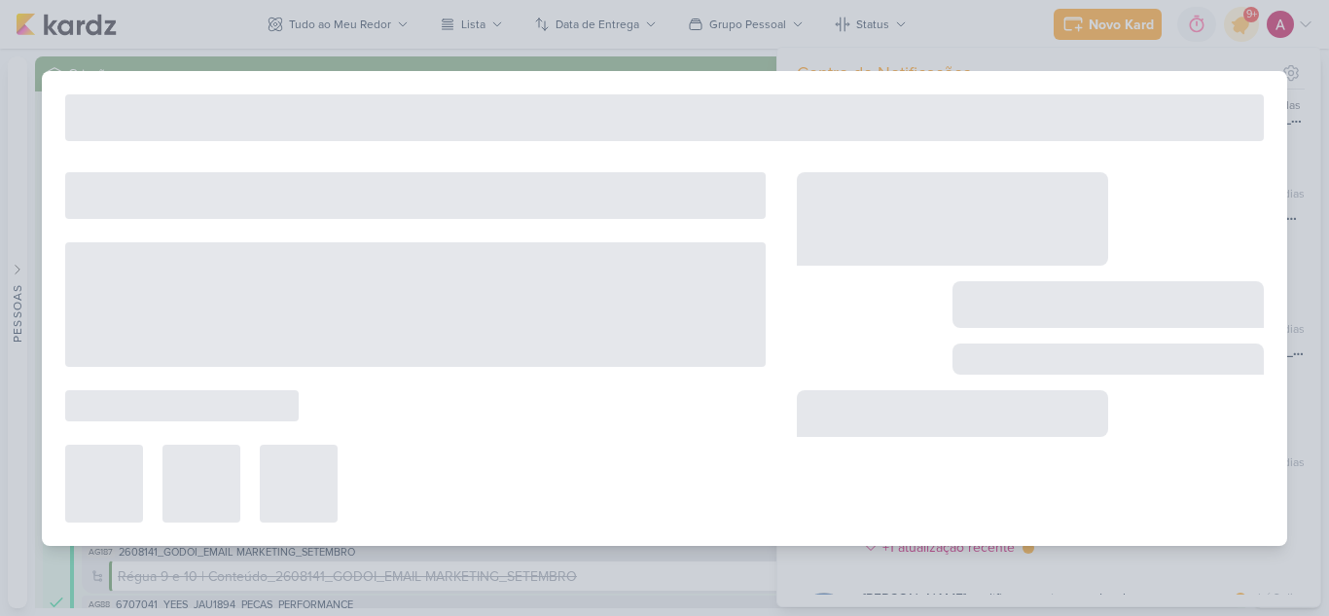
type input "Criação campanha_14708224_MAR INC_SUBLIME_JARDINS_CRIAÇÃO_CAMPANHA_META_ADS"
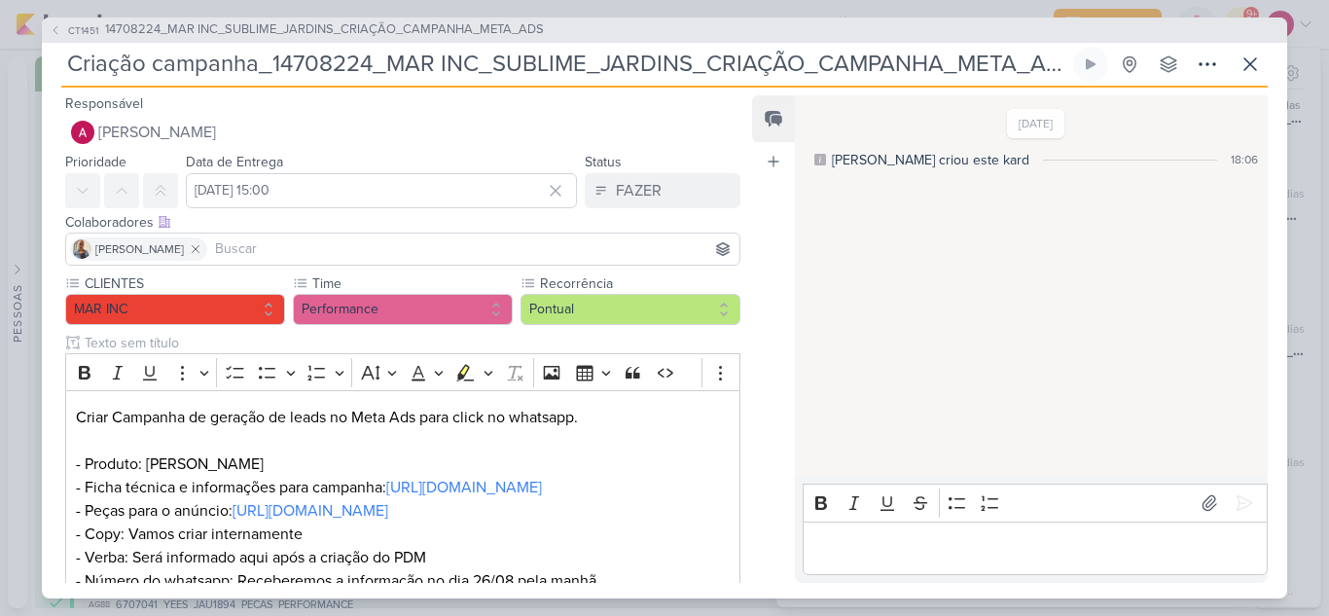
click at [856, 561] on div "Editor editing area: main" at bounding box center [1034, 547] width 465 height 53
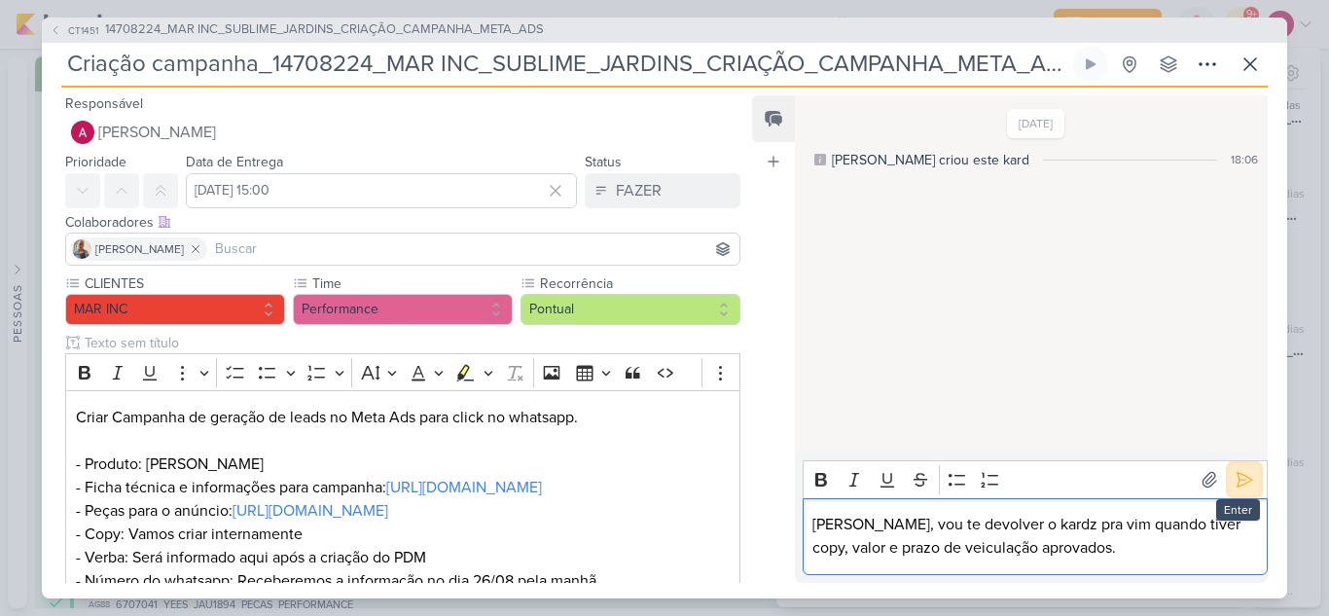
click at [1234, 481] on icon at bounding box center [1243, 479] width 19 height 19
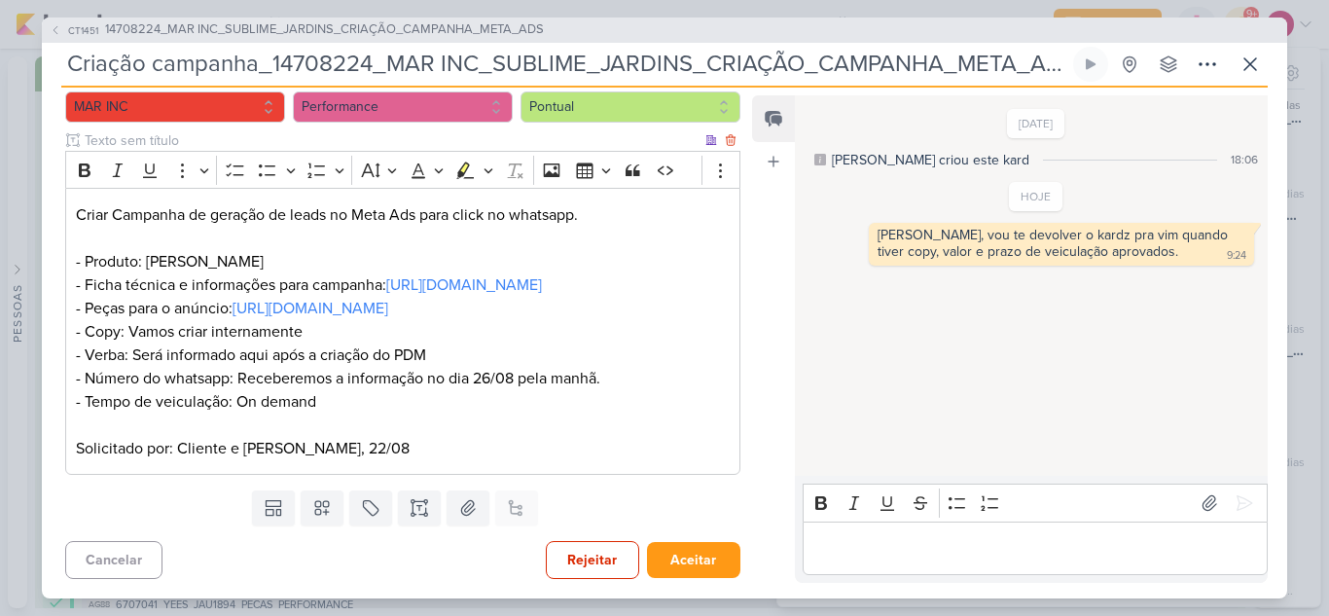
scroll to position [272, 0]
click at [603, 562] on button "Rejeitar" at bounding box center [592, 560] width 93 height 38
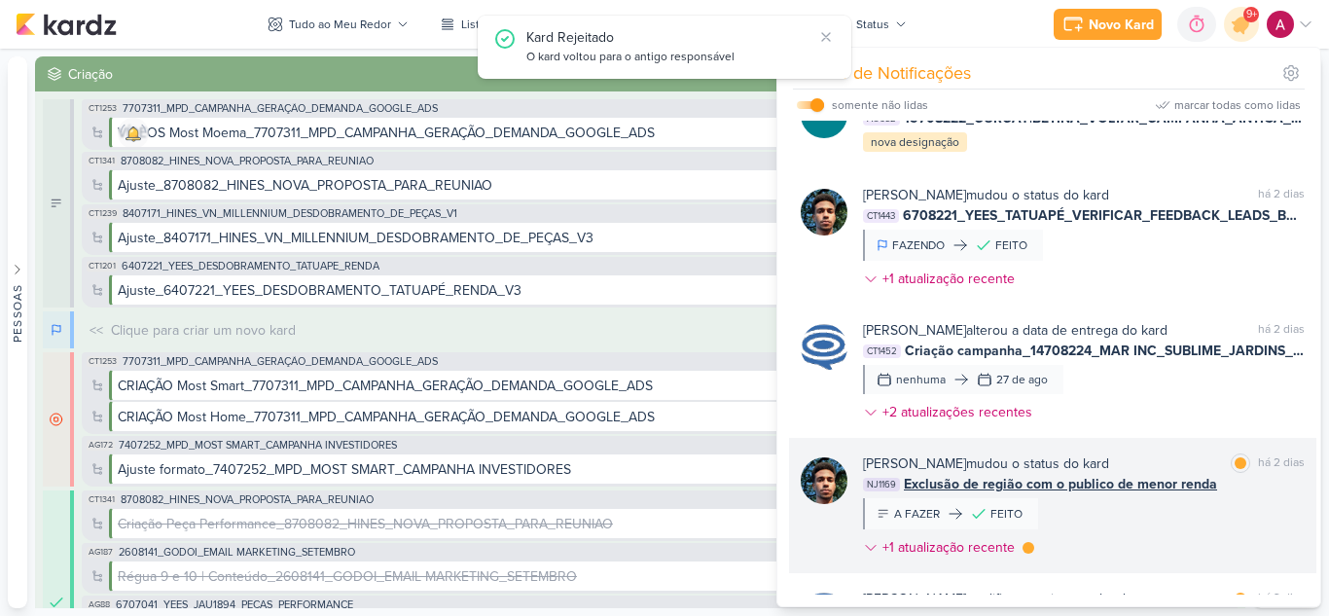
click at [1207, 538] on div "[PERSON_NAME] mudou o status do kard marcar como lida há 2 dias NJ1169 Exclusão…" at bounding box center [1084, 509] width 442 height 112
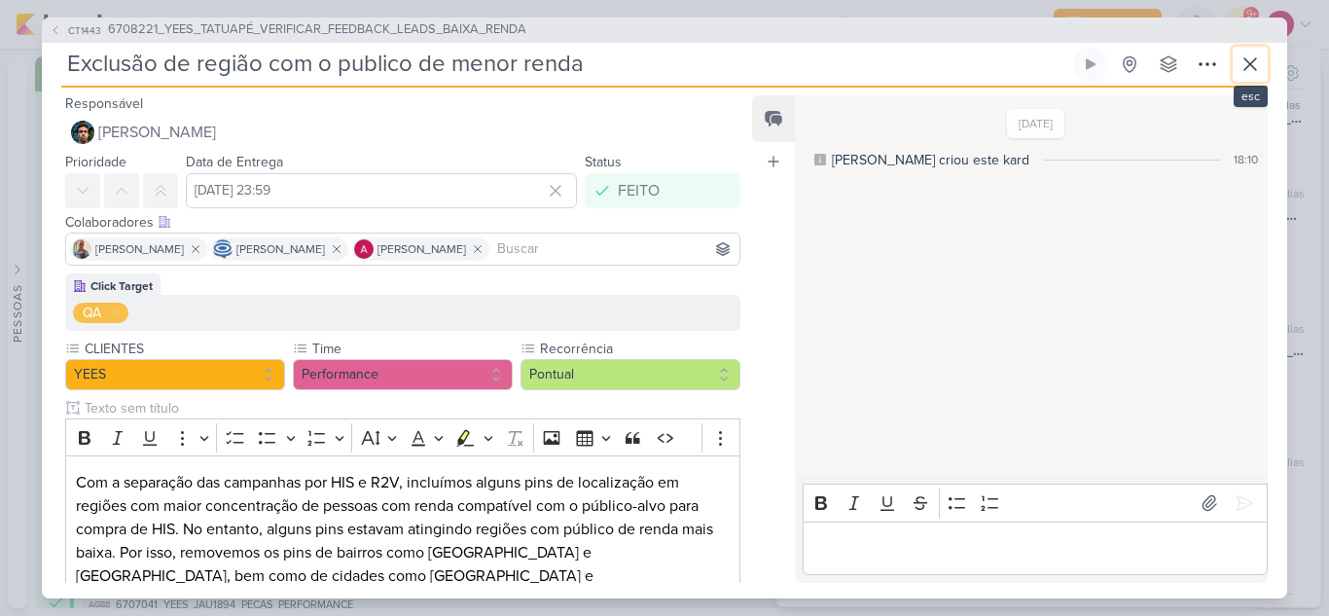
drag, startPoint x: 1243, startPoint y: 74, endPoint x: 1233, endPoint y: 91, distance: 20.0
click at [1243, 73] on icon at bounding box center [1249, 64] width 23 height 23
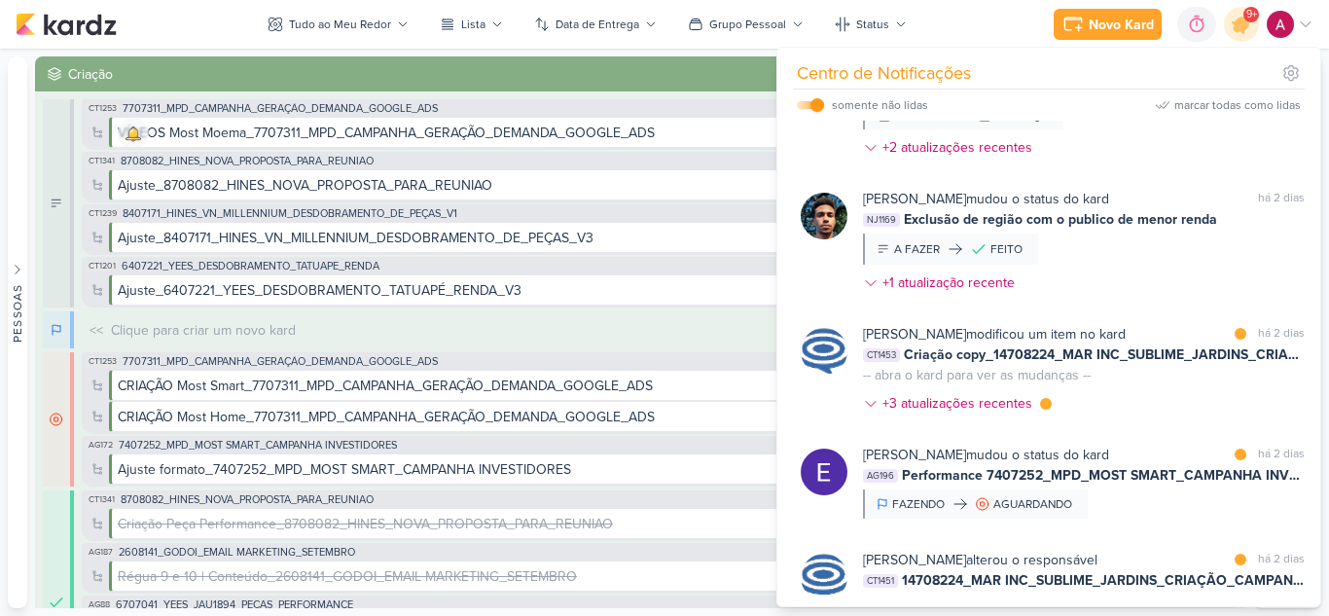
scroll to position [681, 0]
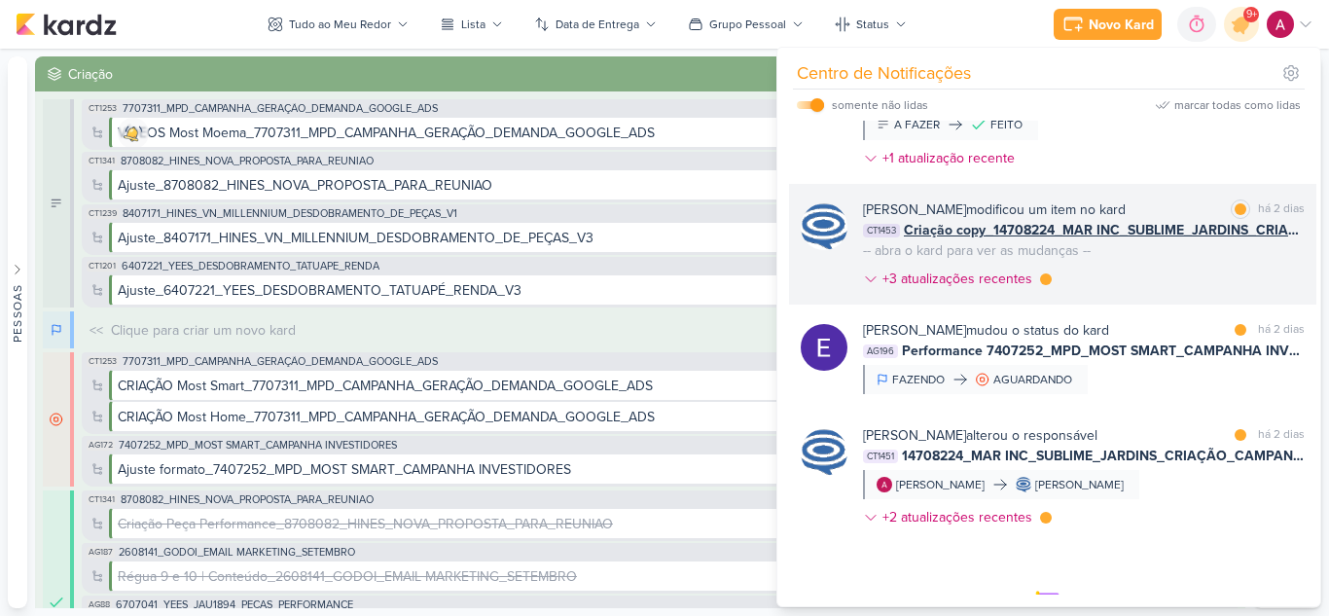
click at [1137, 288] on div "[PERSON_NAME] modificou um item no kard marcar como lida há 2 dias CT1453 Criaç…" at bounding box center [1084, 247] width 442 height 97
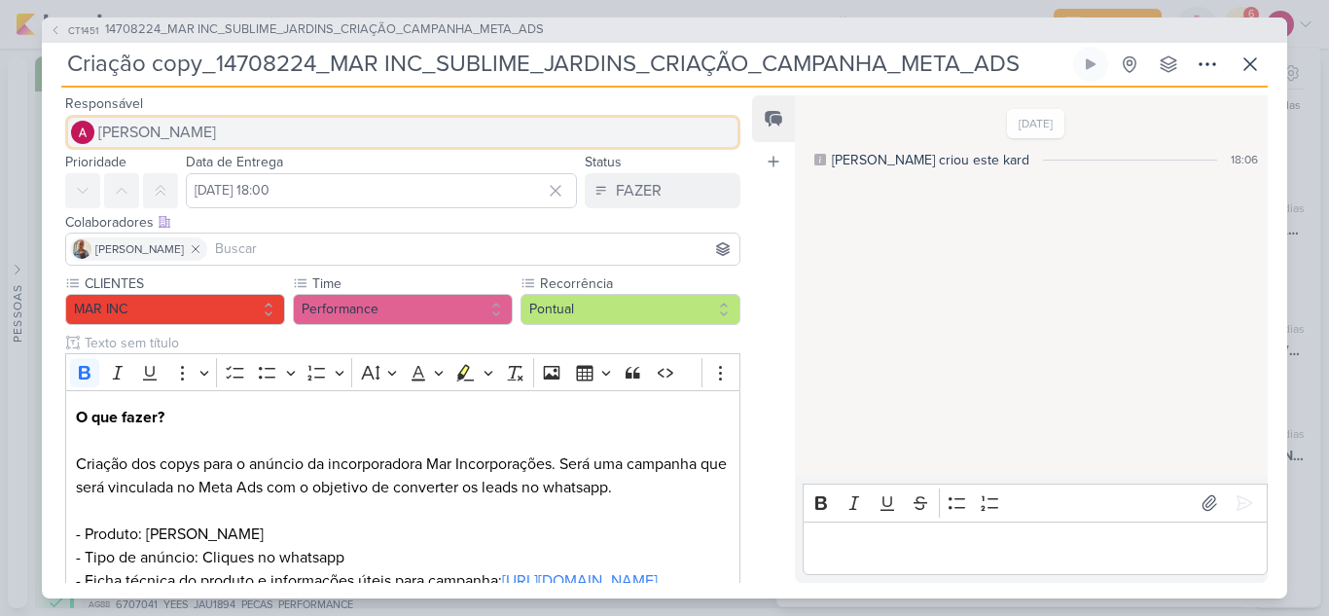
click at [191, 119] on button "[PERSON_NAME]" at bounding box center [402, 132] width 675 height 35
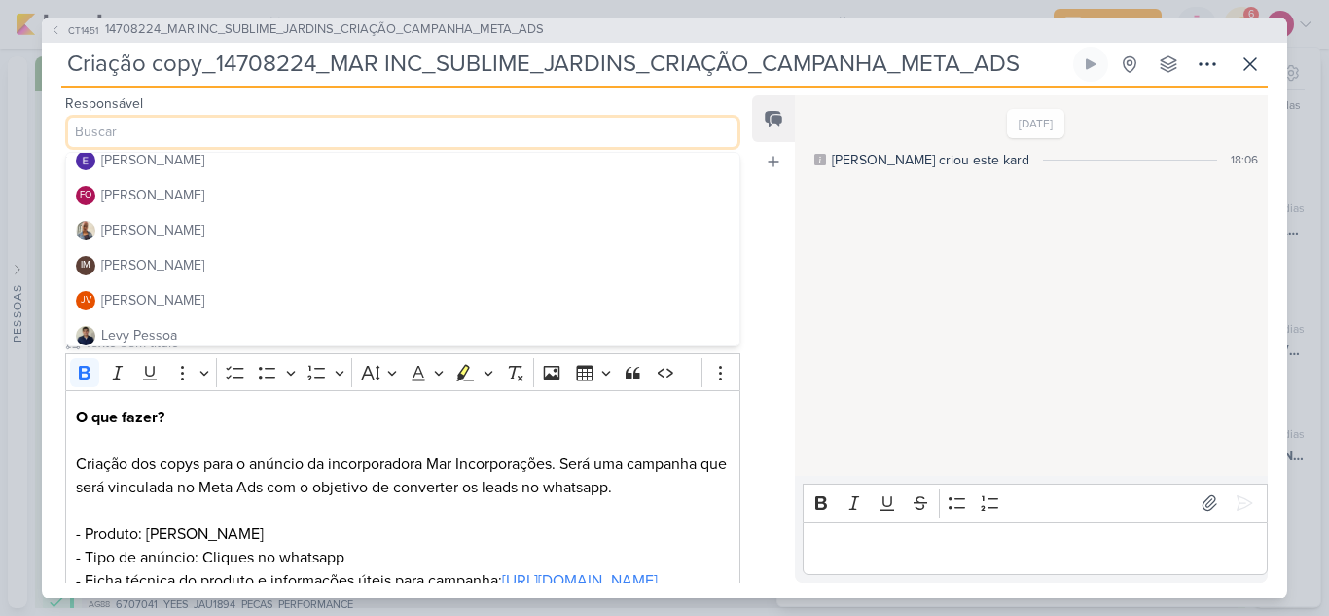
scroll to position [195, 0]
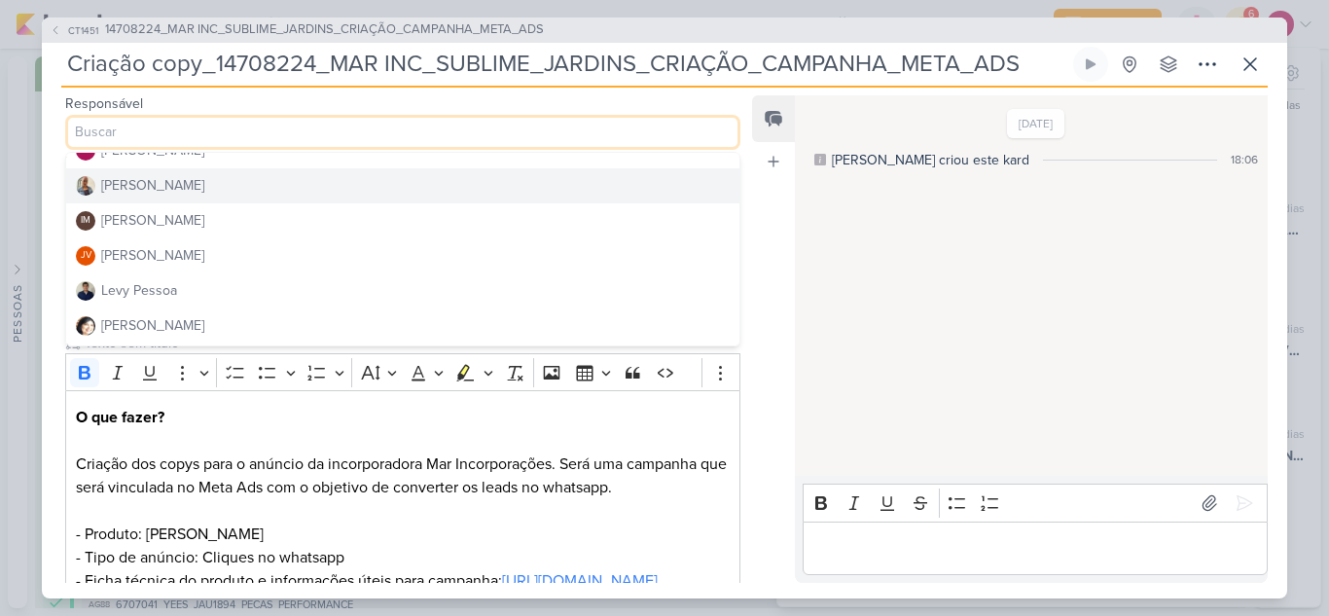
click at [144, 187] on div "[PERSON_NAME]" at bounding box center [152, 185] width 103 height 20
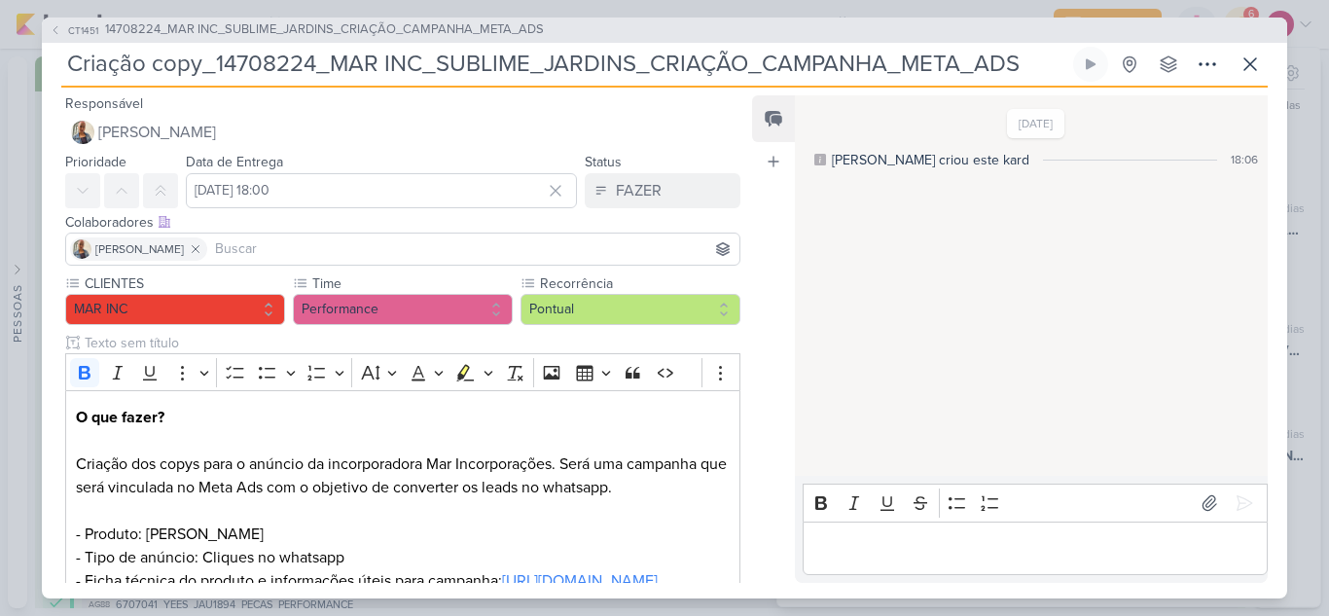
click at [221, 248] on input at bounding box center [473, 248] width 524 height 23
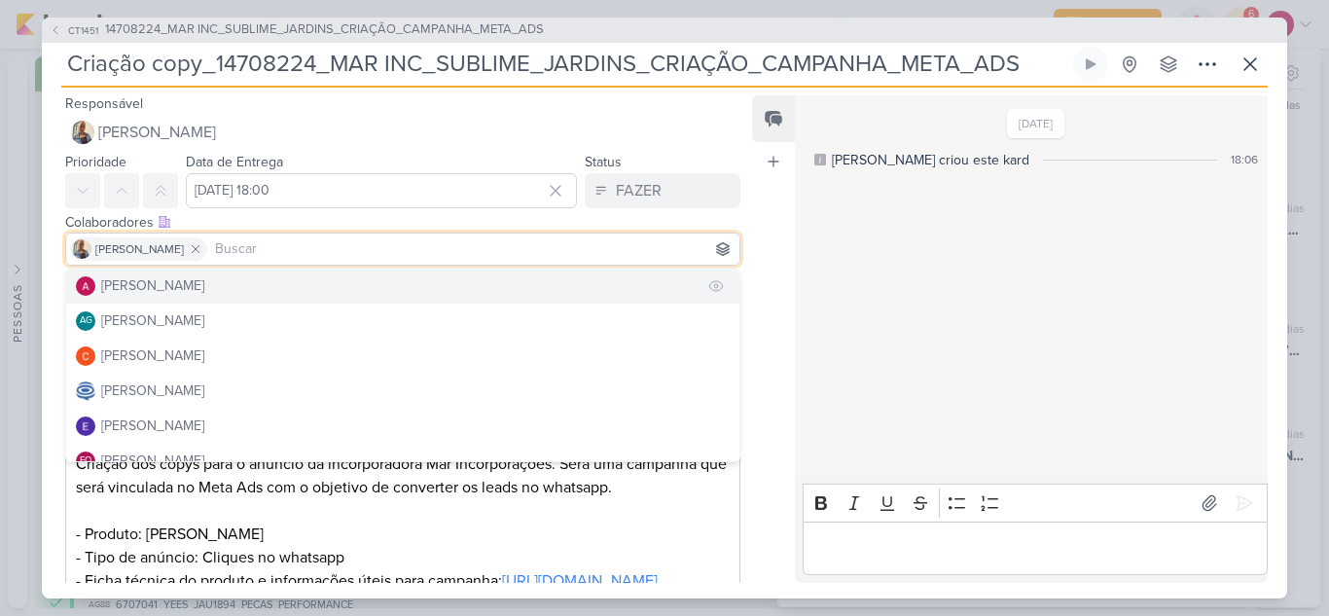
click at [172, 285] on div "[PERSON_NAME]" at bounding box center [152, 285] width 103 height 20
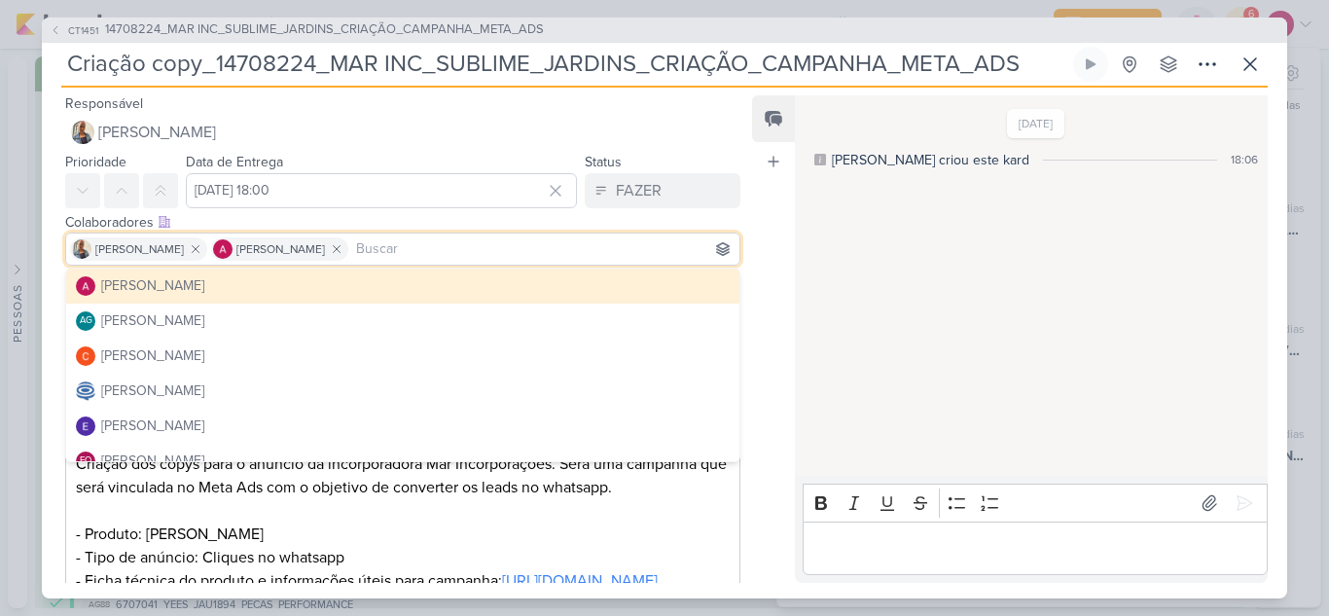
click at [767, 231] on div "Feed Atrelar email Solte o email para atrelar ao kard" at bounding box center [773, 338] width 43 height 487
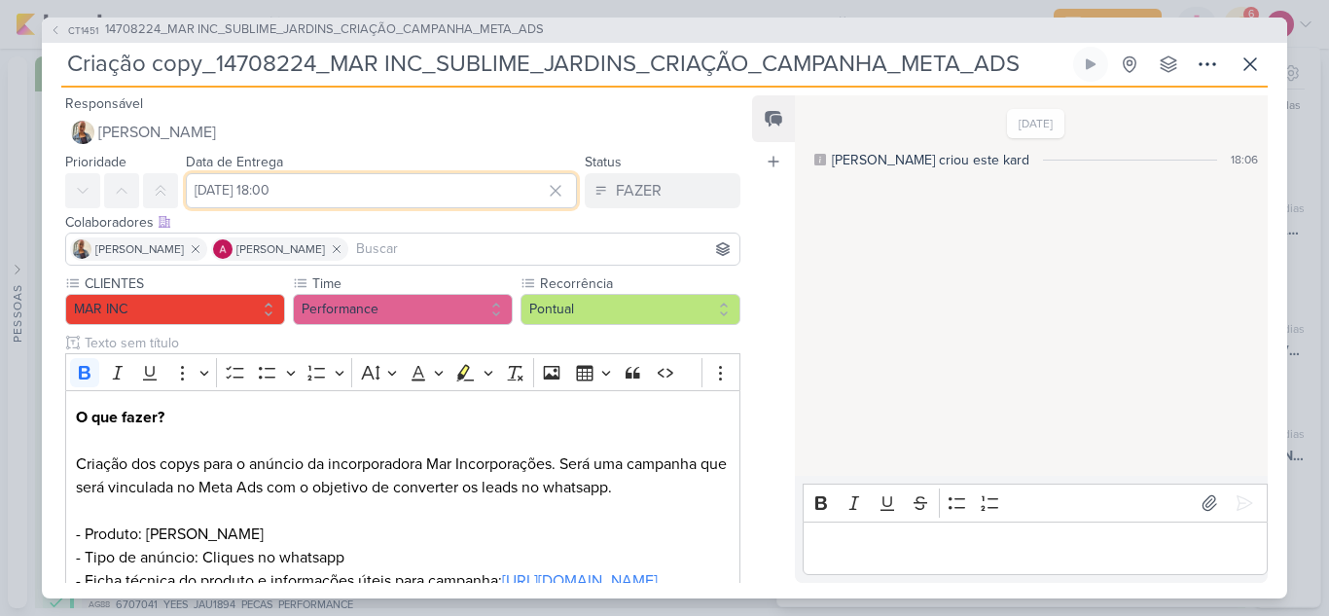
click at [296, 199] on input "[DATE] 18:00" at bounding box center [381, 190] width 391 height 35
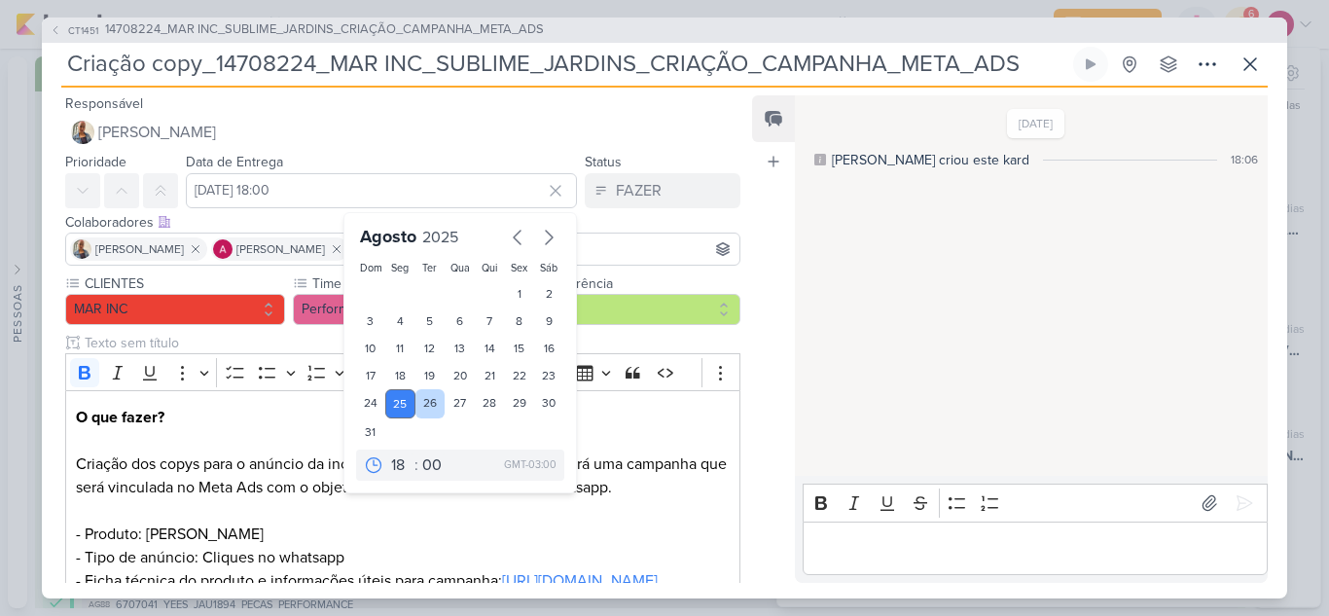
click at [422, 402] on div "26" at bounding box center [430, 403] width 30 height 29
type input "[DATE] 18:00"
click at [765, 245] on div "Feed Atrelar email Solte o email para atrelar ao kard" at bounding box center [773, 338] width 43 height 487
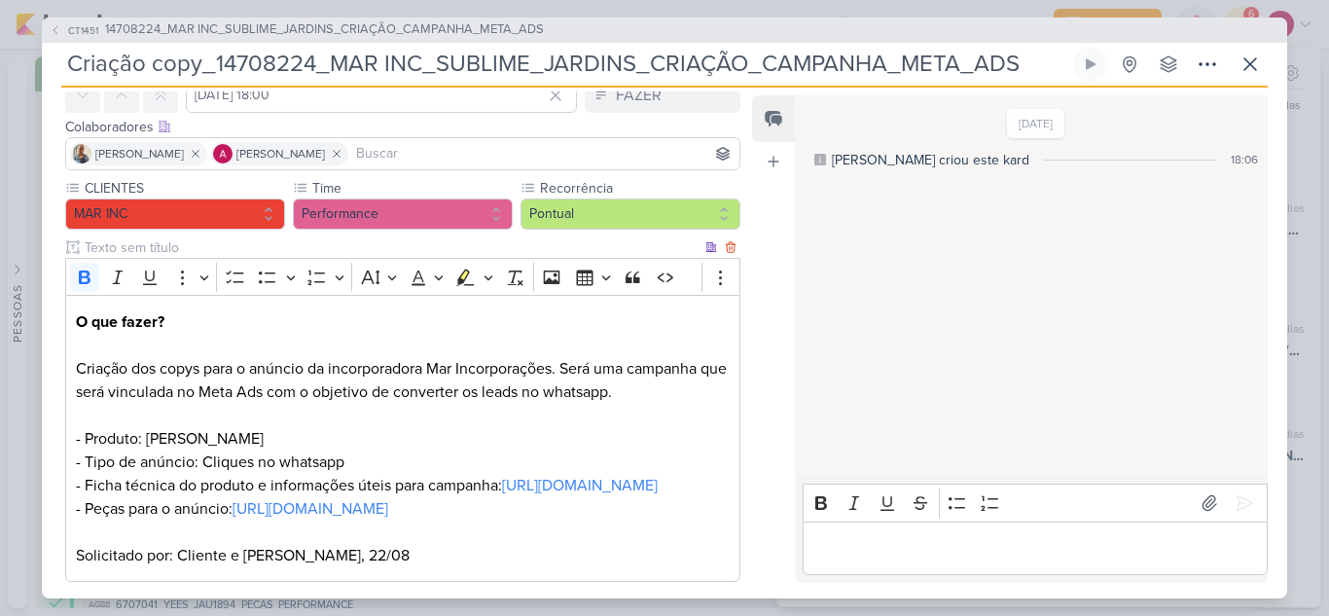
scroll to position [272, 0]
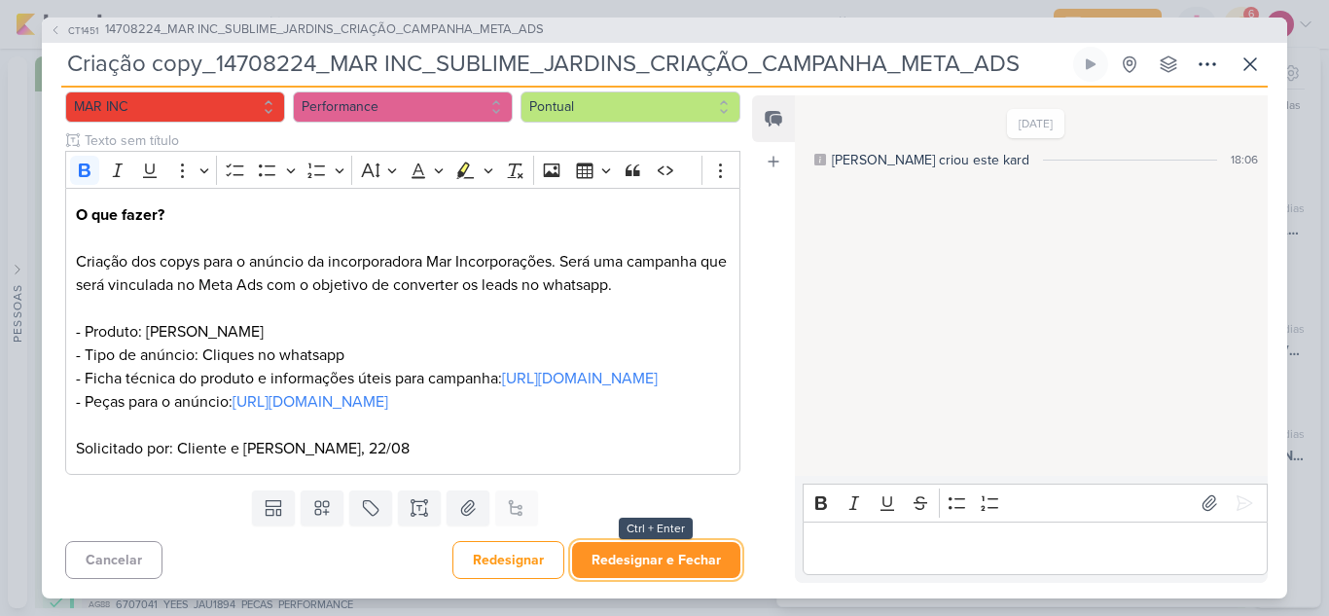
click at [680, 556] on button "Redesignar e Fechar" at bounding box center [656, 560] width 168 height 36
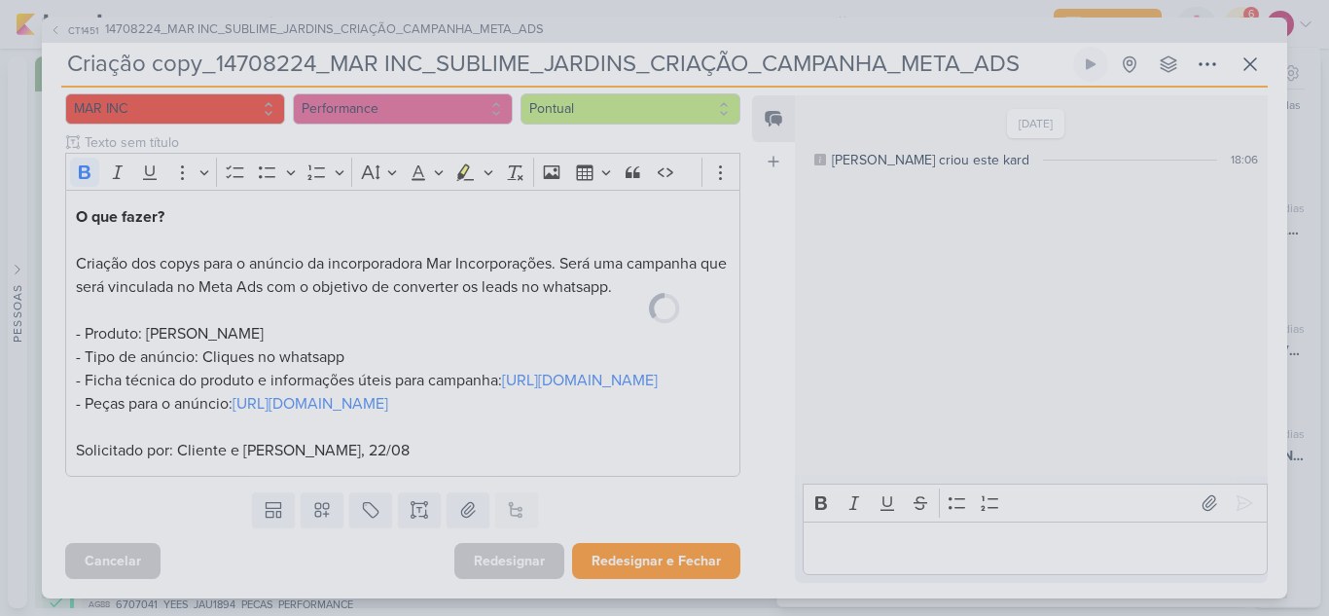
scroll to position [270, 0]
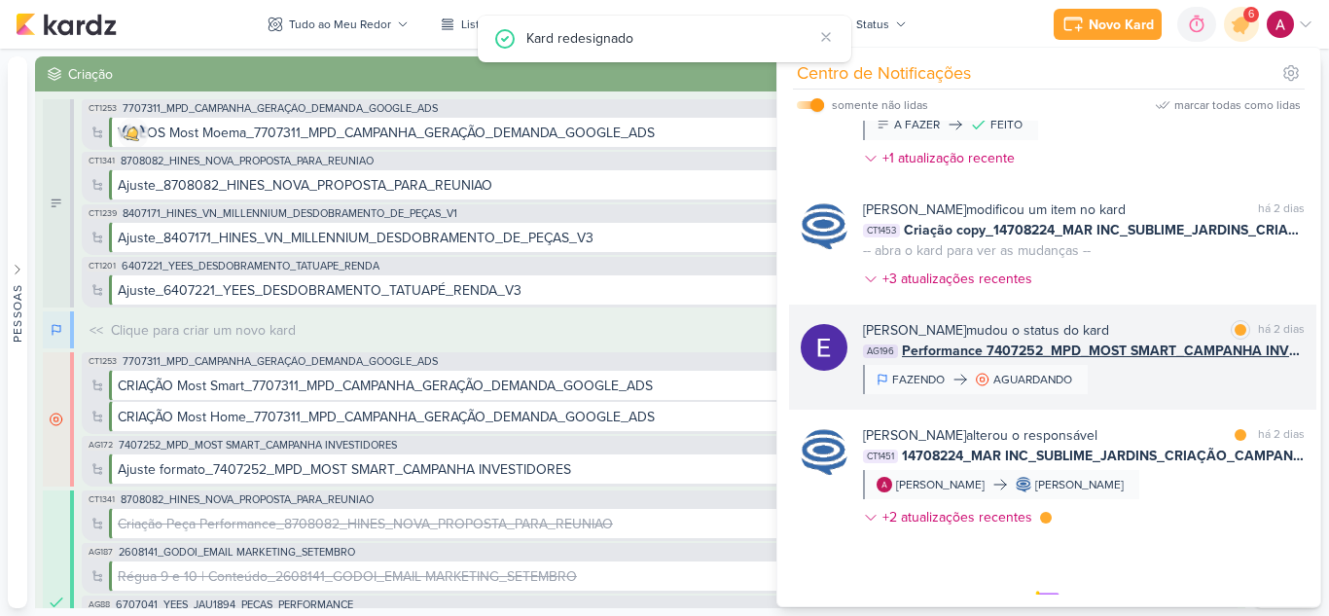
click at [1199, 410] on div "[PERSON_NAME] mudou o status do kard marcar como lida há 2 dias AG196 Performan…" at bounding box center [1052, 356] width 527 height 105
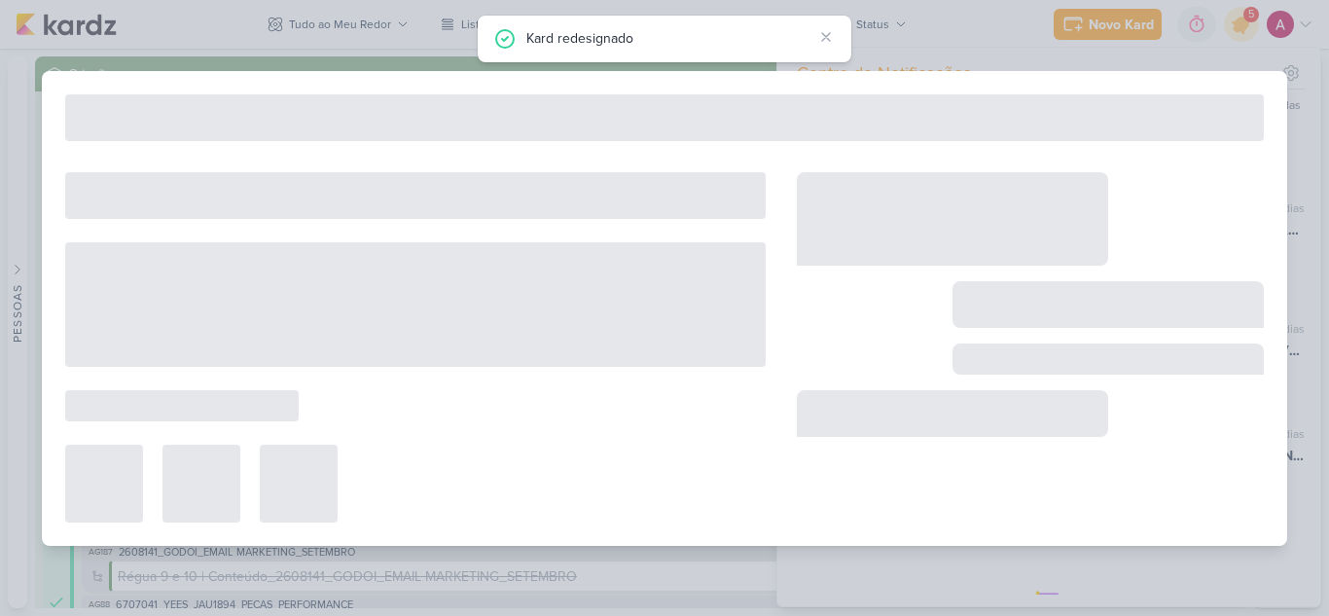
type input "Performance 7407252_MPD_MOST SMART_CAMPANHA INVESTIDORES"
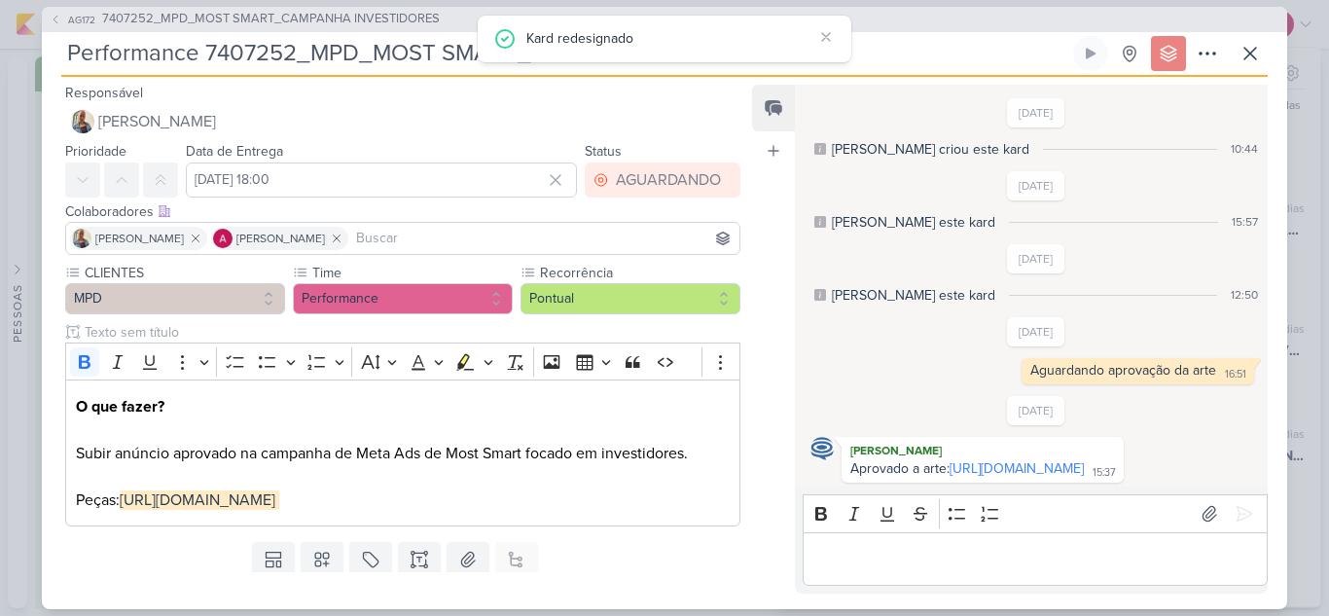
scroll to position [279, 0]
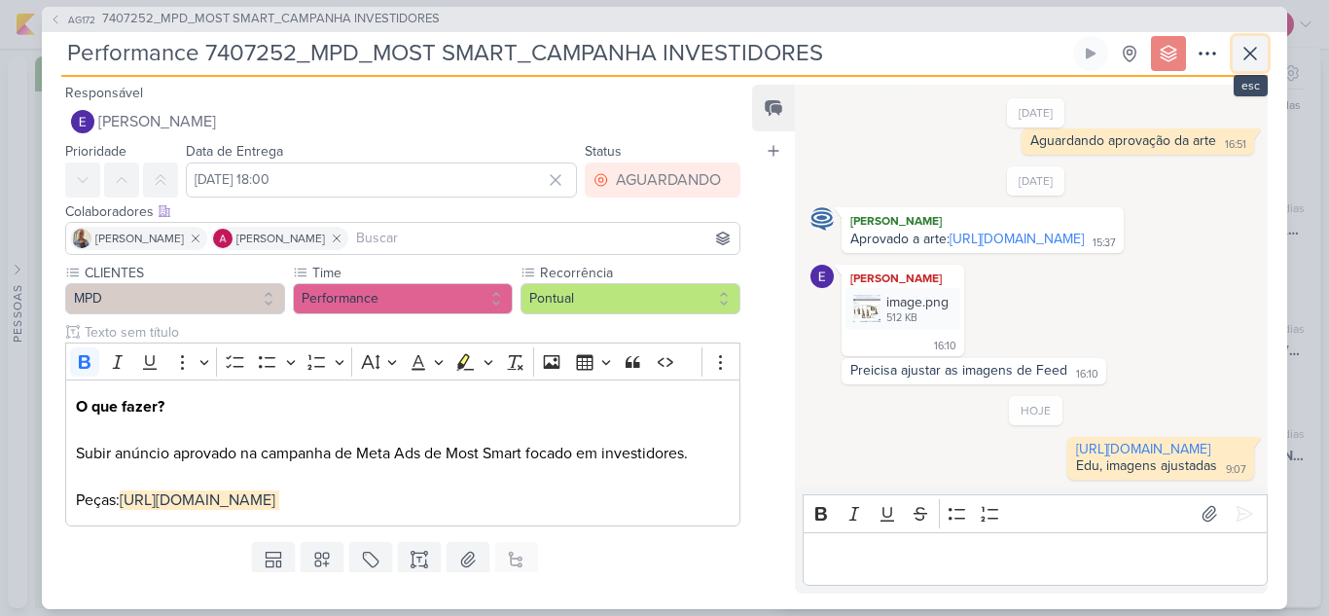
click at [1252, 54] on icon at bounding box center [1250, 54] width 12 height 12
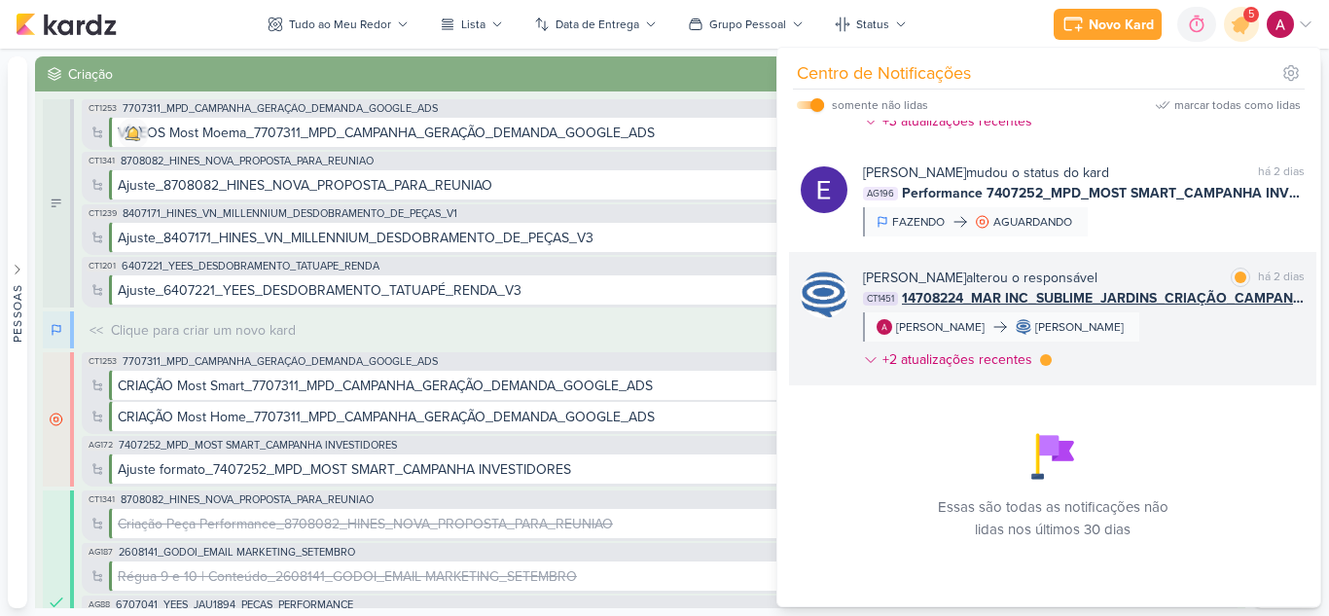
scroll to position [859, 0]
click at [1232, 344] on div "[PERSON_NAME] alterou o responsável marcar como lida há 2 dias CT1451 14708224_…" at bounding box center [1084, 322] width 442 height 110
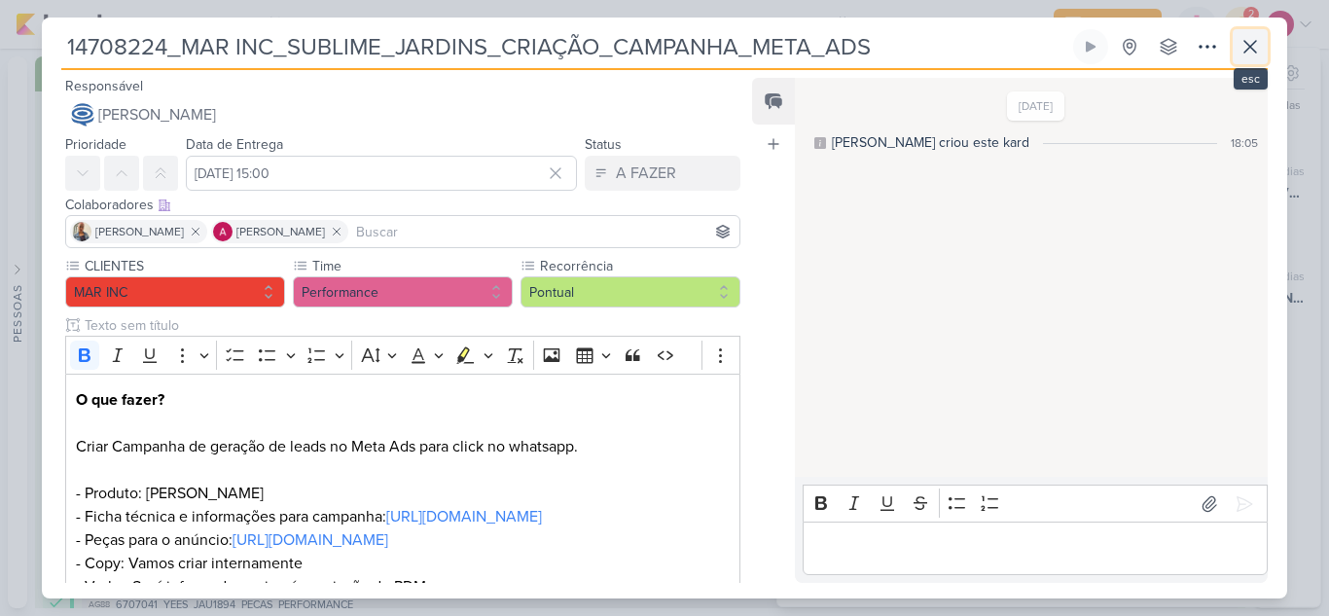
click at [1259, 55] on icon at bounding box center [1249, 46] width 23 height 23
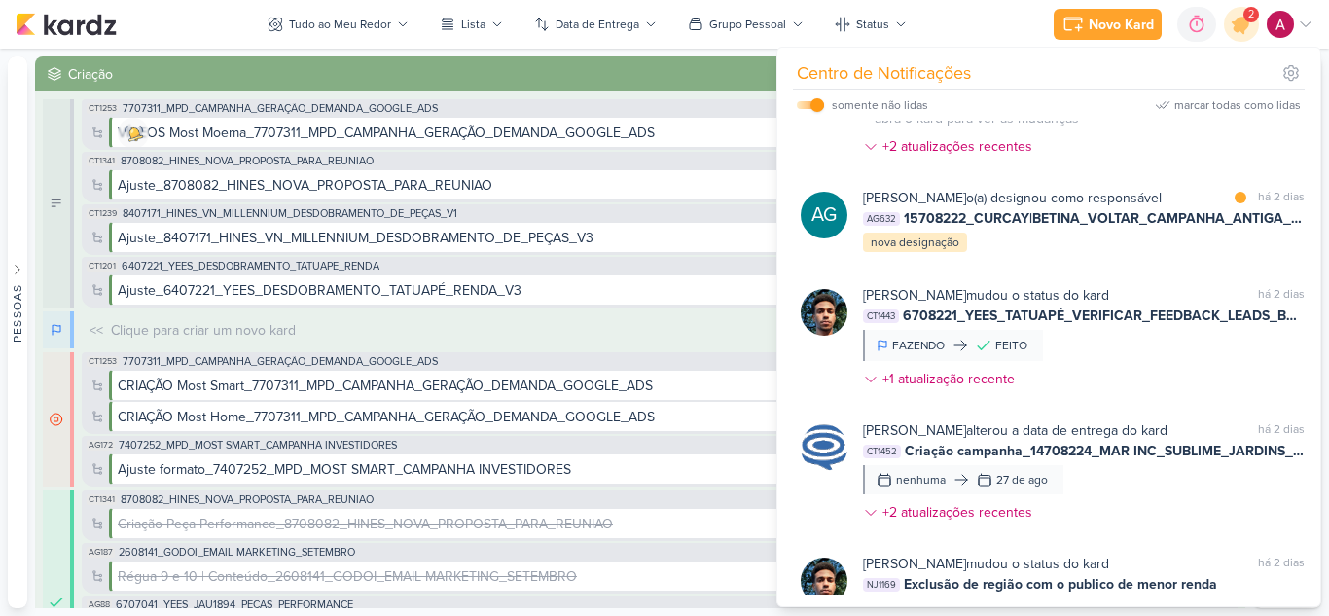
scroll to position [0, 0]
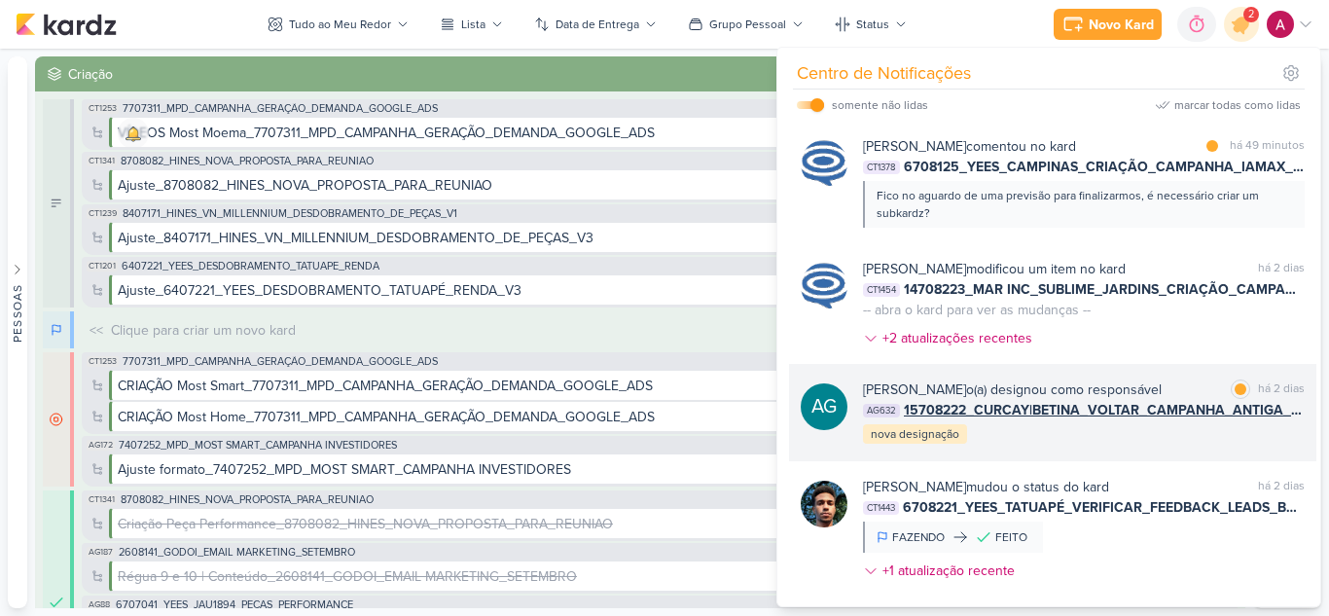
click at [1062, 437] on div "[PERSON_NAME] o(a) designou como responsável marcar como lida há 2 dias AG632 1…" at bounding box center [1084, 412] width 442 height 66
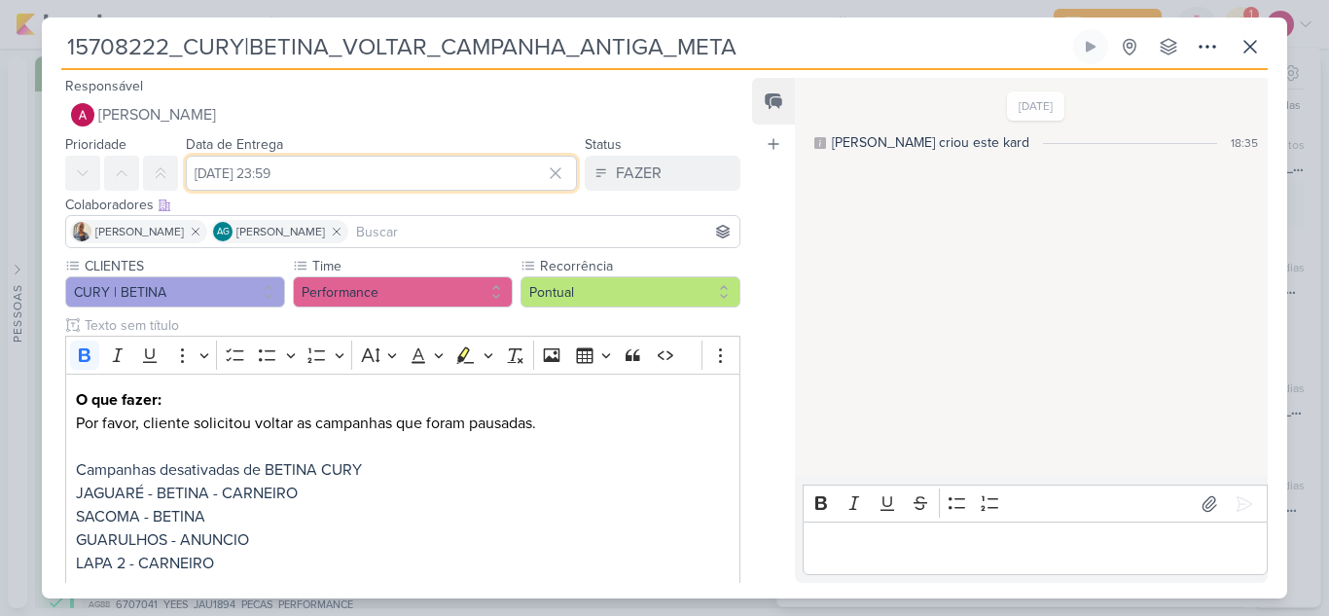
click at [412, 180] on input "[DATE] 23:59" at bounding box center [381, 173] width 391 height 35
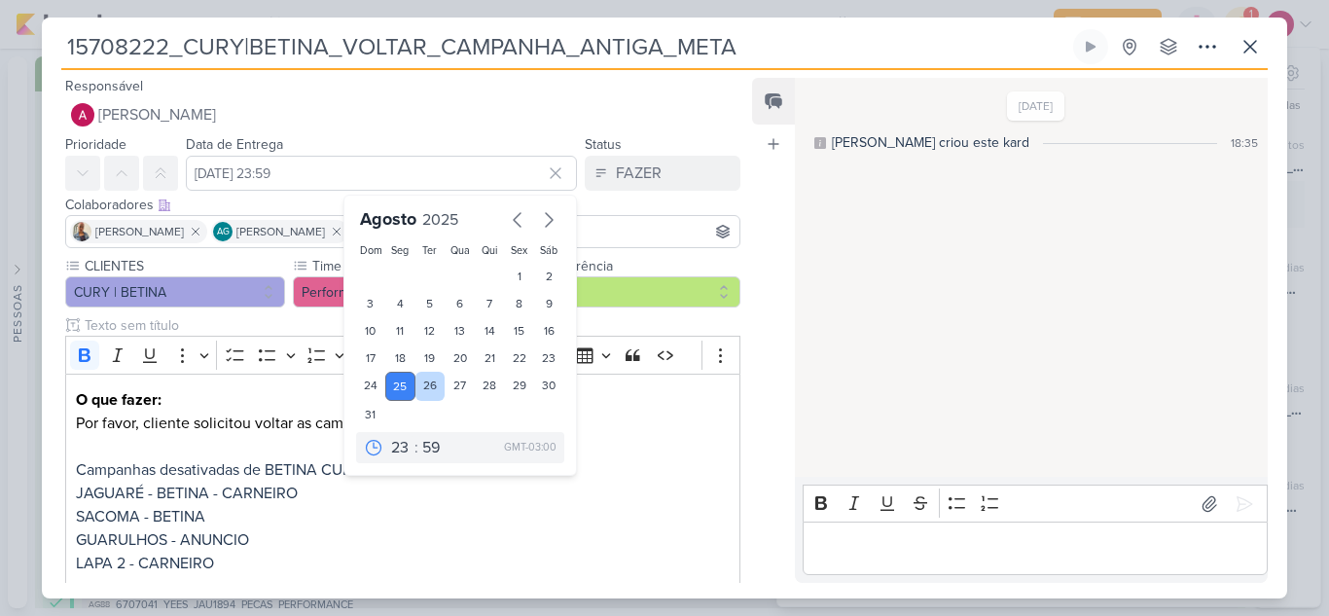
click at [431, 389] on div "26" at bounding box center [430, 386] width 30 height 29
type input "[DATE] 23:59"
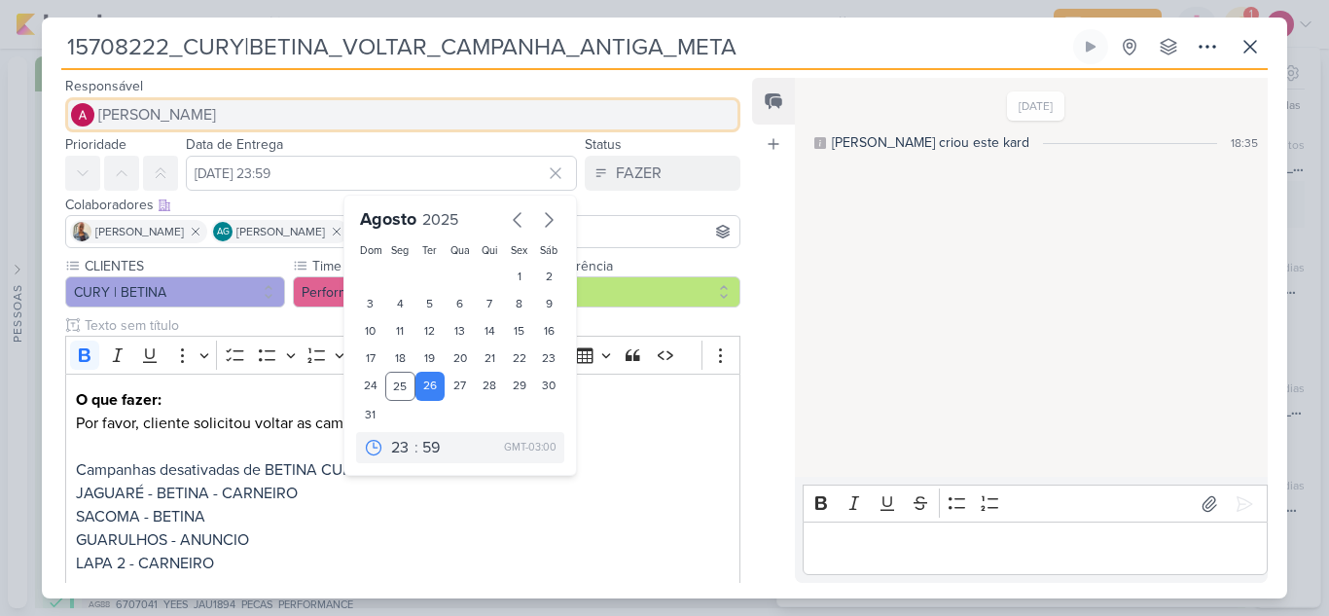
click at [194, 125] on span "[PERSON_NAME]" at bounding box center [157, 114] width 118 height 23
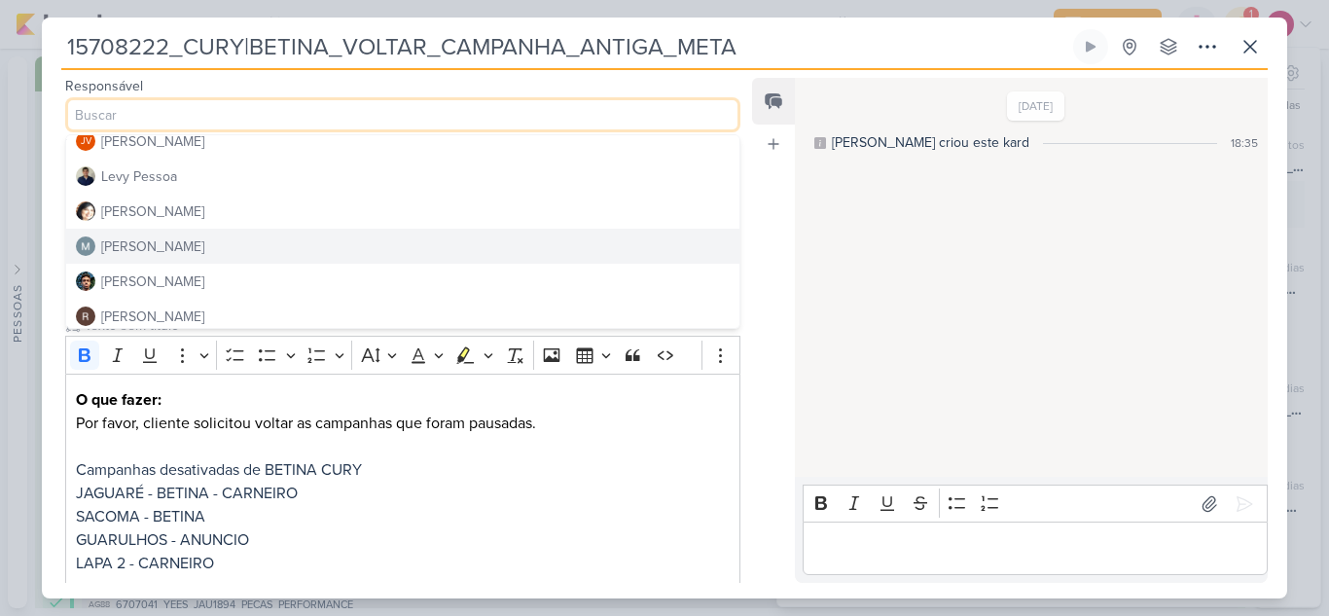
scroll to position [368, 0]
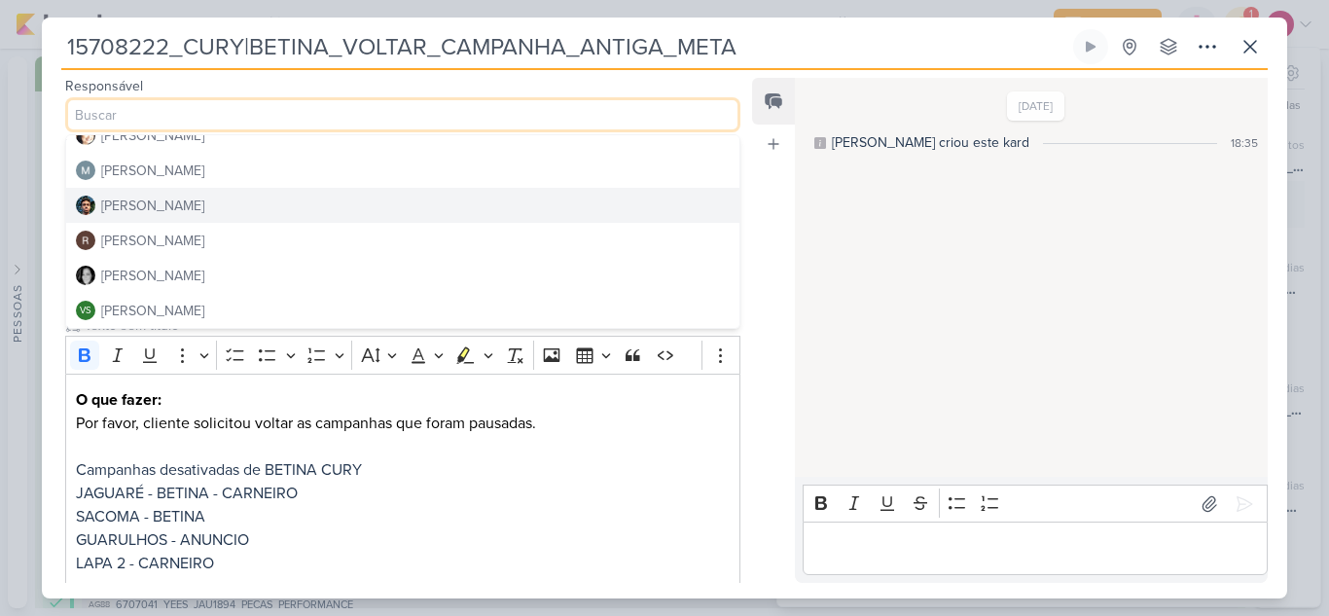
click at [149, 211] on div "[PERSON_NAME]" at bounding box center [152, 206] width 103 height 20
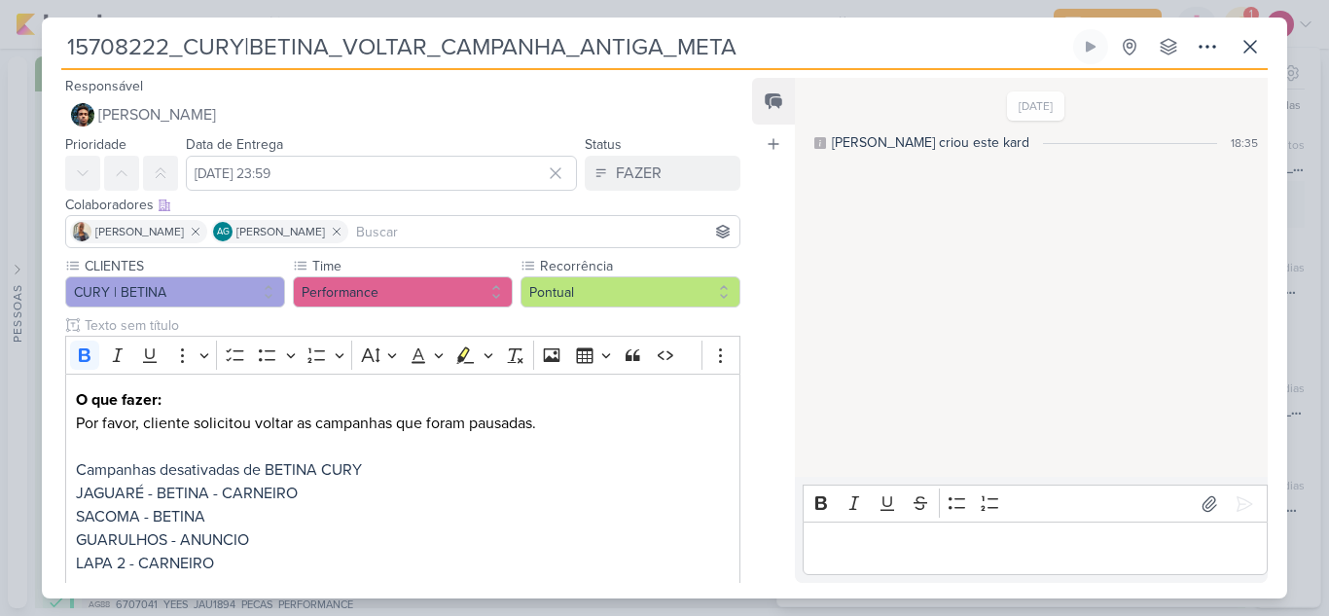
click at [427, 237] on input at bounding box center [543, 231] width 383 height 23
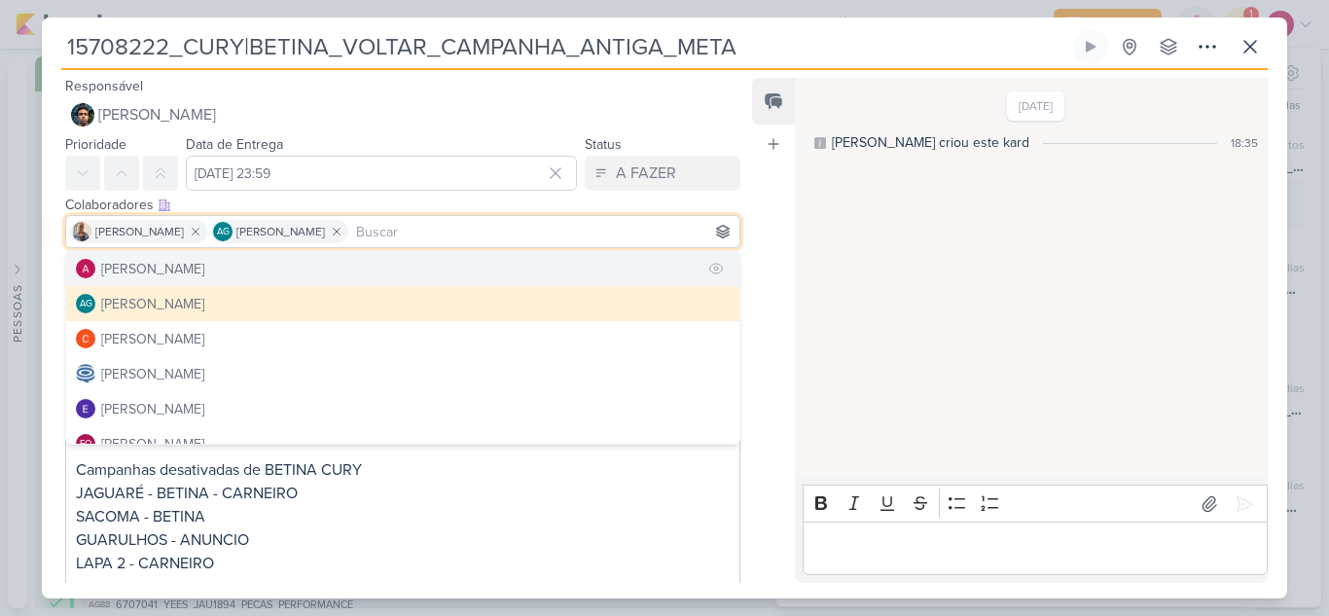
click at [257, 258] on button "[PERSON_NAME]" at bounding box center [402, 268] width 673 height 35
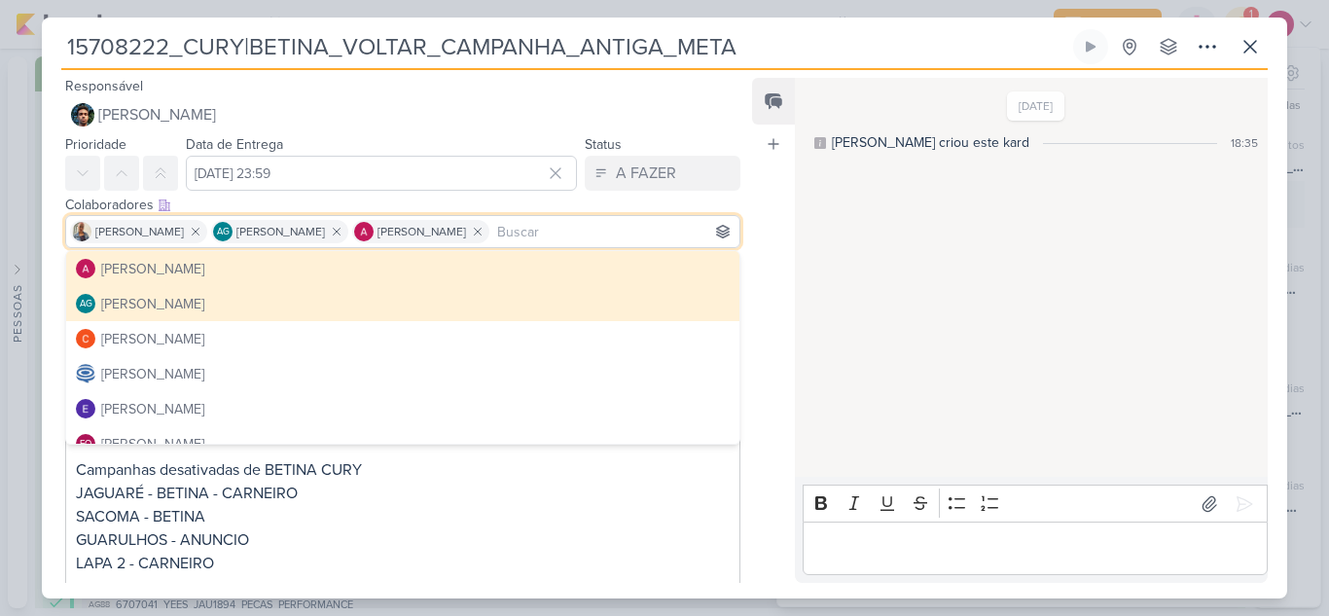
click at [767, 240] on div "Feed Atrelar email Solte o email para atrelar ao kard" at bounding box center [773, 330] width 43 height 505
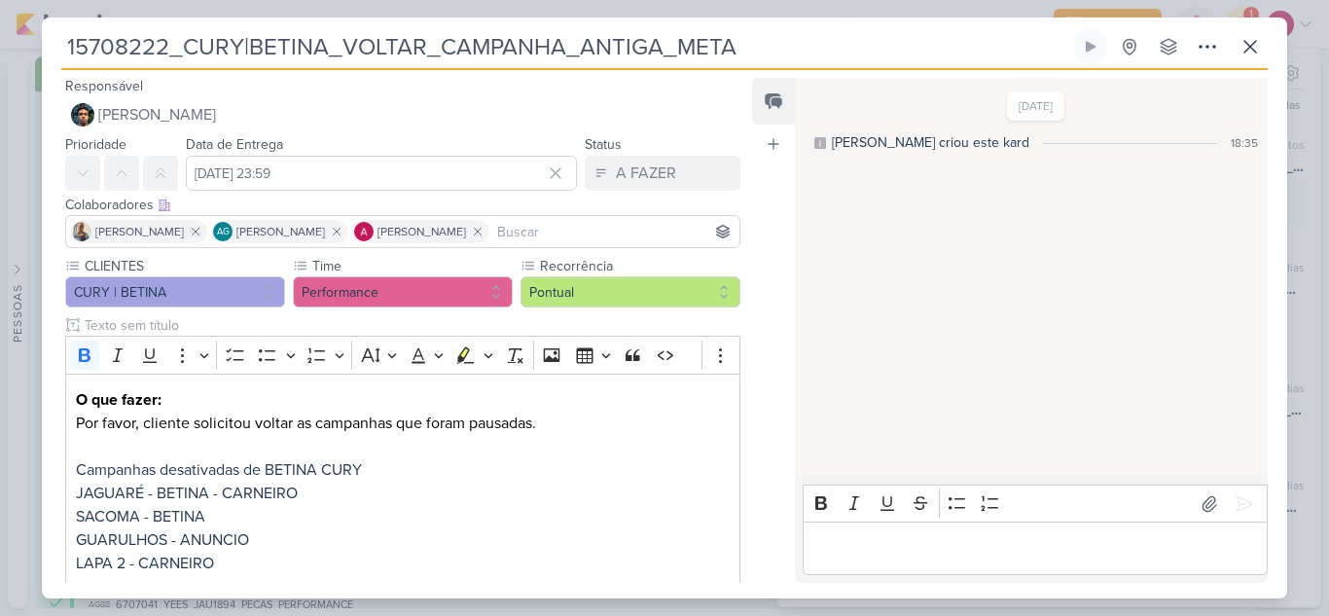
drag, startPoint x: 164, startPoint y: 47, endPoint x: 68, endPoint y: 48, distance: 96.3
click at [68, 48] on input "15708222_CURY|BETINA_VOLTAR_CAMPANHA_ANTIGA_META" at bounding box center [565, 46] width 1008 height 35
click at [1258, 53] on icon at bounding box center [1249, 46] width 23 height 23
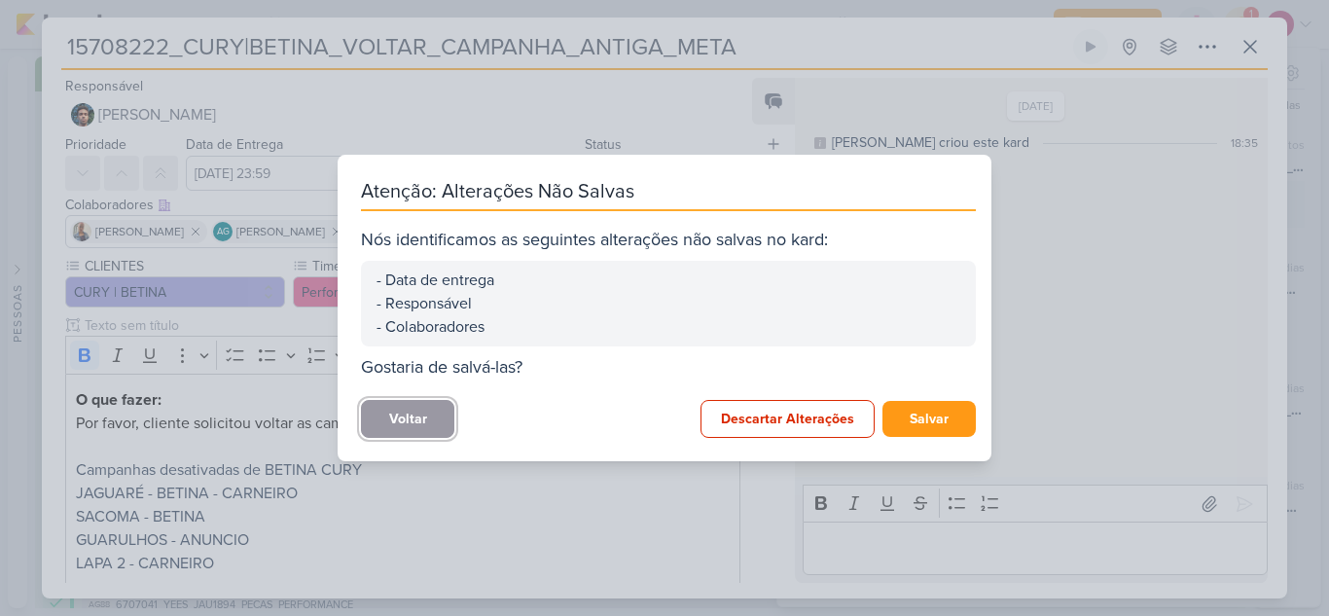
click at [436, 416] on button "Voltar" at bounding box center [407, 419] width 93 height 38
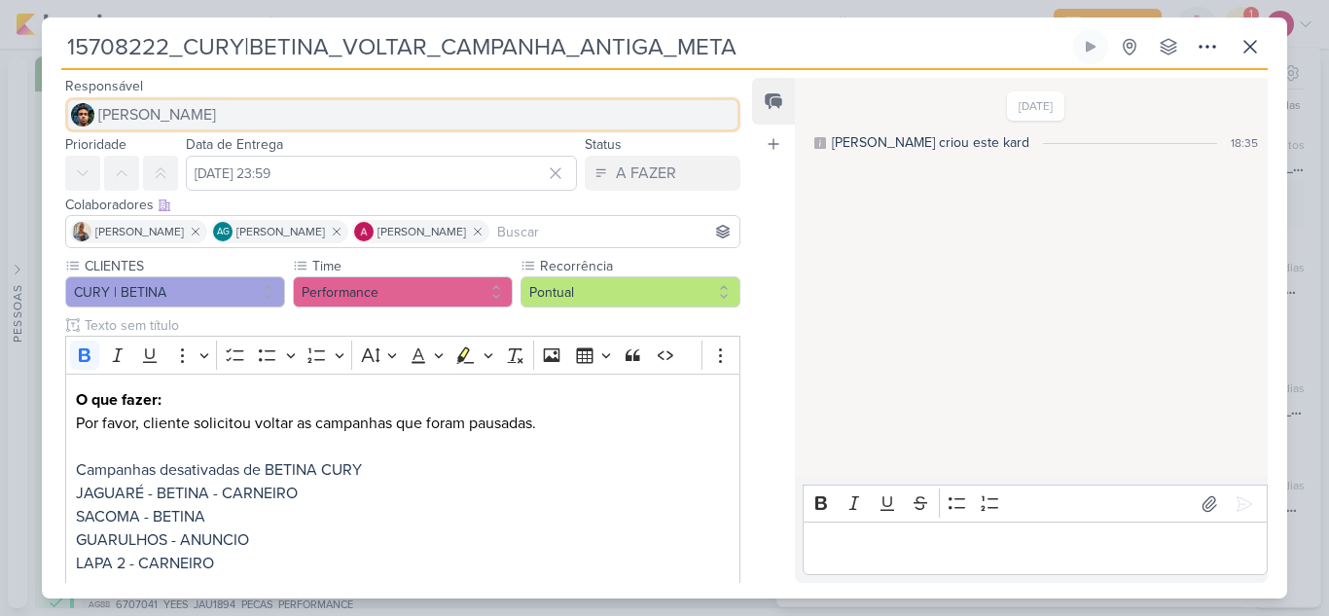
click at [243, 109] on button "[PERSON_NAME]" at bounding box center [402, 114] width 675 height 35
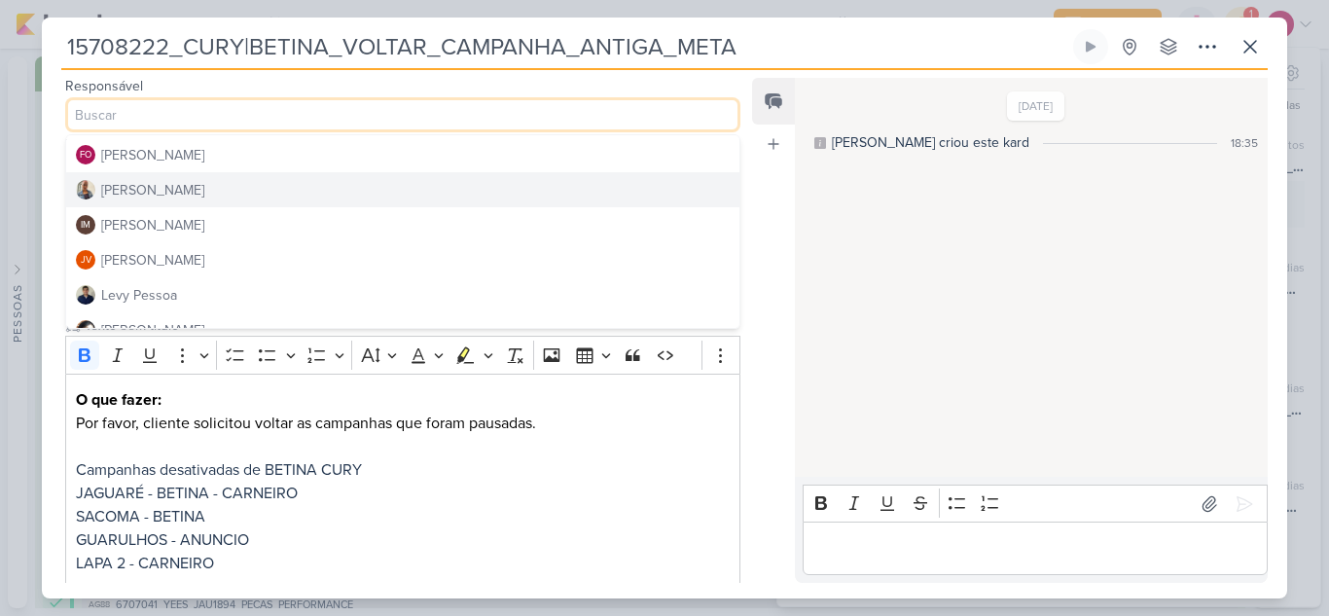
scroll to position [76, 0]
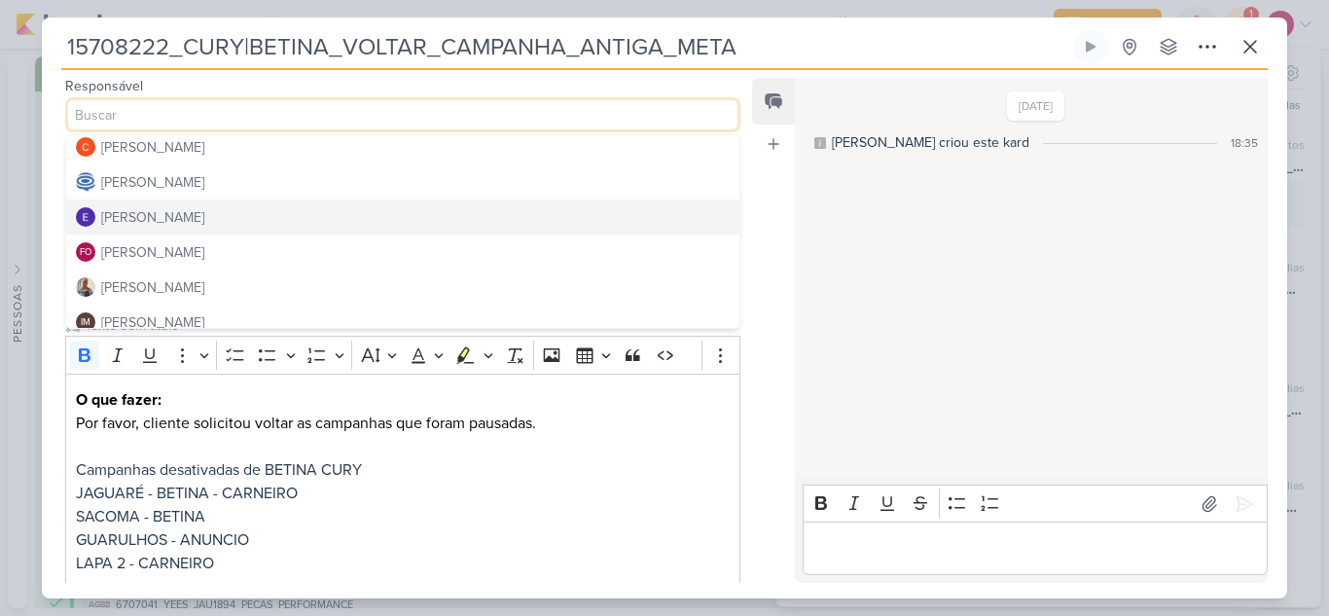
click at [271, 212] on button "[PERSON_NAME]" at bounding box center [402, 216] width 673 height 35
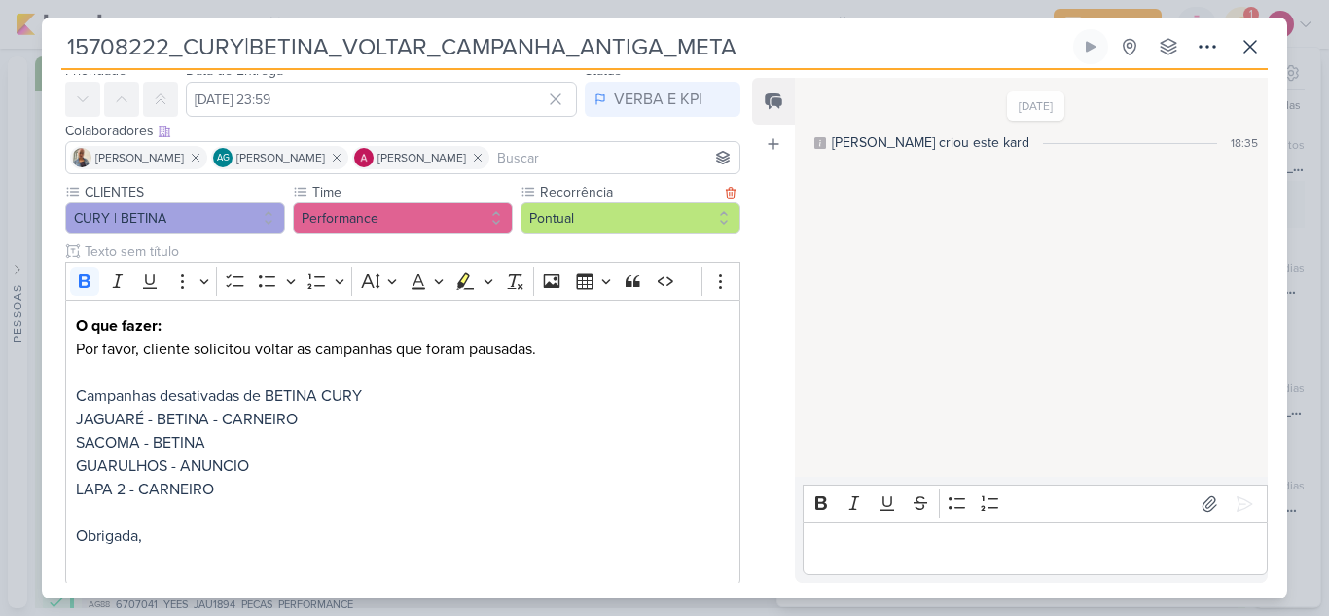
scroll to position [185, 0]
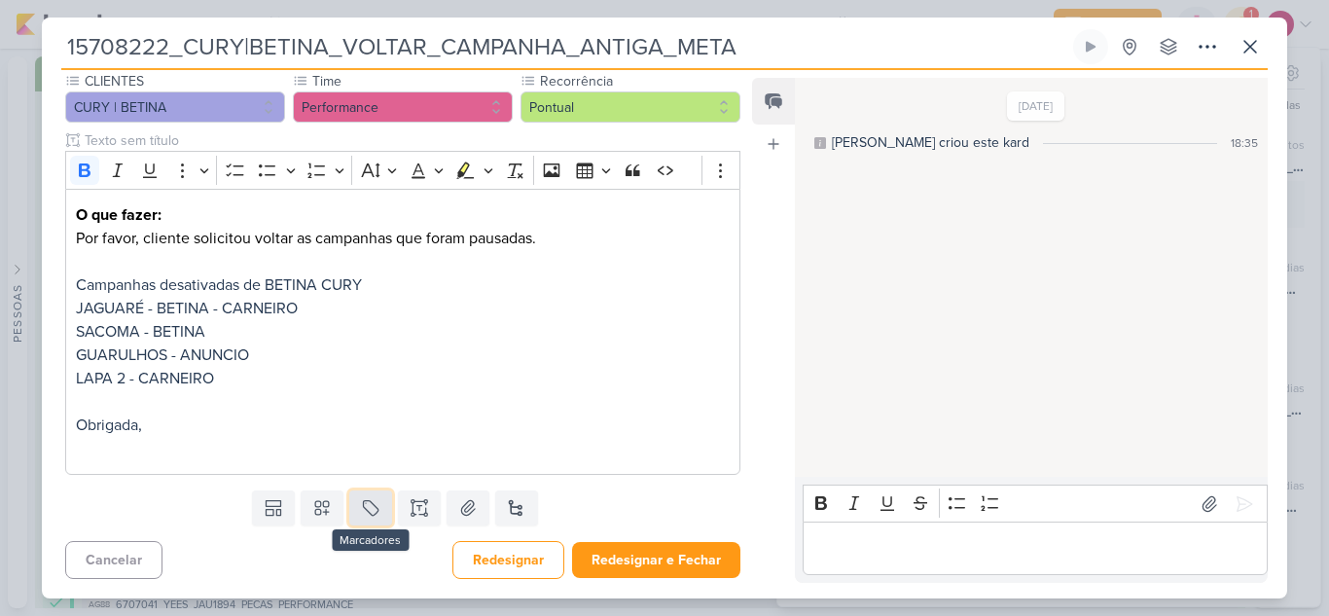
click at [373, 510] on icon at bounding box center [370, 507] width 19 height 19
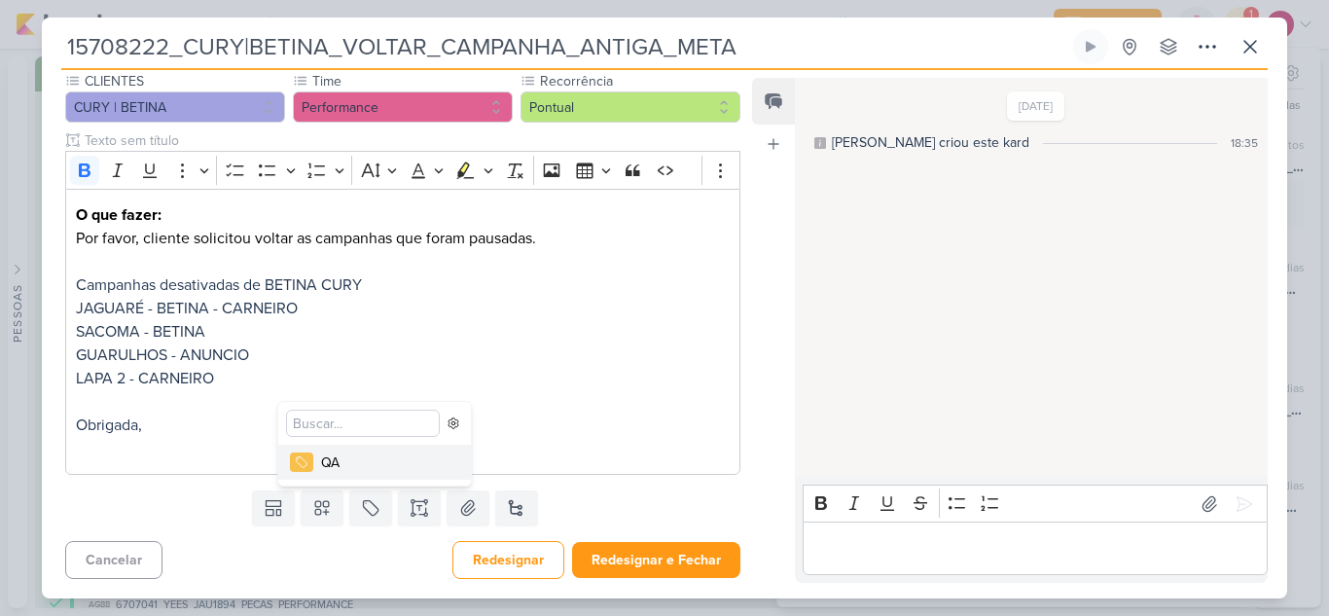
click at [338, 473] on button "QA" at bounding box center [374, 462] width 193 height 35
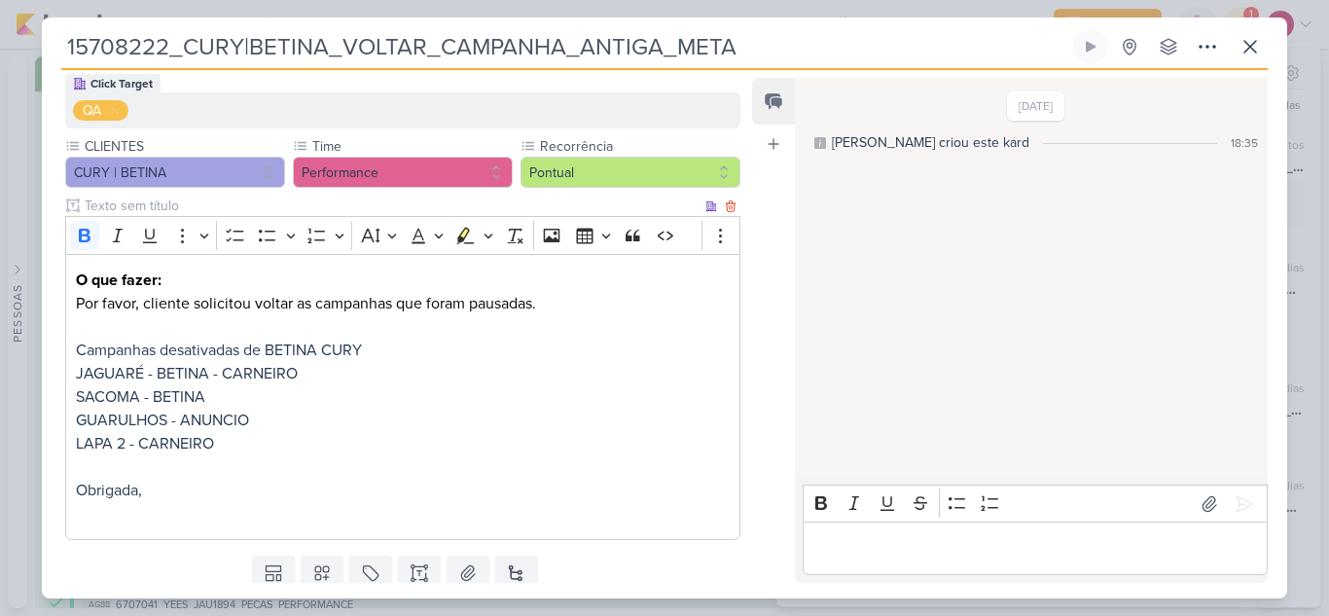
scroll to position [250, 0]
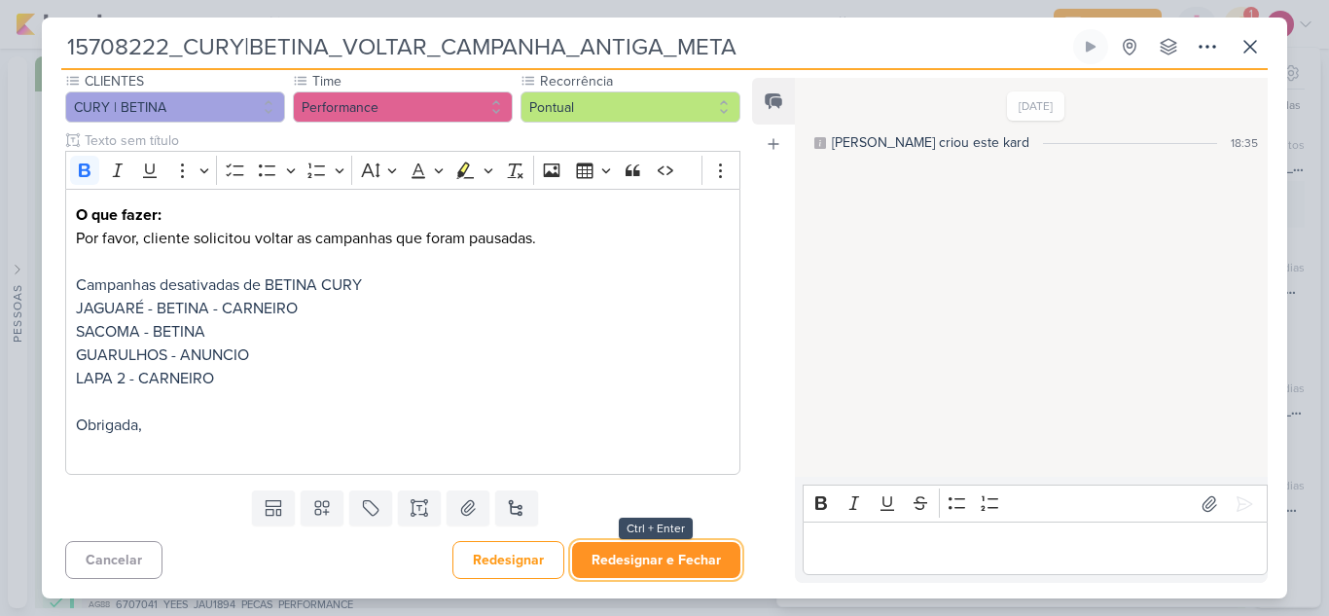
click at [621, 545] on button "Redesignar e Fechar" at bounding box center [656, 560] width 168 height 36
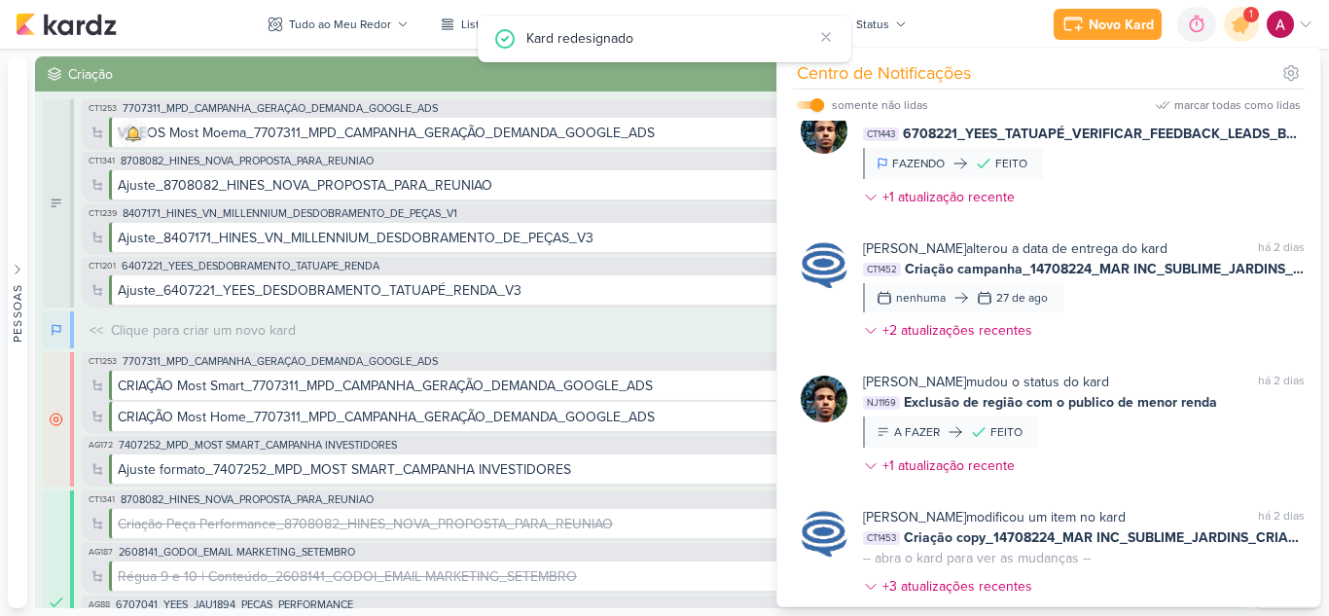
scroll to position [0, 0]
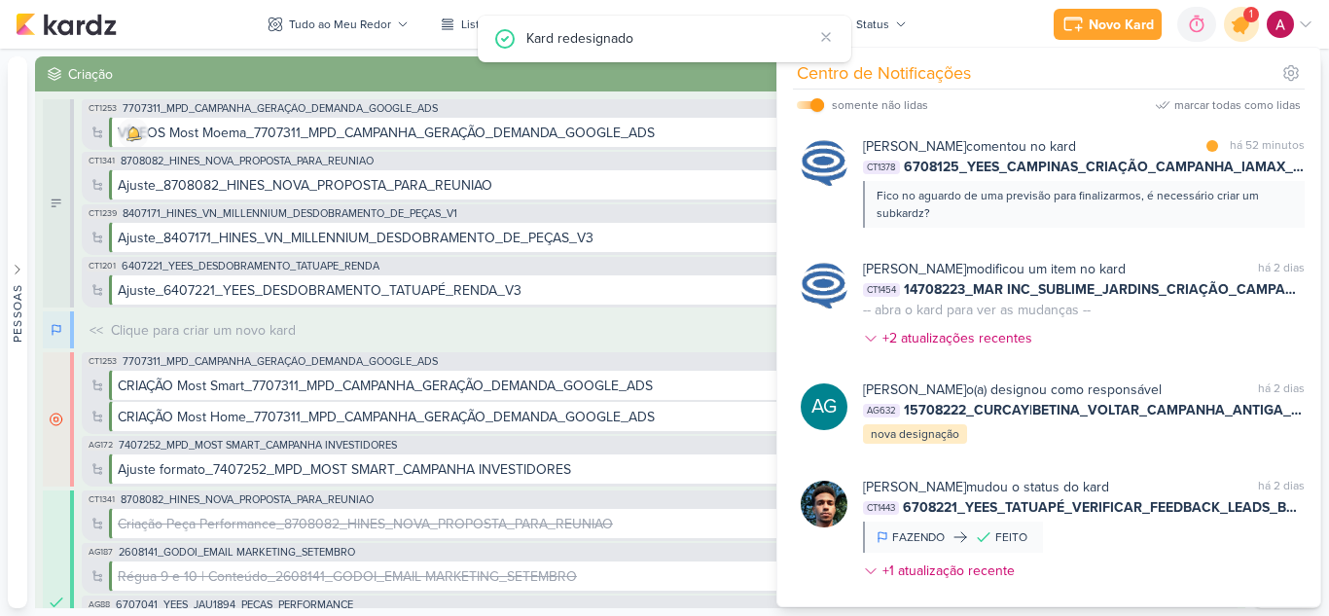
click at [1239, 33] on icon at bounding box center [1241, 24] width 33 height 33
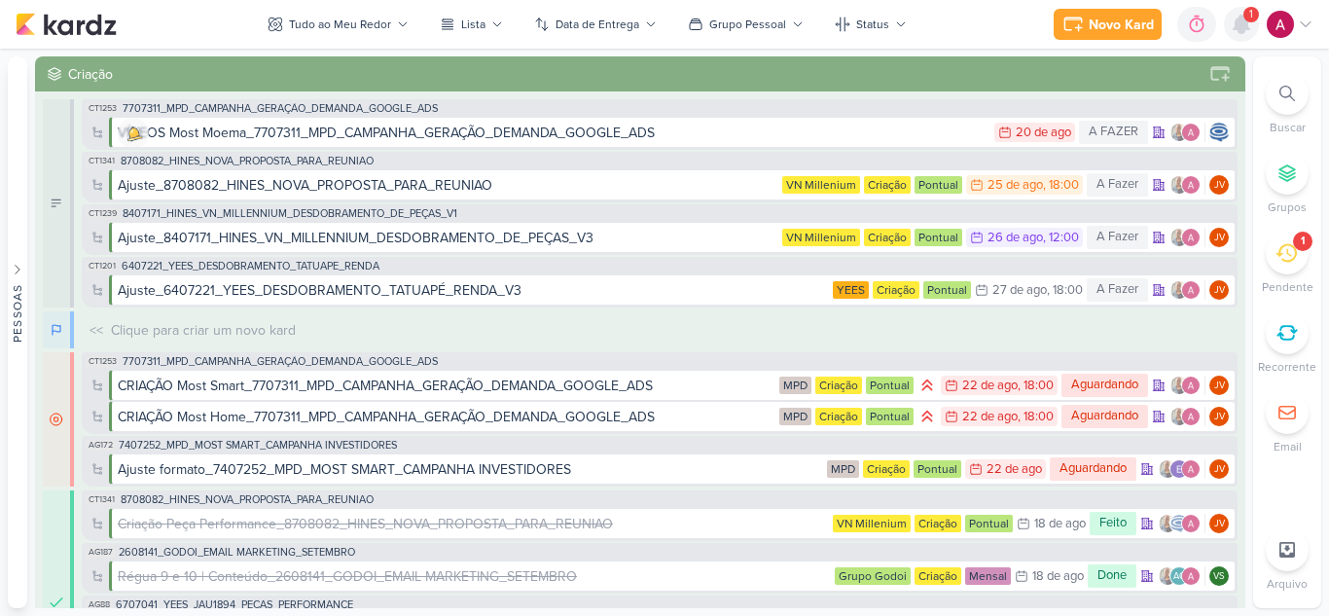
click at [1248, 37] on div at bounding box center [1241, 24] width 35 height 35
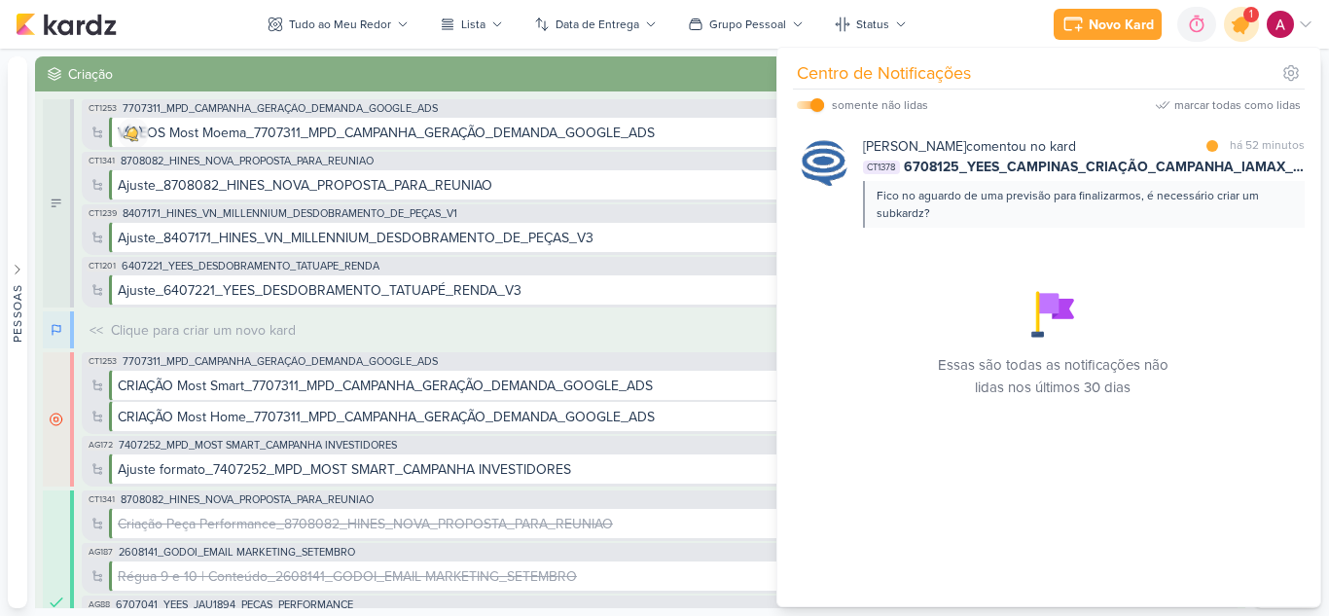
click at [1240, 31] on icon at bounding box center [1241, 24] width 23 height 23
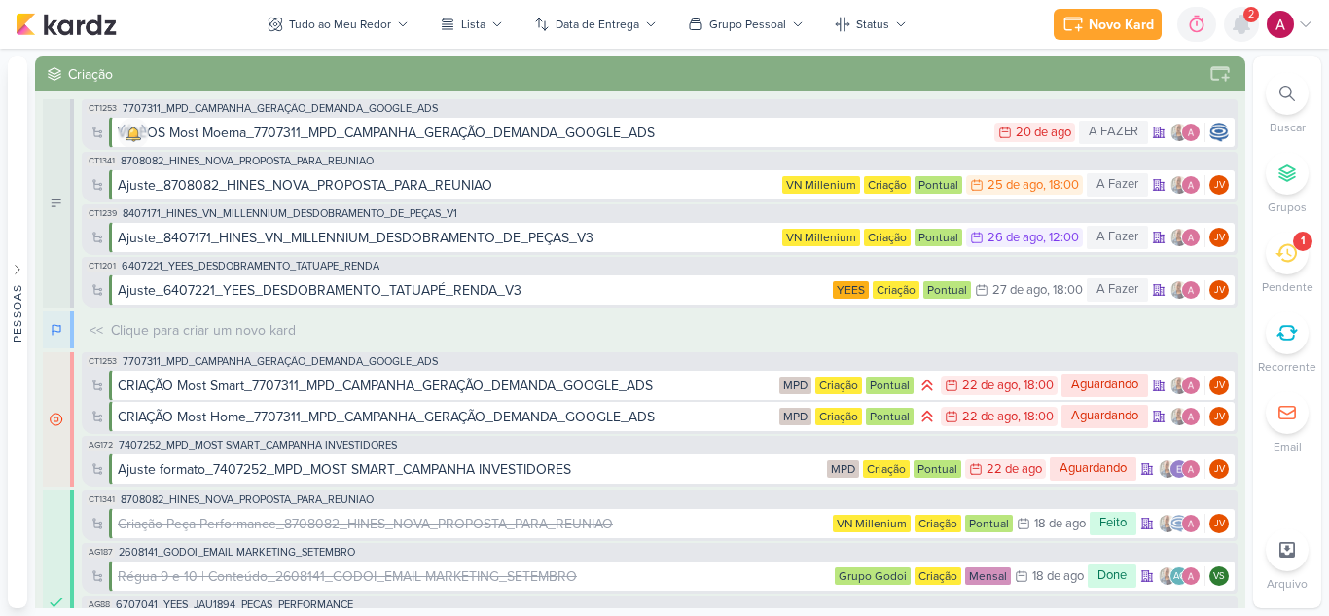
click at [1241, 33] on icon at bounding box center [1241, 25] width 16 height 18
